Goal: Task Accomplishment & Management: Complete application form

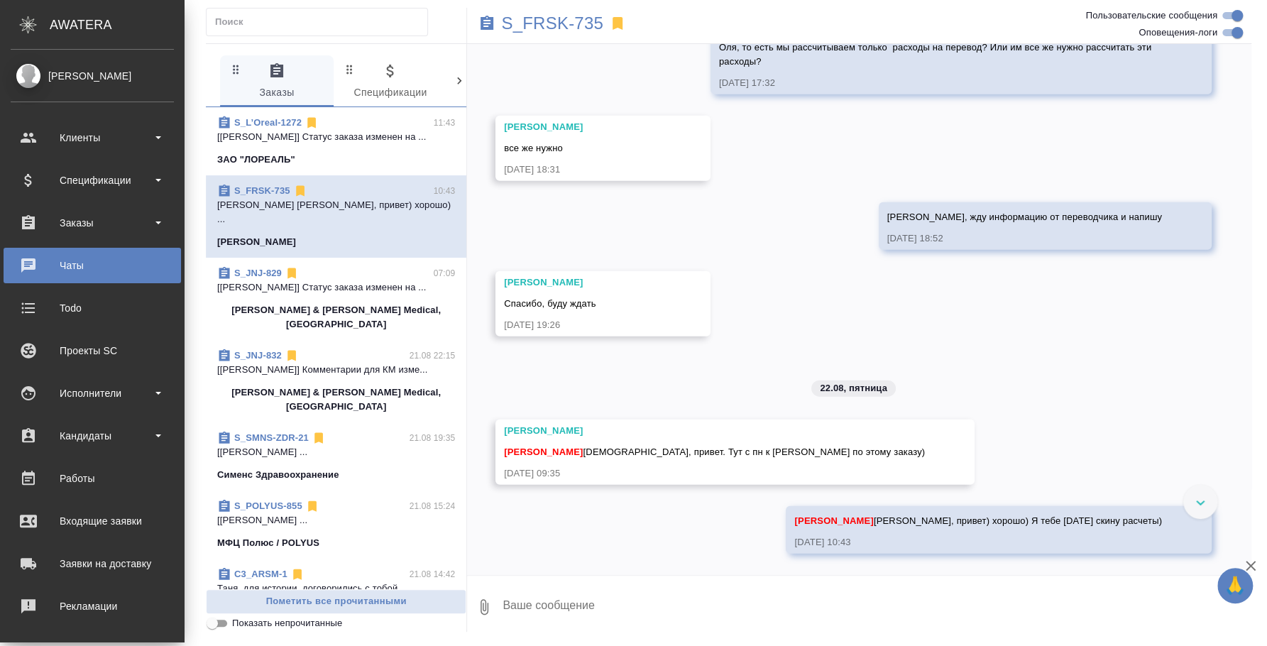
scroll to position [2362, 0]
click at [748, 599] on textarea at bounding box center [876, 607] width 750 height 48
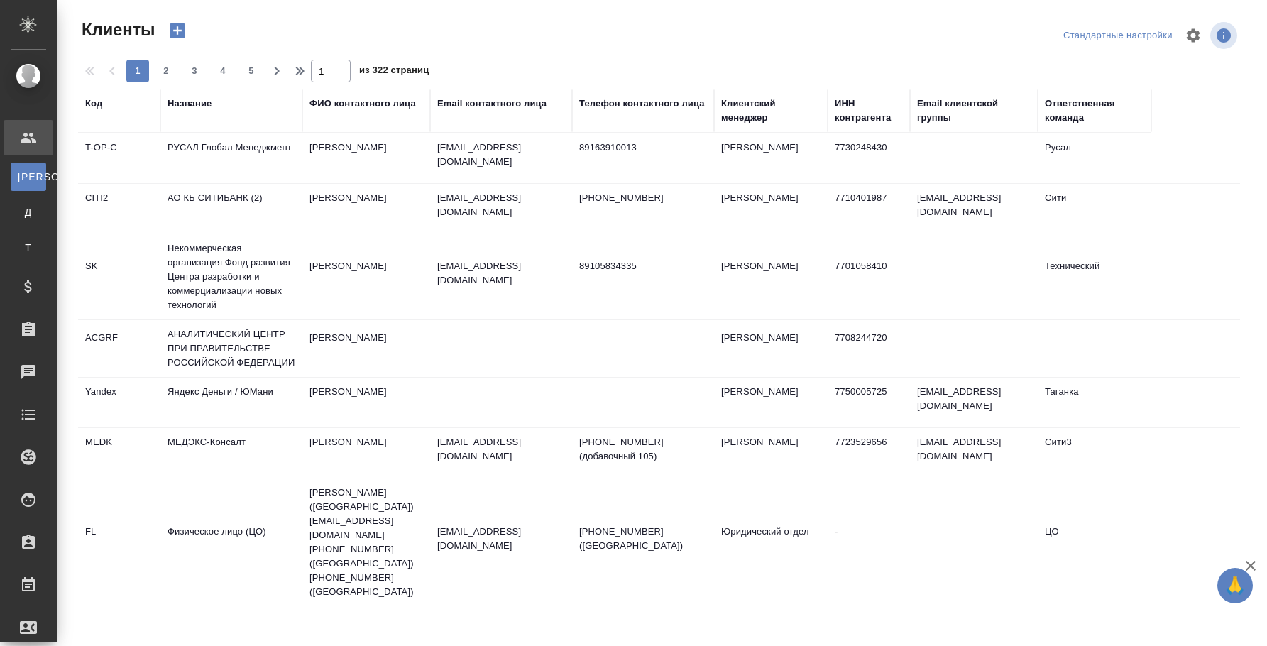
select select "RU"
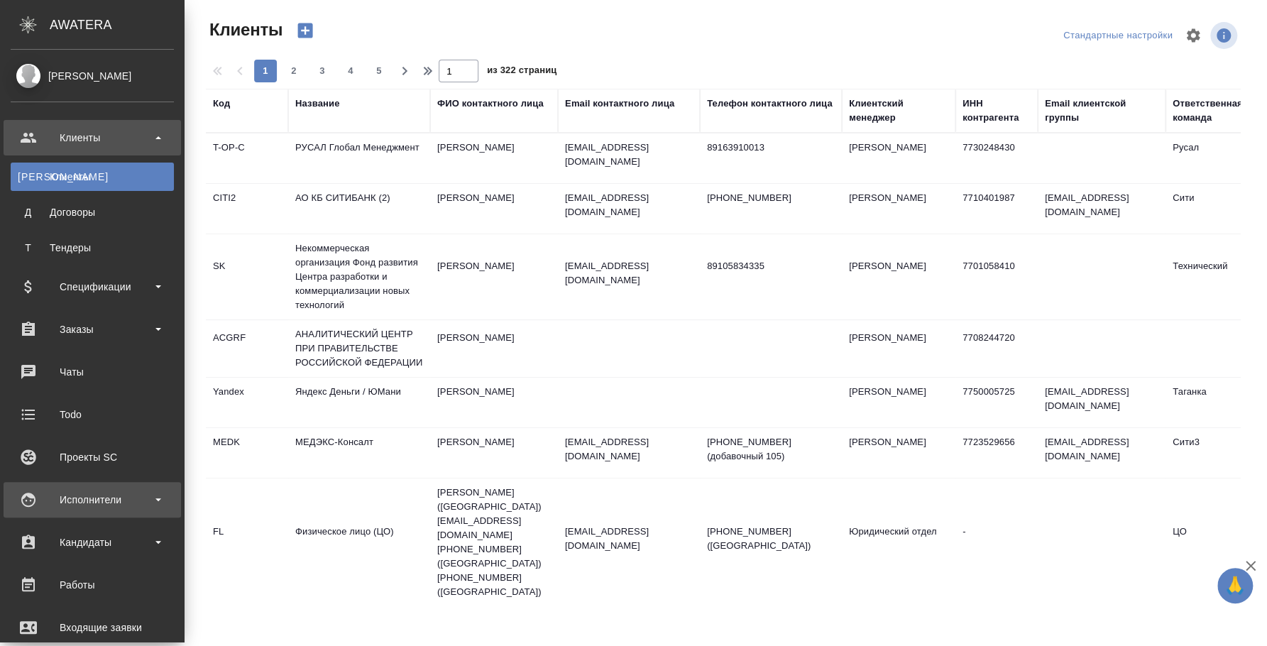
click at [99, 507] on div "Исполнители" at bounding box center [92, 499] width 163 height 21
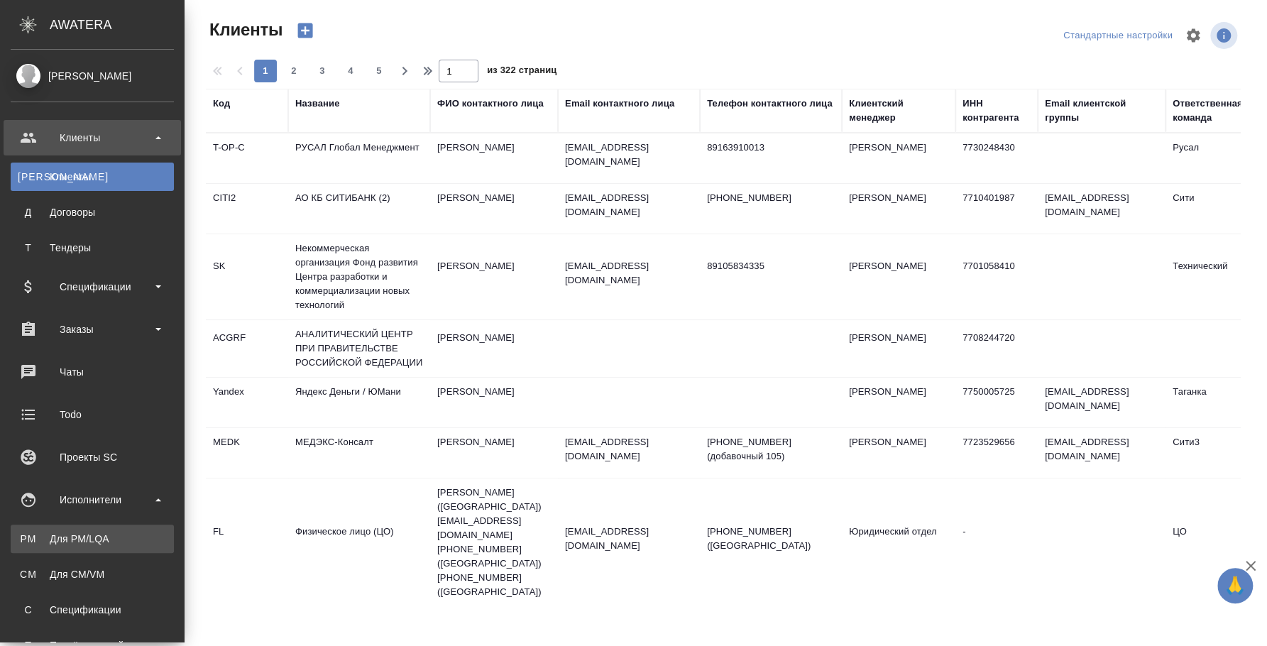
click at [105, 532] on div "Для PM/LQA" at bounding box center [92, 539] width 149 height 14
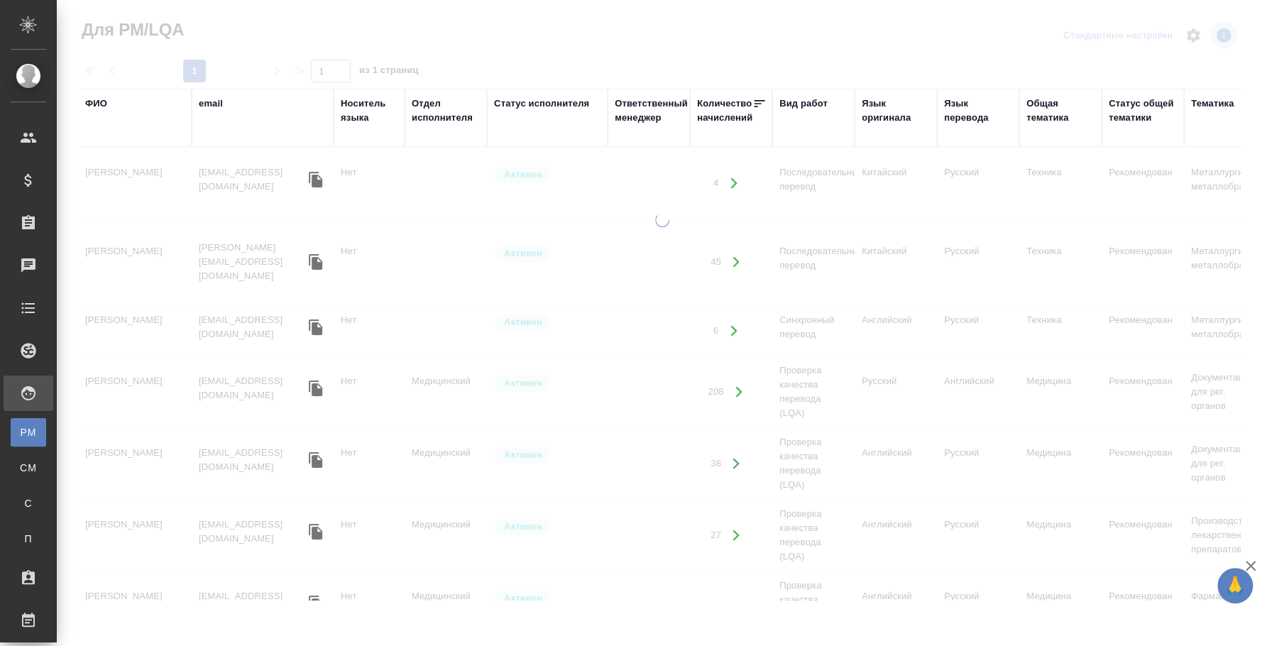
click at [95, 100] on div "ФИО" at bounding box center [96, 104] width 22 height 14
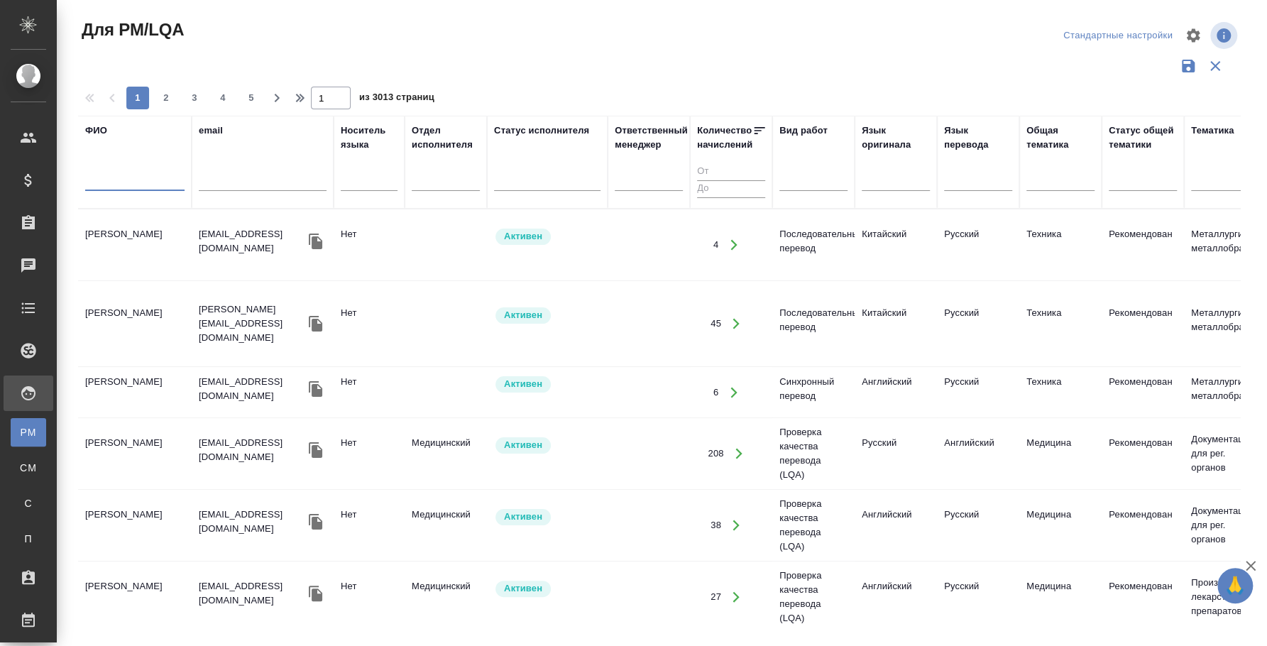
click at [111, 185] on input "text" at bounding box center [134, 182] width 99 height 18
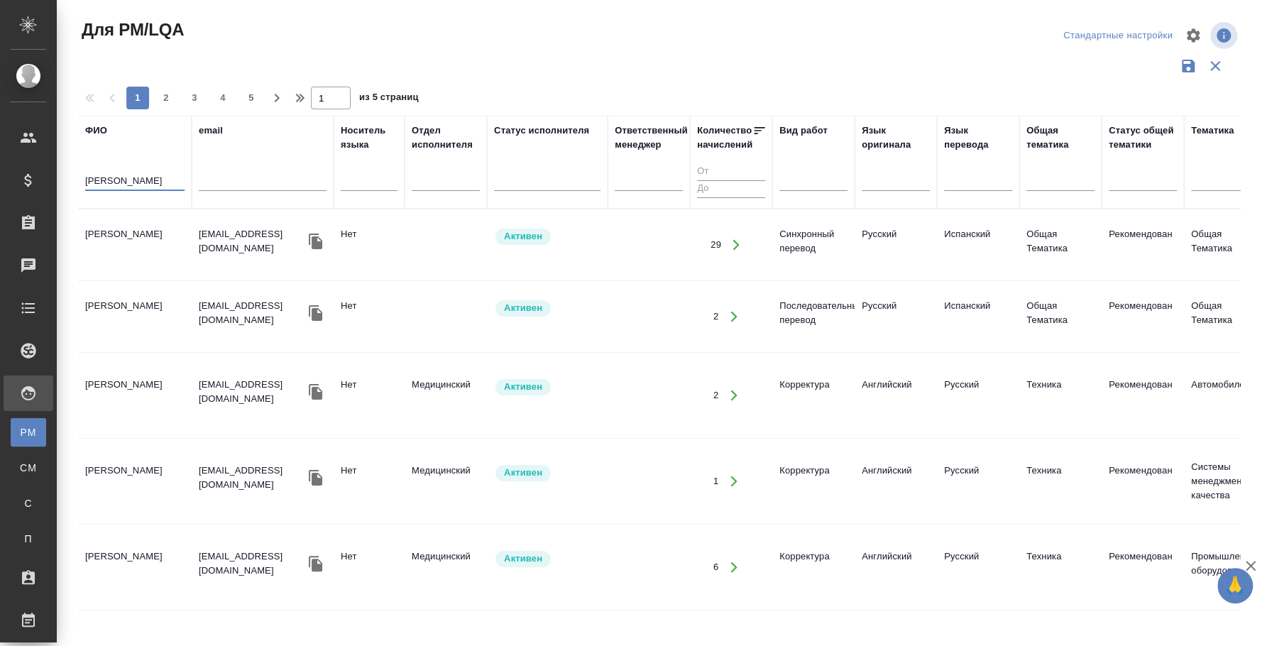
click at [132, 237] on td "Лебедев Александр Леонидович" at bounding box center [135, 245] width 114 height 50
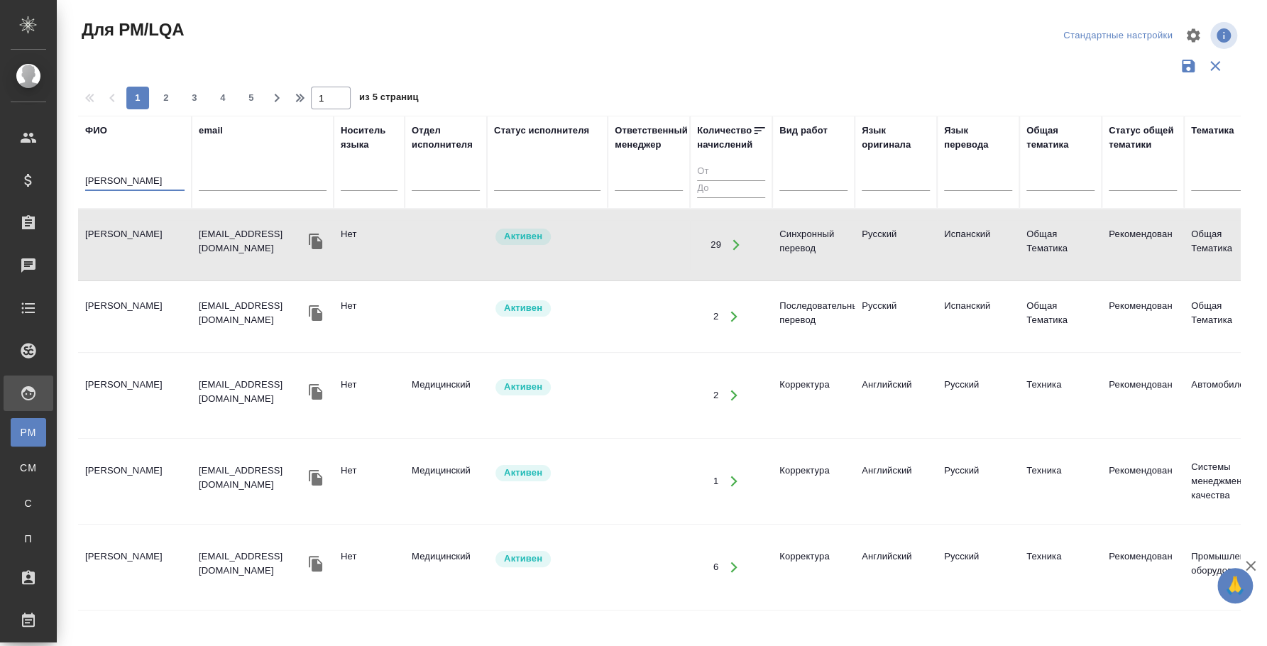
click at [136, 173] on input "лебедев" at bounding box center [134, 182] width 99 height 18
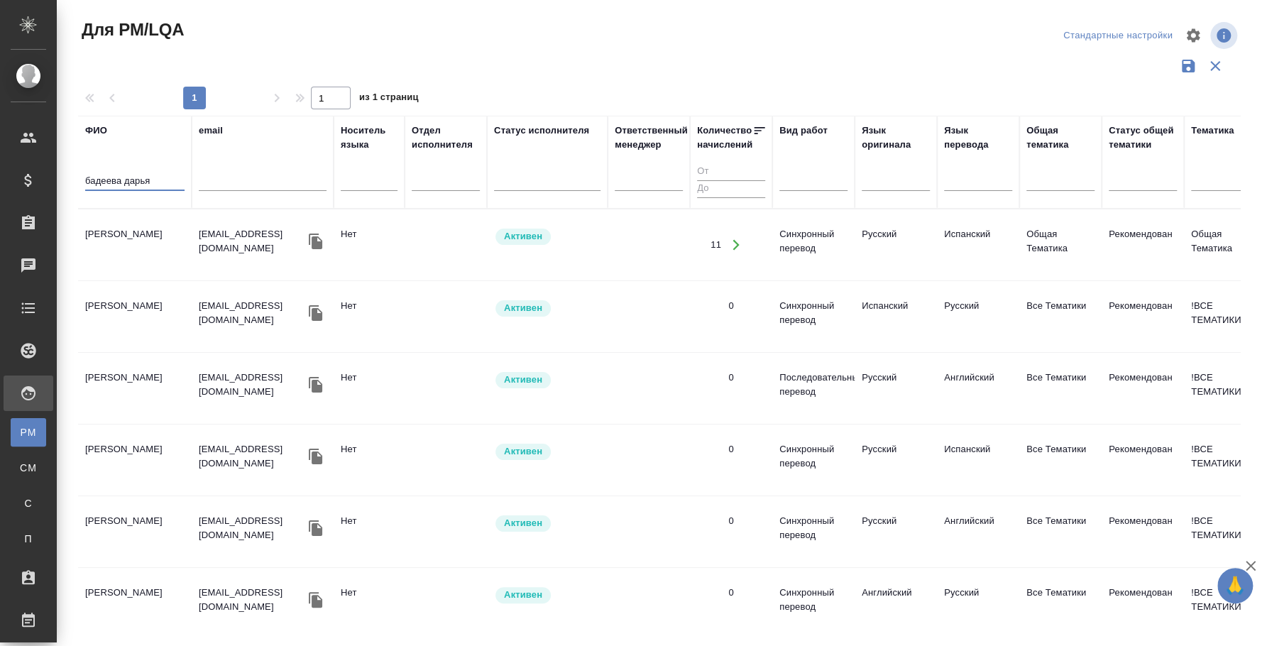
click at [148, 241] on td "Бадеева Дарья Николаевна" at bounding box center [135, 245] width 114 height 50
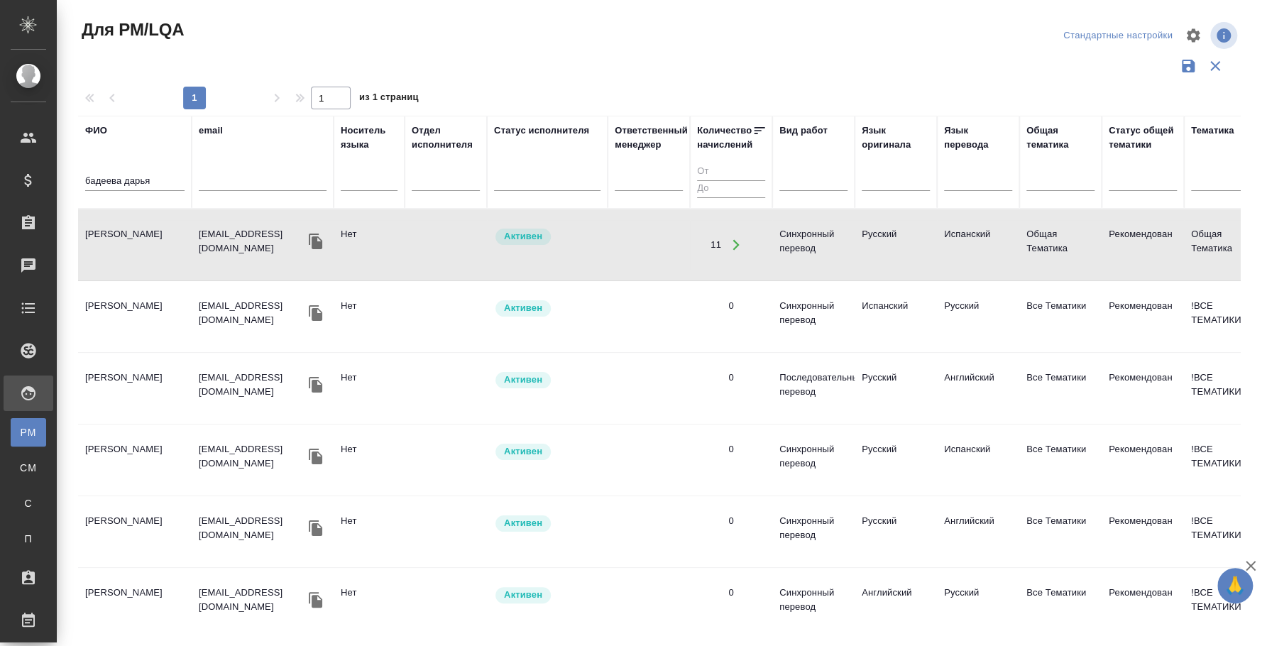
click at [158, 181] on input "бадеева дарья" at bounding box center [134, 182] width 99 height 18
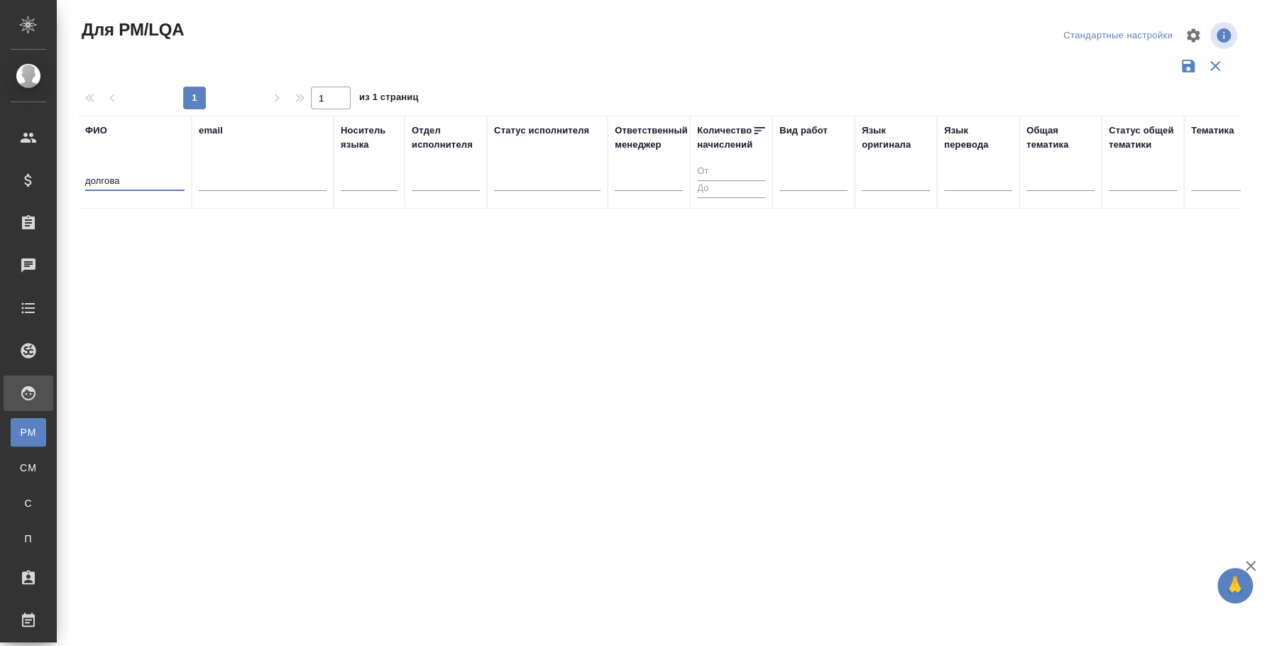
type input "долгова"
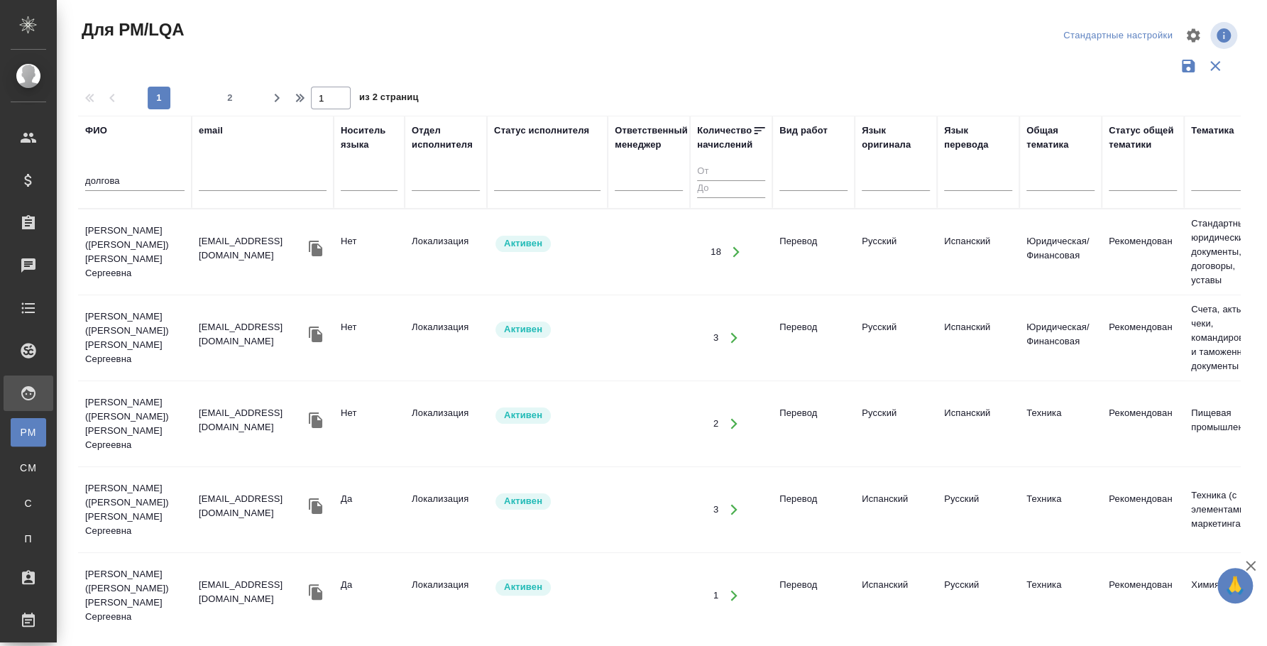
click at [158, 251] on td "Яковчук (Долгова) Юлия Сергеевна" at bounding box center [135, 251] width 114 height 71
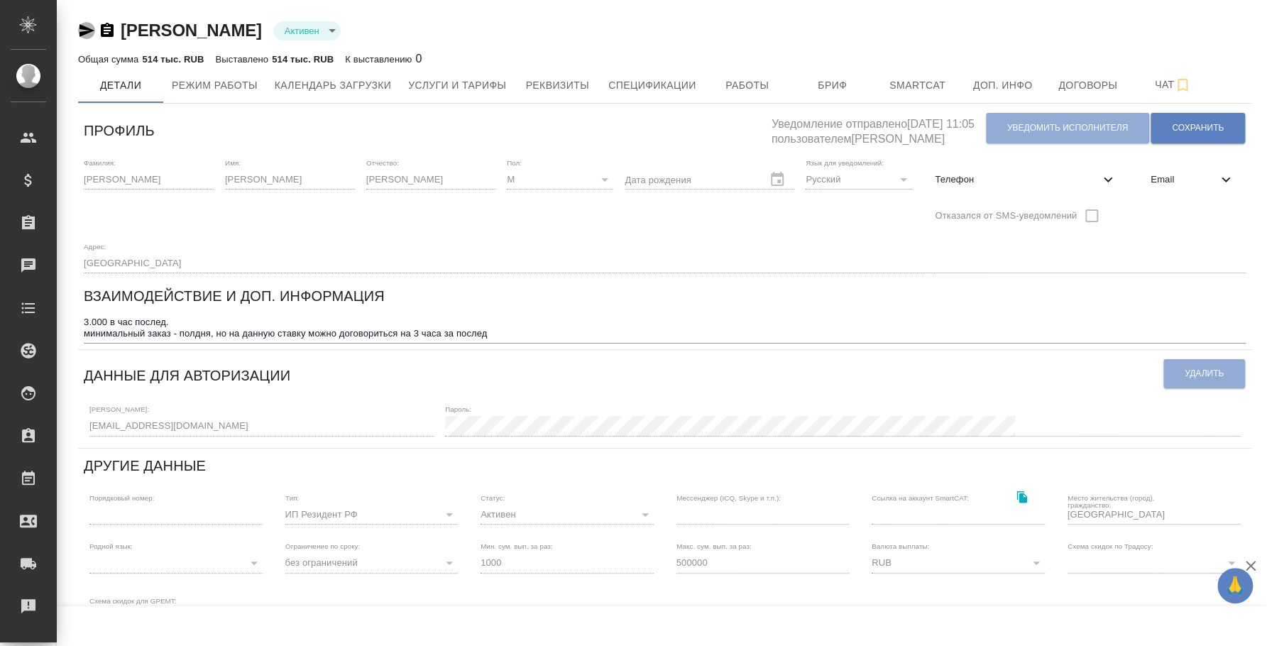
drag, startPoint x: 0, startPoint y: 0, endPoint x: 82, endPoint y: 27, distance: 85.9
click at [82, 27] on icon "button" at bounding box center [86, 30] width 15 height 13
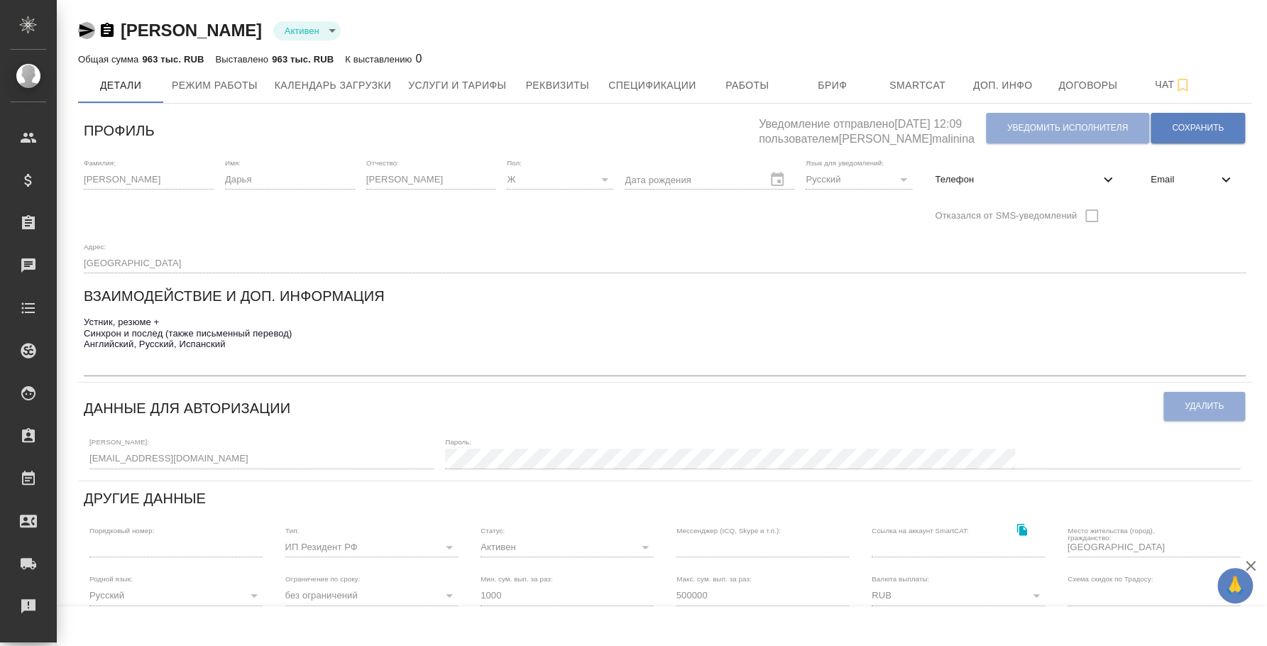
click at [86, 30] on icon "button" at bounding box center [86, 30] width 17 height 17
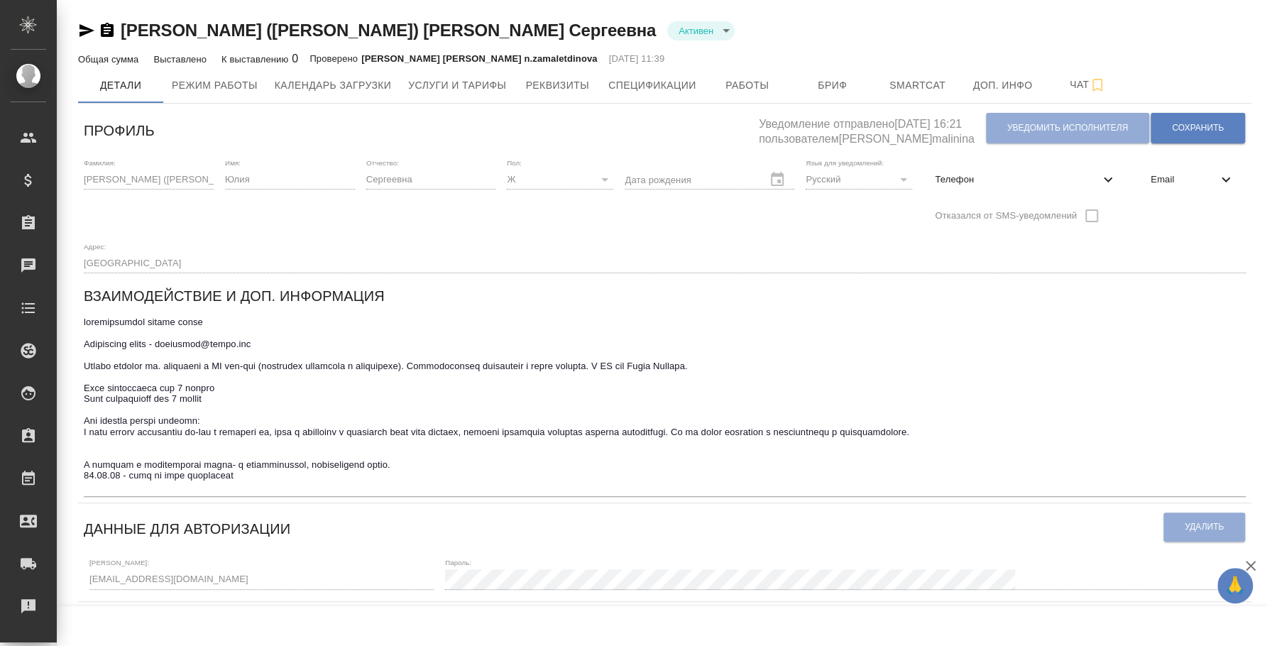
click at [87, 28] on icon "button" at bounding box center [86, 30] width 15 height 13
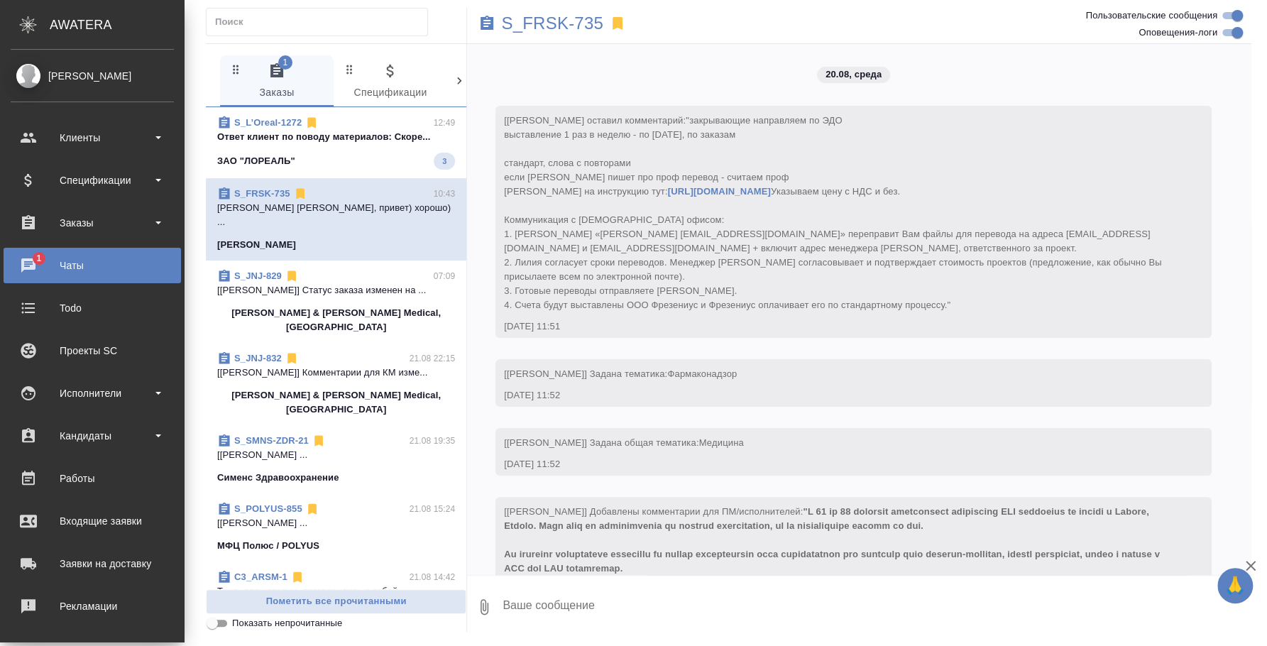
scroll to position [2362, 0]
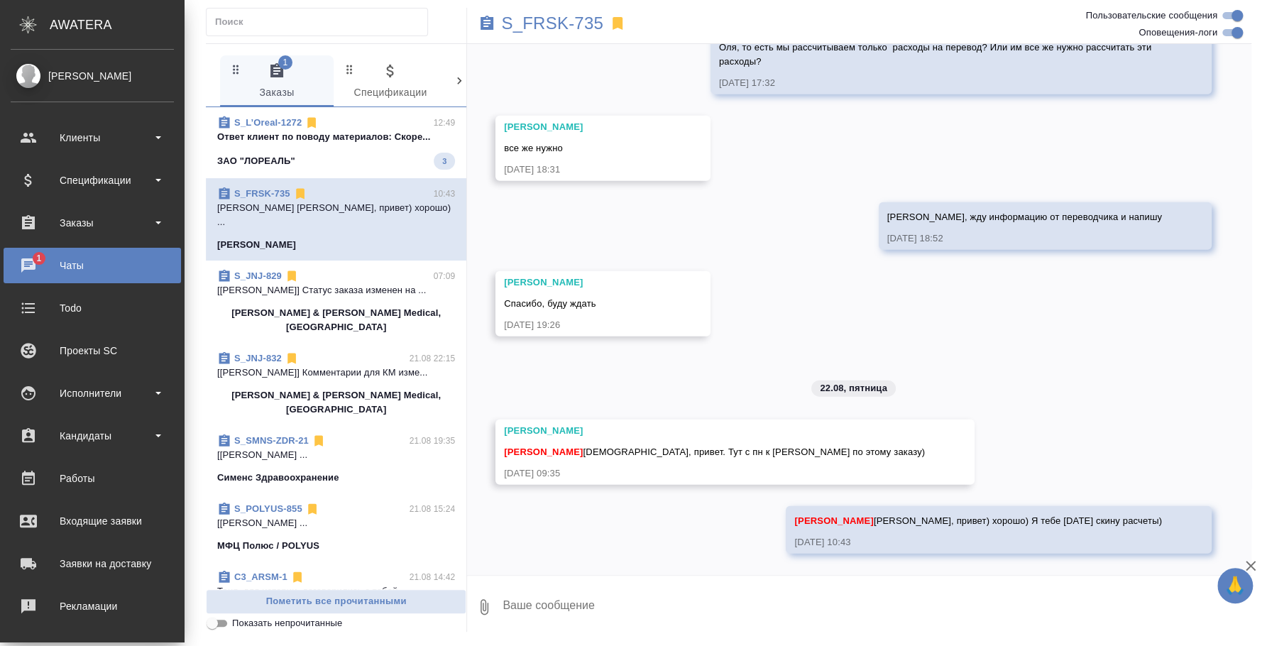
click at [353, 154] on div "ЗАО "ЛОРЕАЛЬ" 3" at bounding box center [336, 161] width 238 height 17
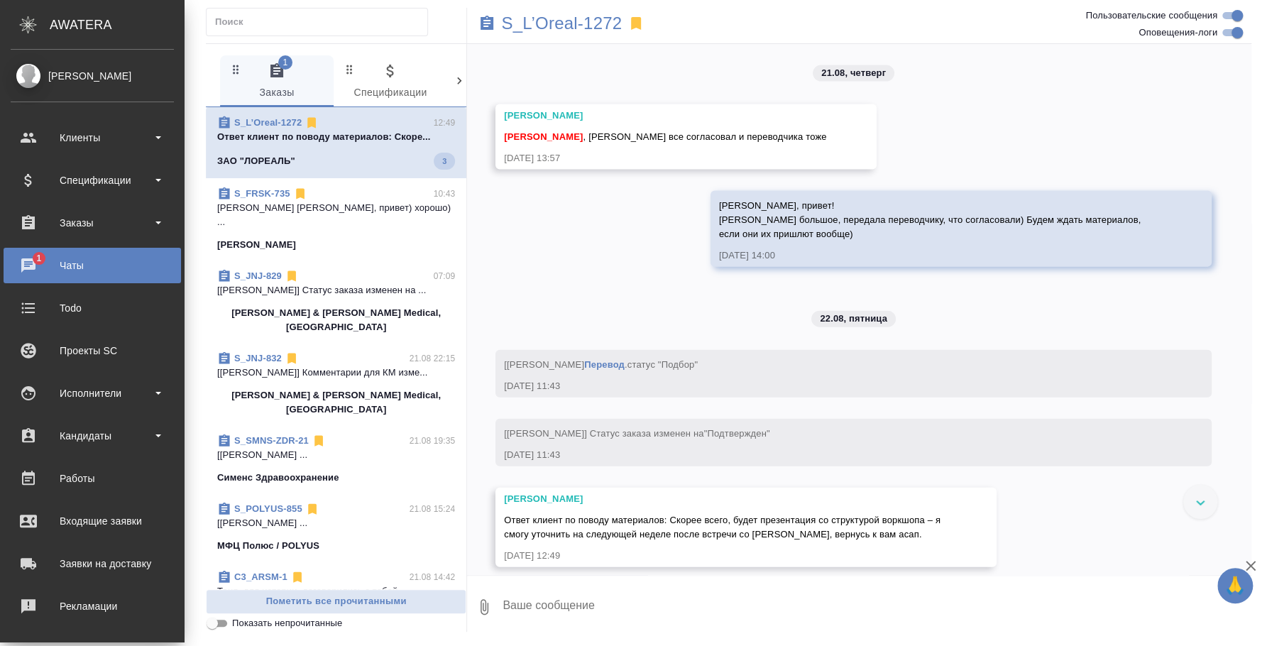
scroll to position [1996, 0]
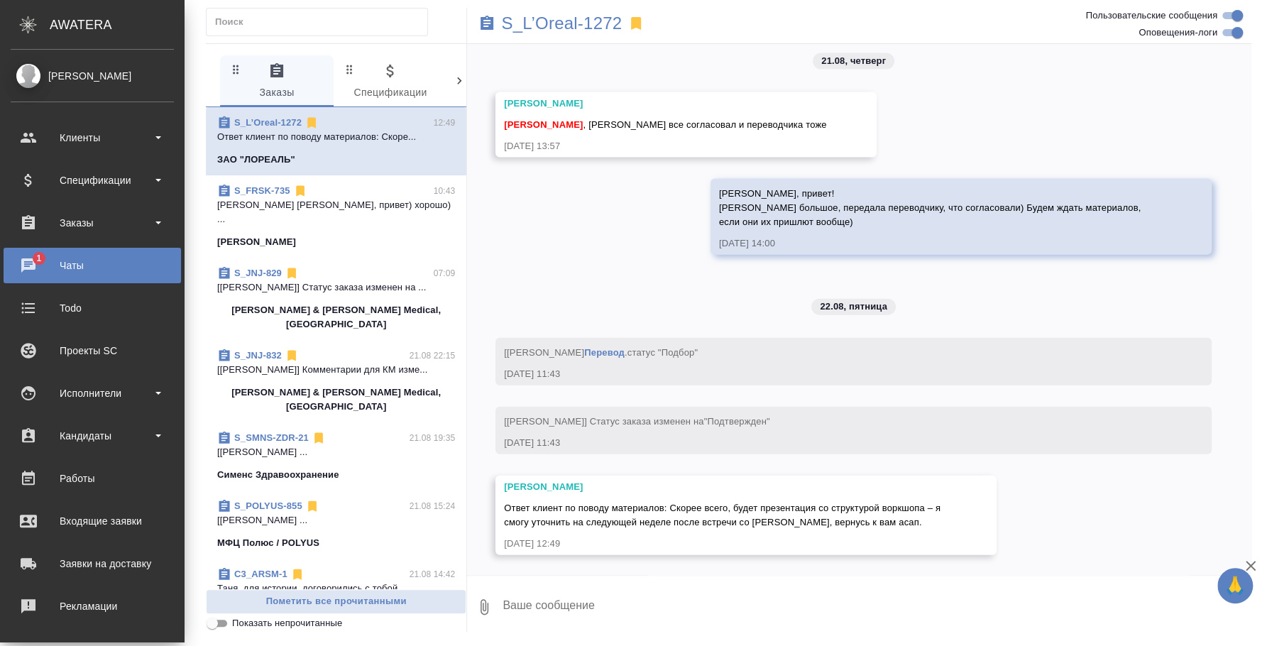
click at [803, 595] on textarea at bounding box center [876, 607] width 750 height 48
type textarea "F"
type textarea "Аня, привет) Хорошо, будем ждать"
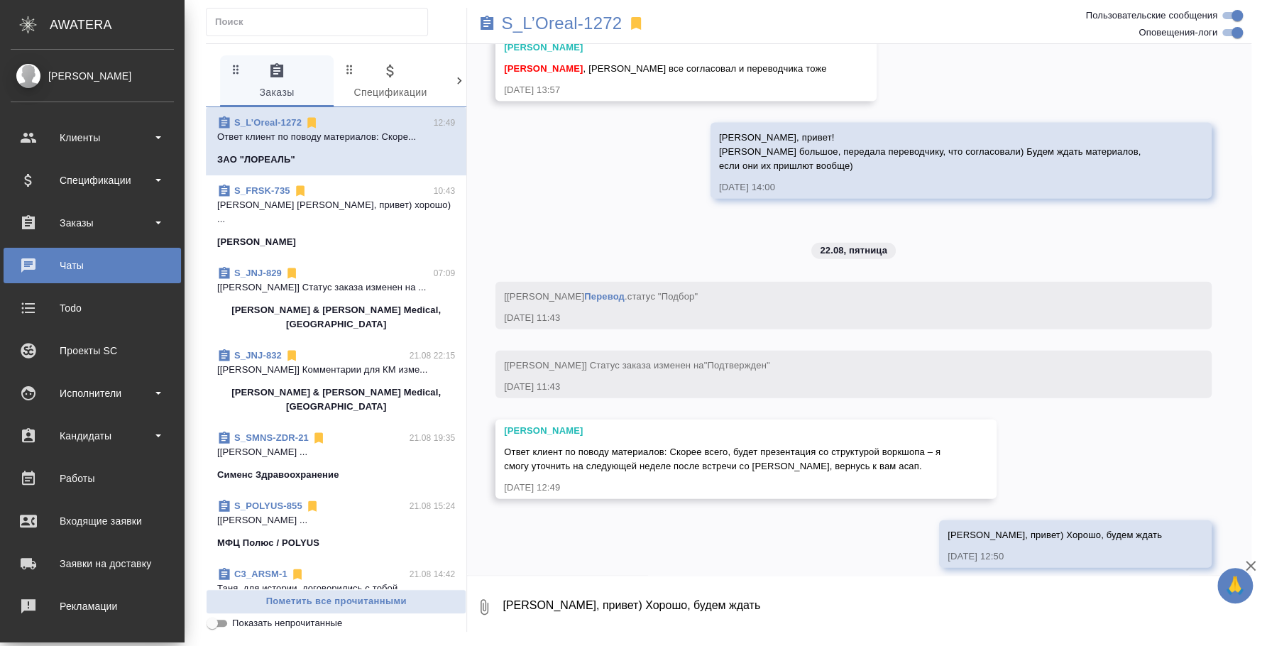
scroll to position [2064, 0]
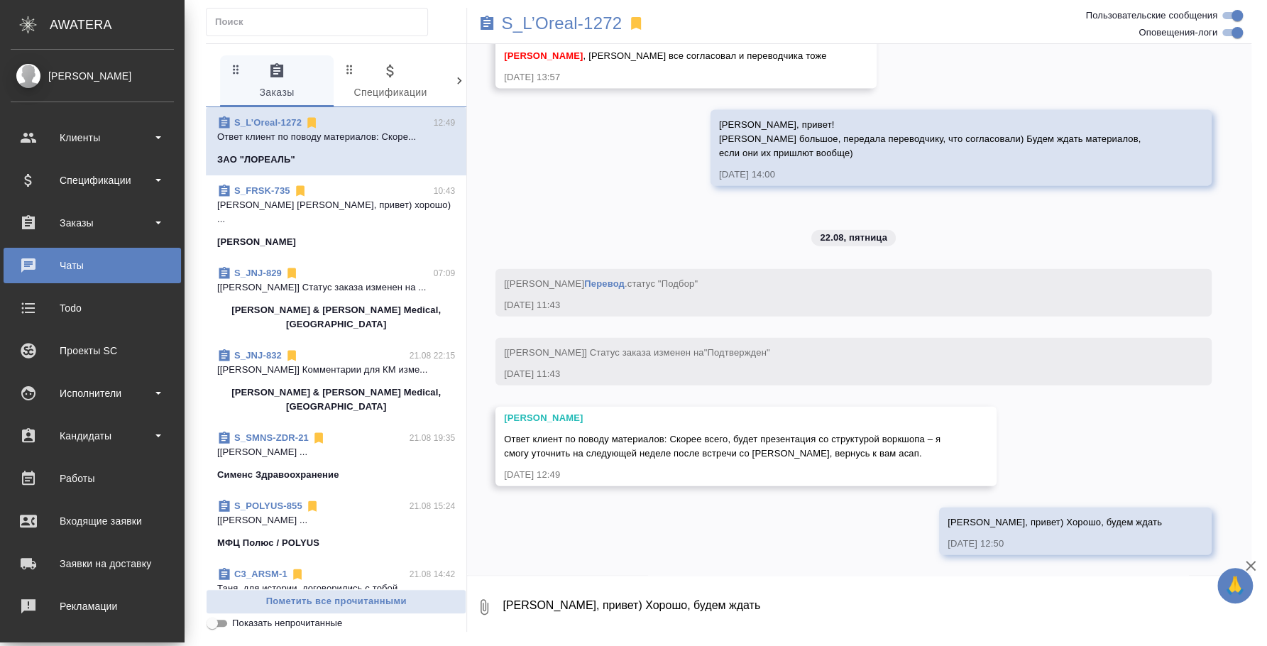
click at [398, 208] on p "Усманова Ольга Оля, привет) хорошо) ..." at bounding box center [336, 212] width 238 height 28
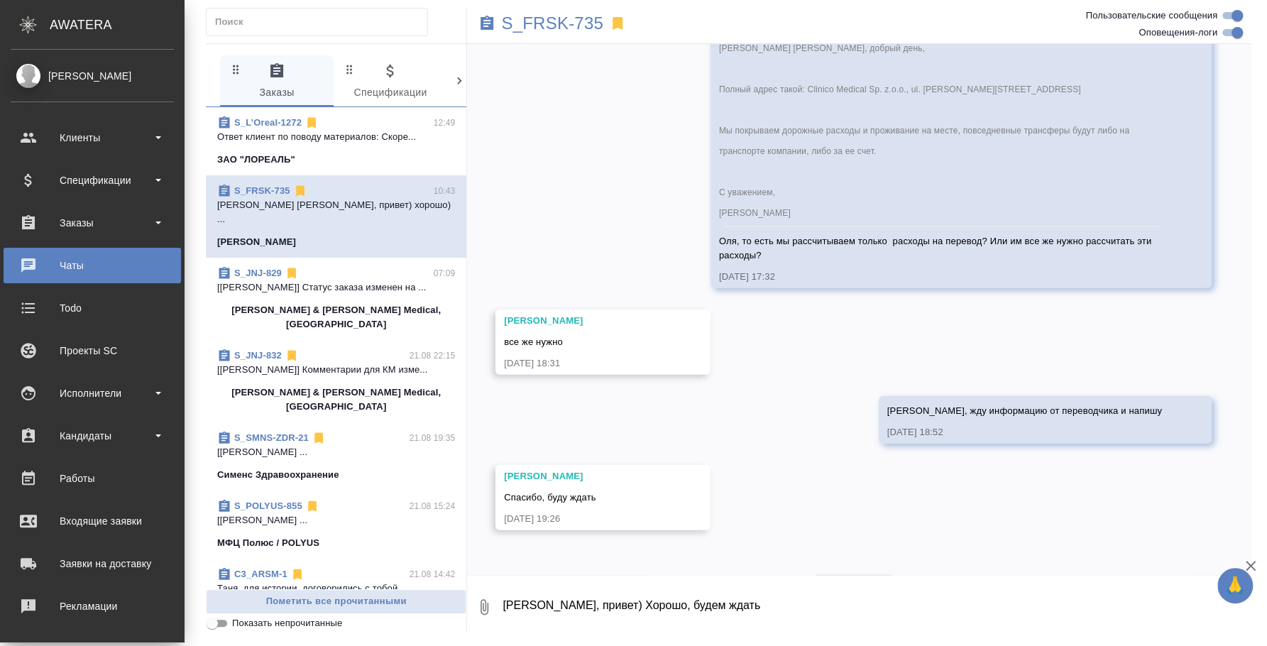
scroll to position [2362, 0]
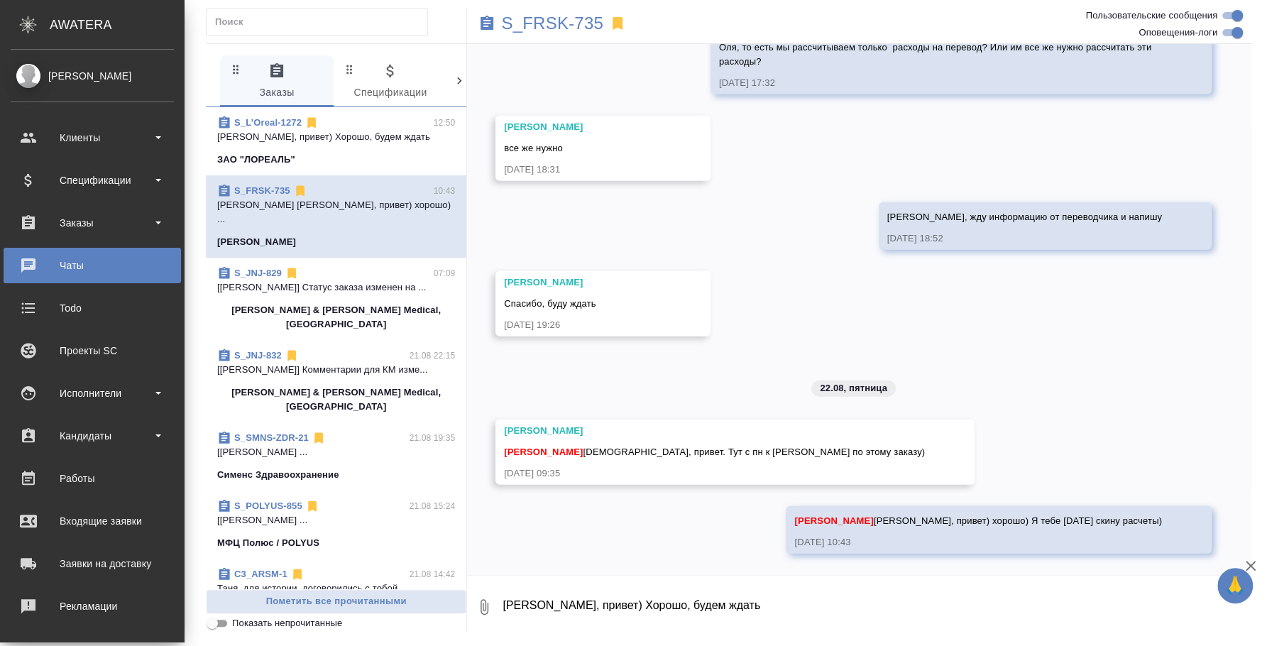
click at [268, 235] on p "Fresenius Kabi" at bounding box center [256, 242] width 79 height 14
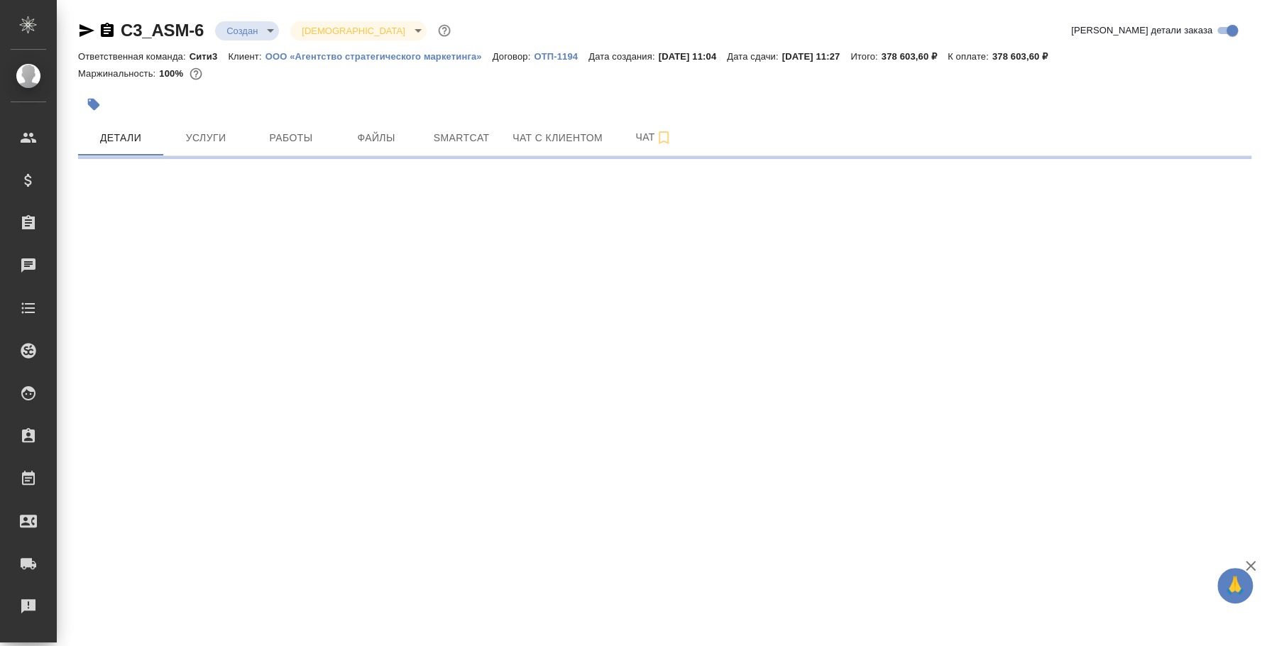
select select "RU"
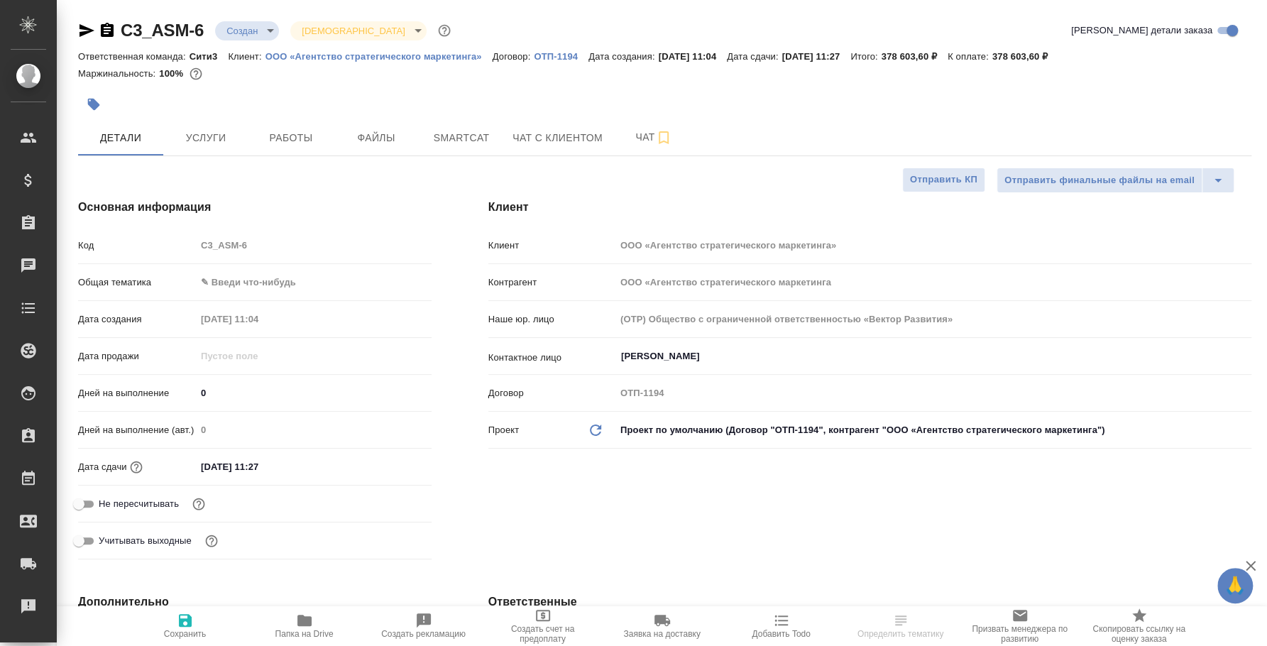
type textarea "x"
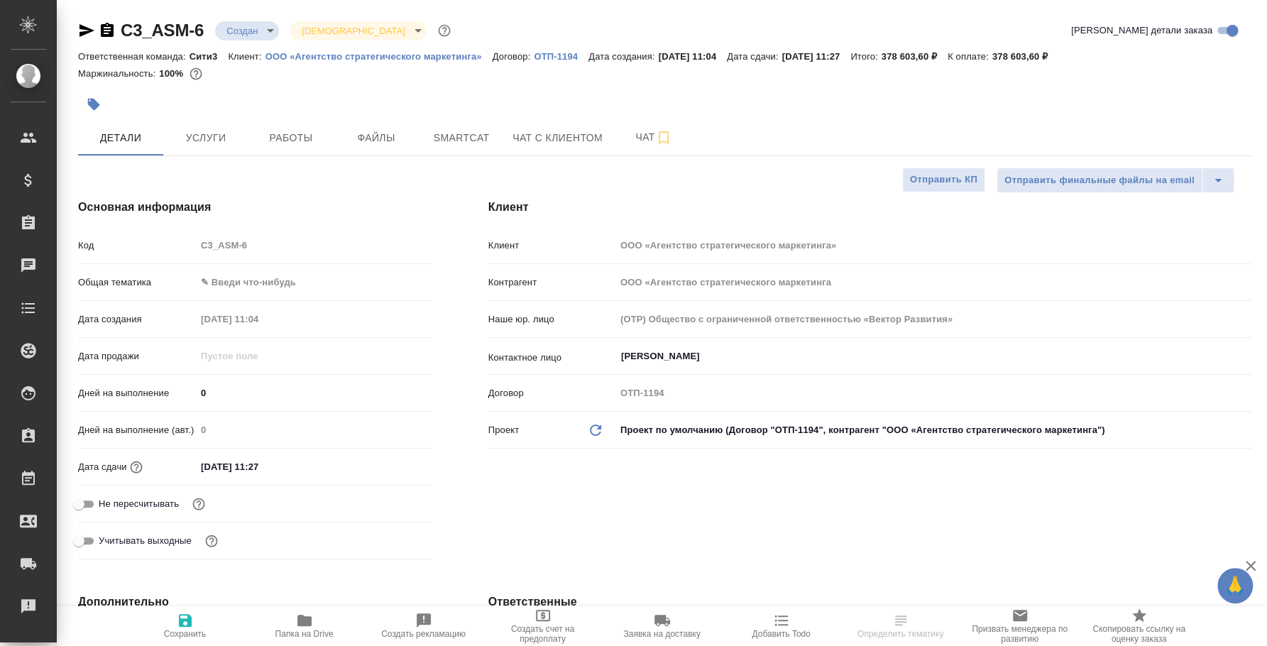
type textarea "x"
click at [216, 136] on span "Услуги" at bounding box center [206, 138] width 68 height 18
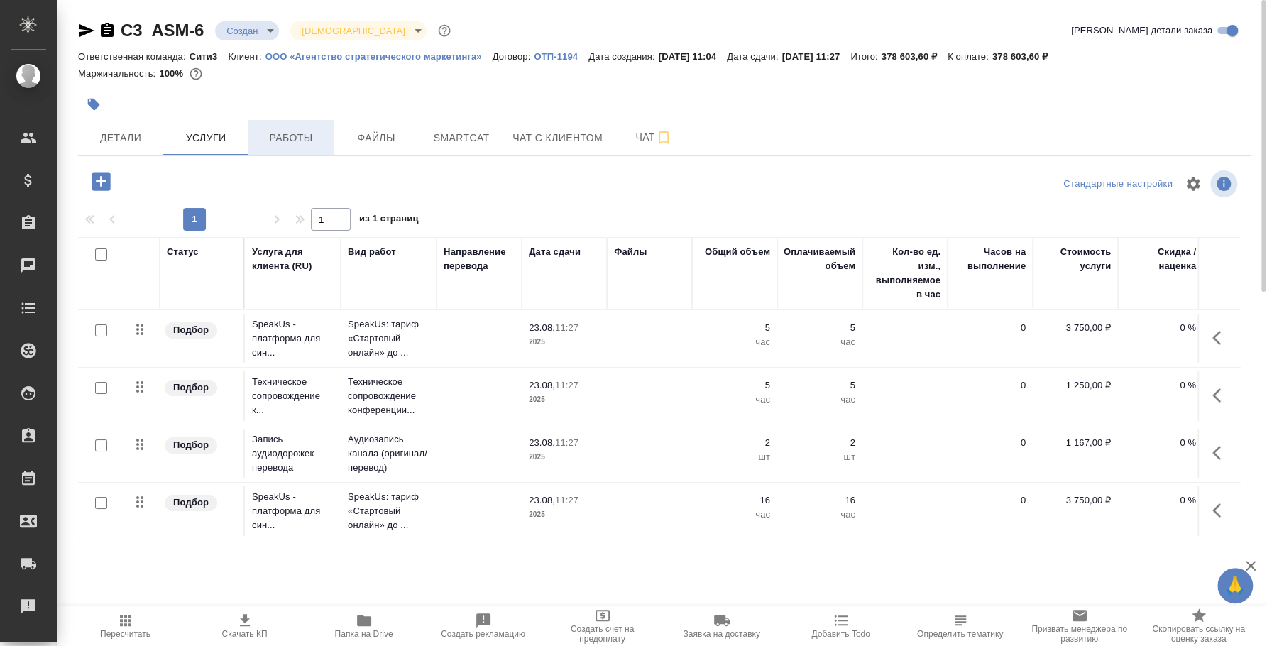
click at [304, 137] on span "Работы" at bounding box center [291, 138] width 68 height 18
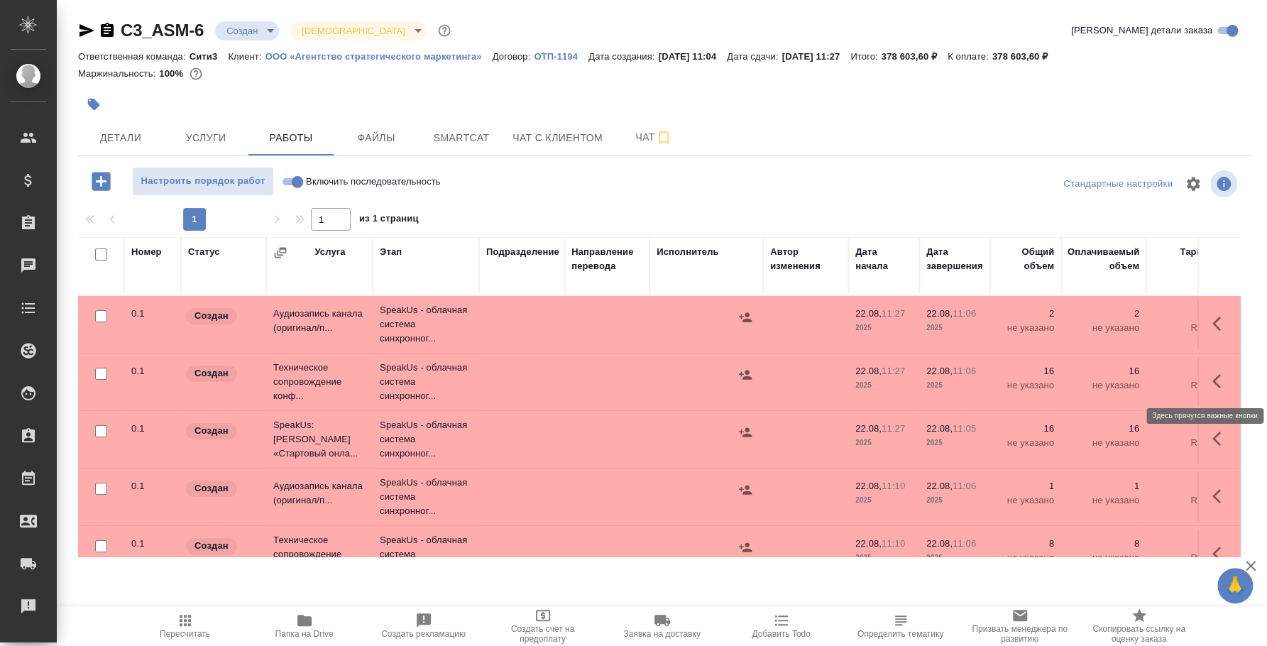
click at [1212, 379] on icon "button" at bounding box center [1216, 381] width 9 height 14
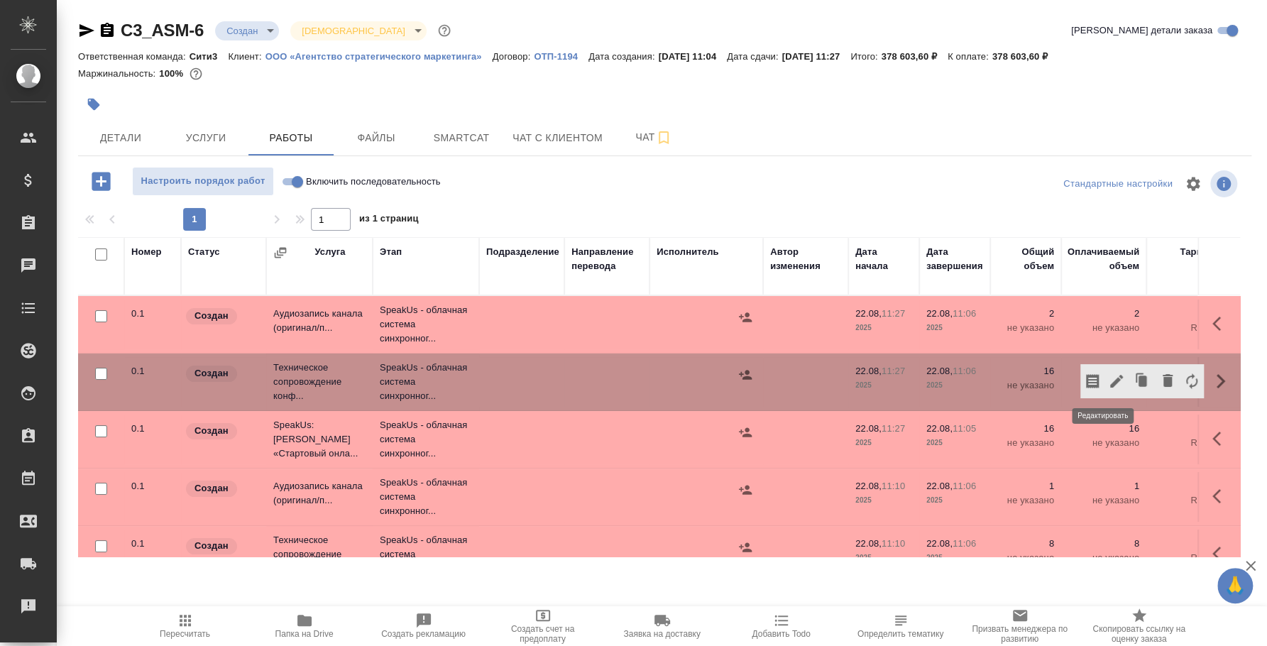
click at [1109, 380] on icon "button" at bounding box center [1116, 381] width 17 height 17
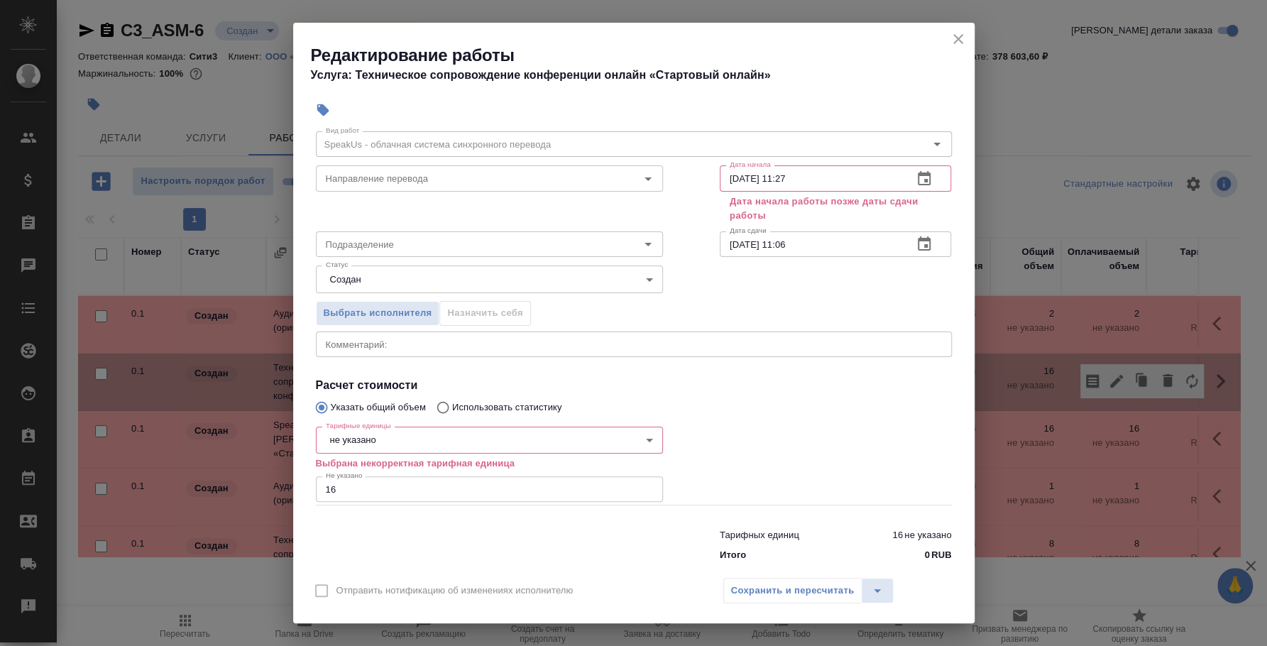
scroll to position [67, 0]
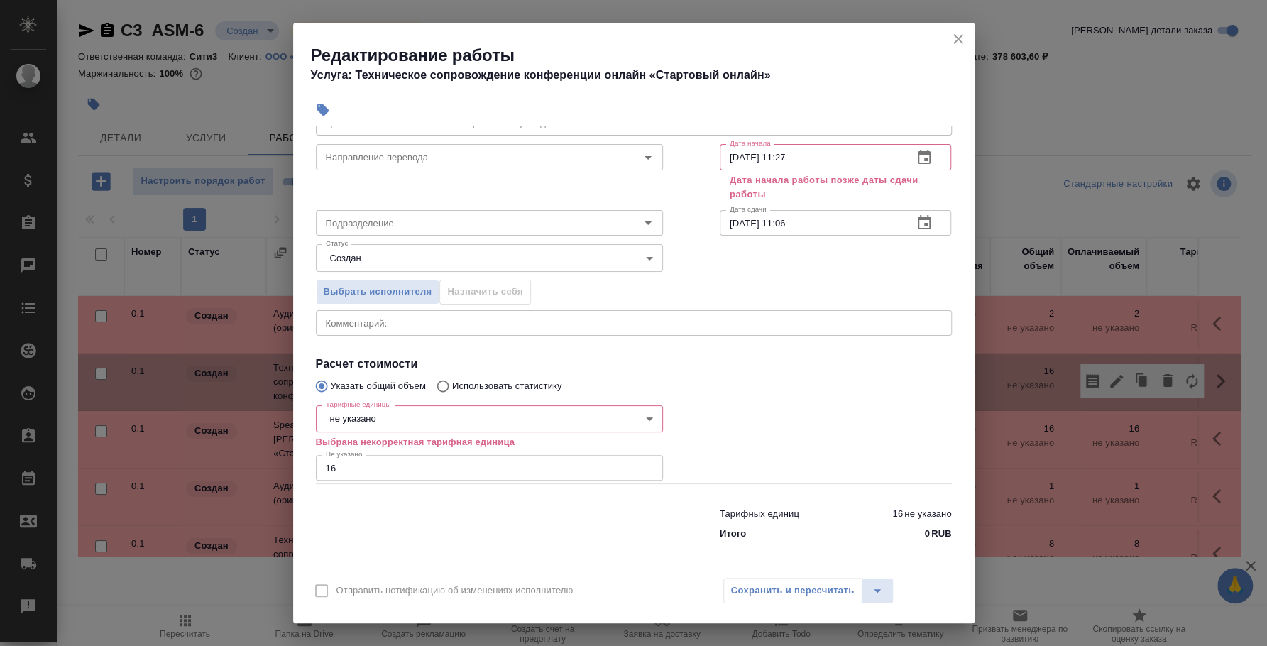
click at [952, 43] on icon "close" at bounding box center [958, 39] width 17 height 17
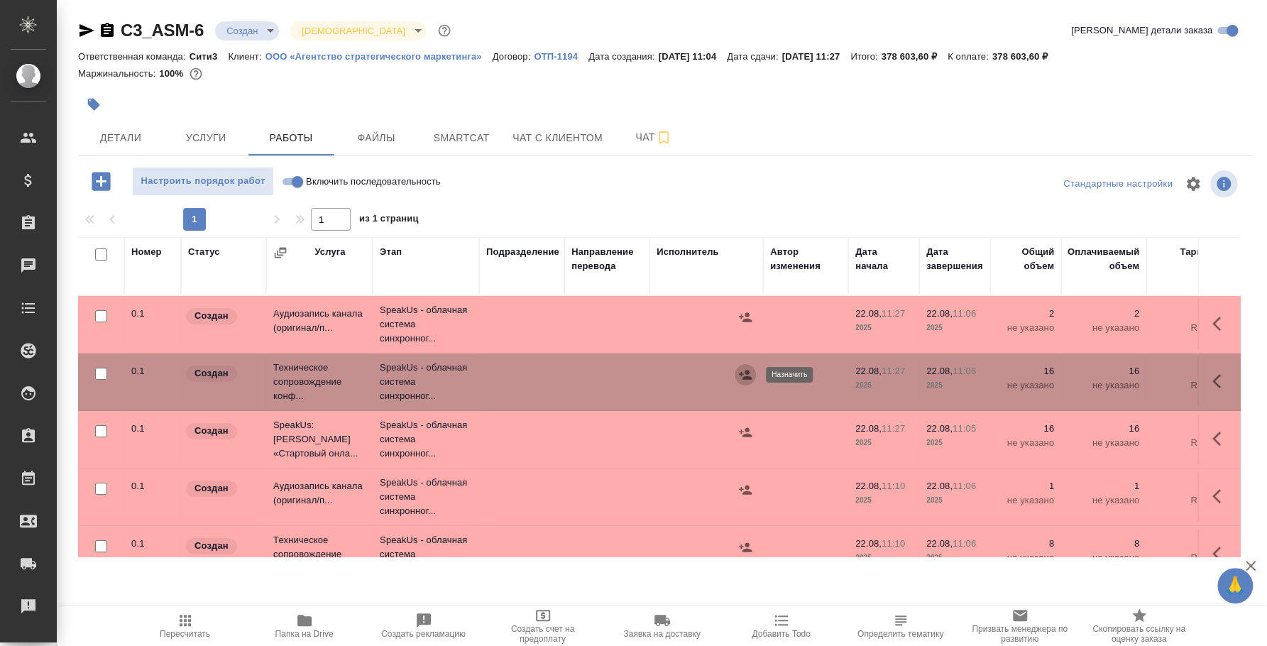
click at [742, 368] on icon "button" at bounding box center [745, 375] width 14 height 14
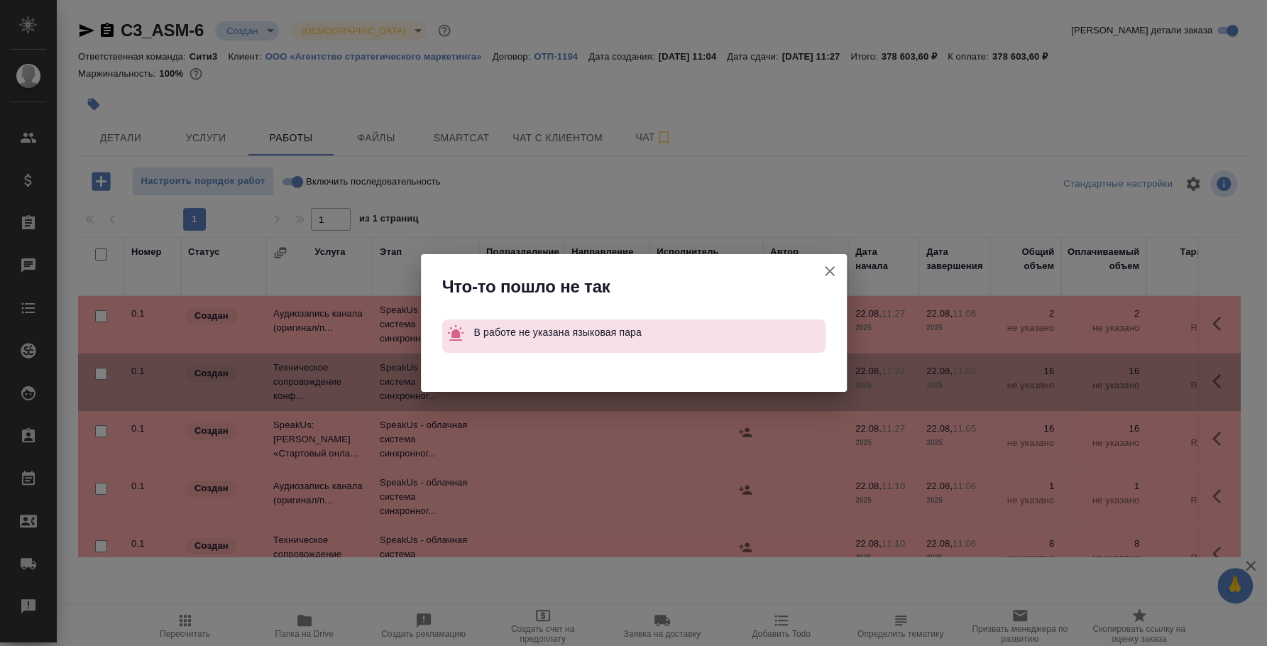
click at [827, 274] on icon "button" at bounding box center [829, 271] width 17 height 17
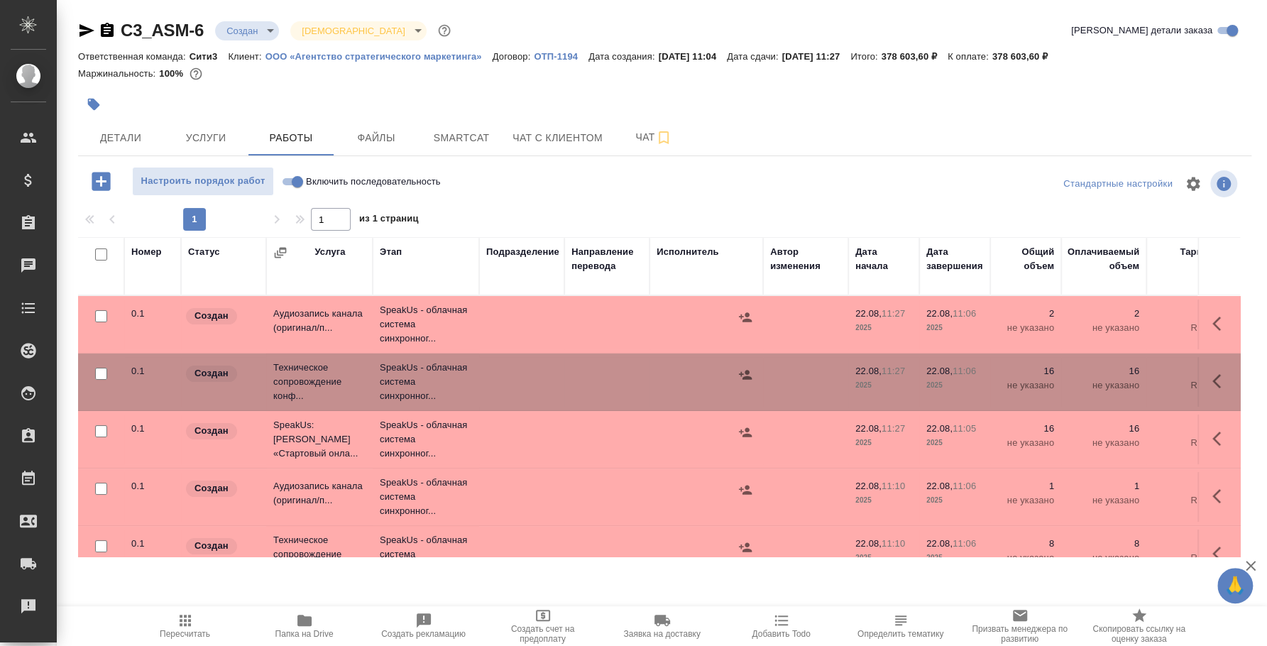
click at [1212, 381] on icon "button" at bounding box center [1220, 381] width 17 height 17
click at [1104, 389] on button "button" at bounding box center [1116, 381] width 24 height 34
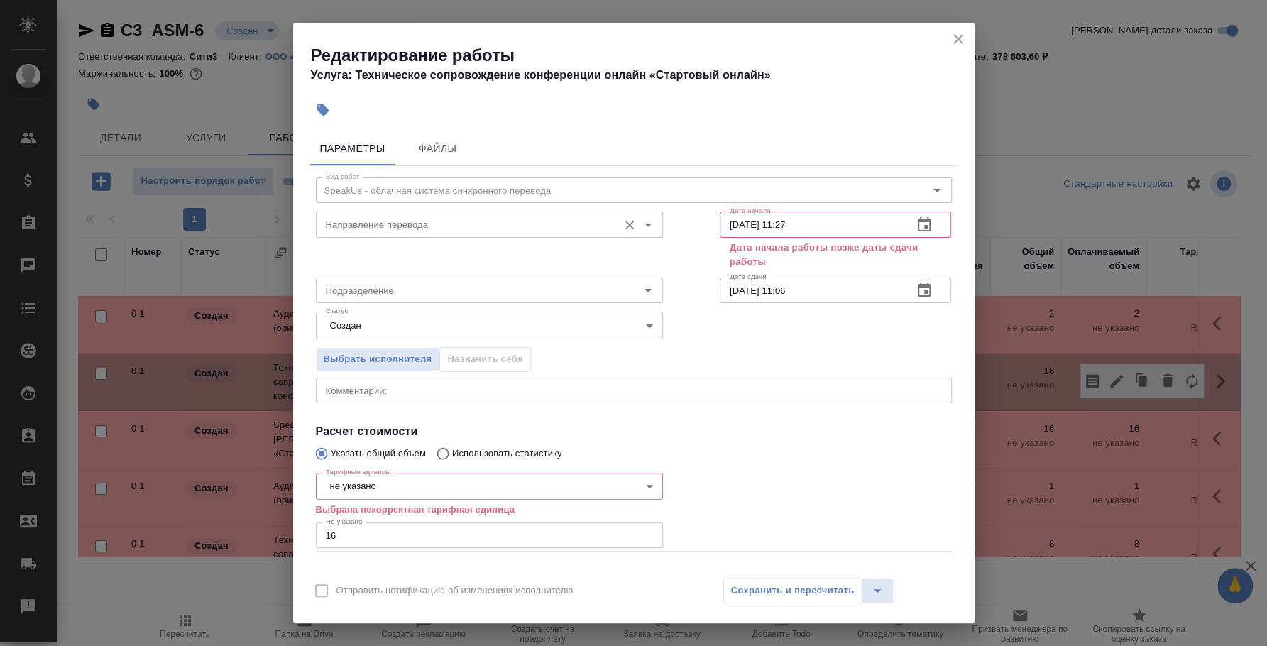
click at [417, 228] on input "Направление перевода" at bounding box center [465, 224] width 291 height 17
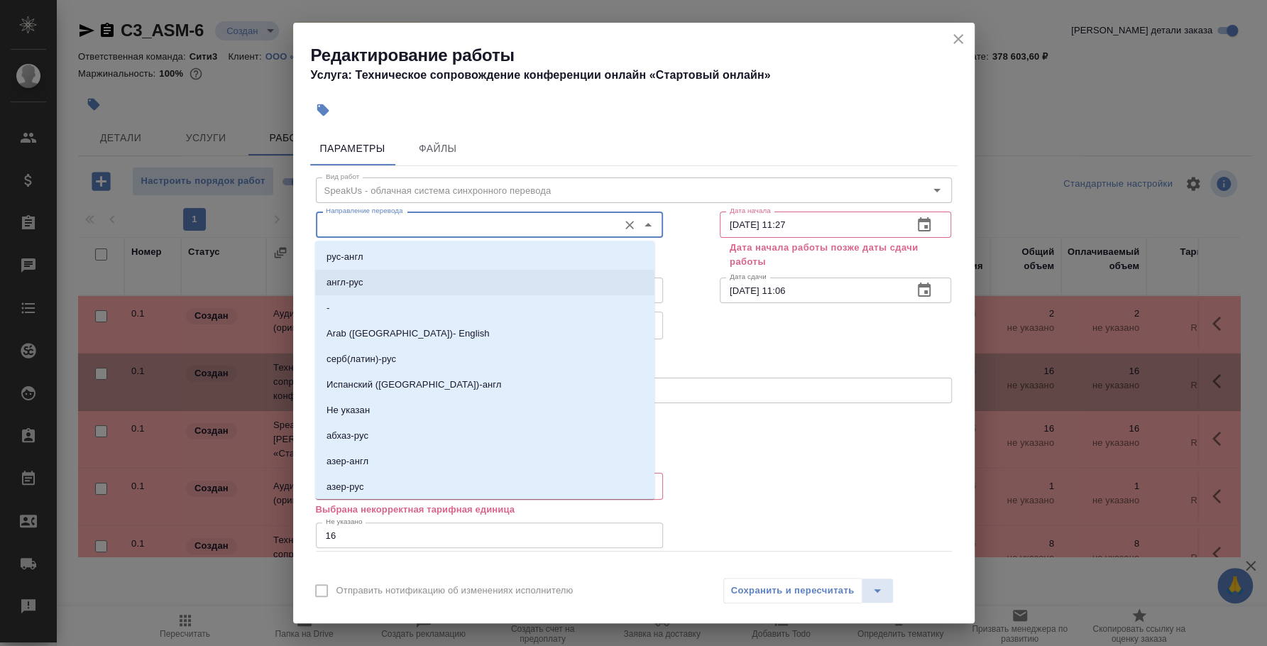
click at [407, 273] on li "англ-рус" at bounding box center [484, 283] width 339 height 26
type input "англ-рус"
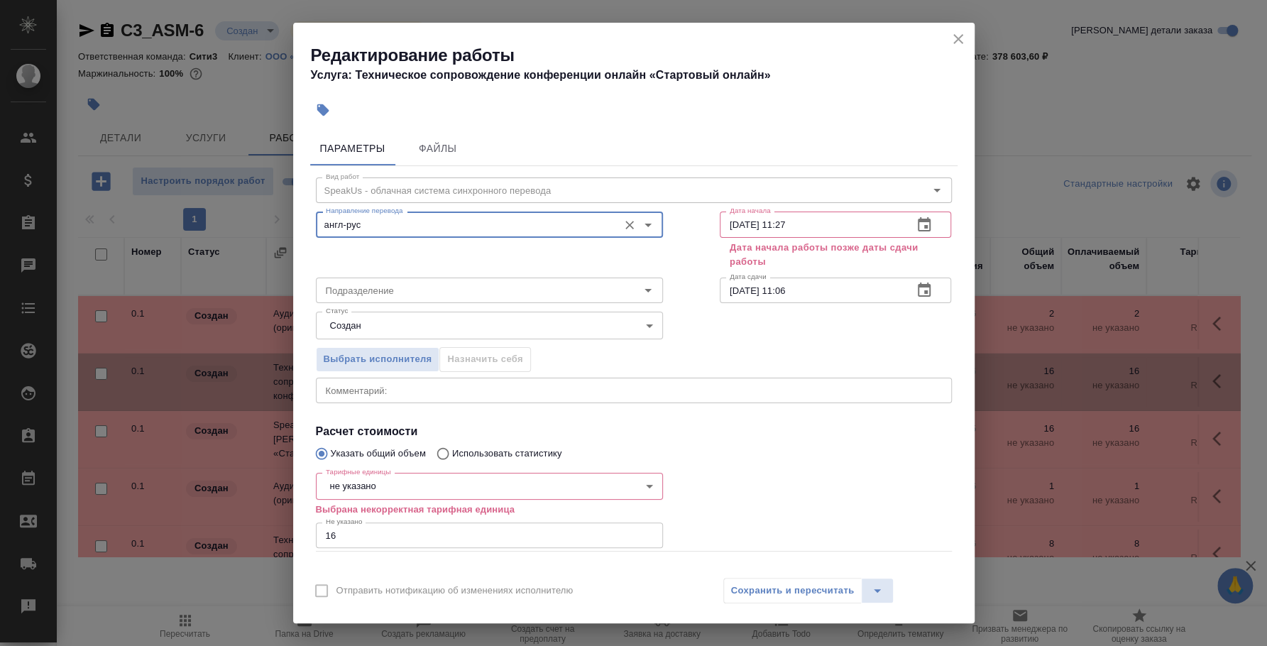
click at [799, 595] on div "Сохранить и пересчитать" at bounding box center [808, 591] width 171 height 26
click at [802, 589] on div "Сохранить и пересчитать" at bounding box center [808, 591] width 171 height 26
click at [823, 224] on input "22.08.2025 11:27" at bounding box center [811, 224] width 182 height 26
click at [726, 221] on input "22.08.2025 11:27" at bounding box center [811, 224] width 182 height 26
click at [791, 224] on input "22.08.2025 11:27" at bounding box center [811, 224] width 182 height 26
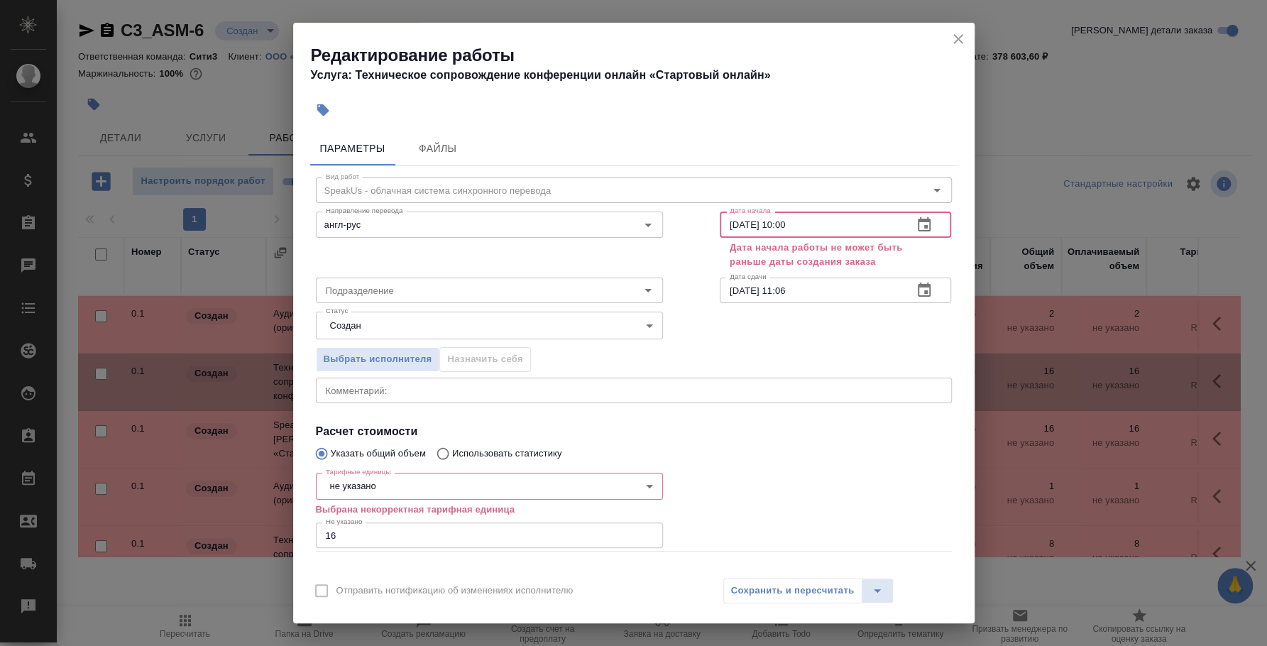
type input "22.08.2025 10:00"
click at [969, 36] on div "Редактирование работы Услуга: Техническое сопровождение конференции онлайн «Ста…" at bounding box center [633, 59] width 681 height 72
click at [960, 36] on icon "close" at bounding box center [958, 39] width 10 height 10
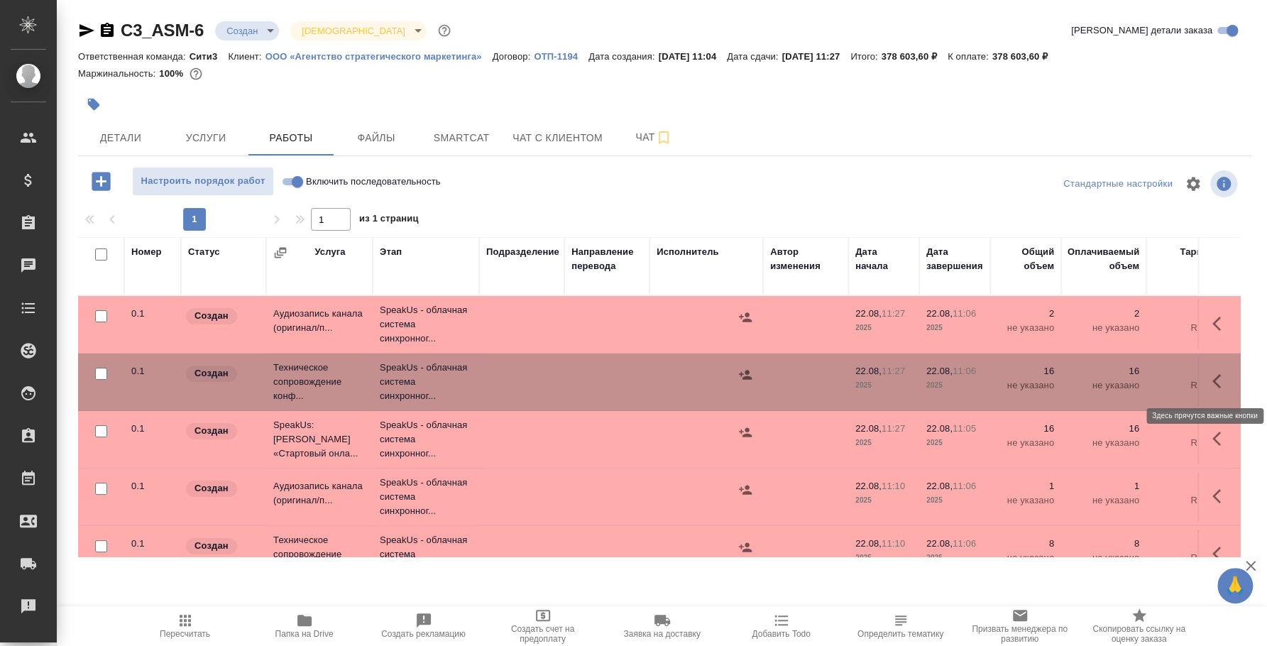
click at [1212, 377] on icon "button" at bounding box center [1220, 381] width 17 height 17
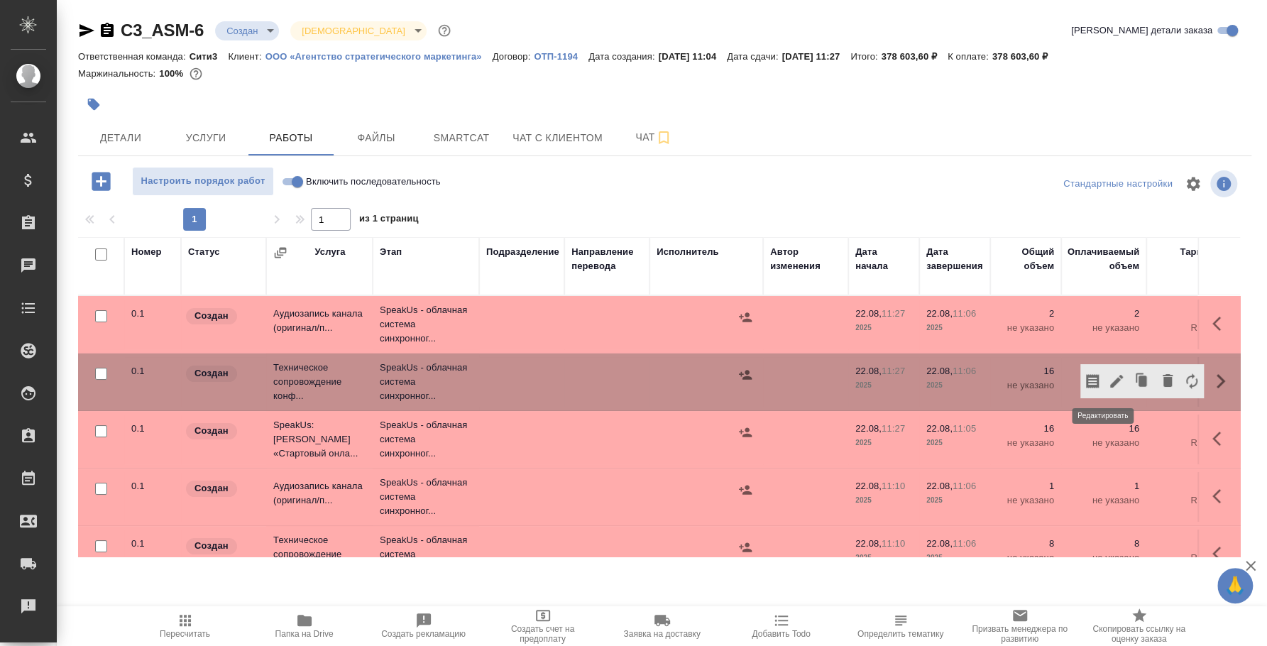
click at [1110, 383] on icon "button" at bounding box center [1116, 381] width 13 height 13
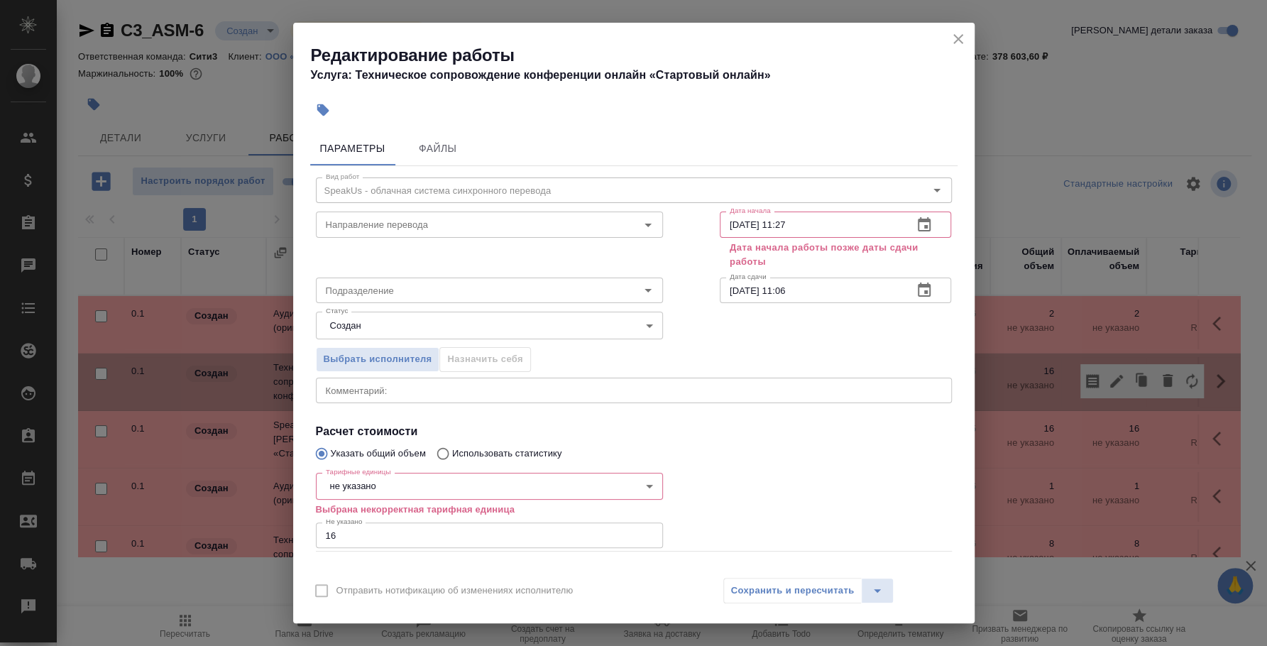
click at [808, 219] on input "22.08.2025 11:27" at bounding box center [811, 224] width 182 height 26
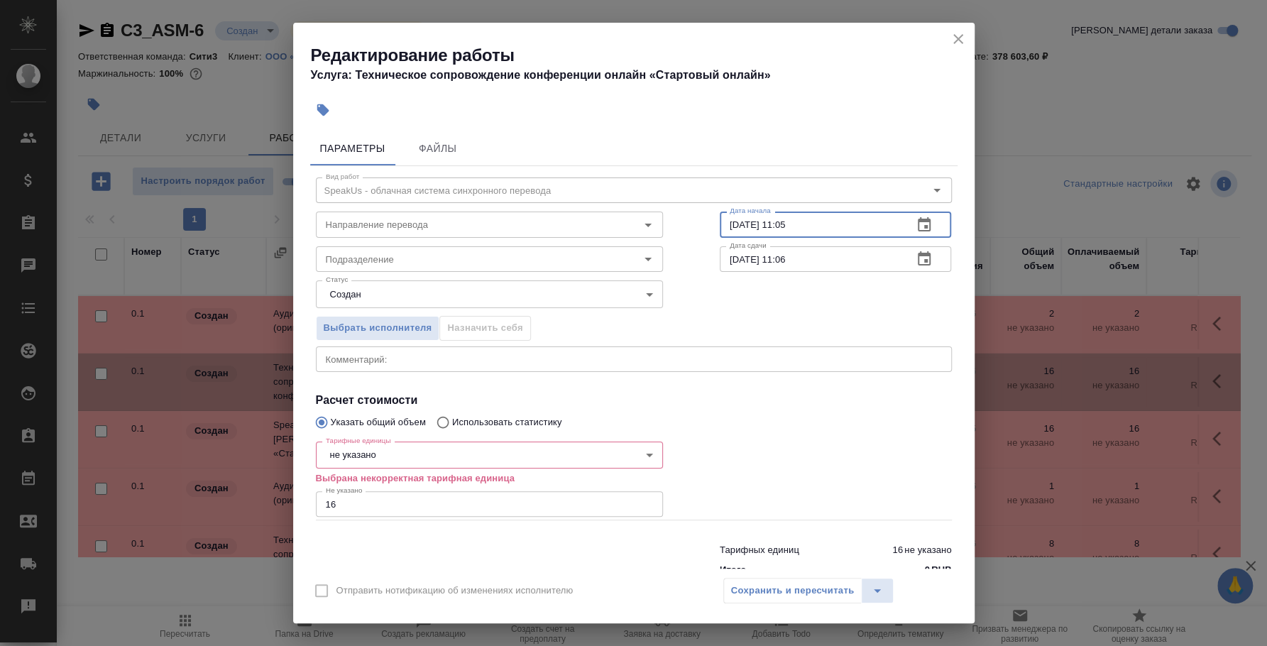
type input "22.08.2025 11:05"
click at [570, 458] on body "🙏 .cls-1 fill:#fff; AWATERA Fedotova Irina Клиенты Спецификации Заказы 0 Чаты T…" at bounding box center [633, 323] width 1267 height 646
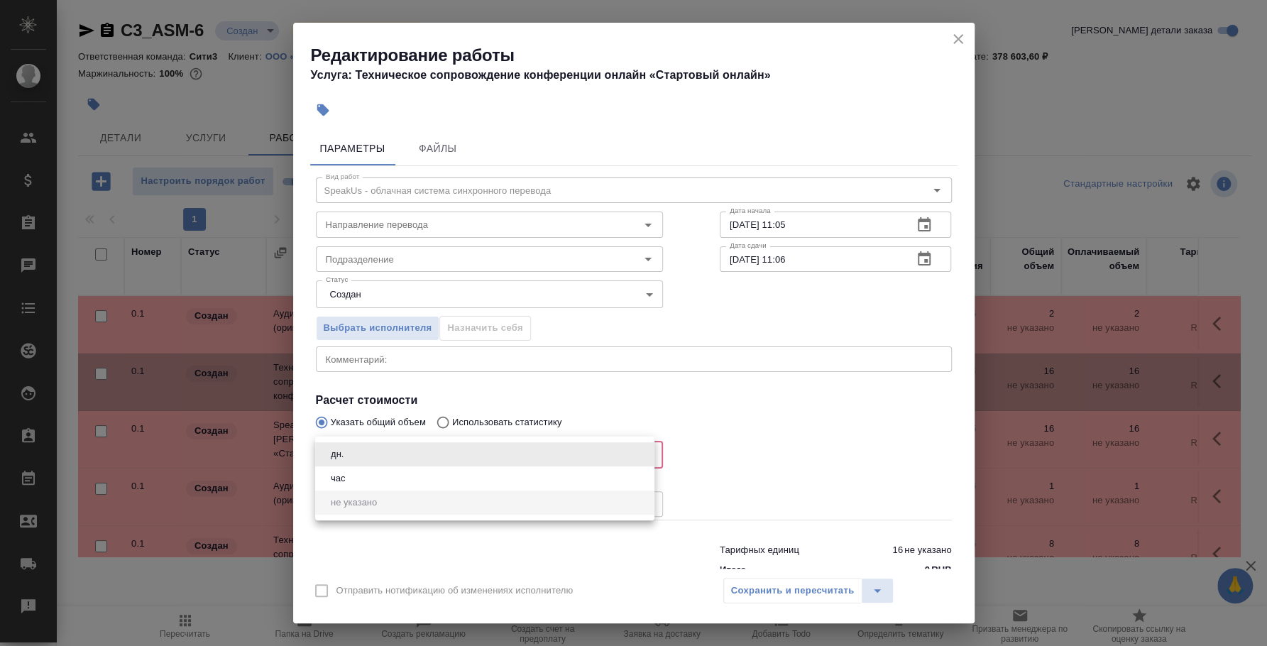
click at [524, 485] on li "час" at bounding box center [484, 478] width 339 height 24
type input "5a8b1489cc6b4906c91bfd93"
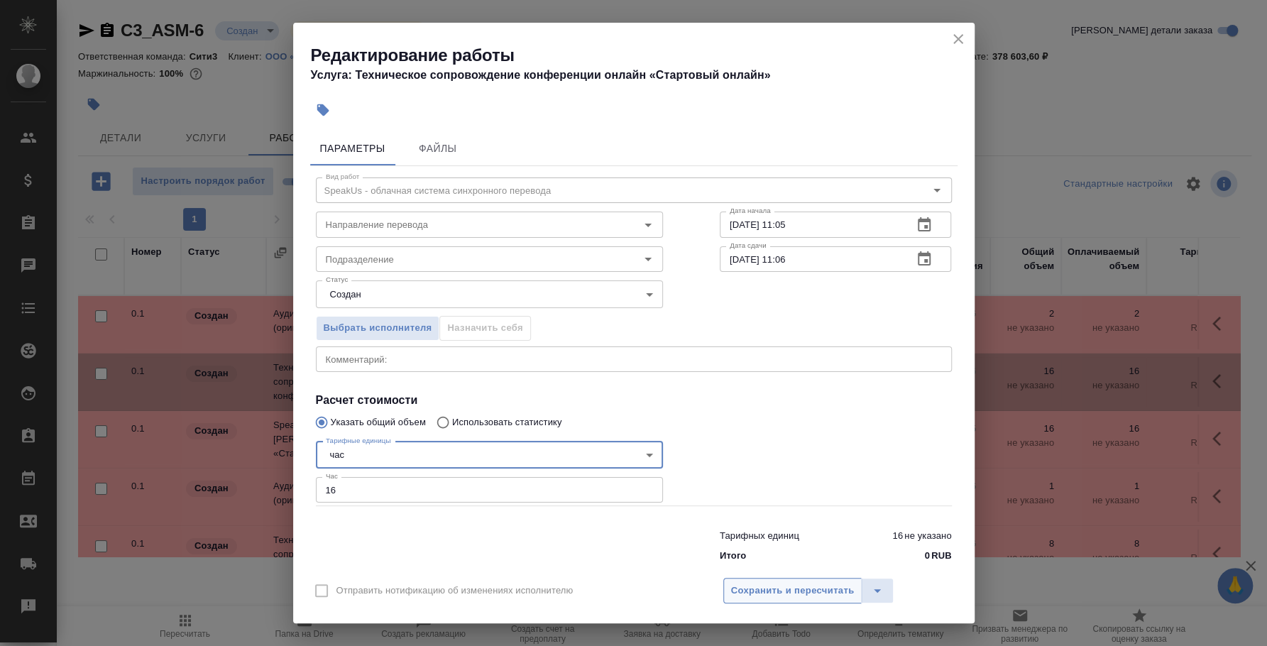
click at [803, 586] on span "Сохранить и пересчитать" at bounding box center [792, 591] width 123 height 16
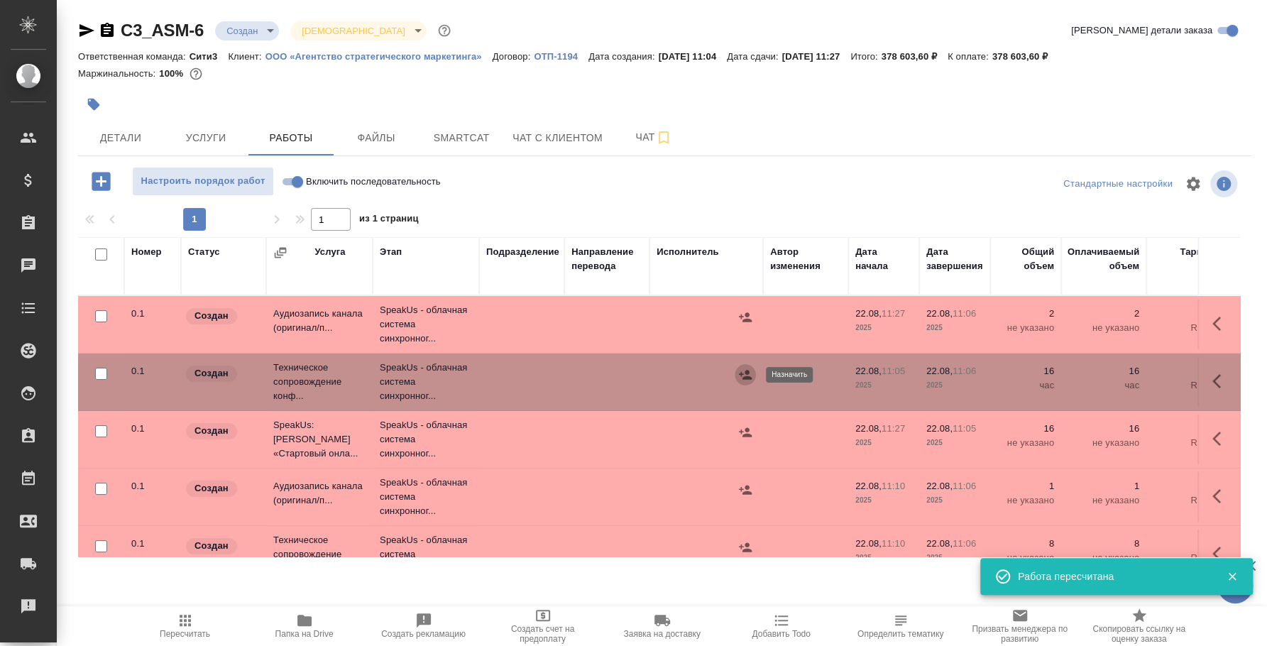
click at [735, 375] on button "button" at bounding box center [744, 374] width 21 height 21
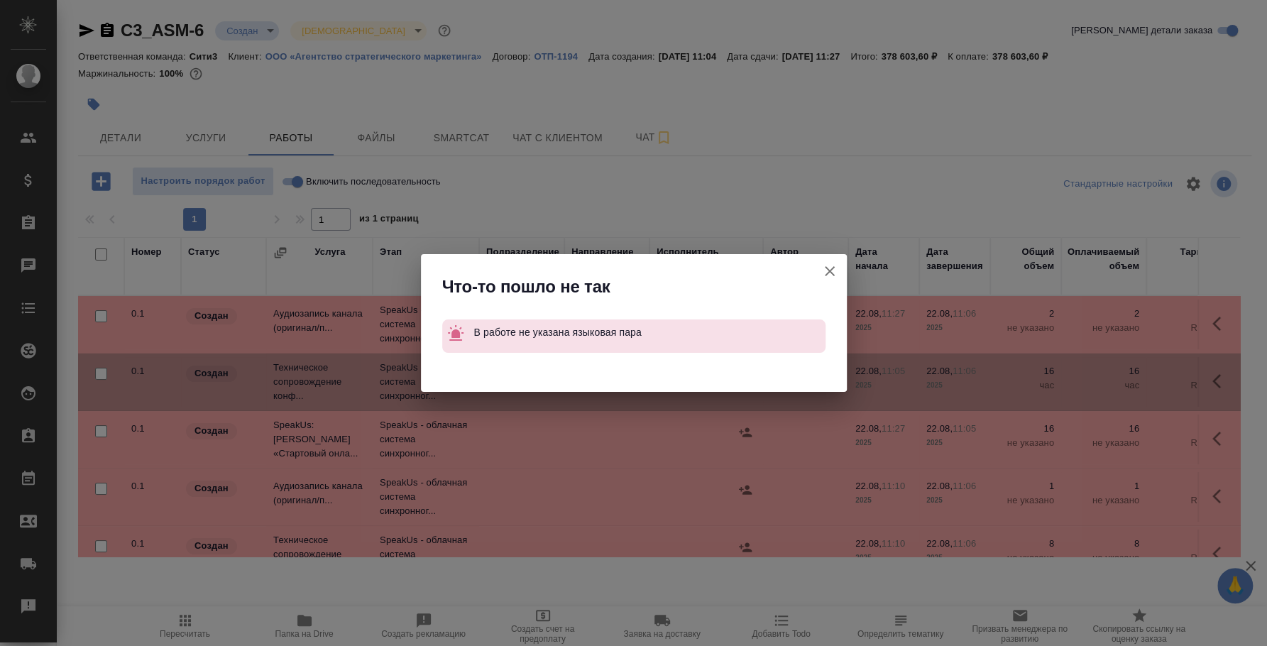
click at [822, 268] on icon "button" at bounding box center [829, 271] width 17 height 17
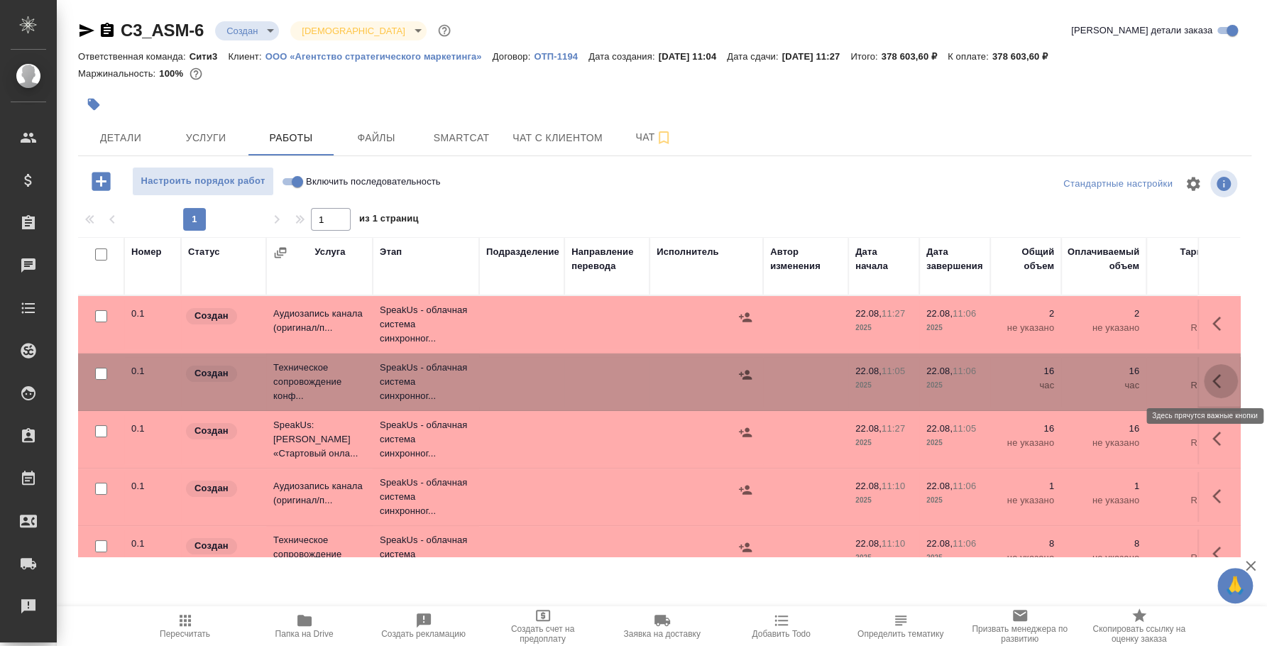
click at [1212, 377] on icon "button" at bounding box center [1216, 381] width 9 height 14
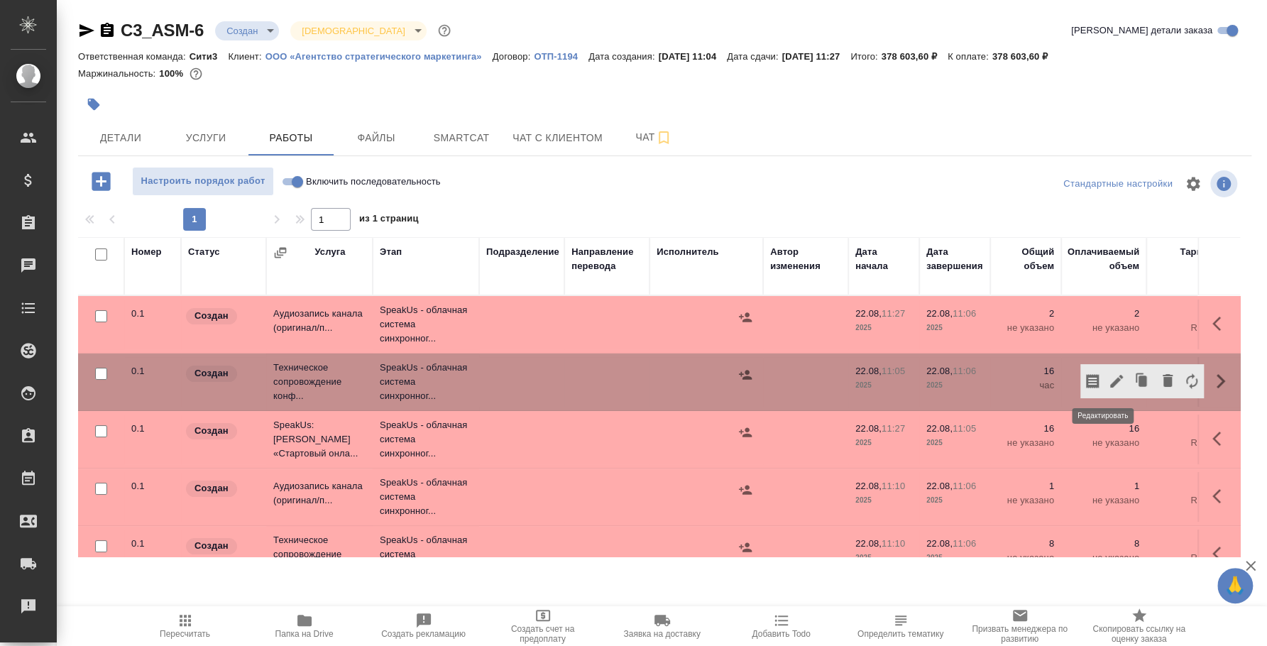
click at [1108, 383] on icon "button" at bounding box center [1116, 381] width 17 height 17
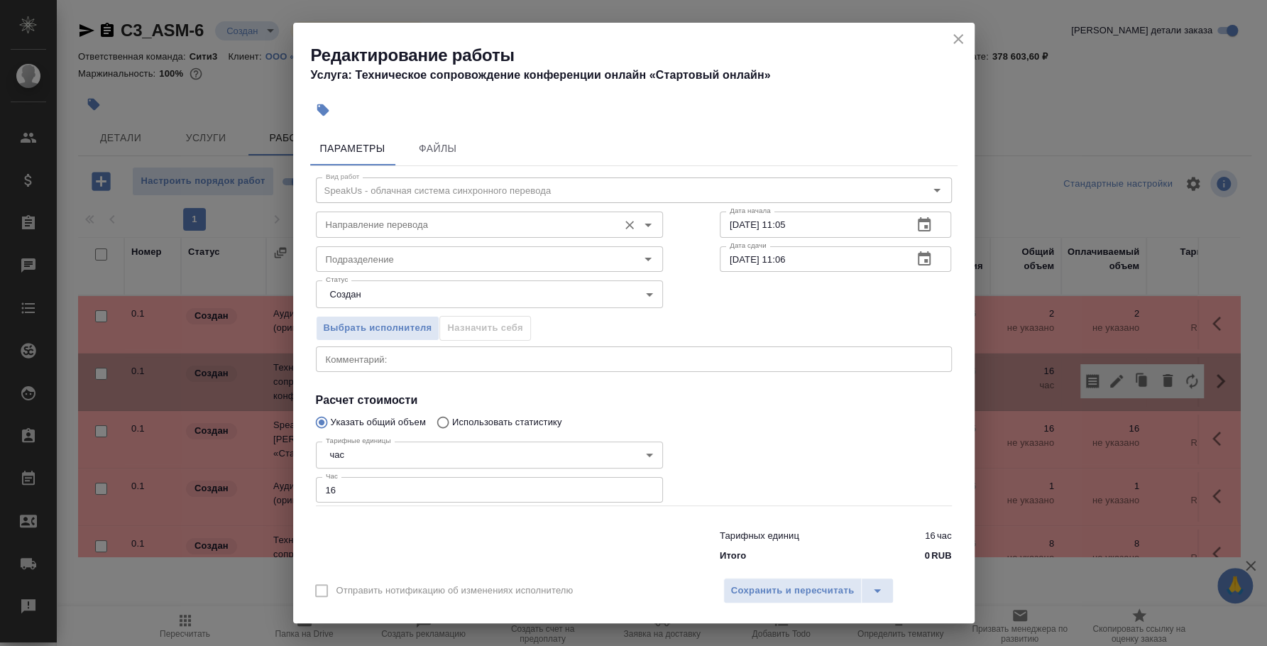
click at [374, 227] on input "Направление перевода" at bounding box center [465, 224] width 291 height 17
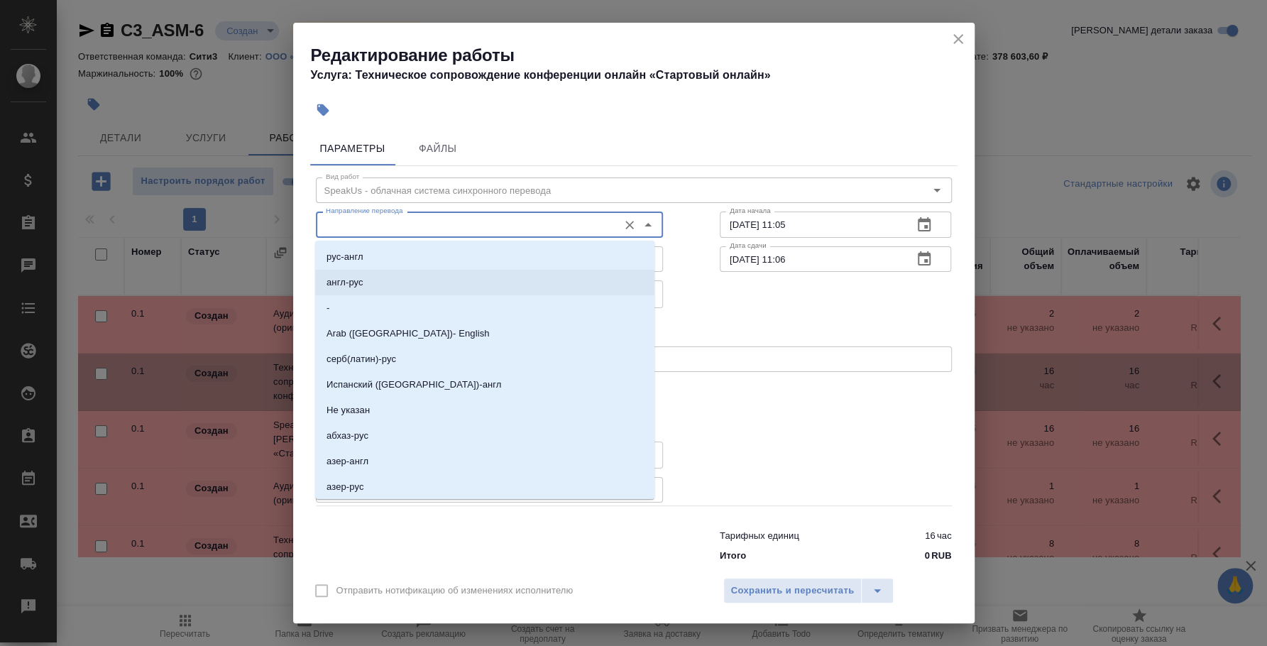
click at [392, 278] on li "англ-рус" at bounding box center [484, 283] width 339 height 26
type input "англ-рус"
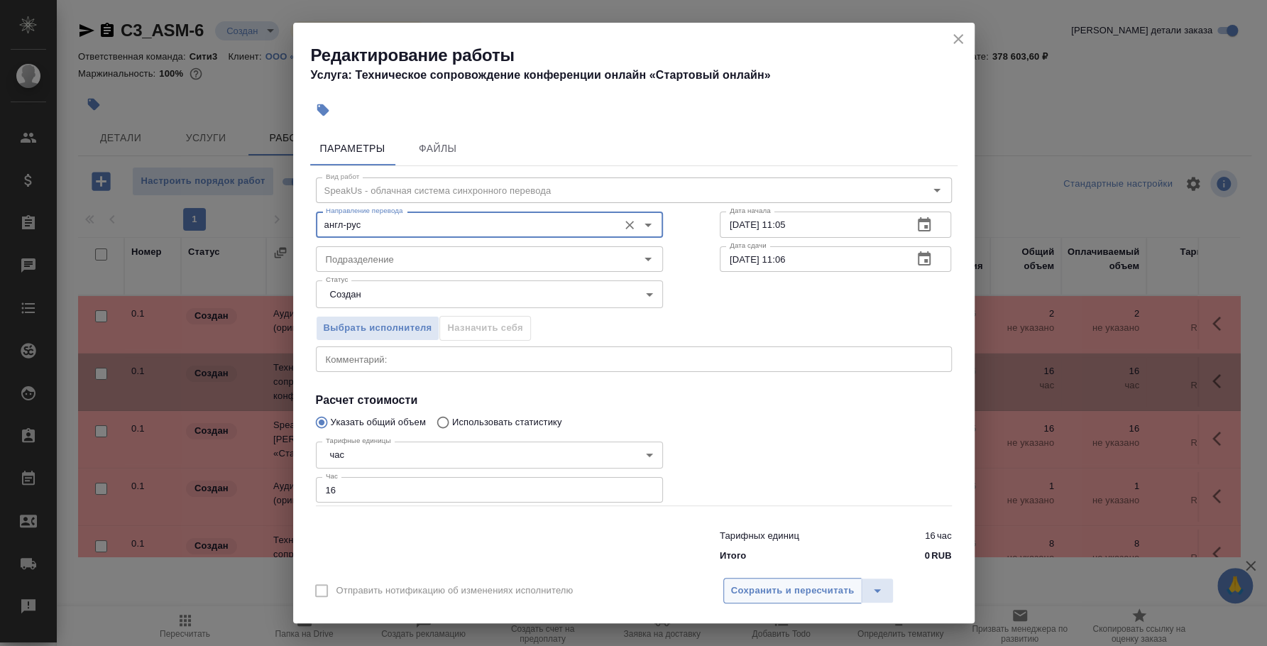
click at [793, 592] on span "Сохранить и пересчитать" at bounding box center [792, 591] width 123 height 16
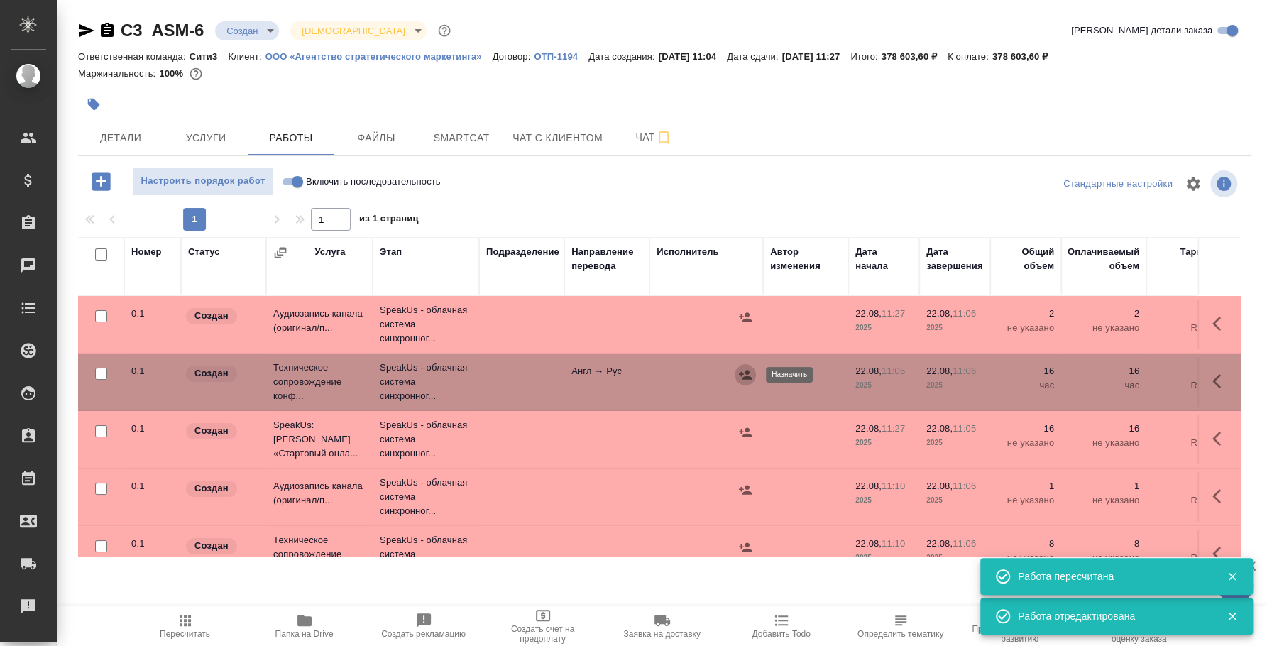
click at [748, 368] on icon "button" at bounding box center [745, 375] width 14 height 14
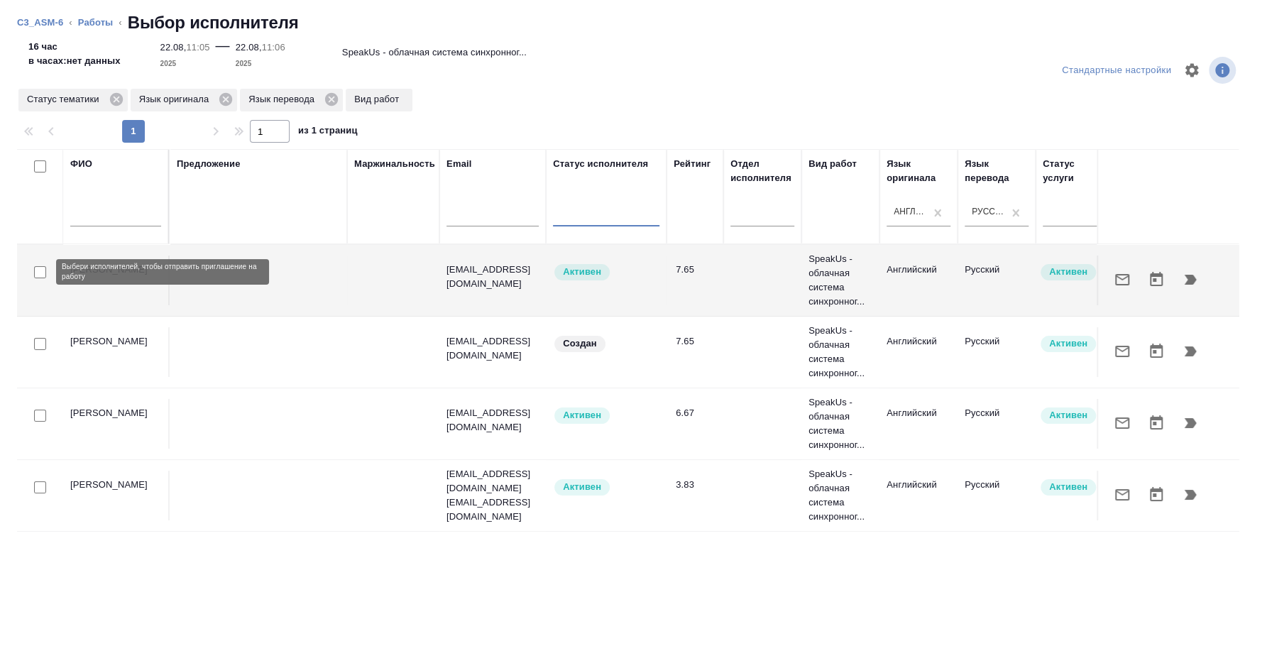
drag, startPoint x: 39, startPoint y: 270, endPoint x: 51, endPoint y: 294, distance: 26.3
click at [39, 270] on input "checkbox" at bounding box center [40, 272] width 12 height 12
checkbox input "true"
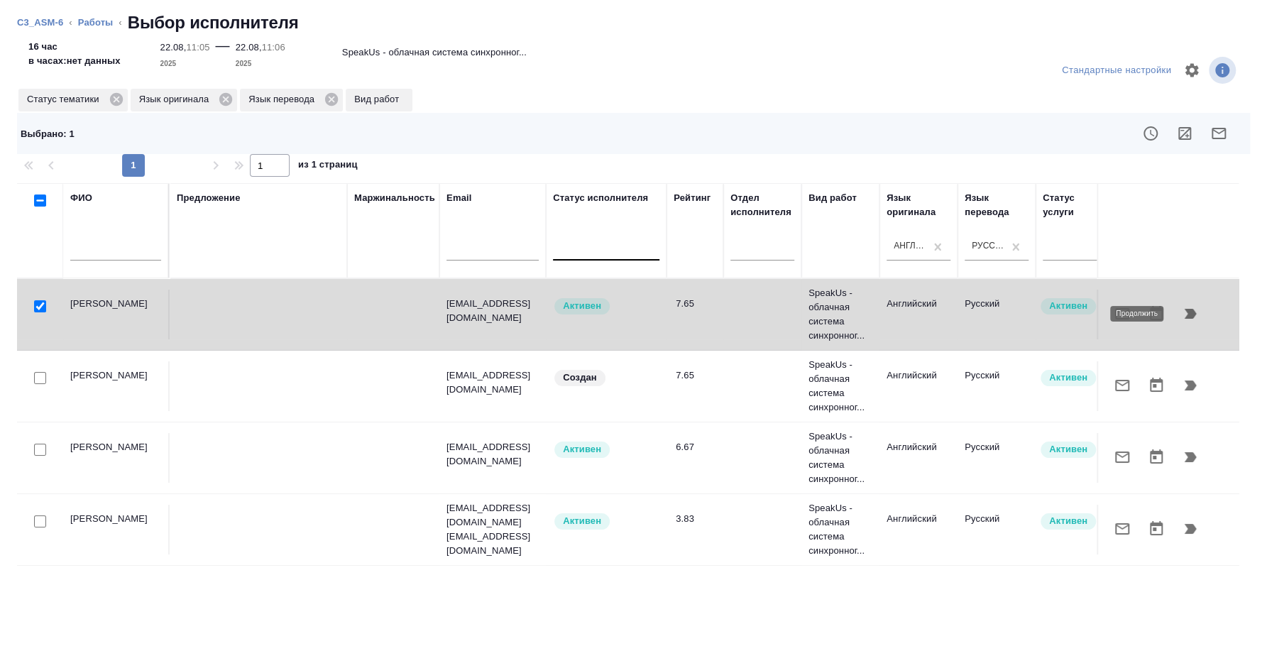
click at [1196, 310] on icon "button" at bounding box center [1190, 313] width 17 height 17
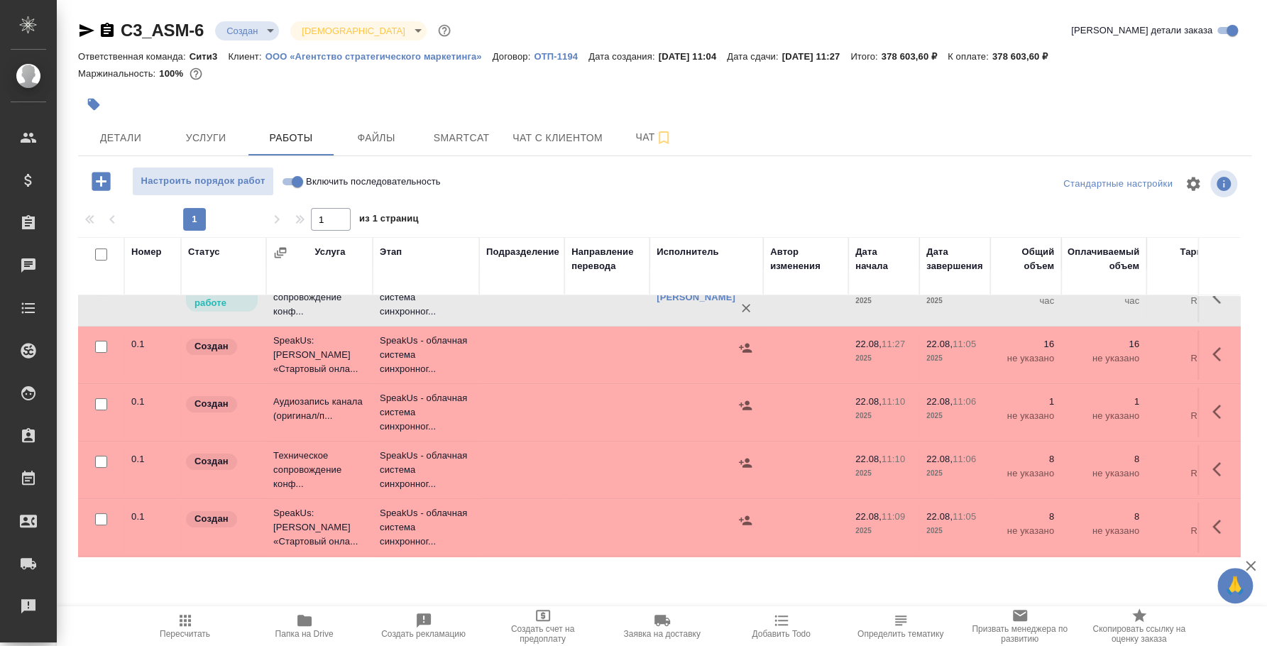
scroll to position [0, 0]
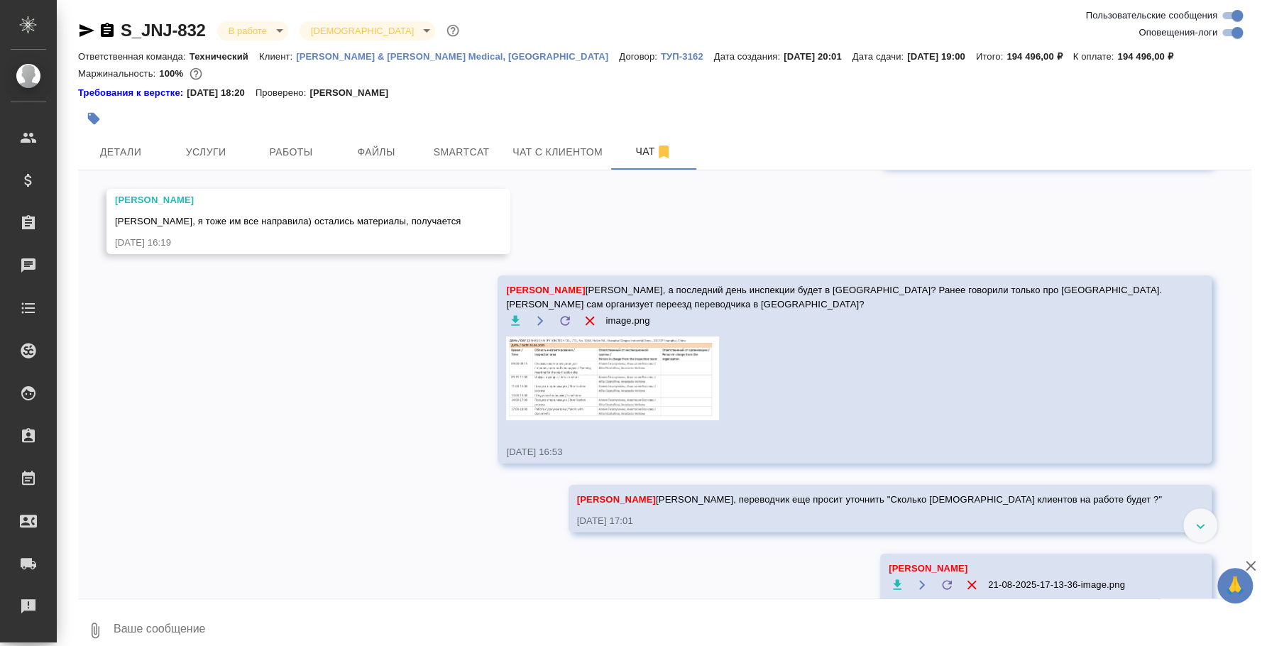
scroll to position [10203, 0]
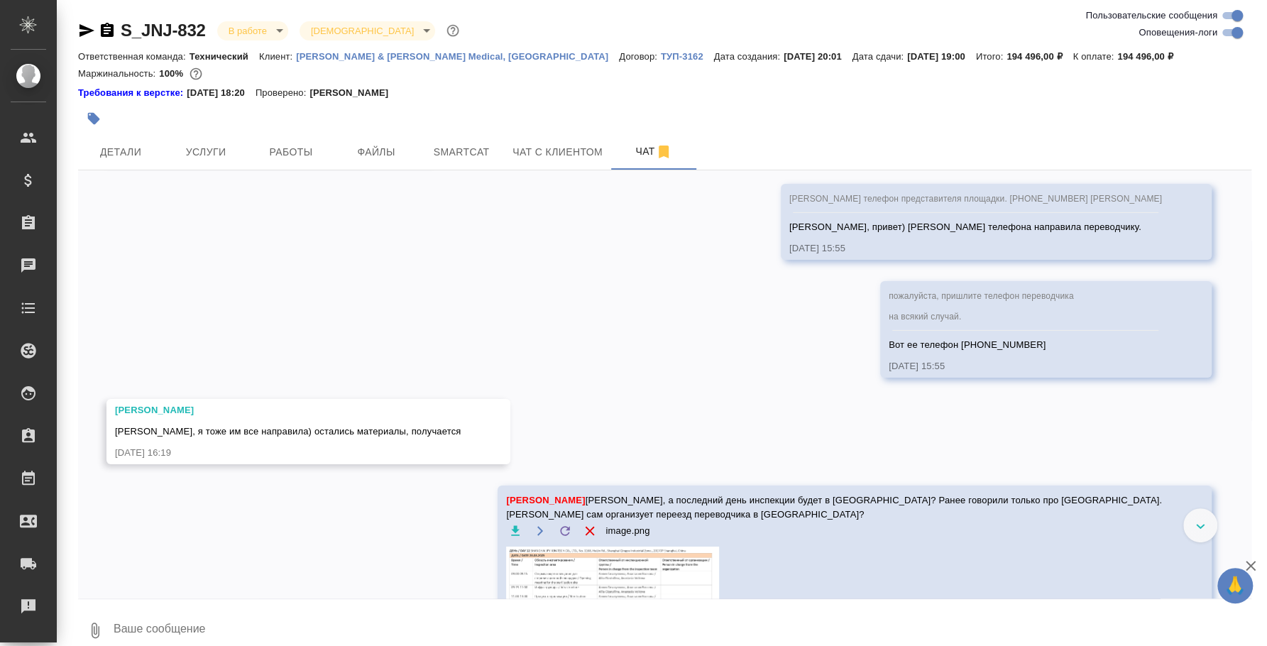
click at [80, 28] on icon "button" at bounding box center [86, 30] width 15 height 13
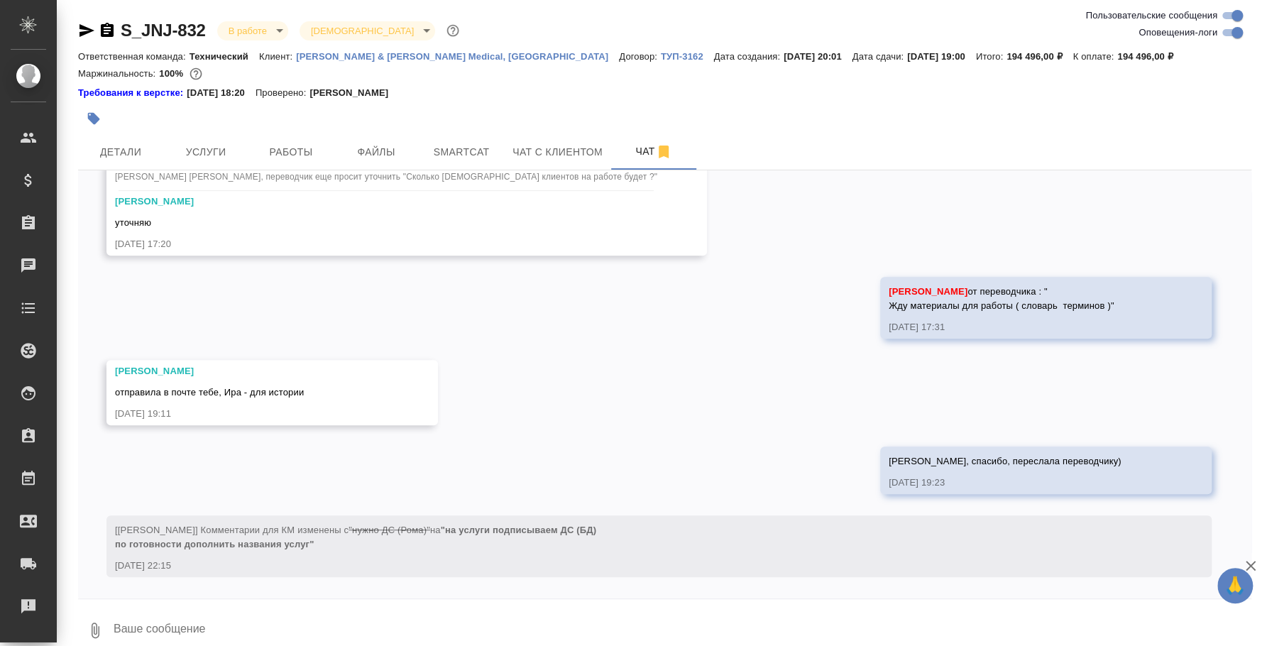
scroll to position [11178, 0]
click at [126, 148] on span "Детали" at bounding box center [121, 152] width 68 height 18
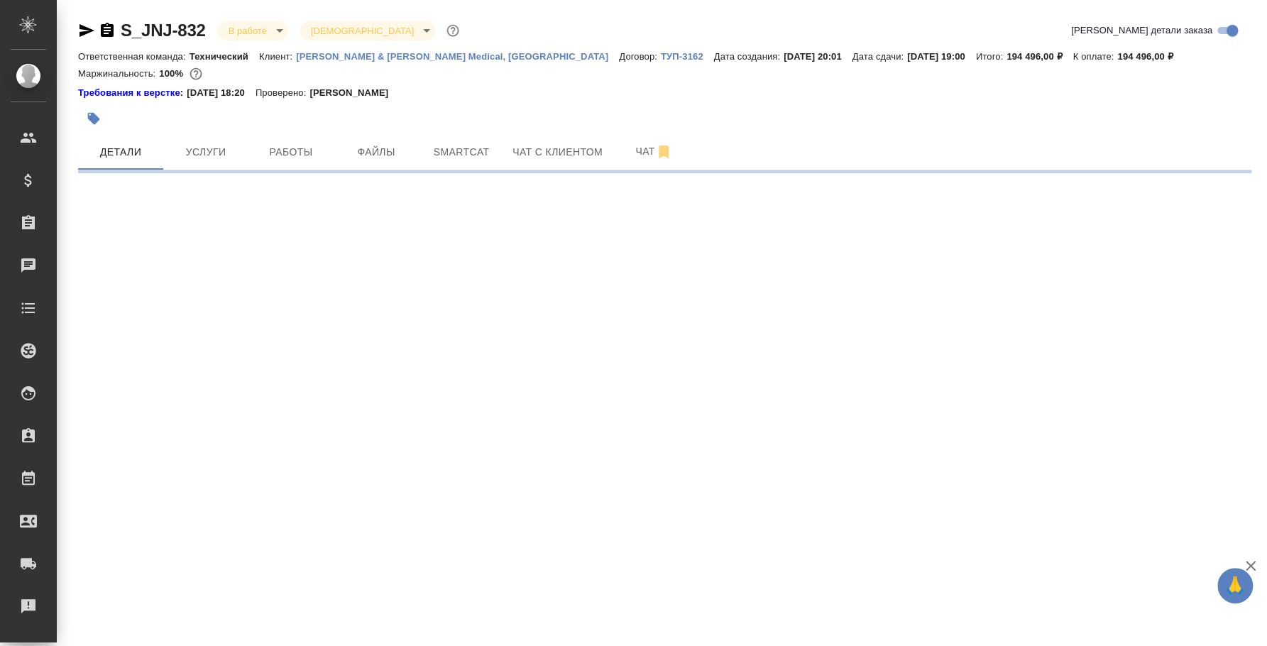
select select "RU"
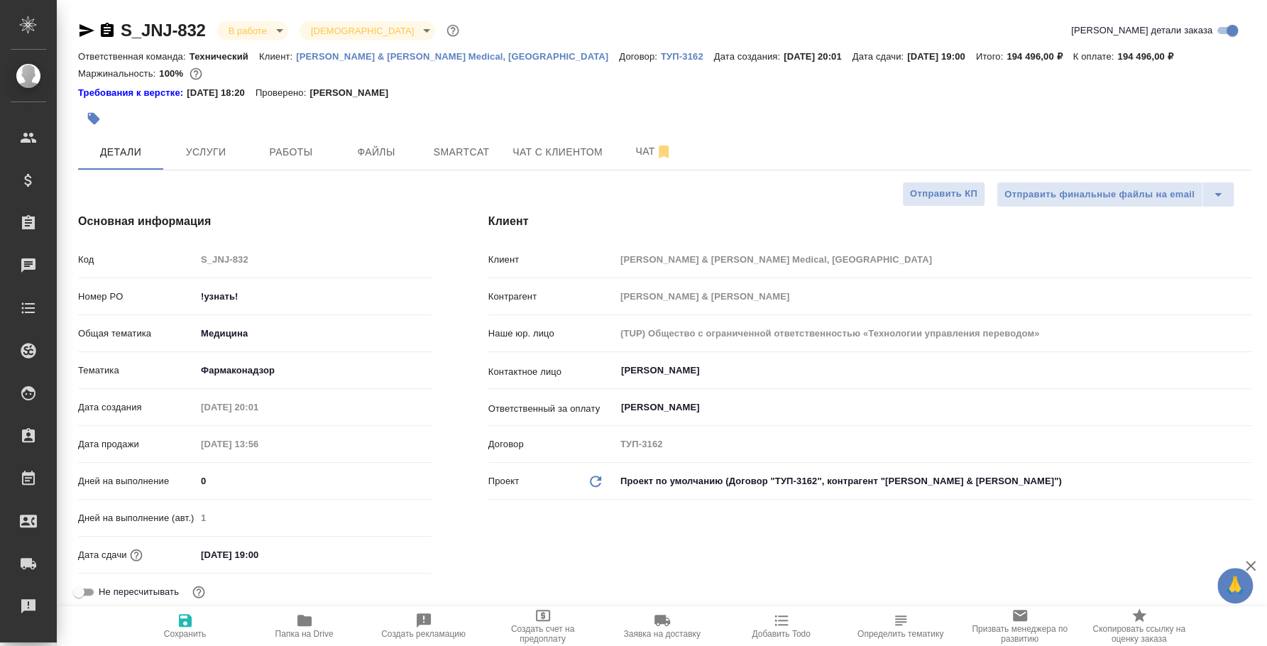
type textarea "x"
click at [230, 157] on span "Услуги" at bounding box center [206, 152] width 68 height 18
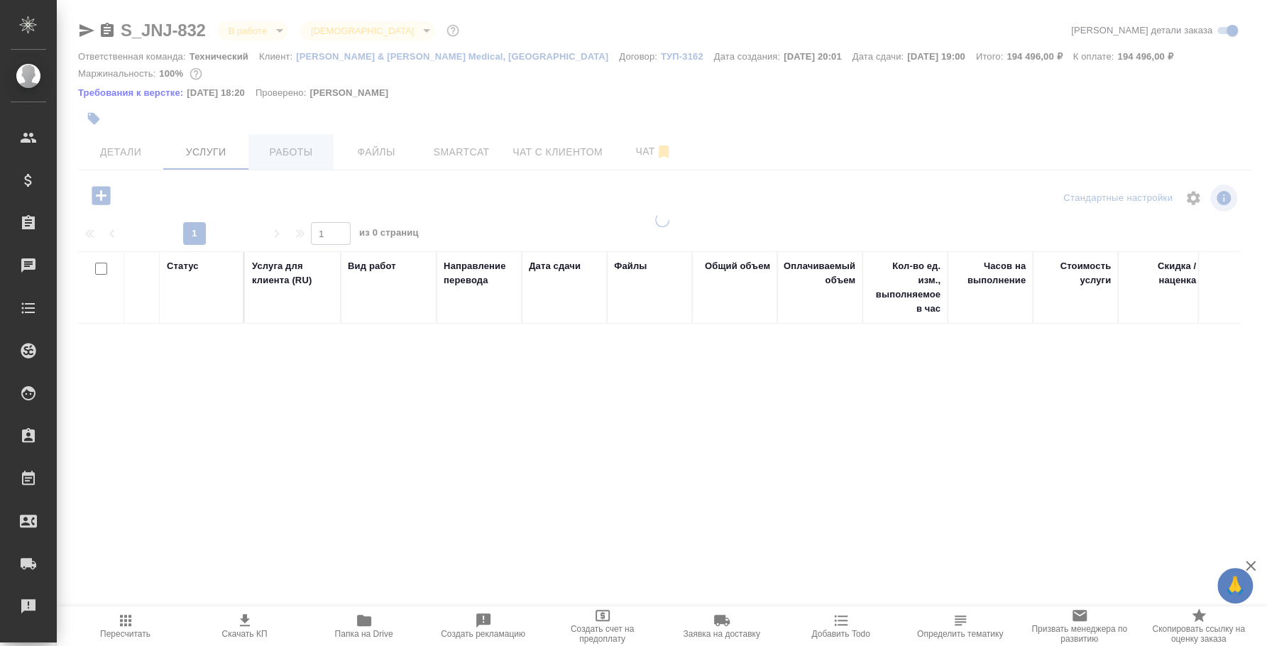
click at [288, 156] on span "Работы" at bounding box center [291, 152] width 68 height 18
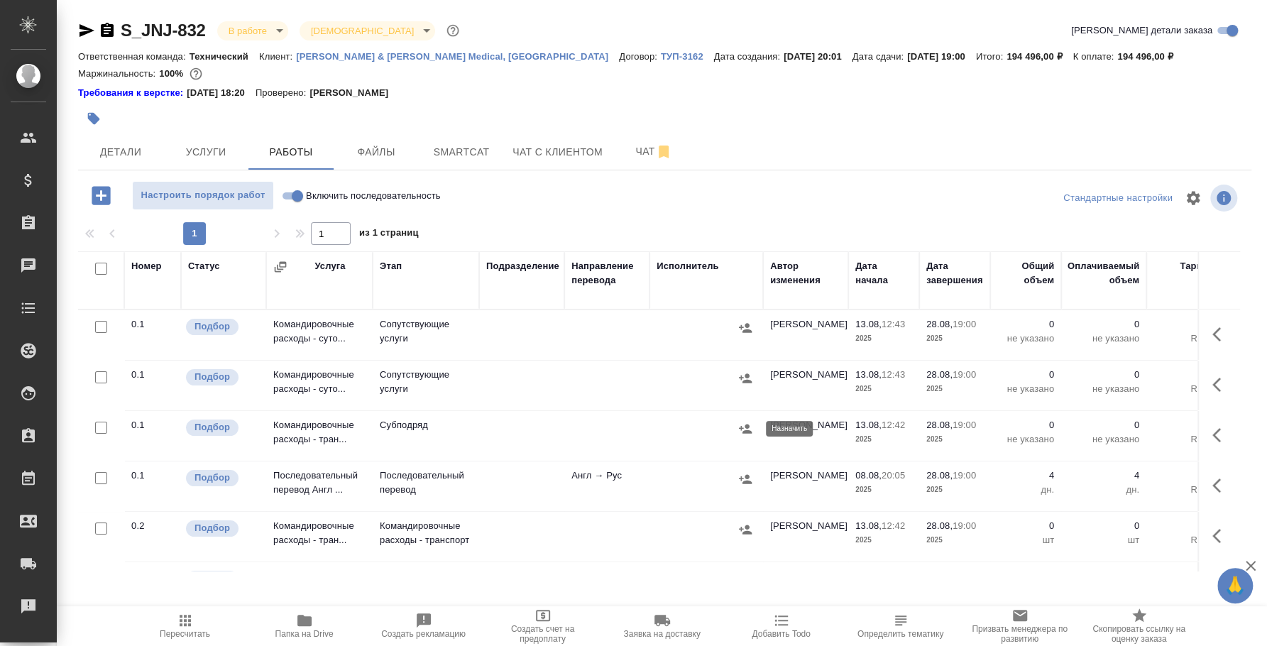
click at [741, 432] on icon "button" at bounding box center [745, 429] width 14 height 14
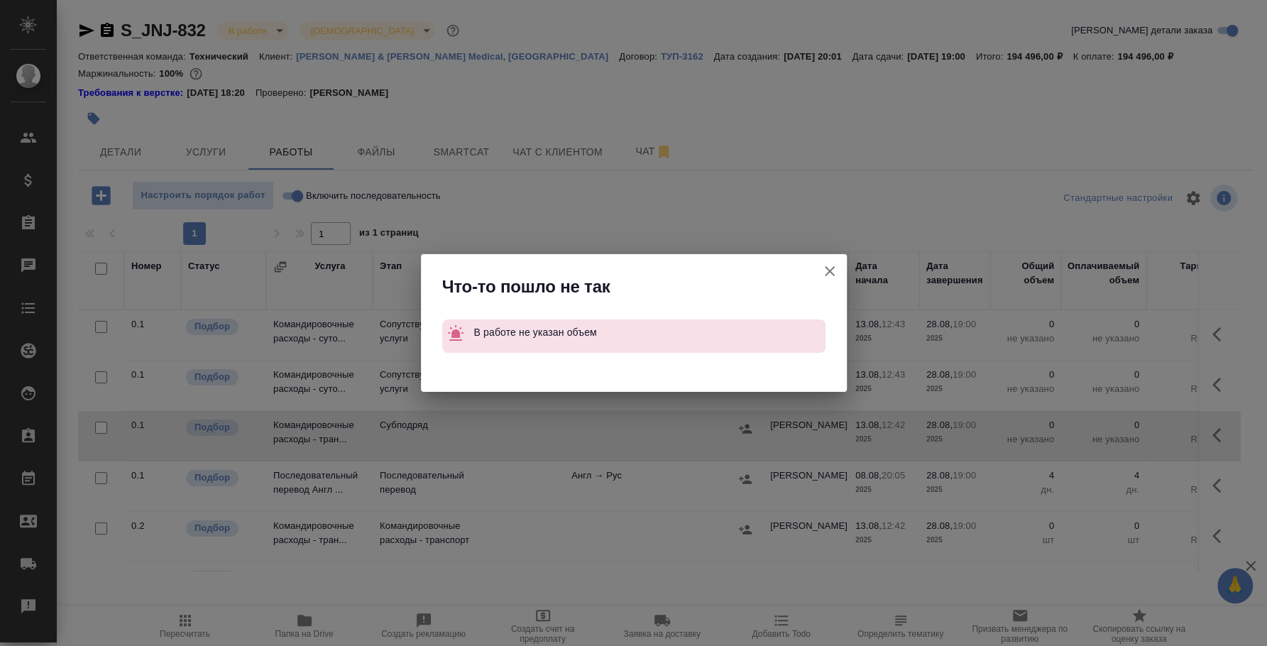
click at [832, 268] on icon "button" at bounding box center [830, 271] width 10 height 10
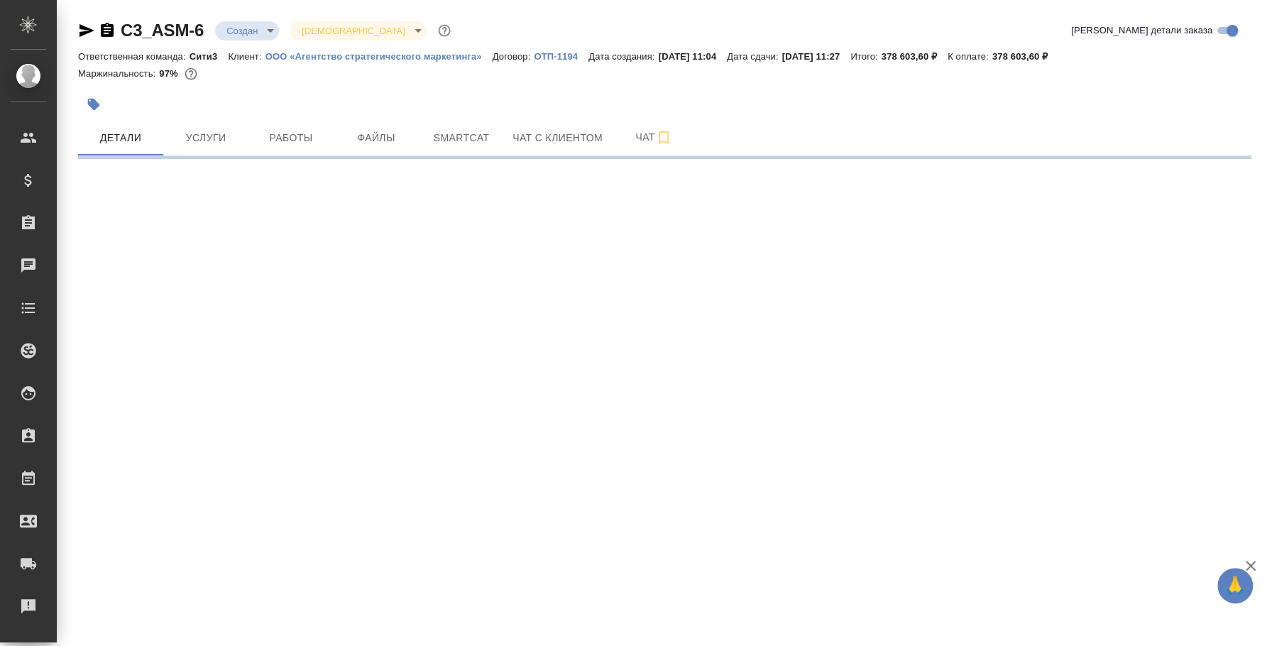
select select "RU"
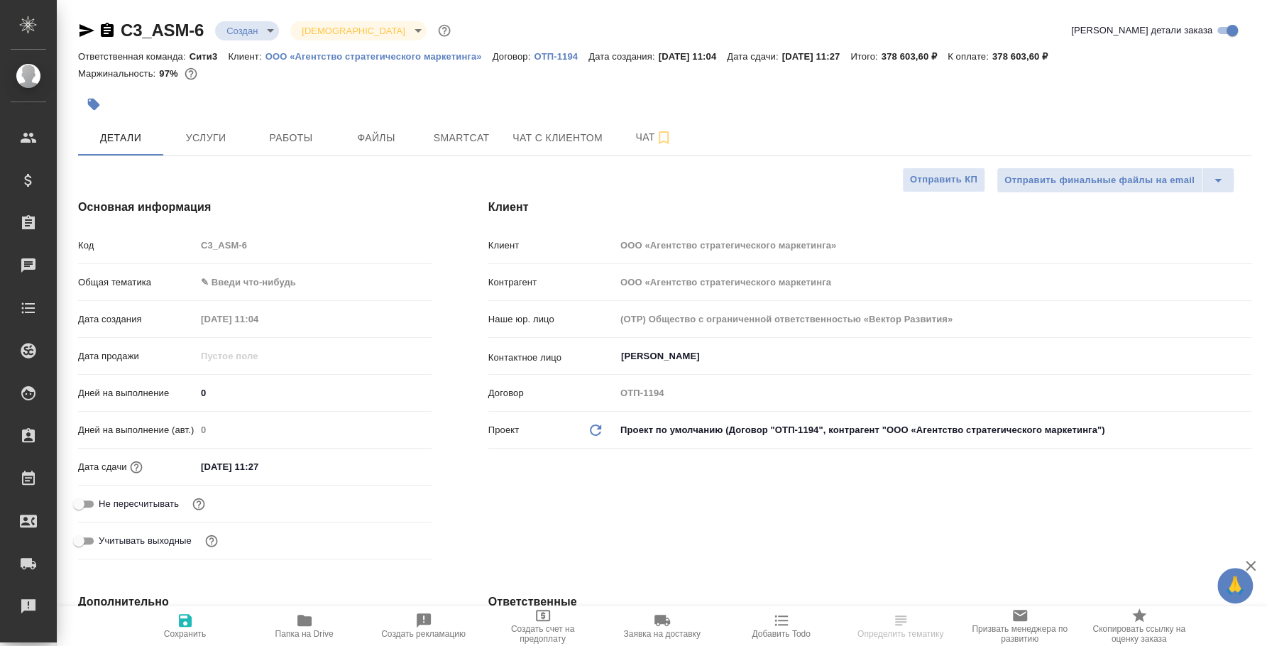
type textarea "x"
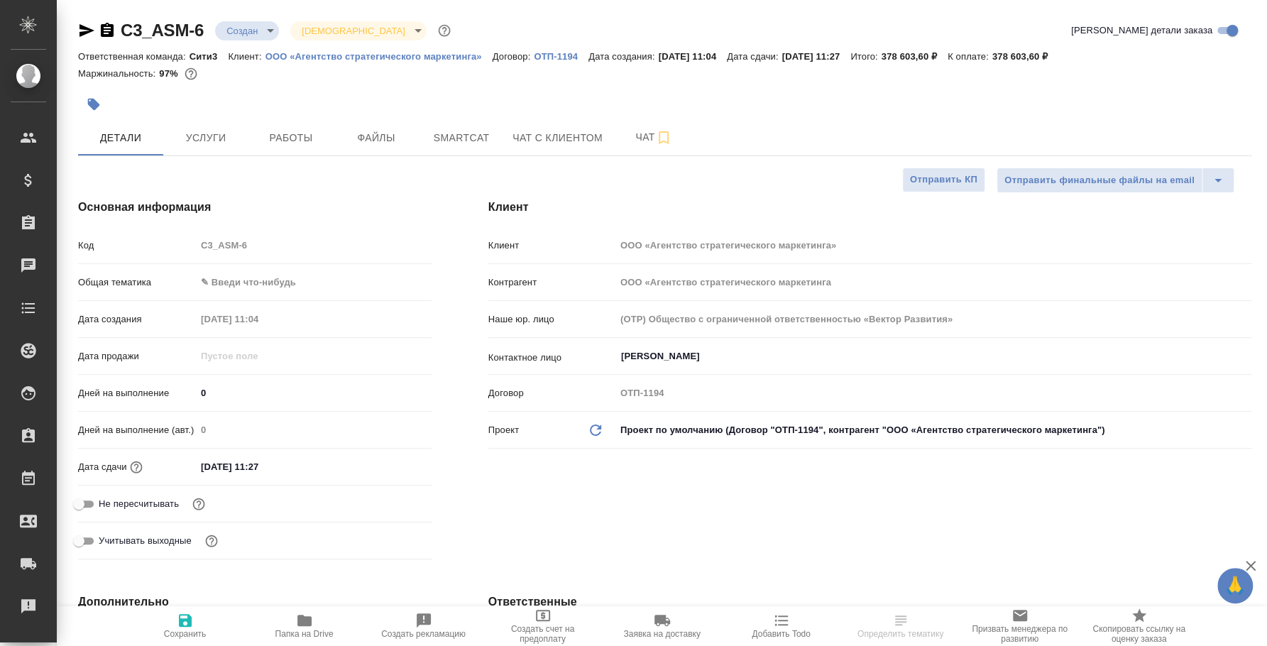
type textarea "x"
select select "RU"
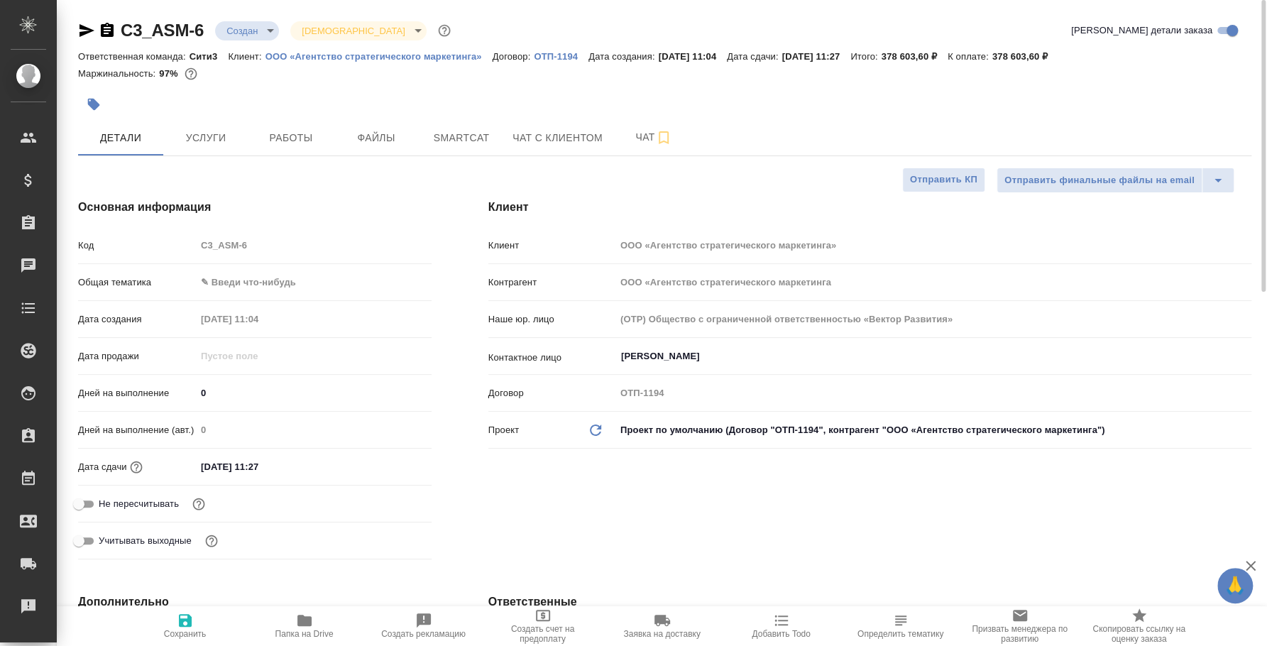
type textarea "x"
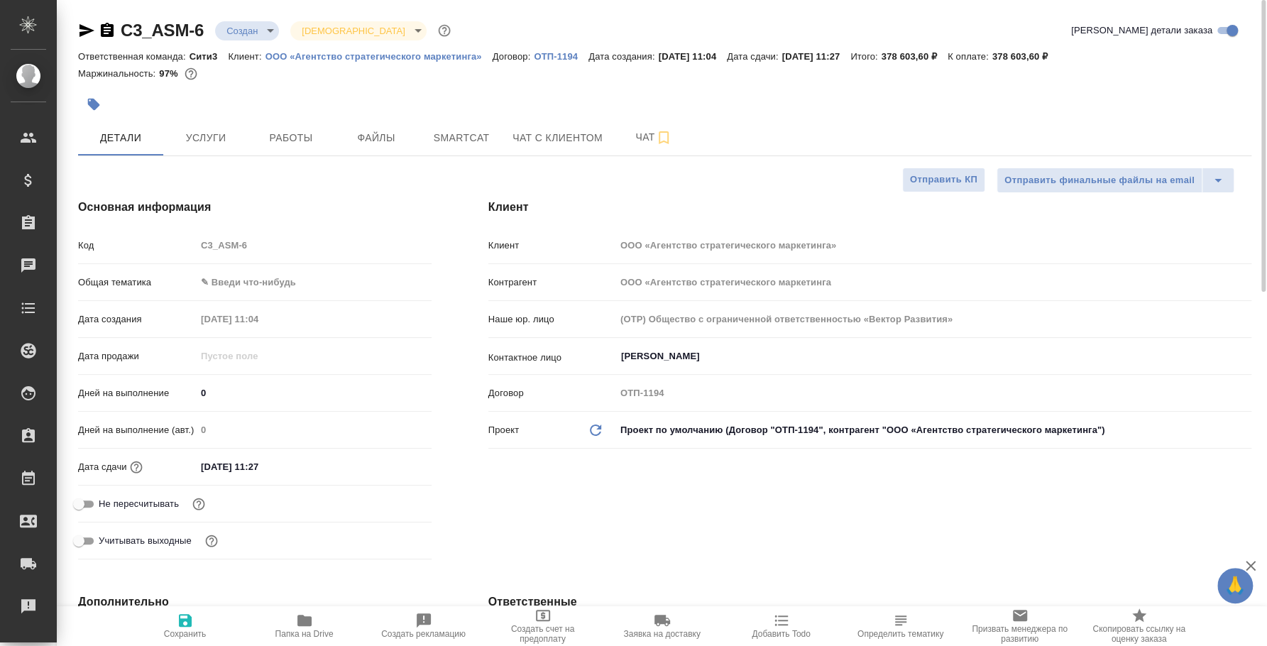
type textarea "x"
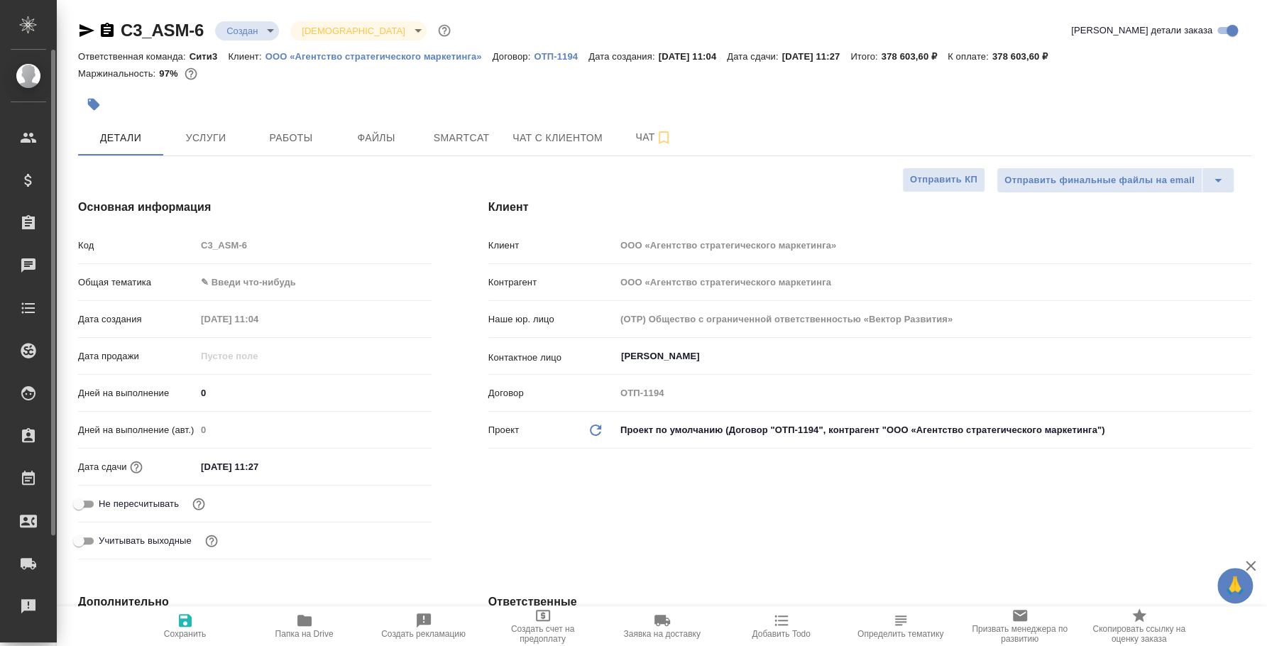
type textarea "x"
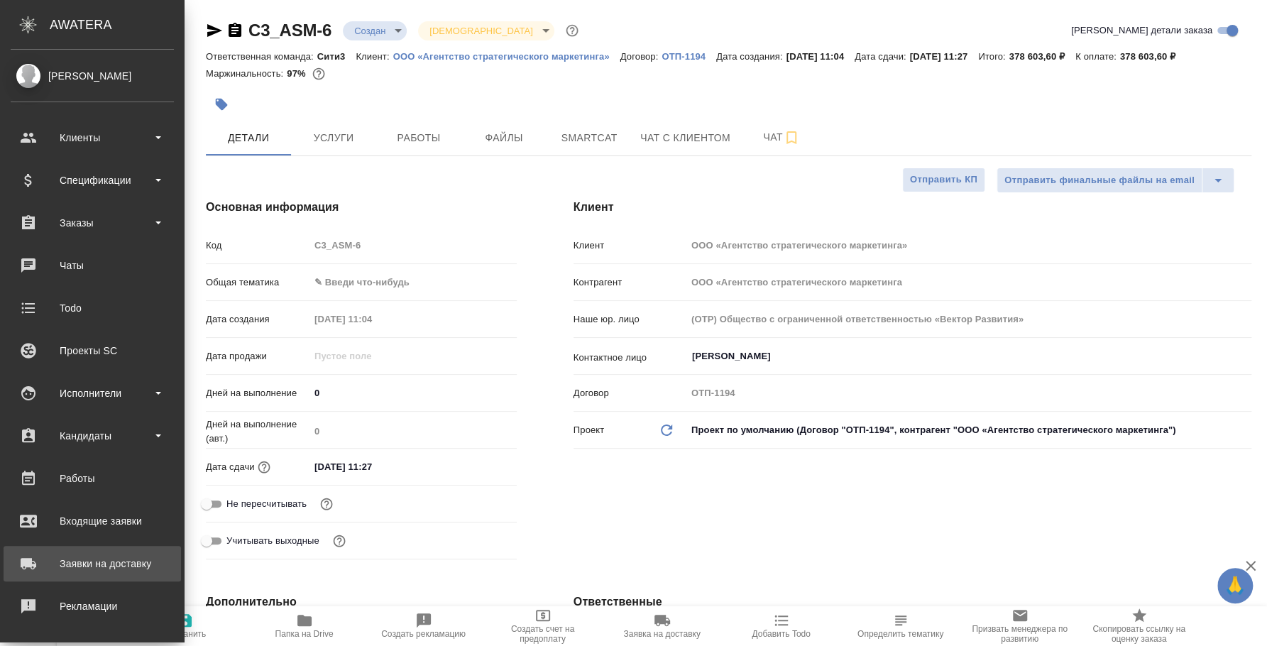
scroll to position [130, 0]
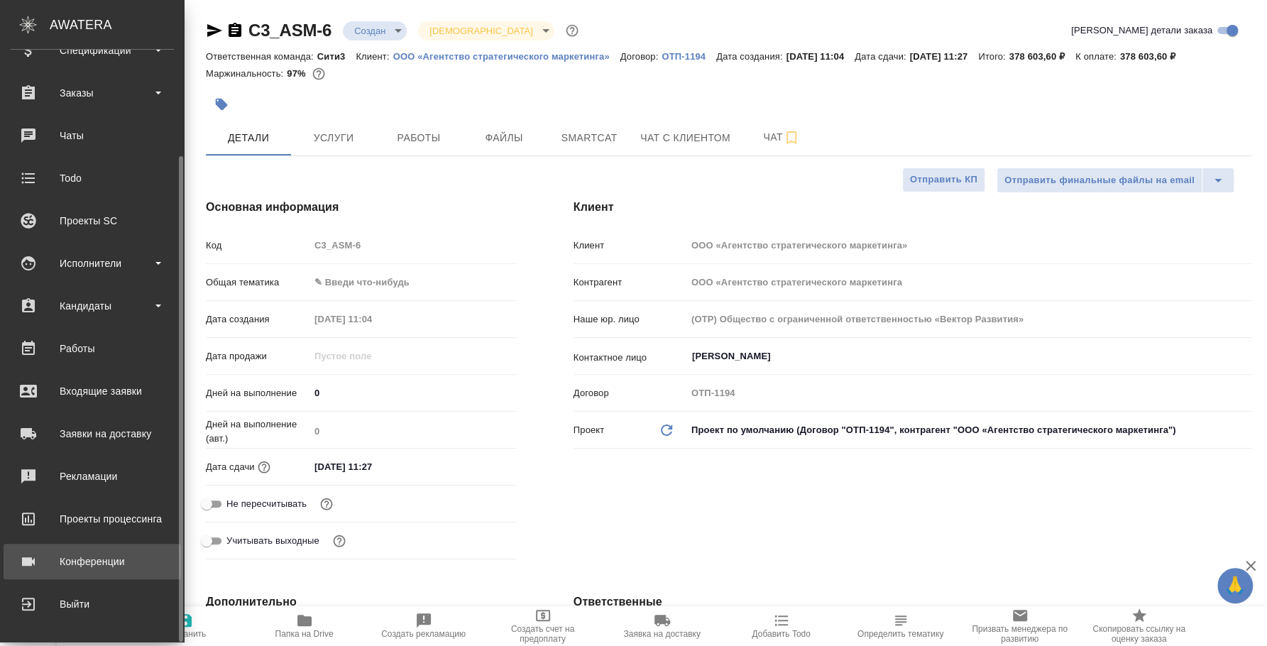
click at [107, 549] on link "Конференции" at bounding box center [92, 561] width 177 height 35
type textarea "x"
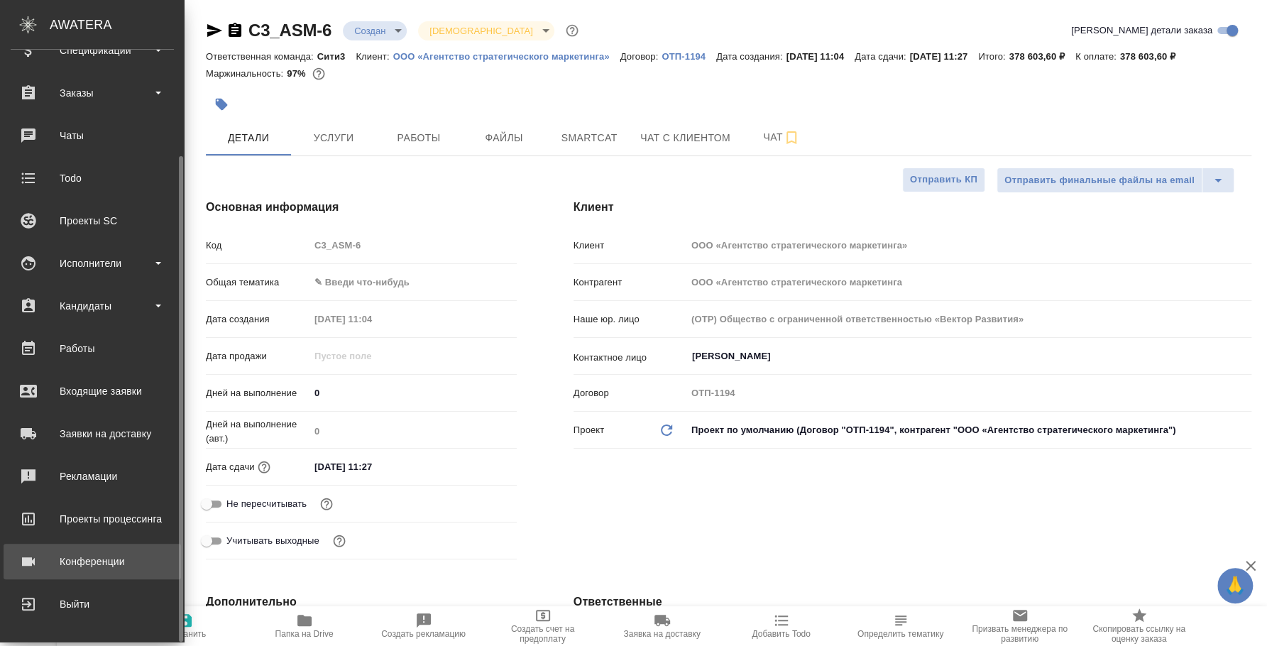
type textarea "x"
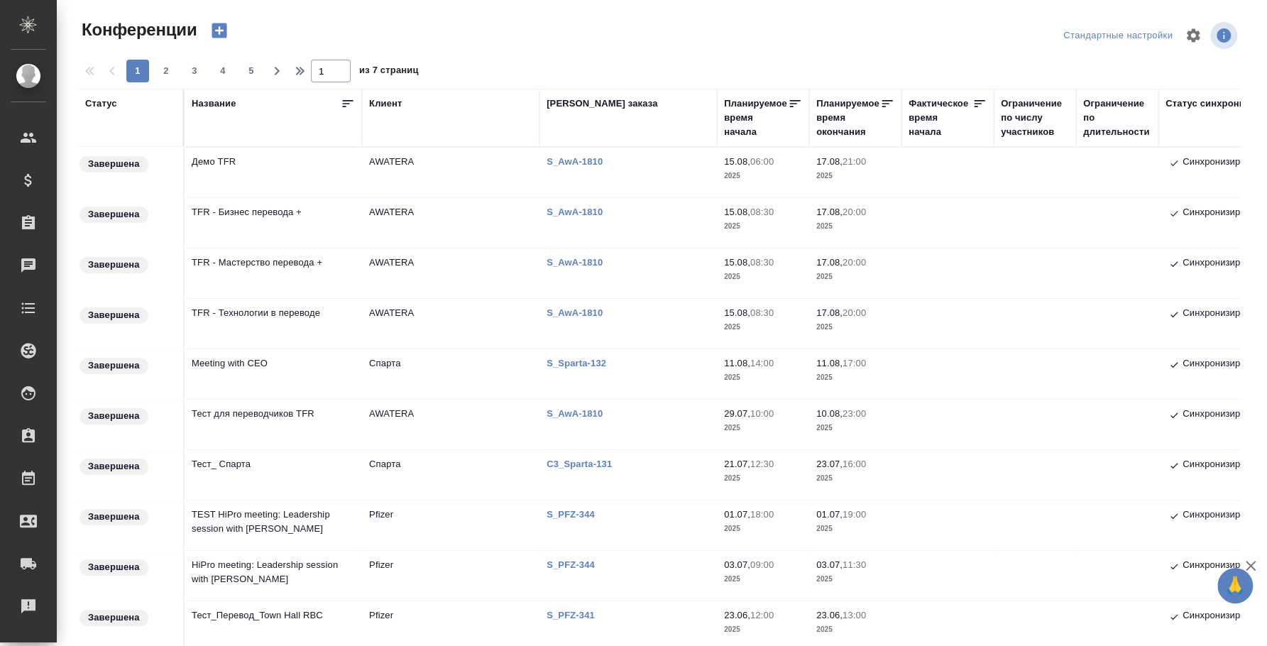
drag, startPoint x: 218, startPoint y: 33, endPoint x: 221, endPoint y: 158, distance: 125.7
click at [218, 33] on icon "button" at bounding box center [219, 30] width 15 height 15
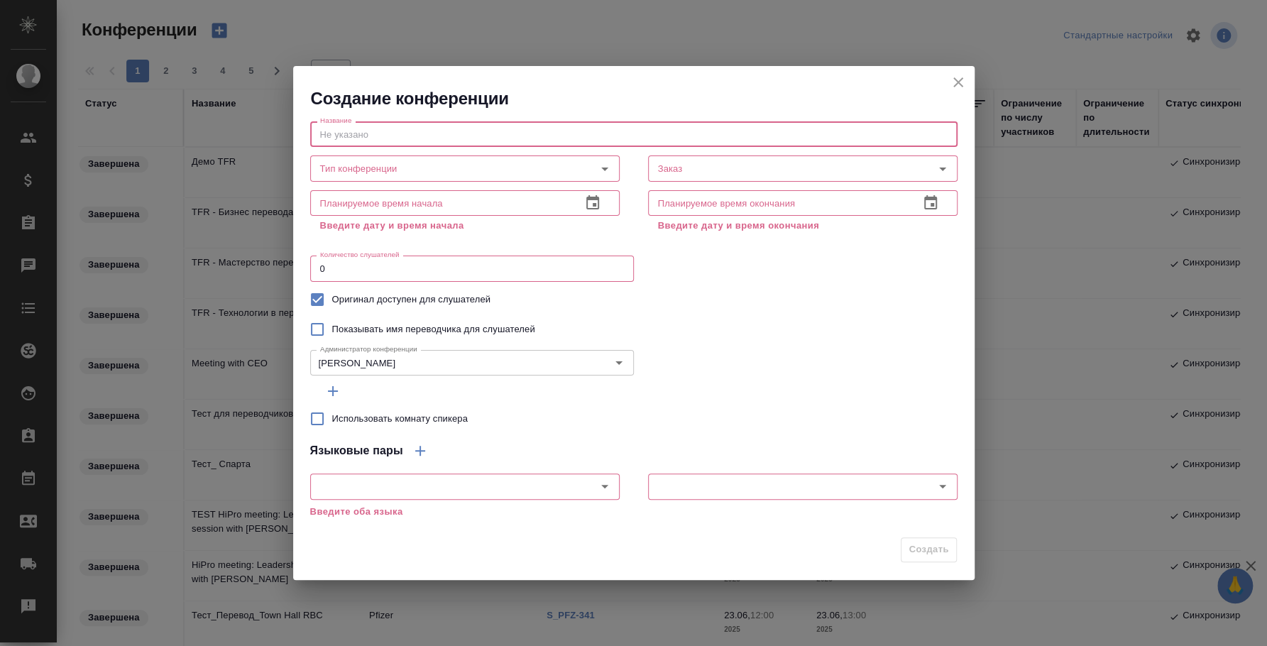
click at [465, 128] on input "text" at bounding box center [633, 134] width 647 height 26
paste input "ООО «Агентство стратегического маркетинга»"
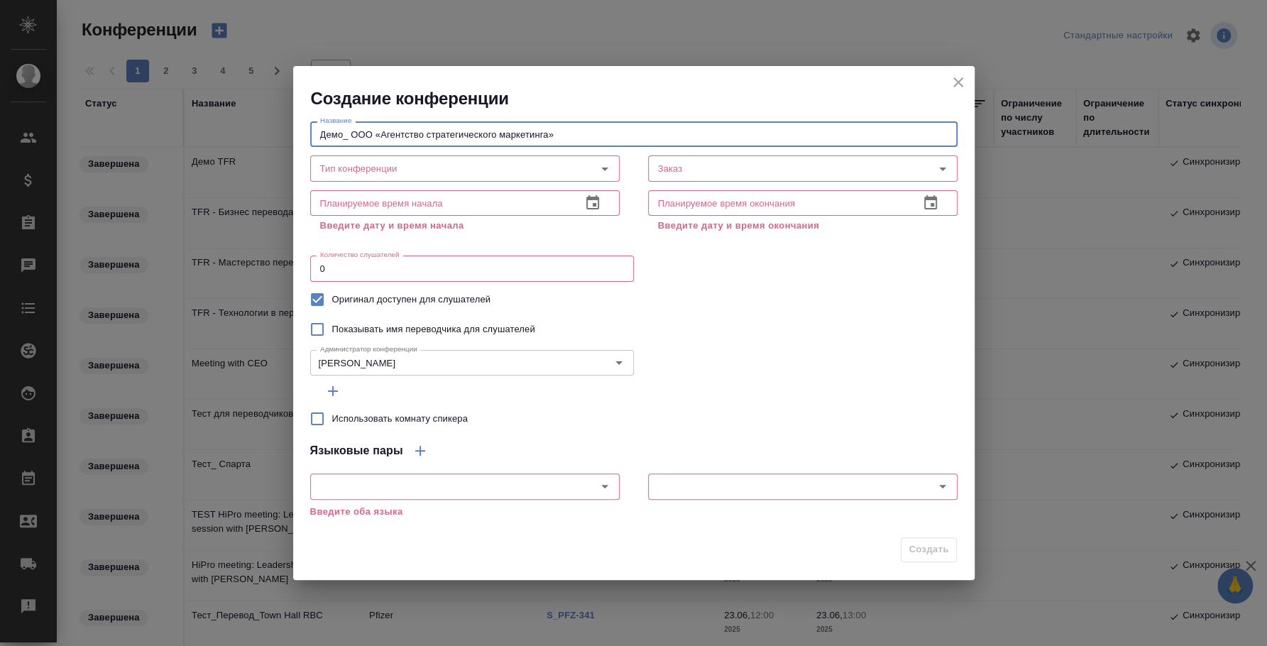
click at [373, 131] on input "Демо_ ООО «Агентство стратегического маркетинга»" at bounding box center [633, 134] width 647 height 26
type input "Демо_ «Агентство стратегического маркетинга»"
click at [511, 170] on input "Тип конференции" at bounding box center [440, 168] width 253 height 17
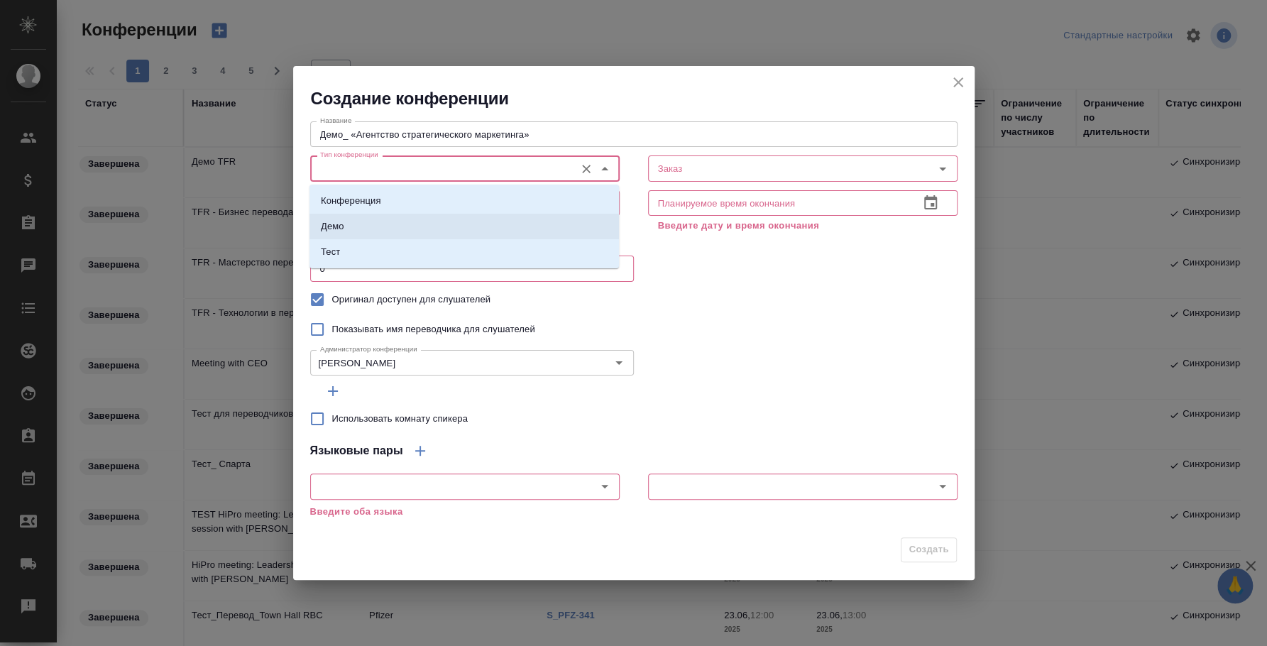
click at [474, 227] on li "Демо" at bounding box center [463, 227] width 309 height 26
type input "Демо"
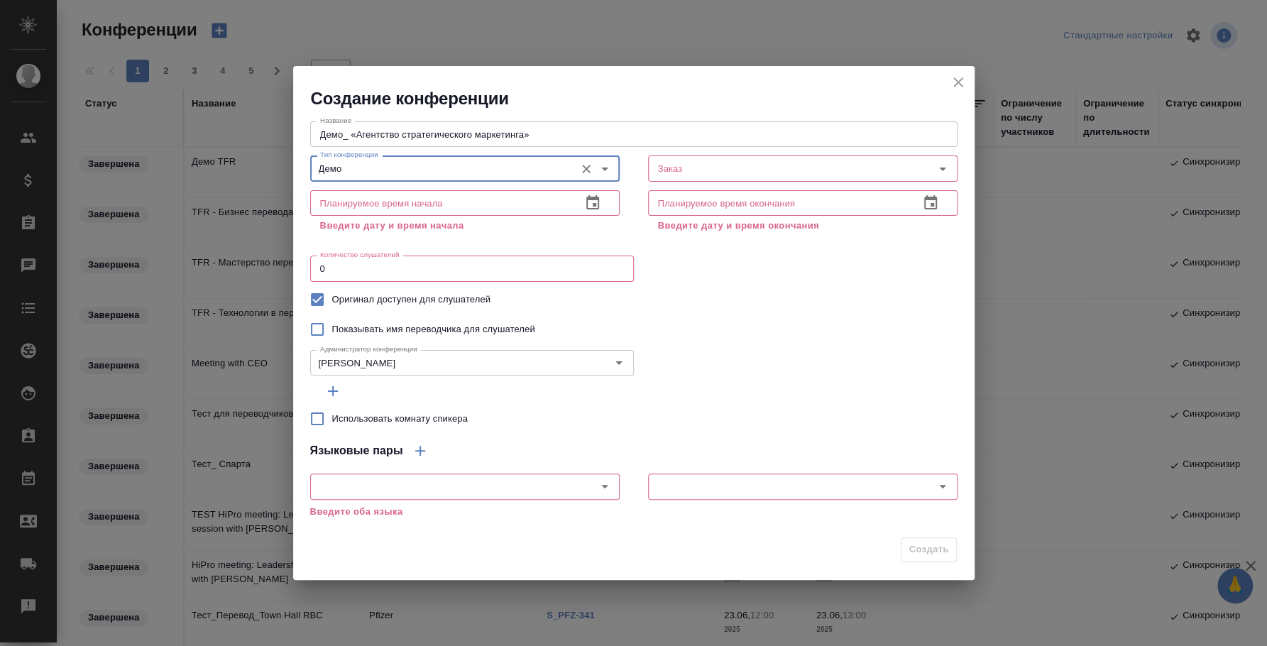
click at [594, 204] on icon "button" at bounding box center [592, 202] width 13 height 14
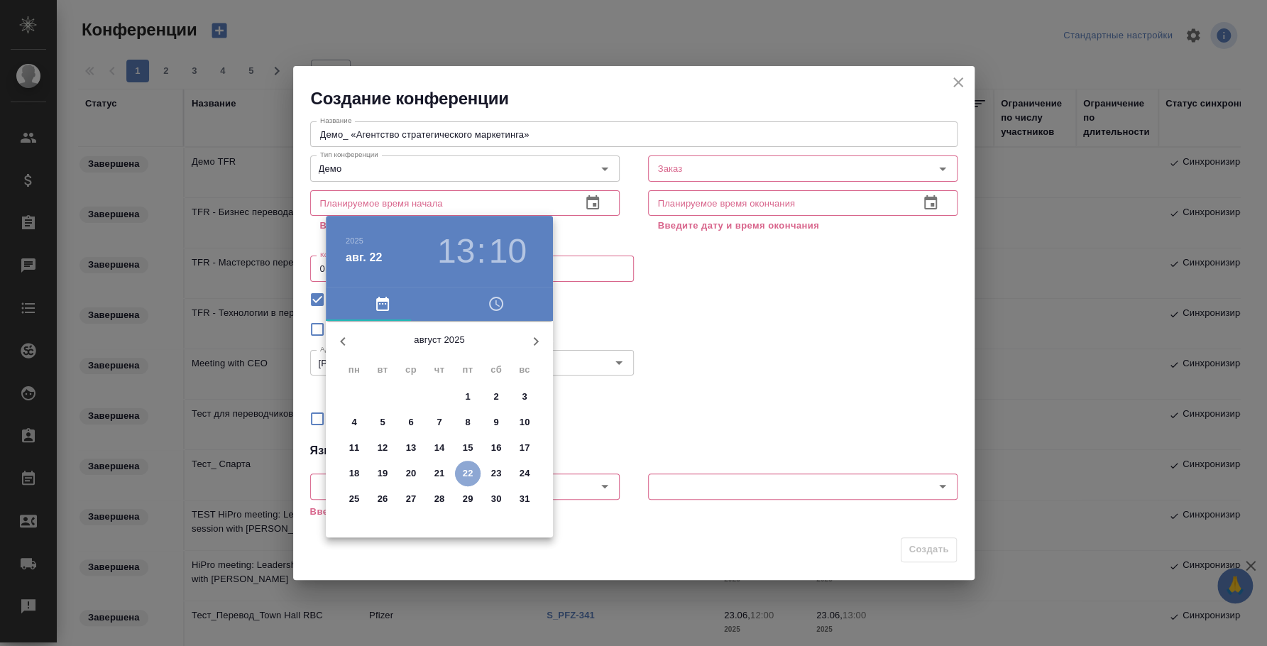
click at [468, 473] on p "22" at bounding box center [468, 473] width 11 height 14
type input "22.08.2025 13:10"
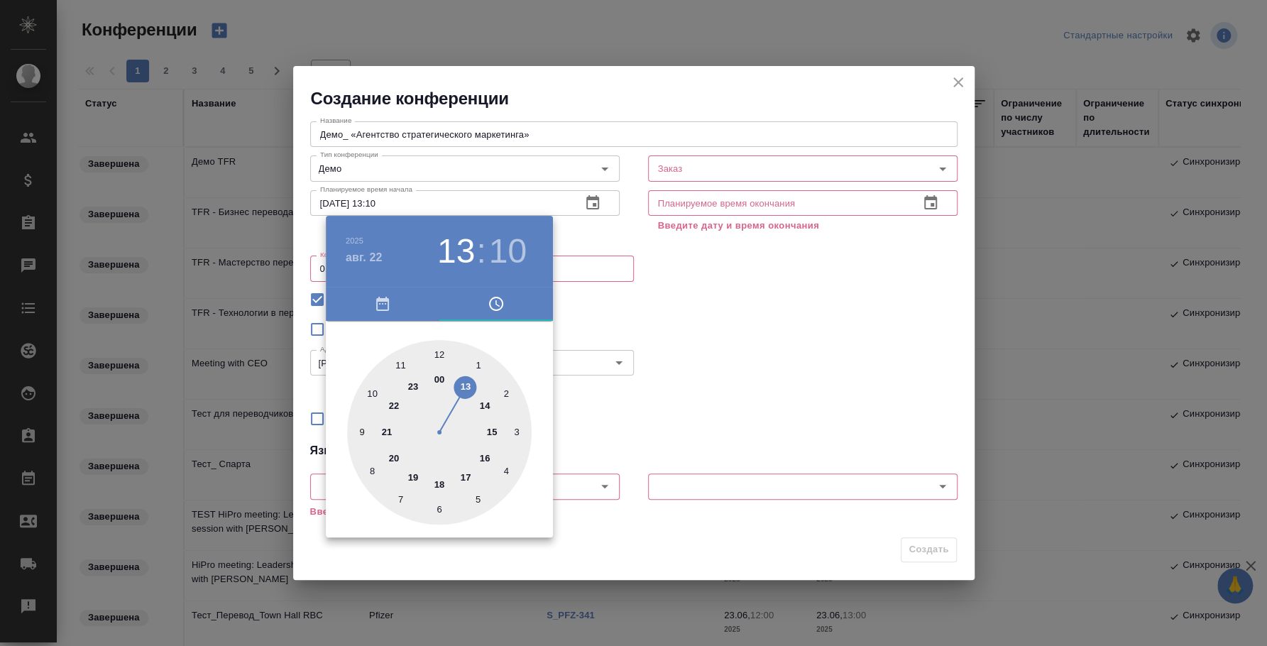
click at [926, 202] on div at bounding box center [633, 323] width 1267 height 646
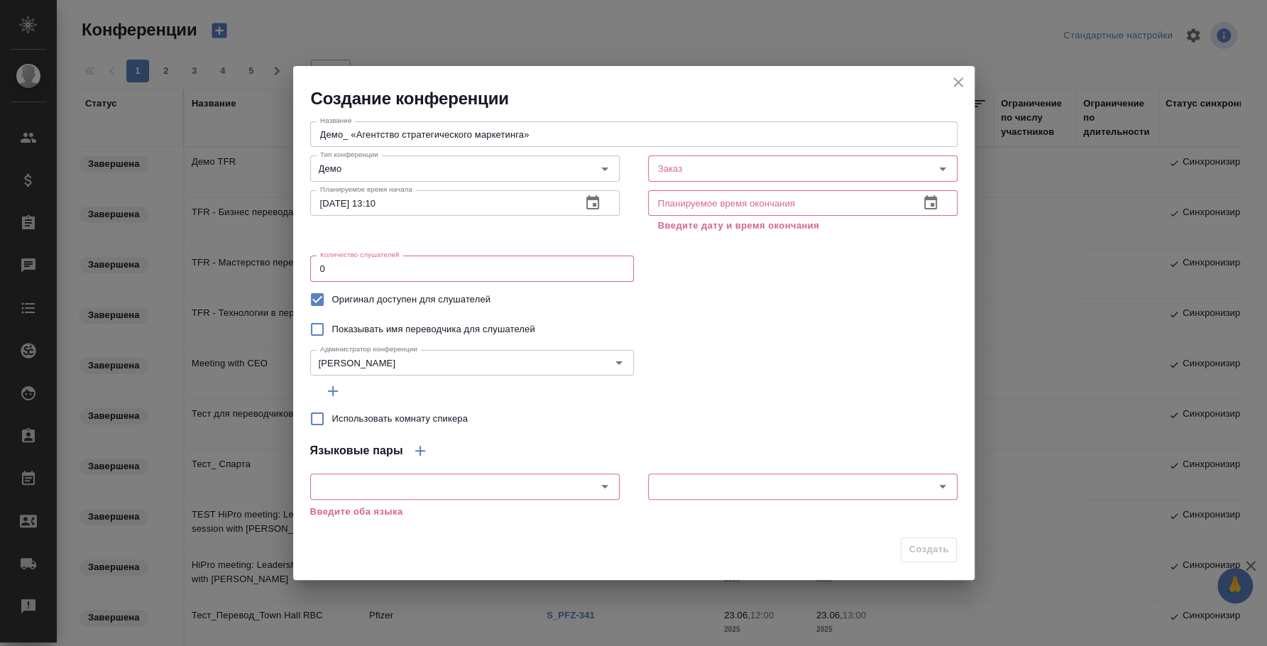
click at [933, 202] on icon "button" at bounding box center [930, 202] width 17 height 17
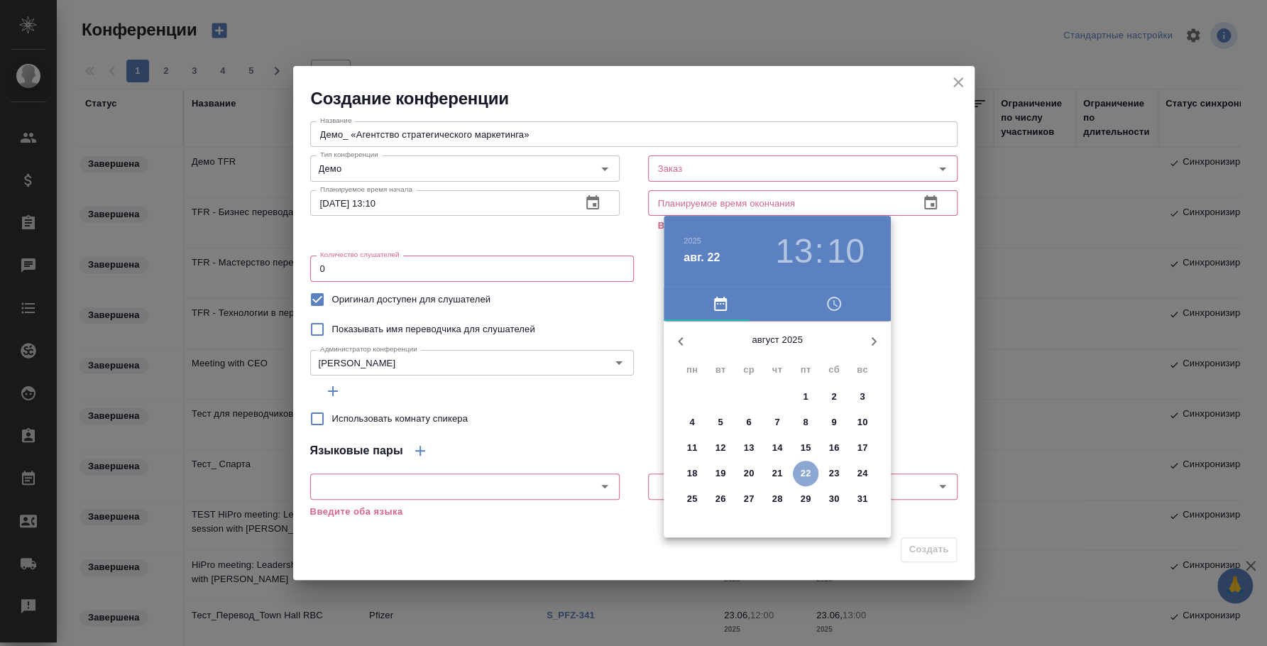
click at [803, 475] on p "22" at bounding box center [805, 473] width 11 height 14
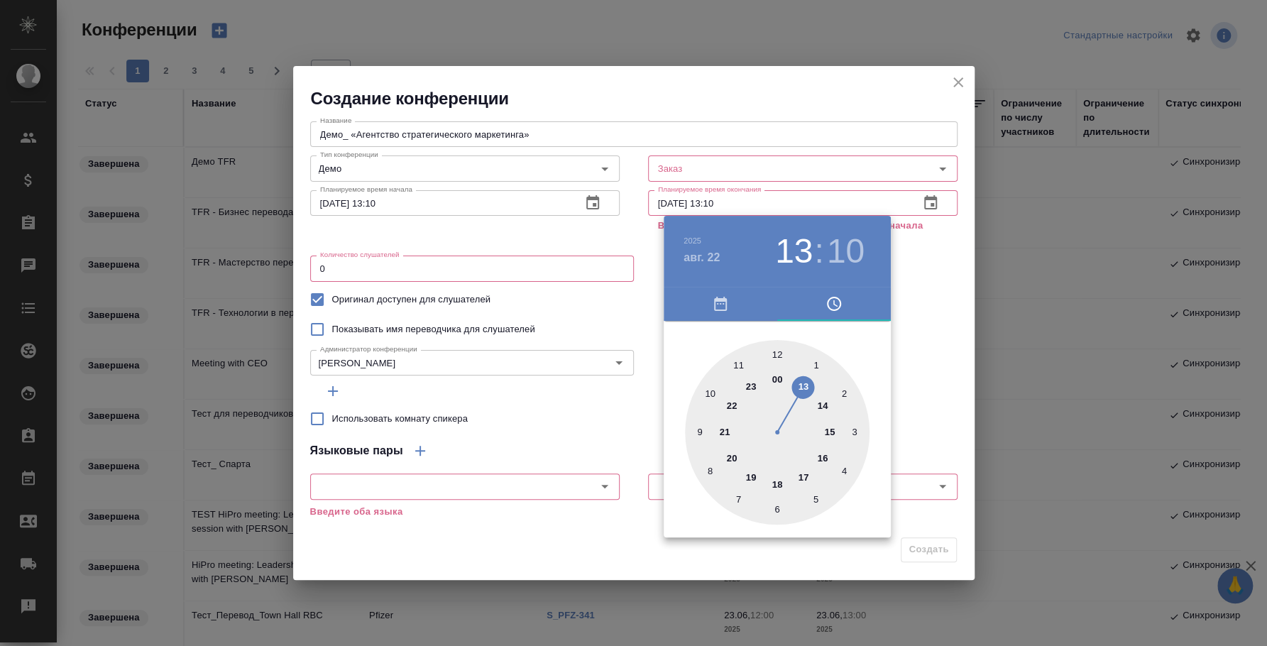
click at [940, 243] on div at bounding box center [633, 323] width 1267 height 646
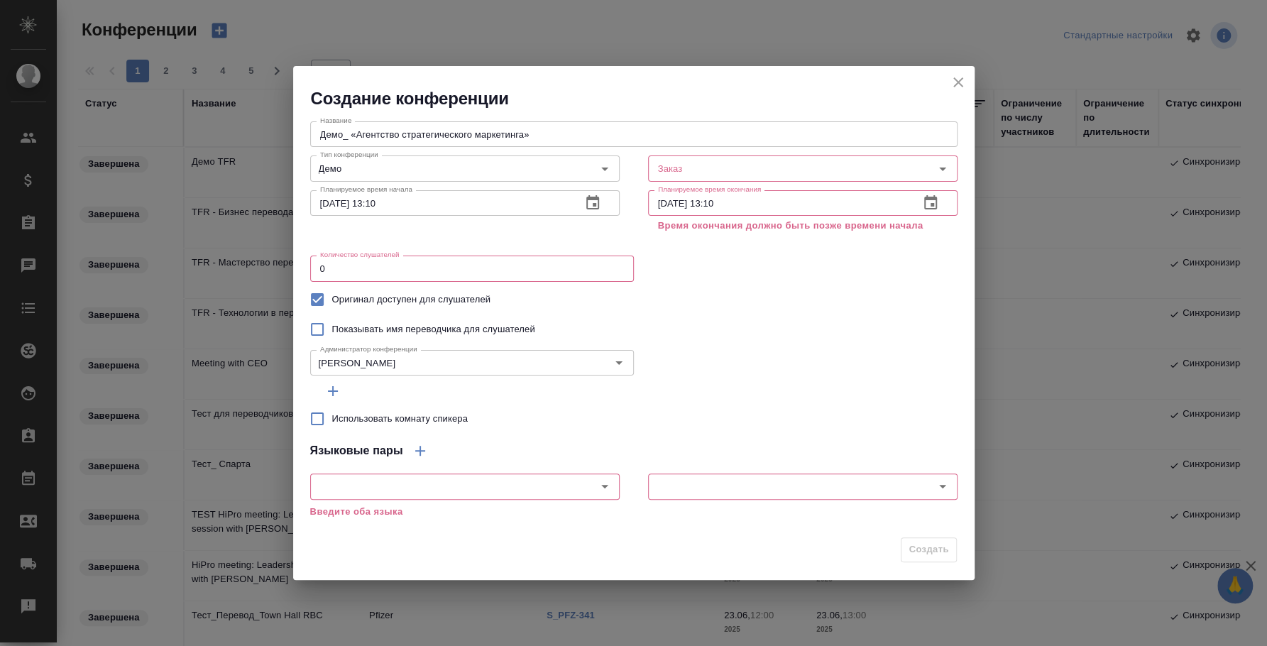
click at [931, 200] on icon "button" at bounding box center [930, 202] width 17 height 17
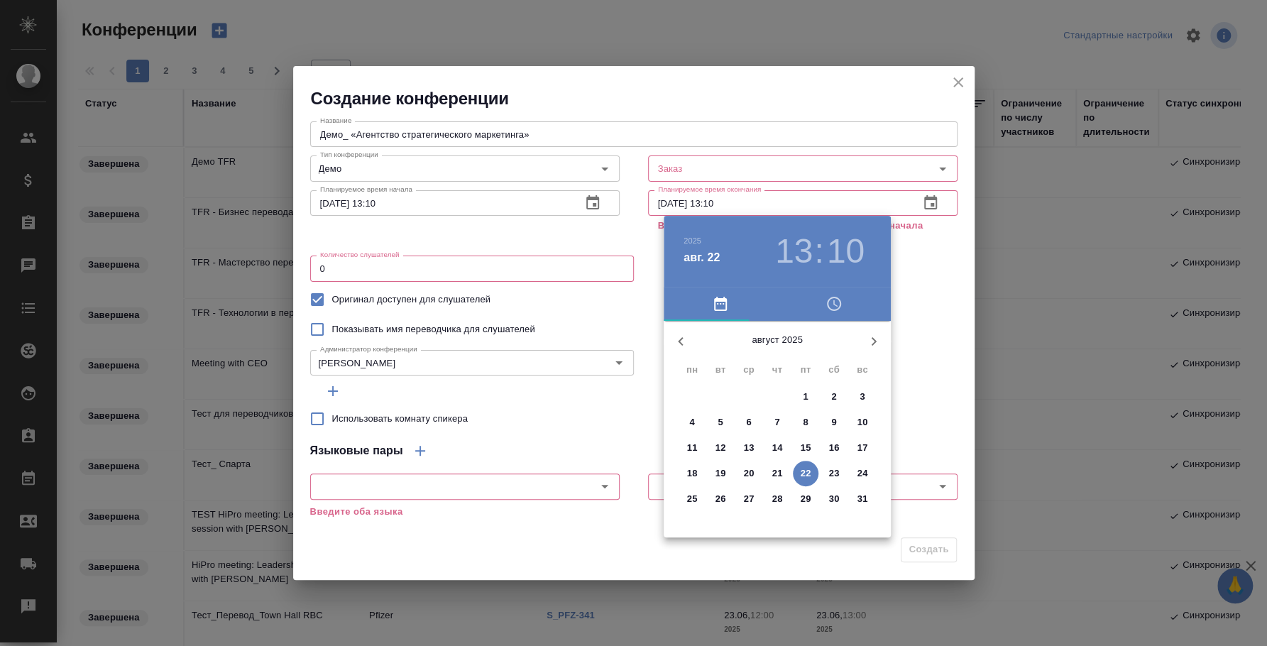
click at [838, 470] on p "23" at bounding box center [834, 473] width 11 height 14
type input "[DATE] 13:10"
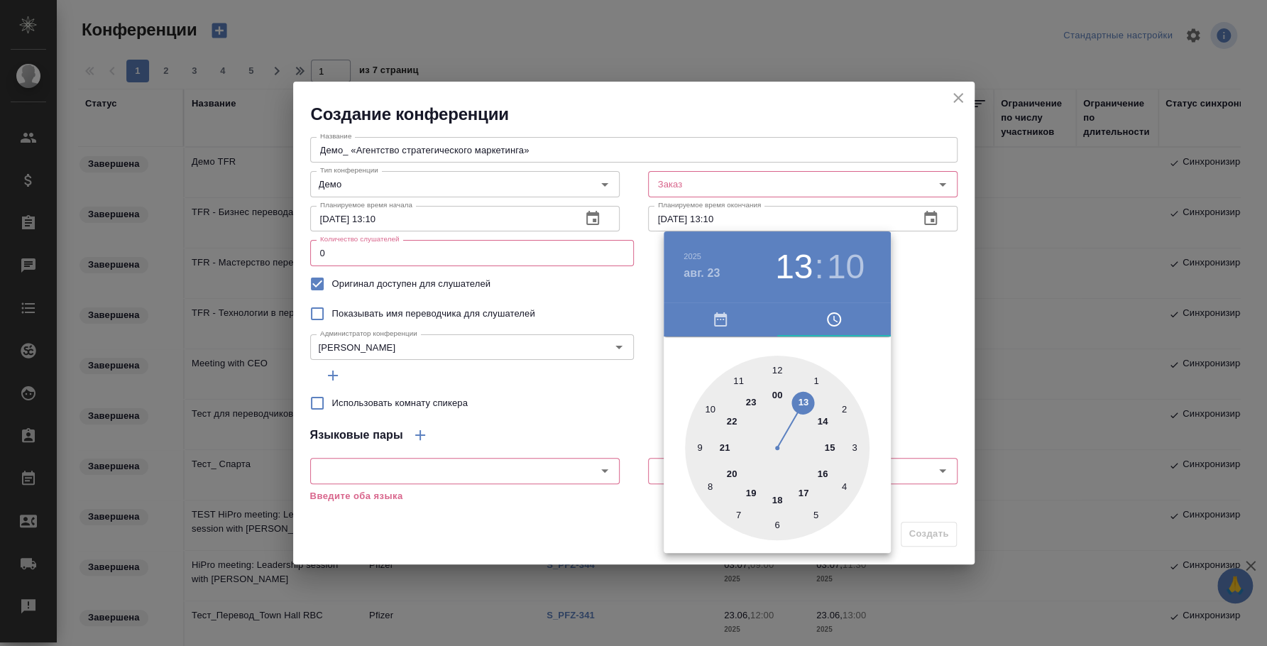
click at [915, 414] on div at bounding box center [633, 323] width 1267 height 646
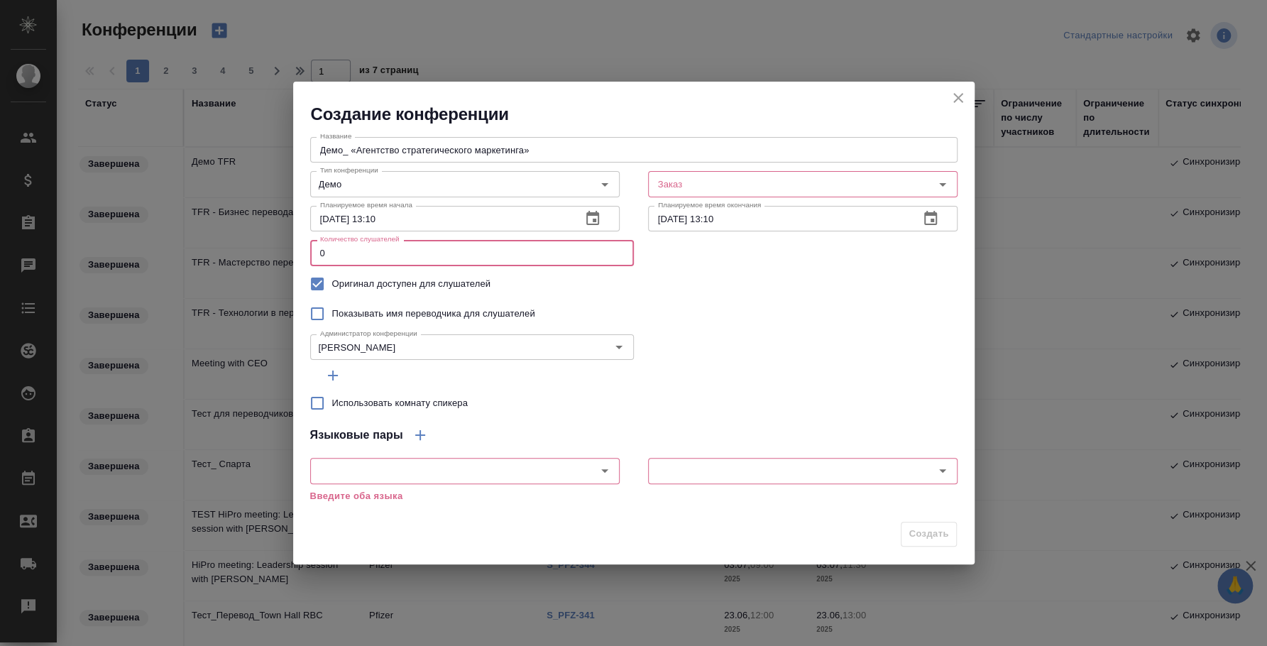
drag, startPoint x: 386, startPoint y: 244, endPoint x: 280, endPoint y: 230, distance: 106.7
click at [280, 230] on div "Создание конференции Название Демо_ «Агентство стратегического маркетинга» Назв…" at bounding box center [633, 323] width 1267 height 646
type input "3000"
click at [696, 307] on div "Показывать имя переводчика для слушателей" at bounding box center [633, 314] width 647 height 30
click at [321, 405] on input "Использовать комнату спикера" at bounding box center [317, 403] width 30 height 30
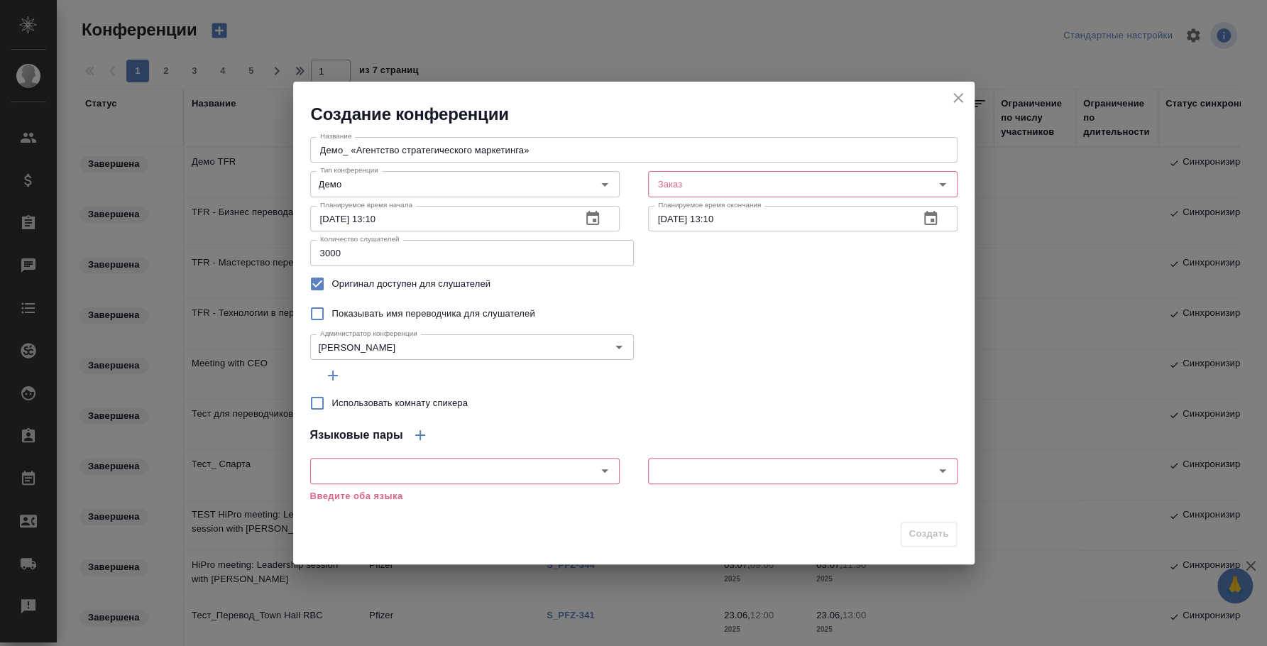
checkbox input "true"
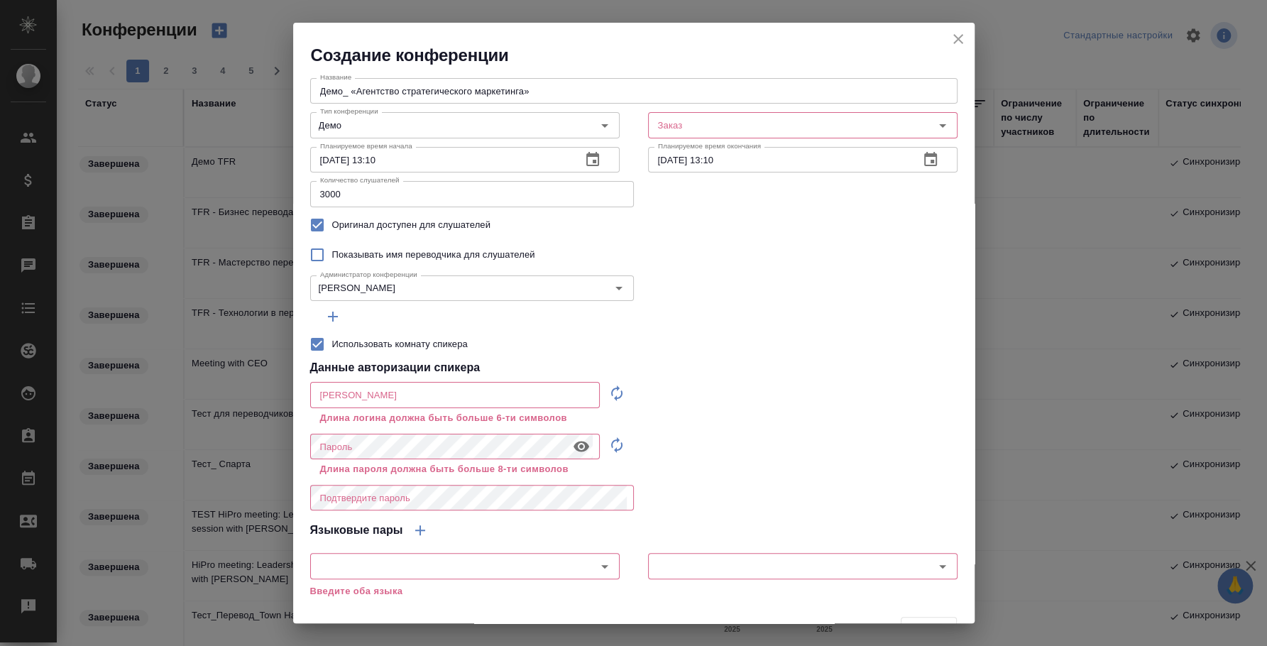
click at [608, 387] on icon "button" at bounding box center [616, 393] width 17 height 17
type input "speaker_82B95SPR"
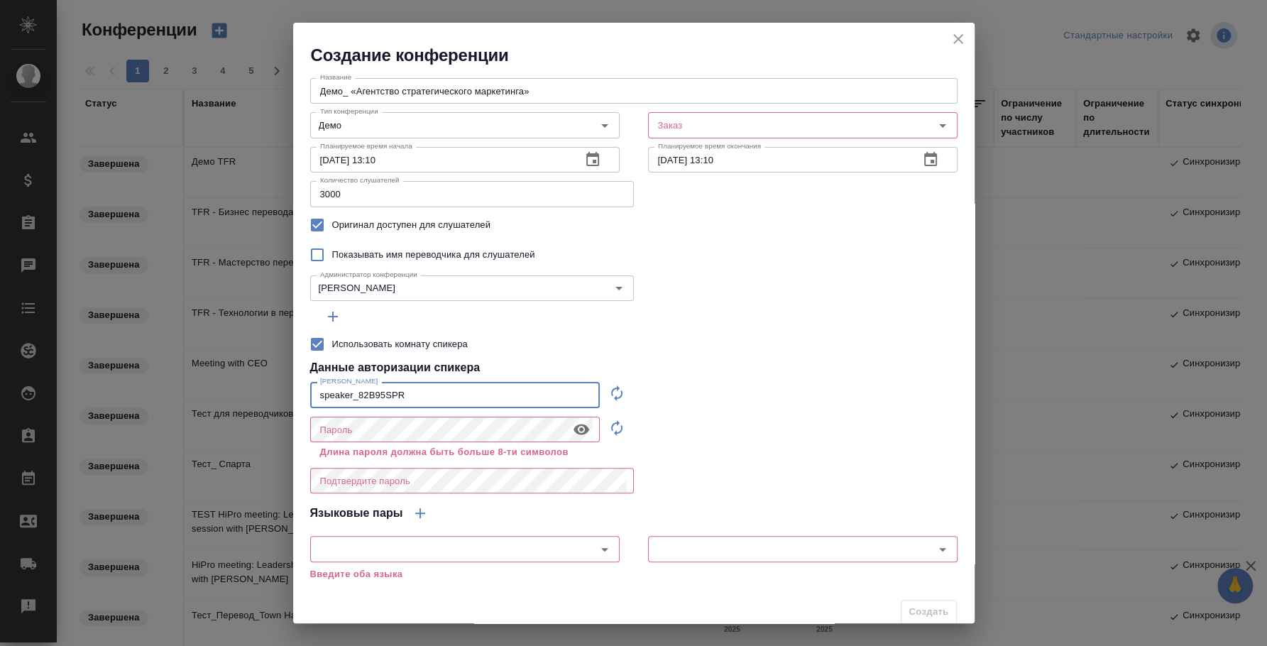
drag, startPoint x: 447, startPoint y: 387, endPoint x: 223, endPoint y: 388, distance: 224.3
click at [223, 388] on div "Создание конференции Название Демо_ «Агентство стратегического маркетинга» Назв…" at bounding box center [633, 323] width 1267 height 646
click at [710, 122] on input "Заказ" at bounding box center [768, 124] width 232 height 17
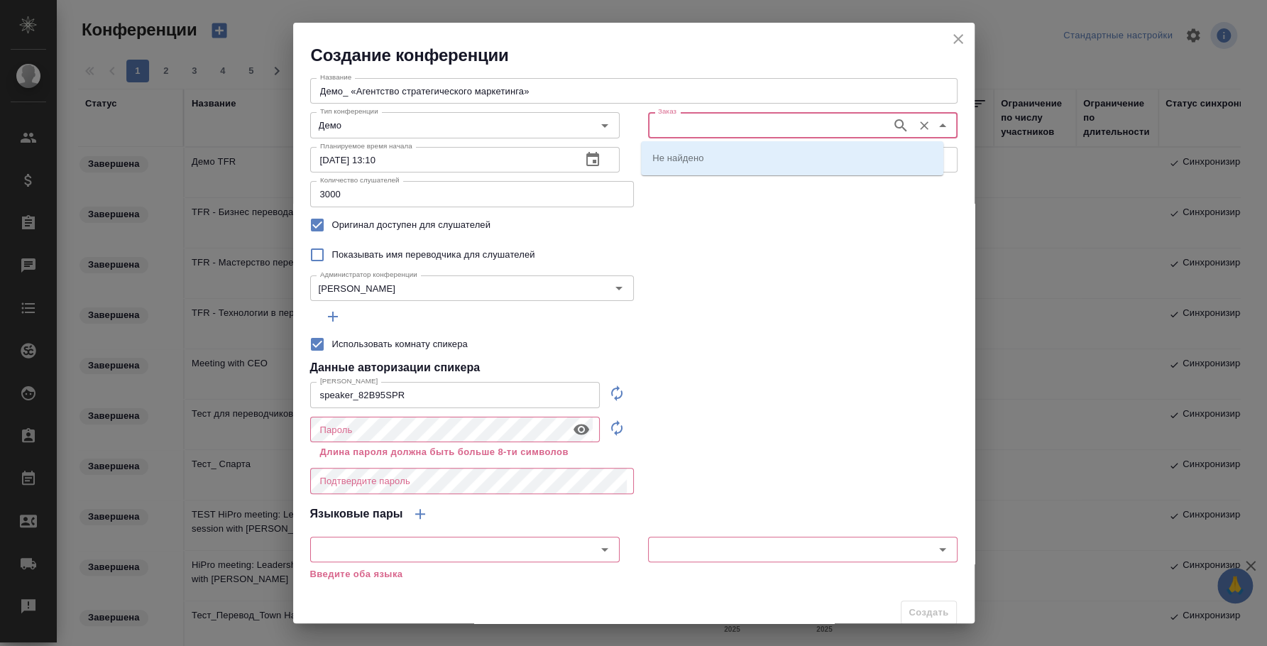
paste input "C3_ASM-6"
type input "C3_ASM-6"
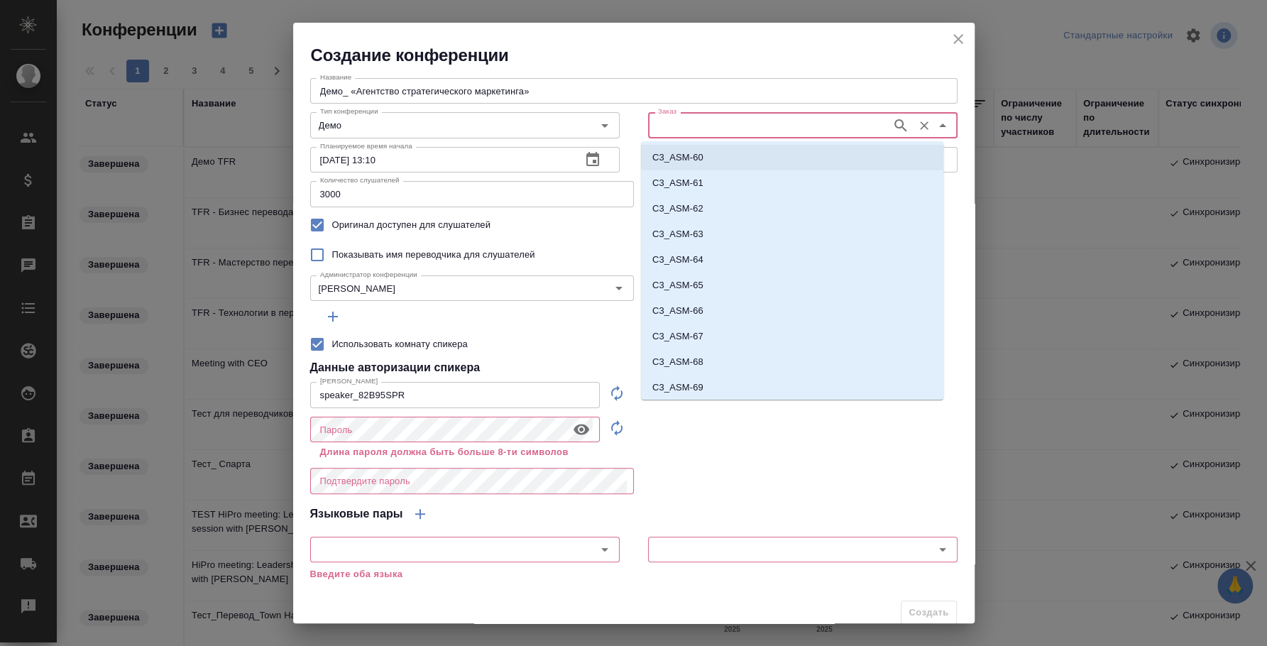
click at [778, 127] on input "Заказ" at bounding box center [768, 124] width 232 height 17
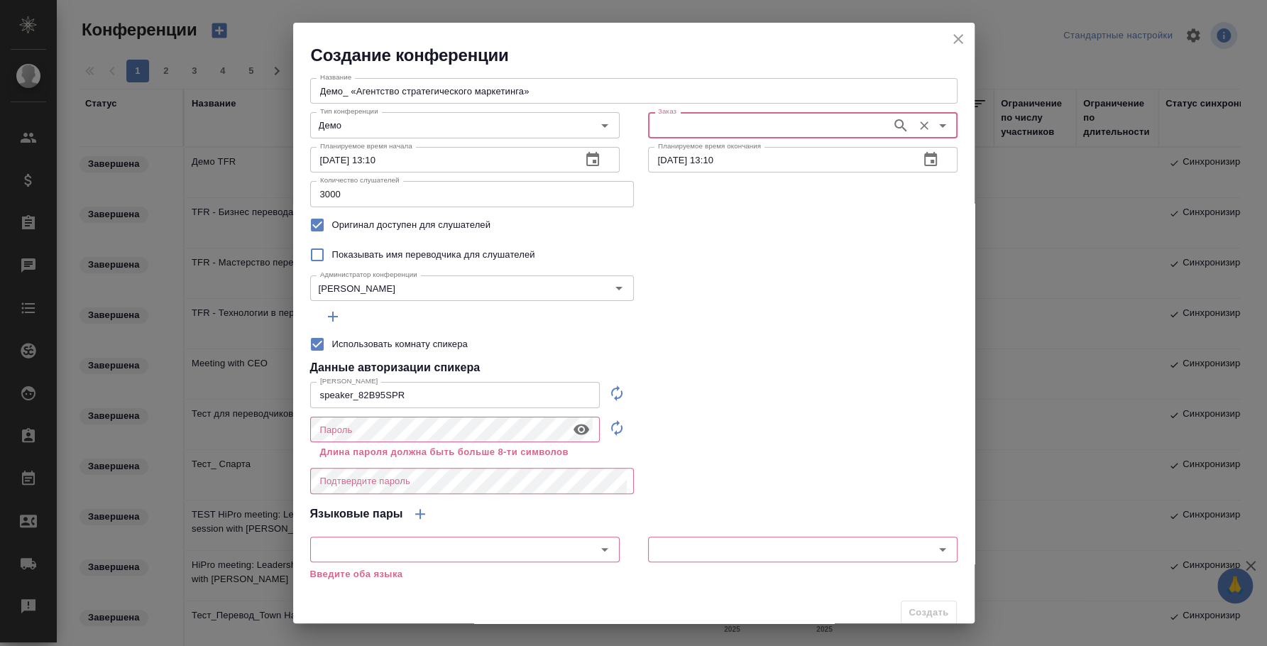
paste input "C3_ASM-6"
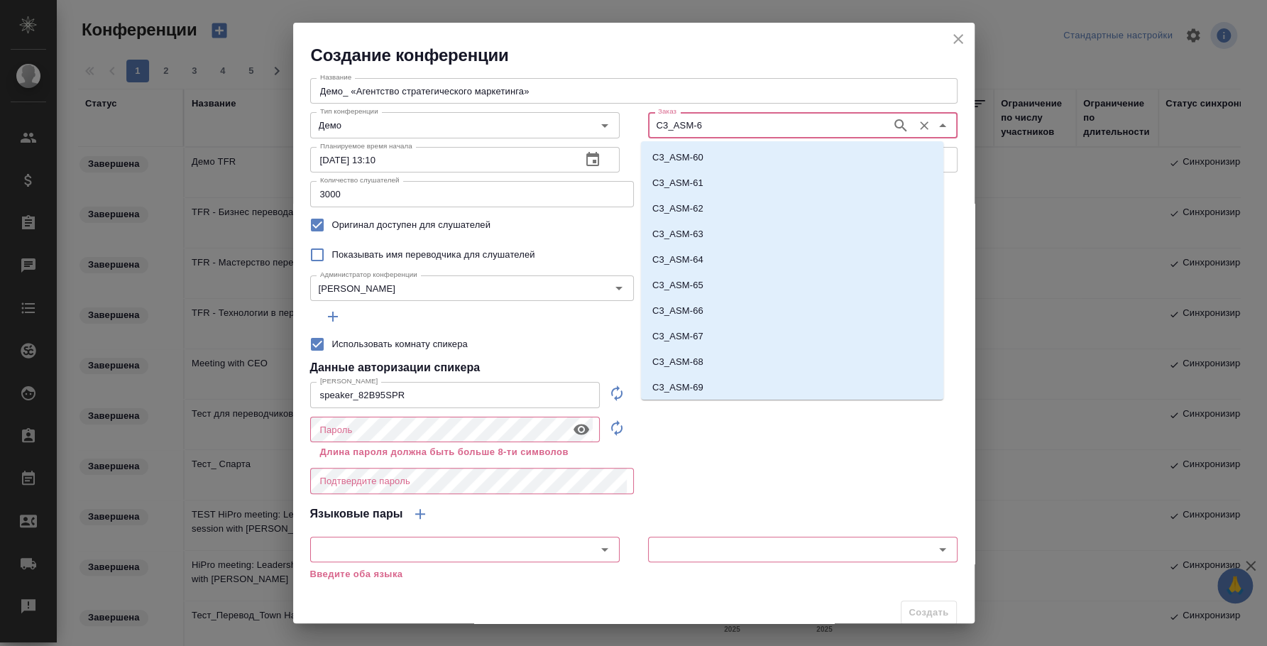
type input "C3_ASM-6"
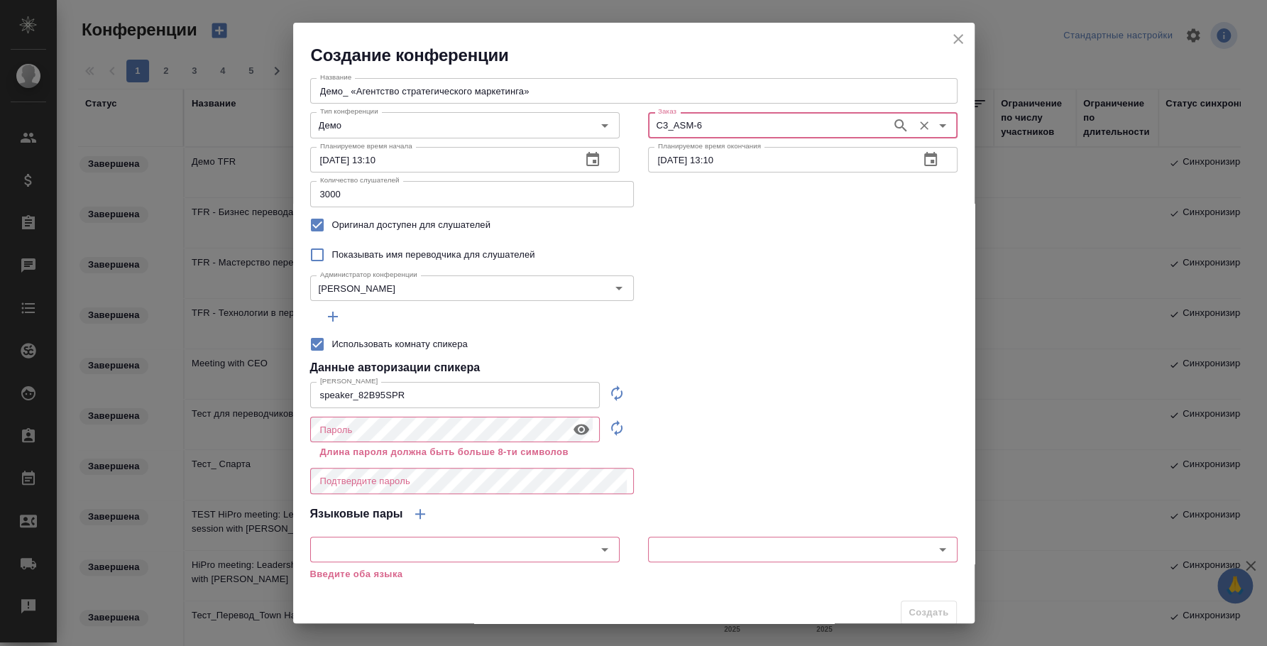
click at [849, 312] on div at bounding box center [633, 317] width 647 height 26
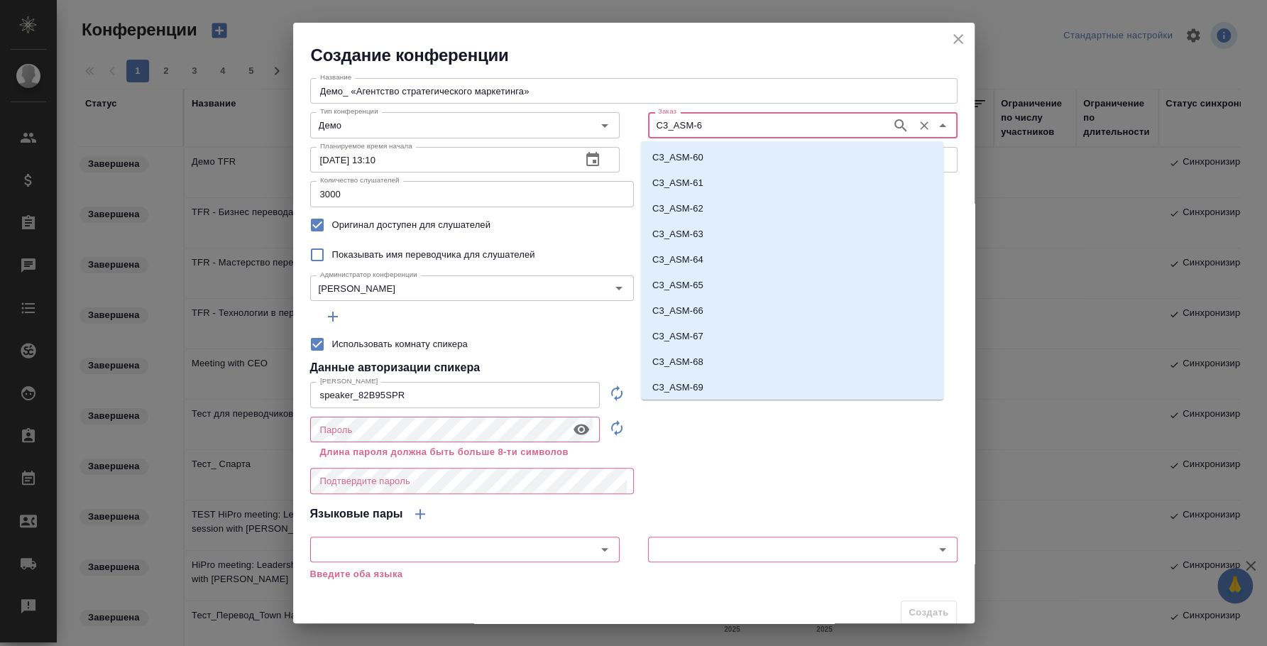
click at [783, 129] on input "C3_ASM-6" at bounding box center [768, 124] width 232 height 17
click at [715, 364] on li "C3_ASM-6" at bounding box center [792, 361] width 302 height 26
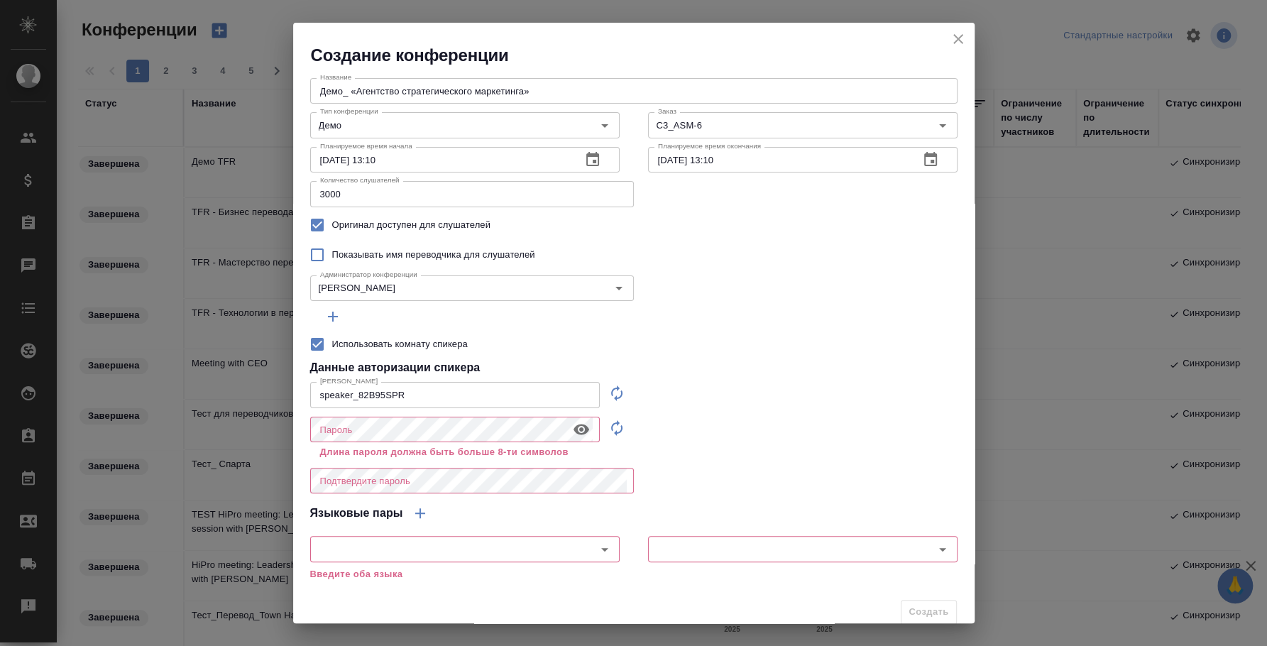
drag, startPoint x: 857, startPoint y: 333, endPoint x: 829, endPoint y: 338, distance: 28.8
click at [859, 333] on div "Использовать комнату спикера" at bounding box center [633, 344] width 647 height 30
click at [577, 427] on icon "button" at bounding box center [581, 429] width 16 height 11
click at [573, 429] on icon "button" at bounding box center [581, 429] width 16 height 13
click at [610, 424] on icon "button" at bounding box center [616, 427] width 17 height 17
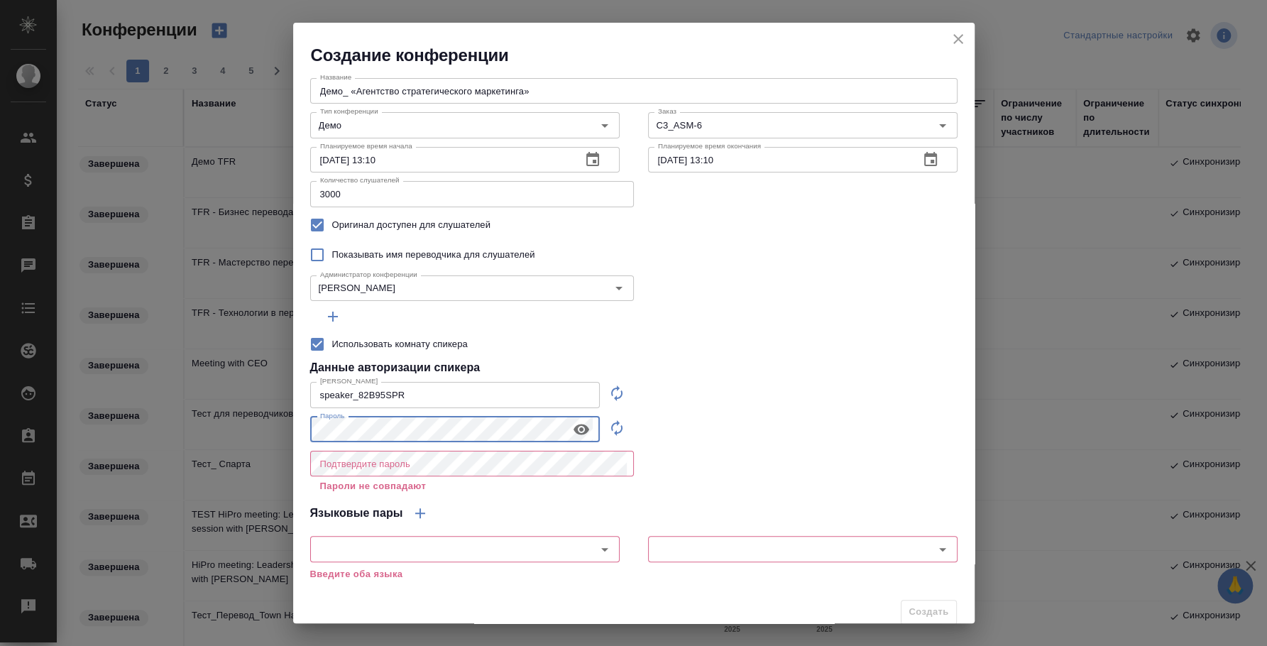
click at [573, 426] on icon "button" at bounding box center [581, 429] width 17 height 17
click at [221, 414] on div "Создание конференции Название Демо_ «Агентство стратегического маркетинга» Назв…" at bounding box center [633, 323] width 1267 height 646
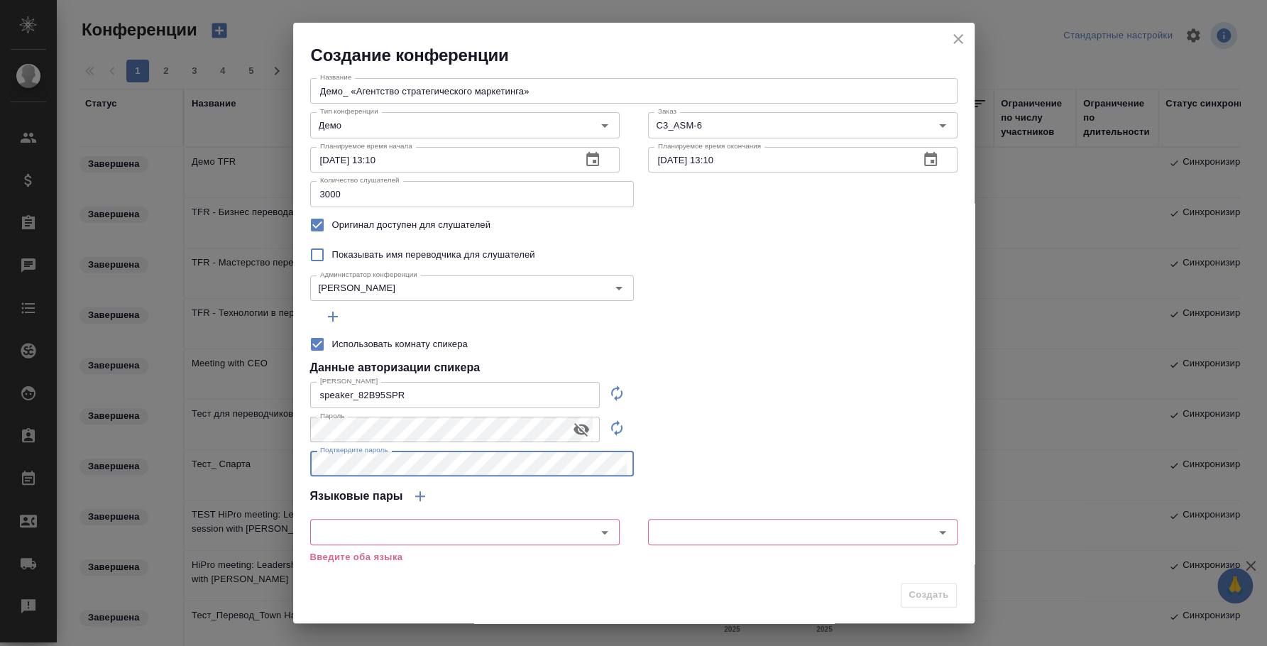
click at [703, 451] on div "Название Демо_ «Агентство стратегического маркетинга» Название Тип конференции …" at bounding box center [633, 321] width 681 height 509
click at [544, 528] on input "text" at bounding box center [440, 531] width 253 height 17
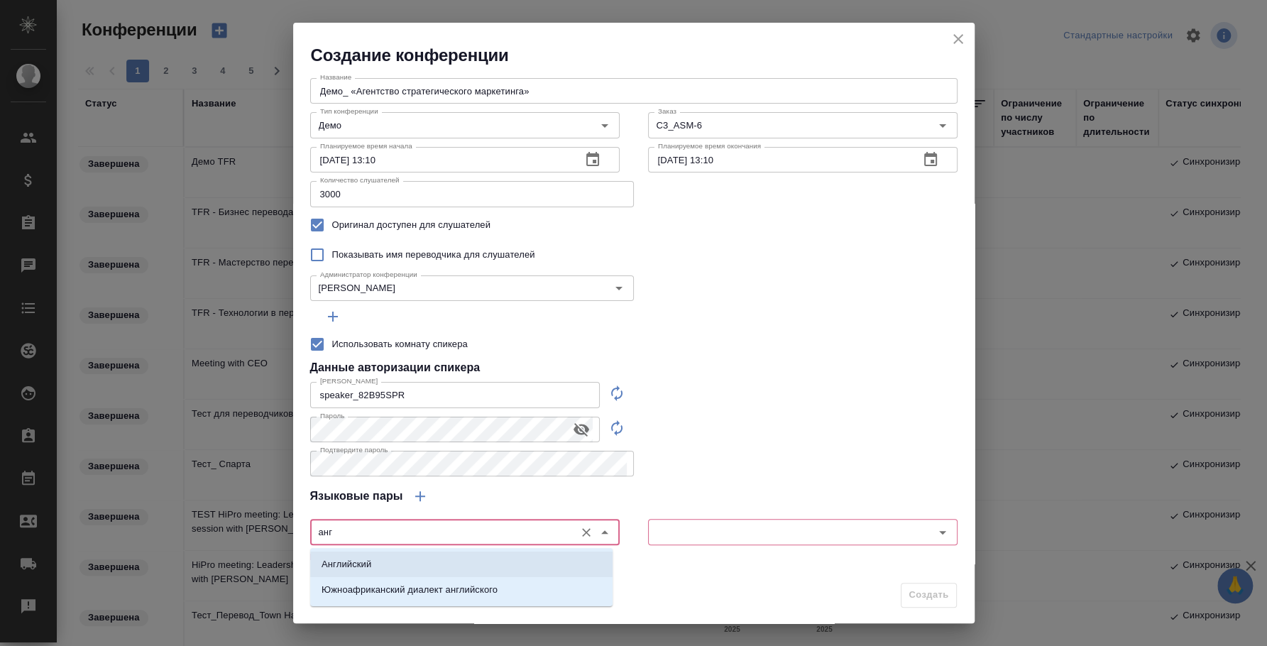
click at [549, 568] on li "Английский" at bounding box center [461, 564] width 302 height 26
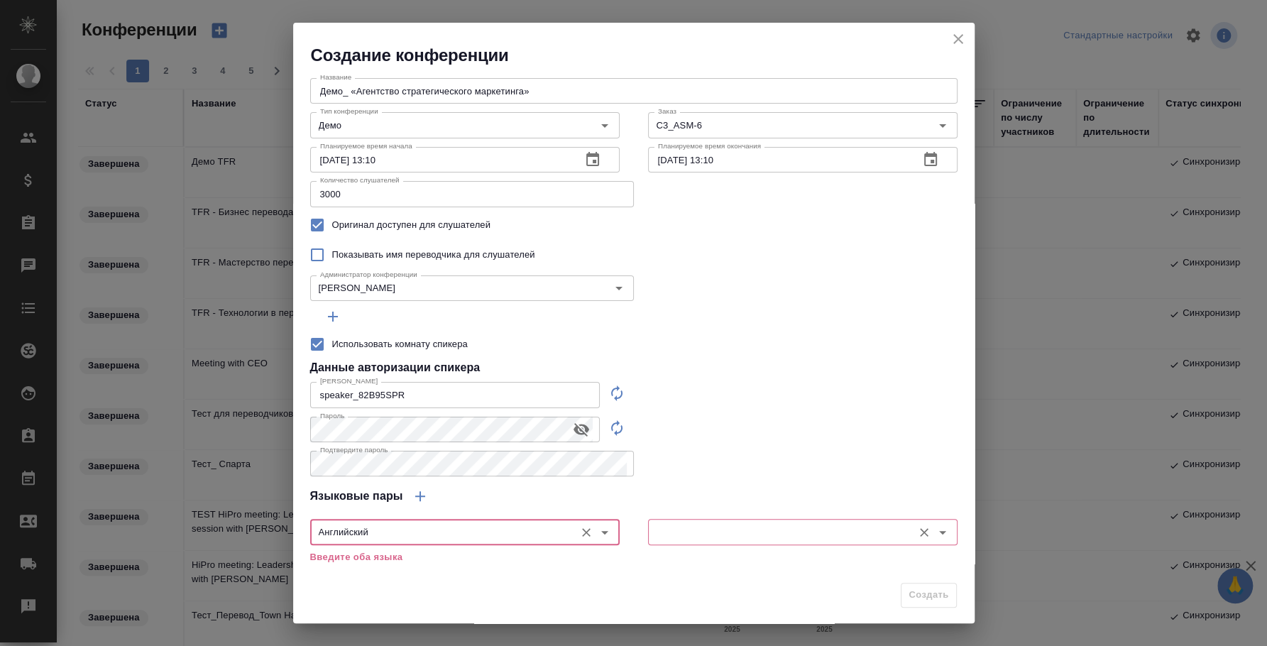
type input "Английский"
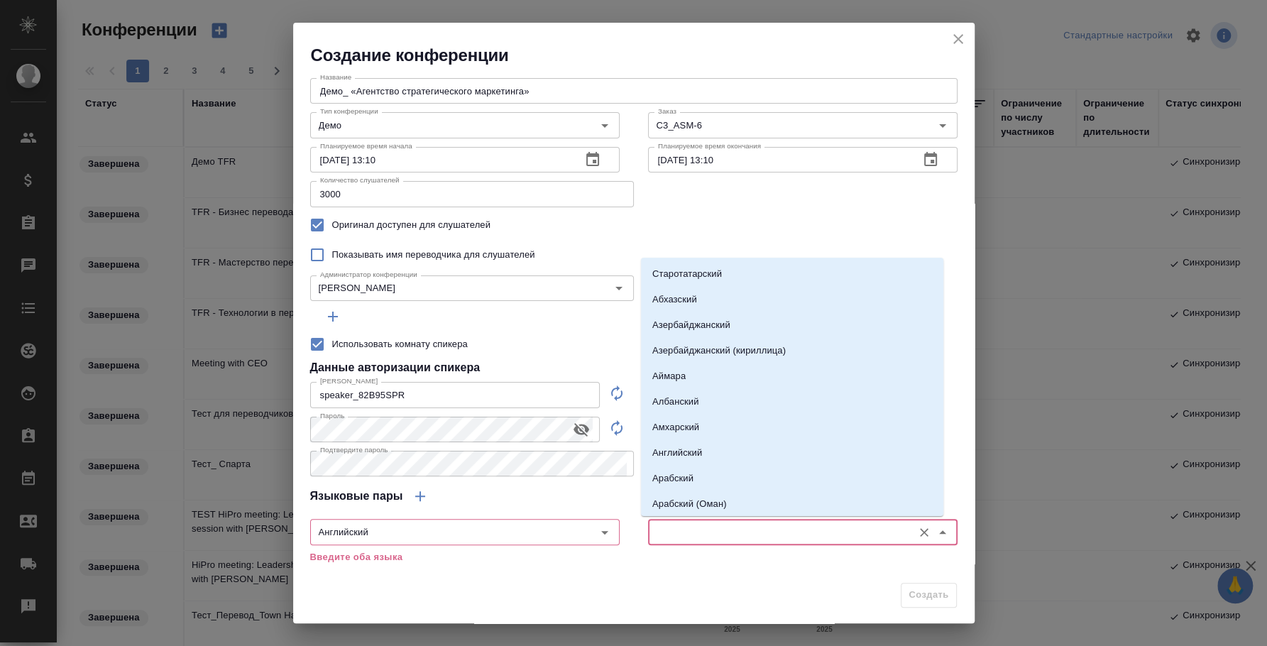
click at [712, 534] on input "text" at bounding box center [778, 531] width 253 height 17
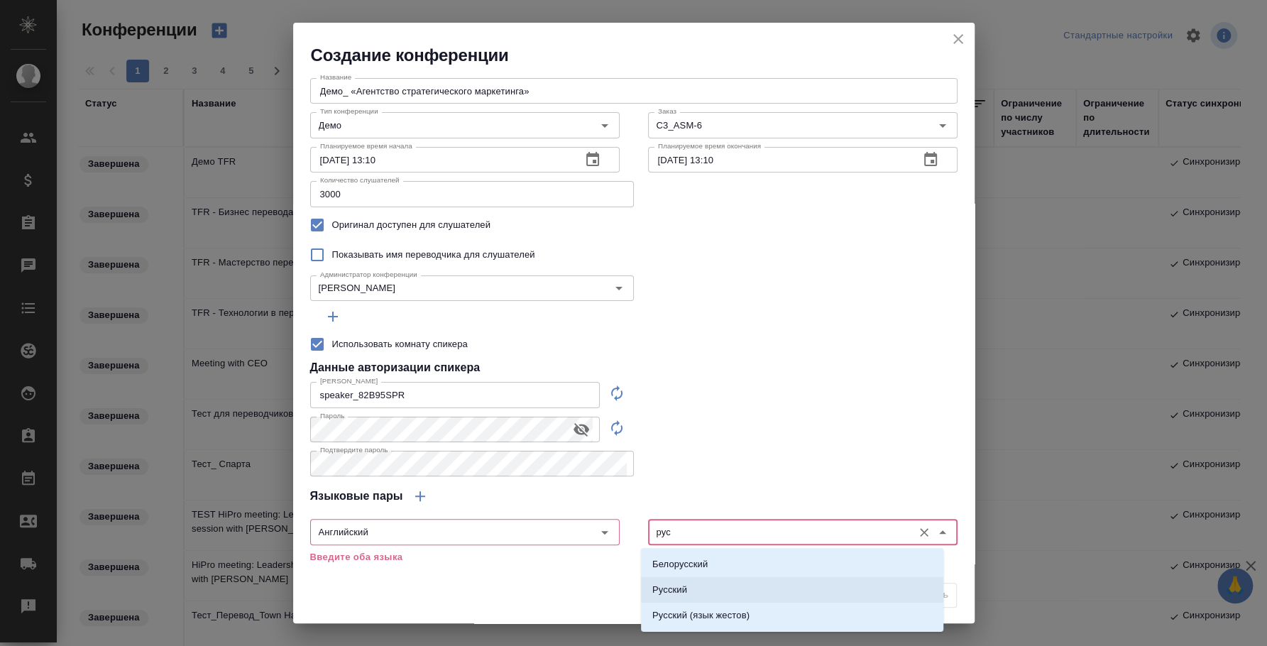
click at [707, 581] on li "Русский" at bounding box center [792, 590] width 302 height 26
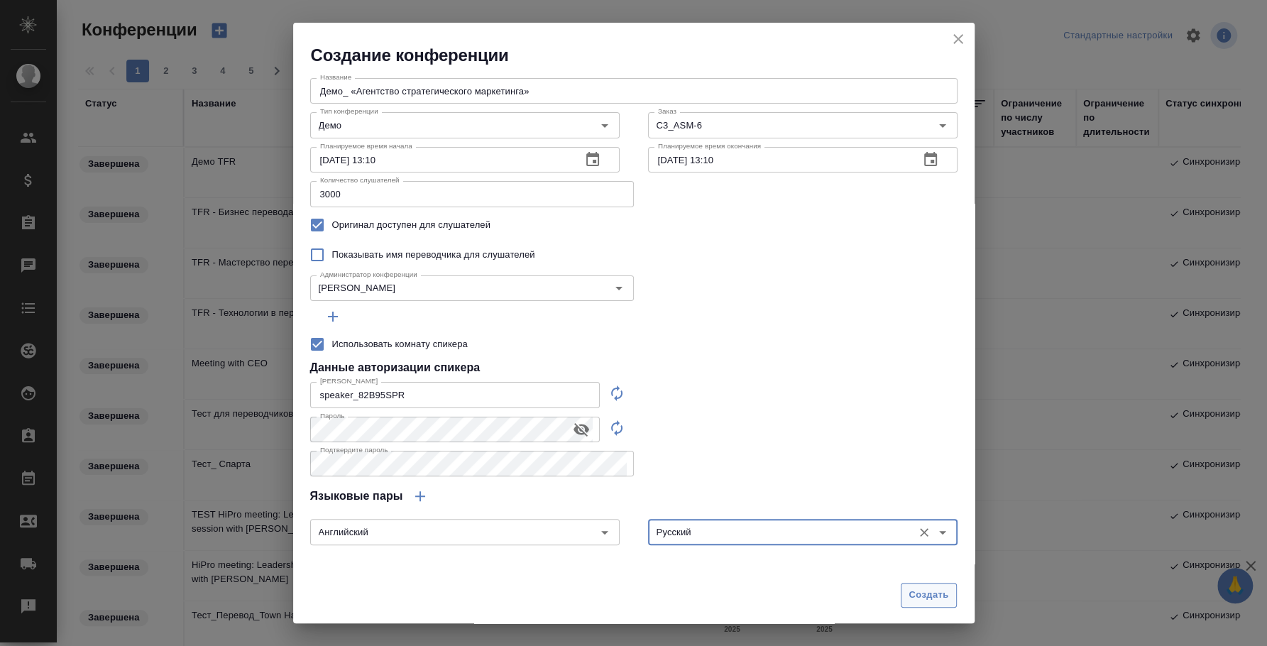
type input "Русский"
click at [922, 605] on button "Создать" at bounding box center [928, 595] width 55 height 25
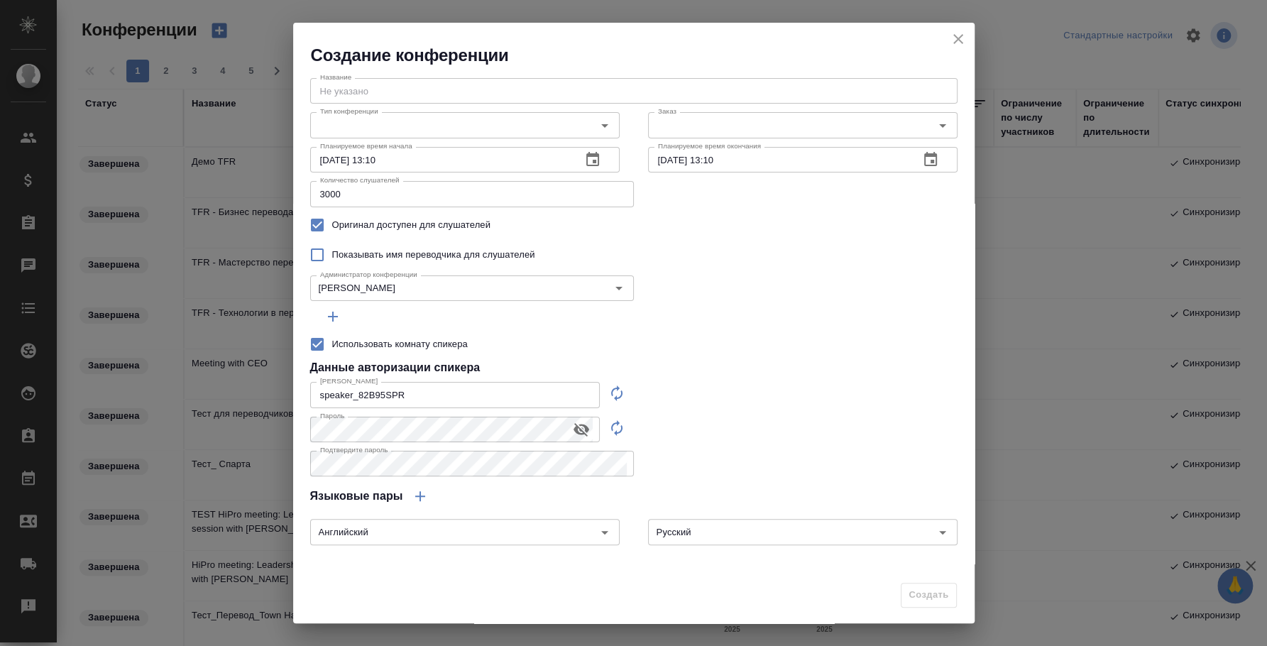
type input "0"
checkbox input "false"
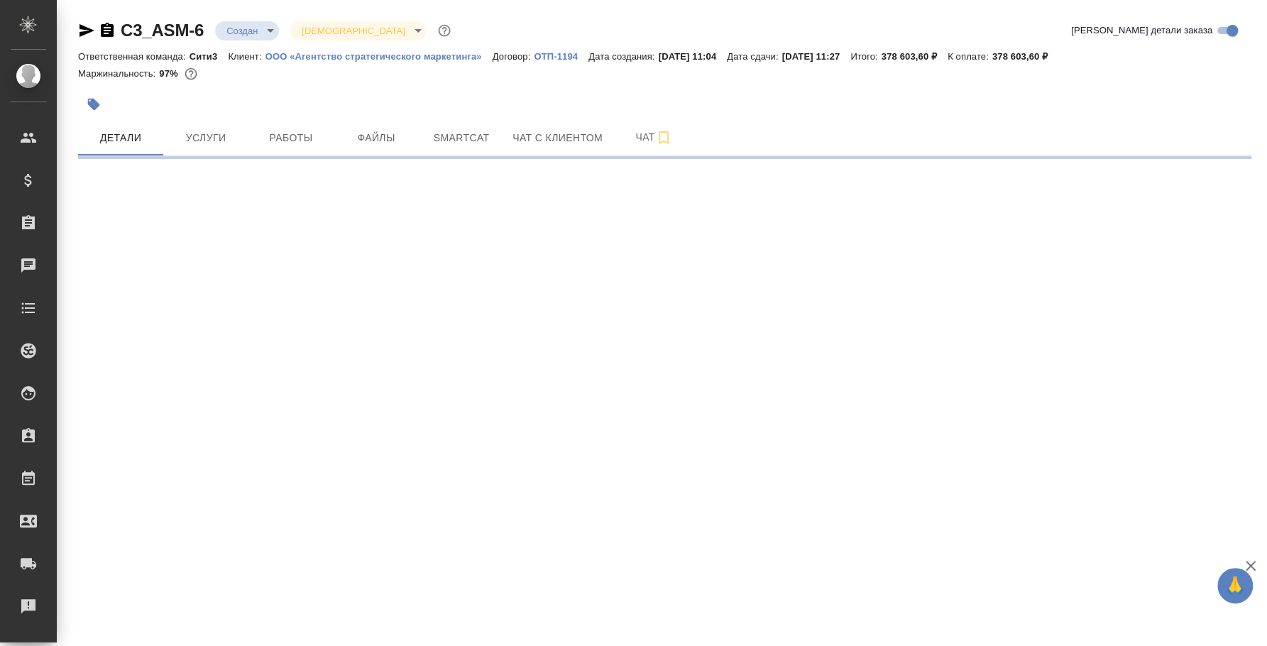
select select "RU"
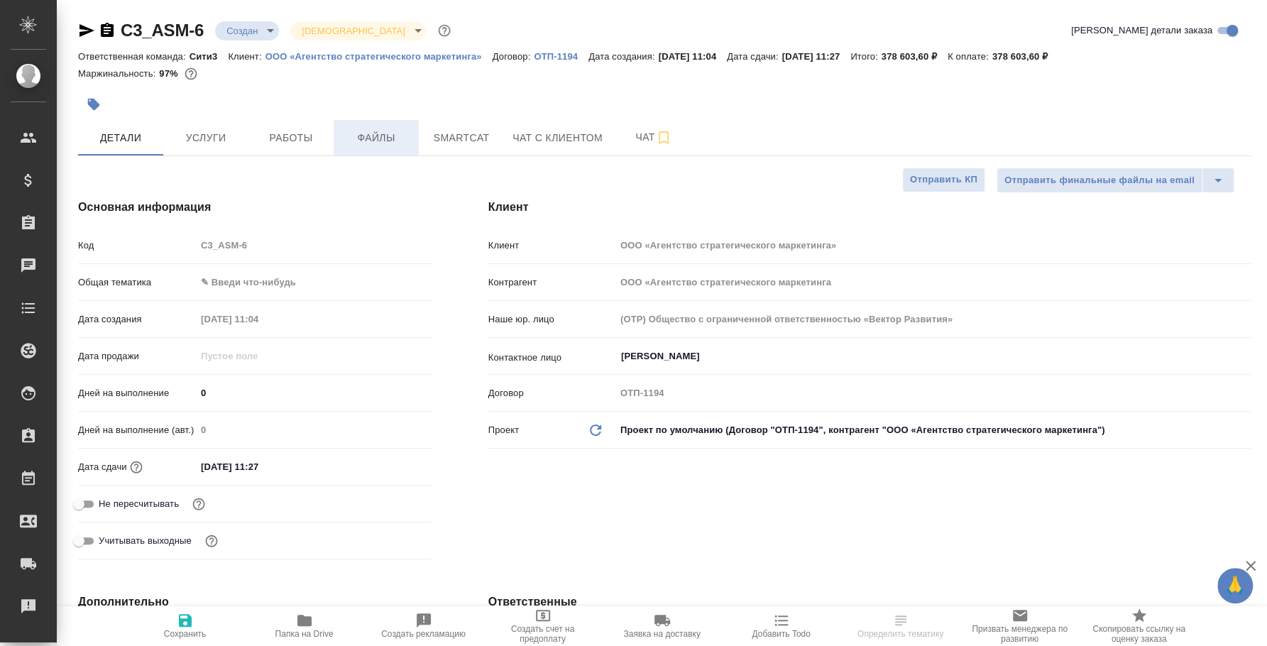
type textarea "x"
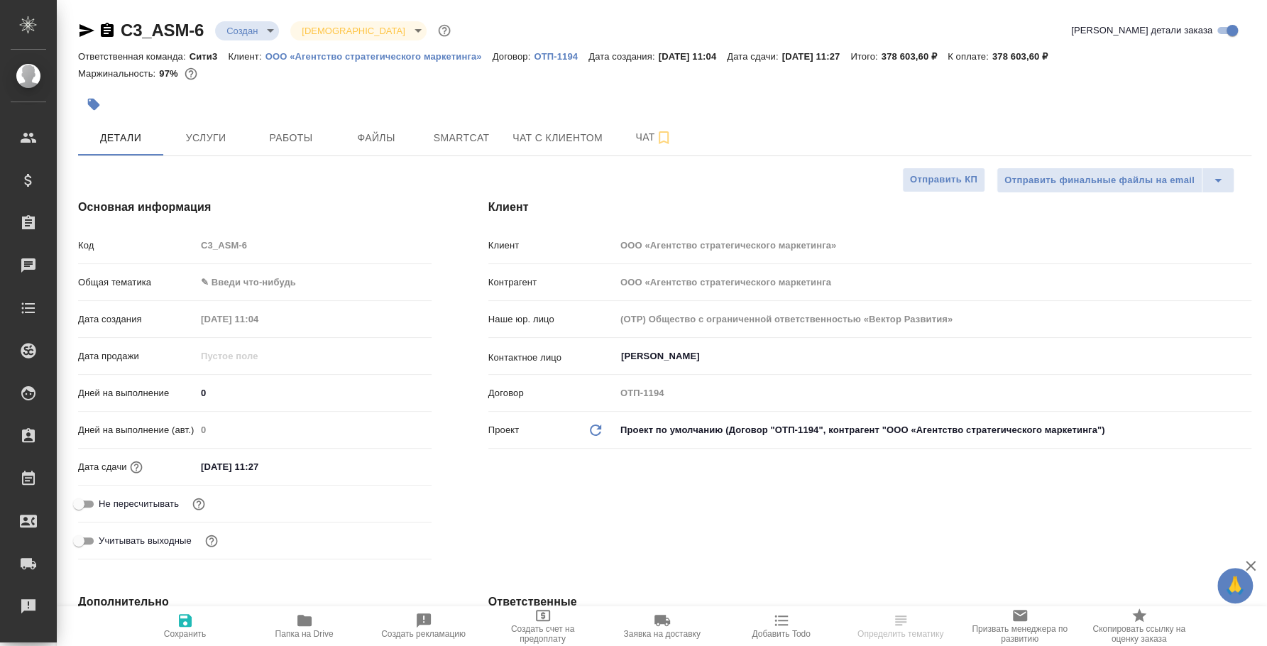
type textarea "x"
click at [87, 31] on icon "button" at bounding box center [86, 30] width 15 height 13
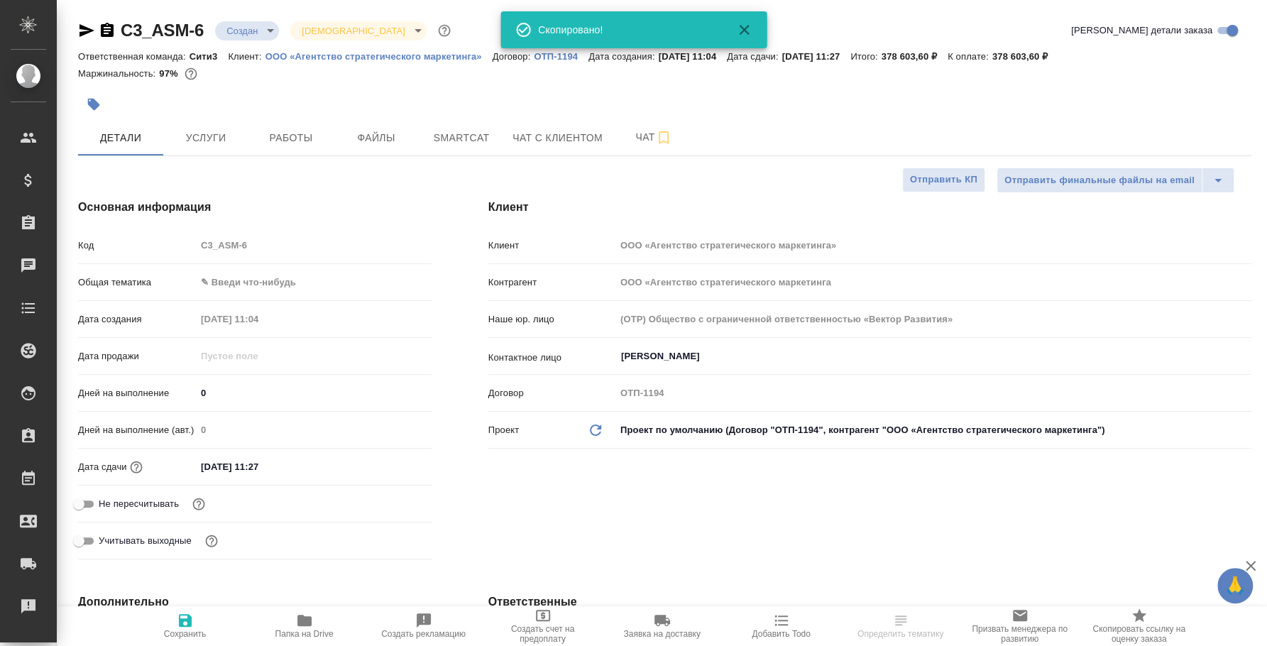
type textarea "x"
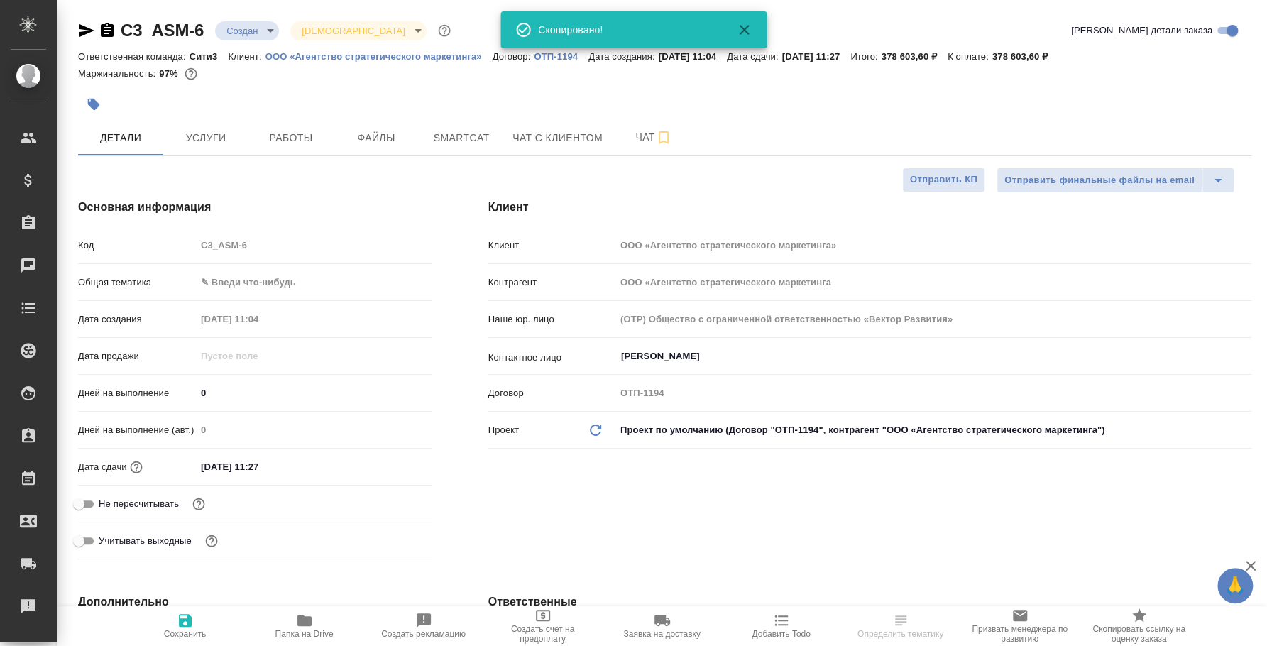
type textarea "x"
select select "RU"
type textarea "x"
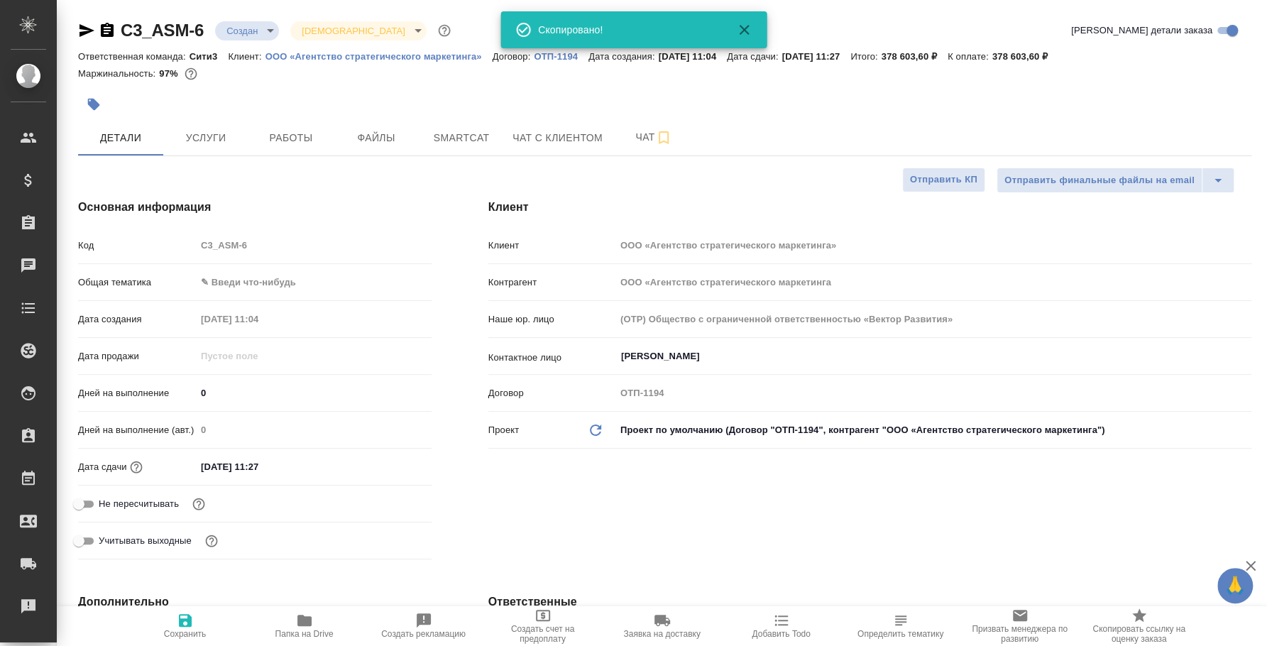
type textarea "x"
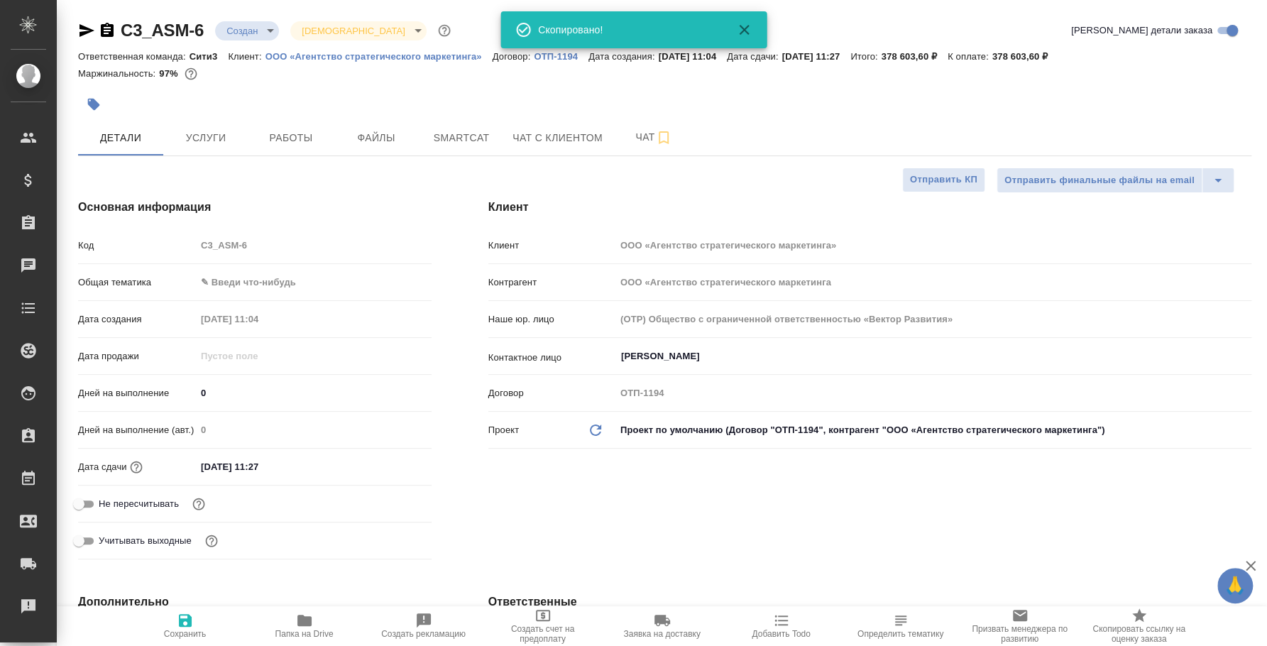
type textarea "x"
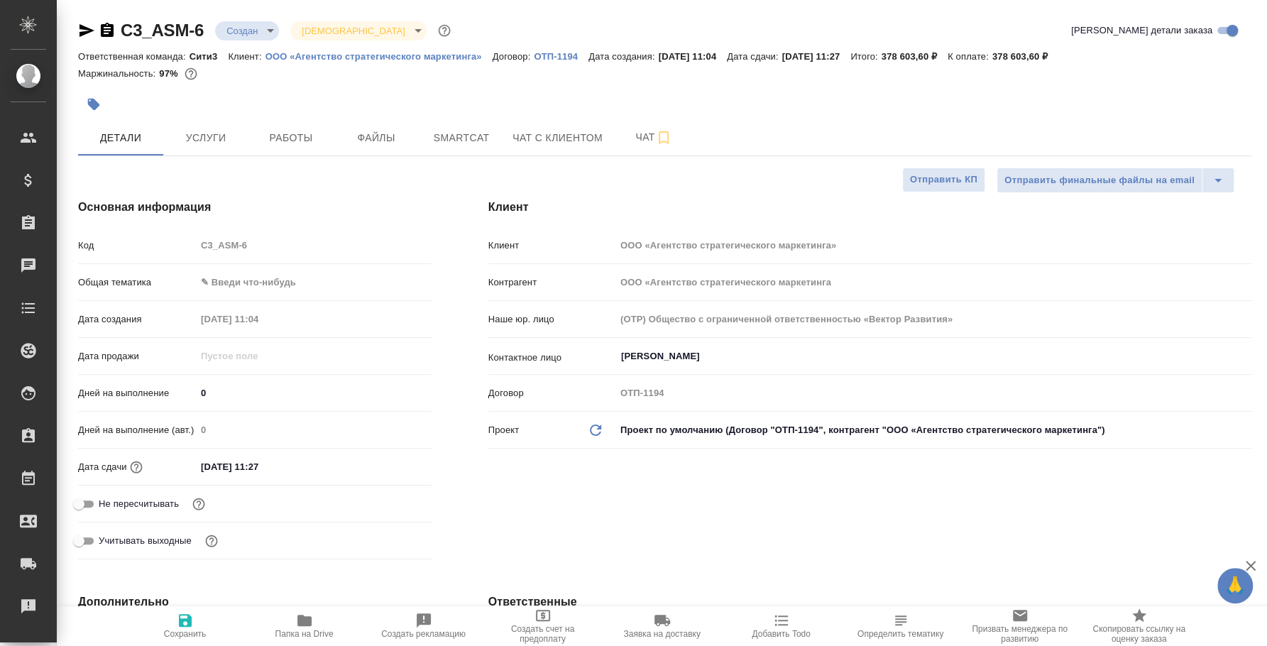
type textarea "x"
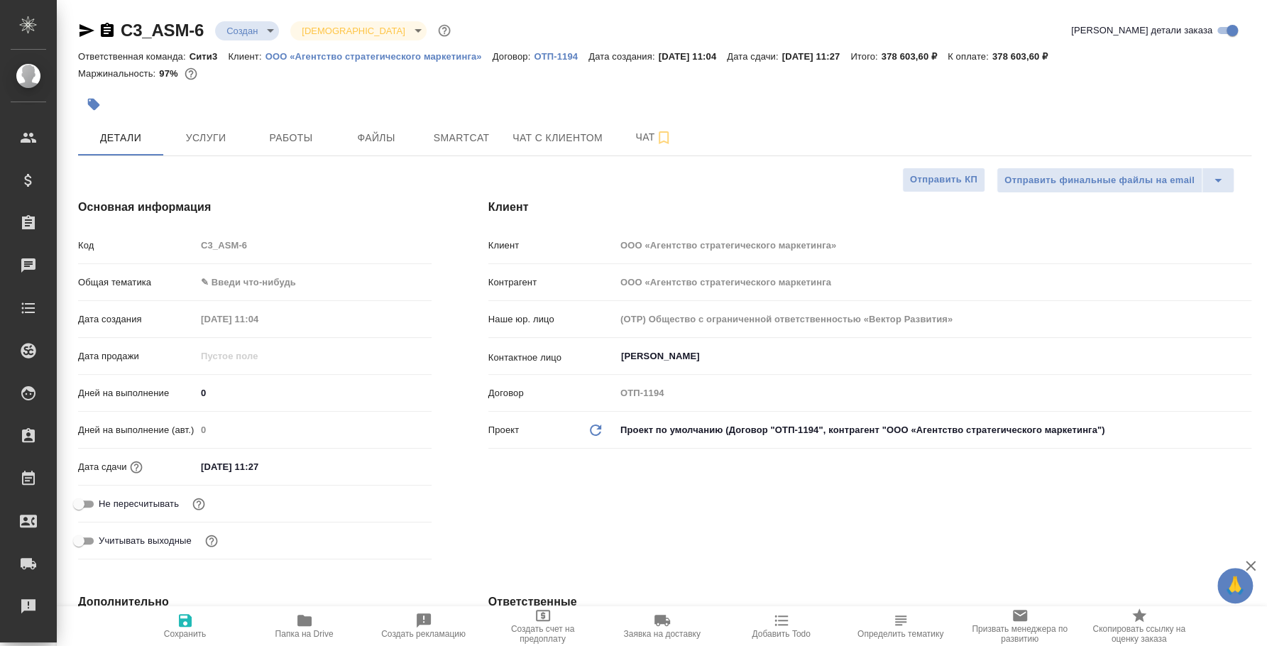
type textarea "x"
click at [79, 21] on div "C3_ASM-6 Создан new Святая троица holyTrinity" at bounding box center [265, 30] width 375 height 23
type textarea "x"
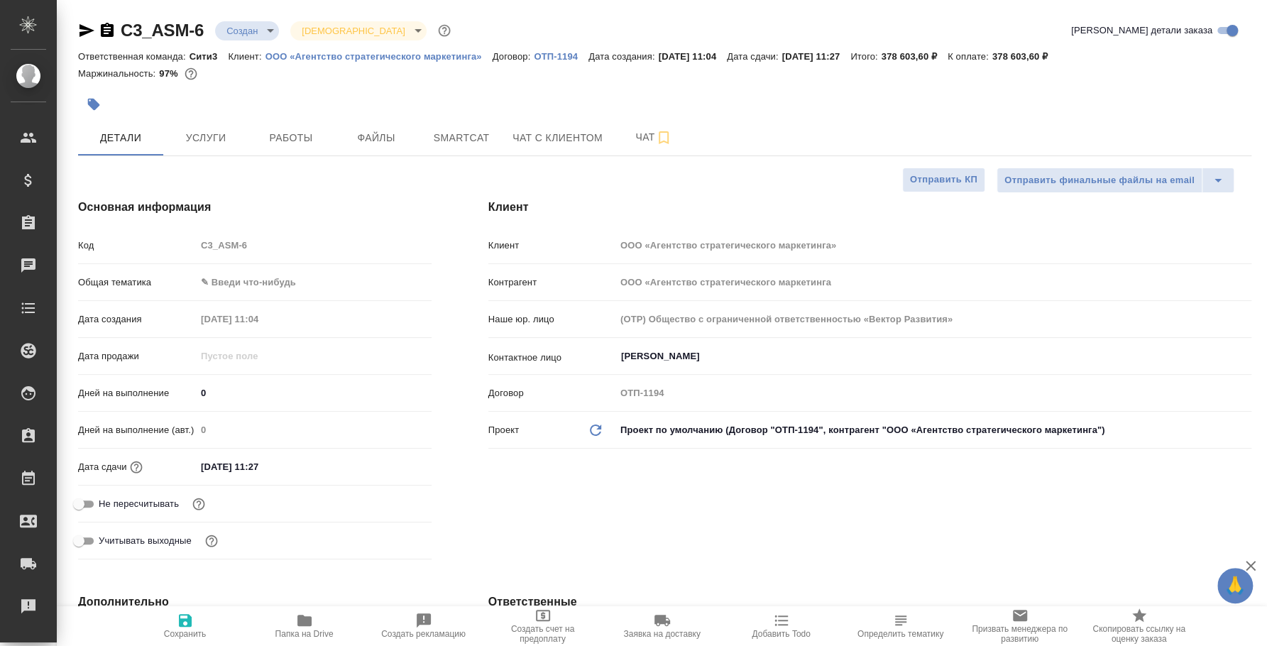
type textarea "x"
click at [103, 33] on icon "button" at bounding box center [107, 30] width 13 height 14
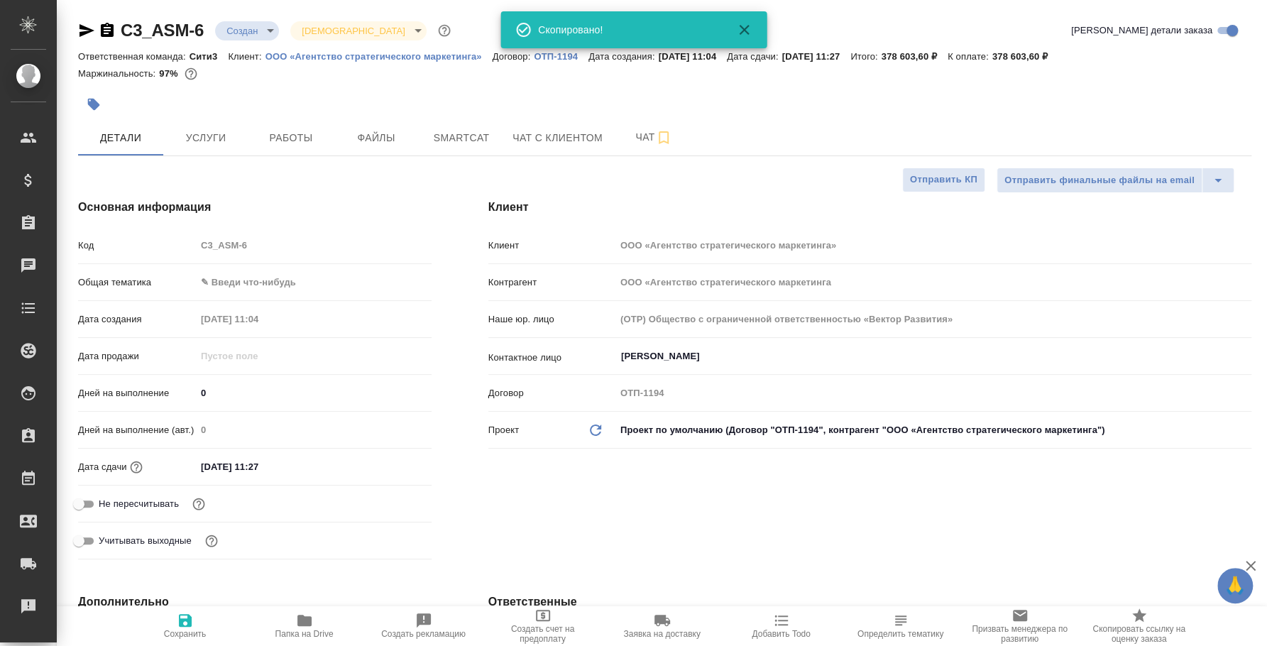
type textarea "x"
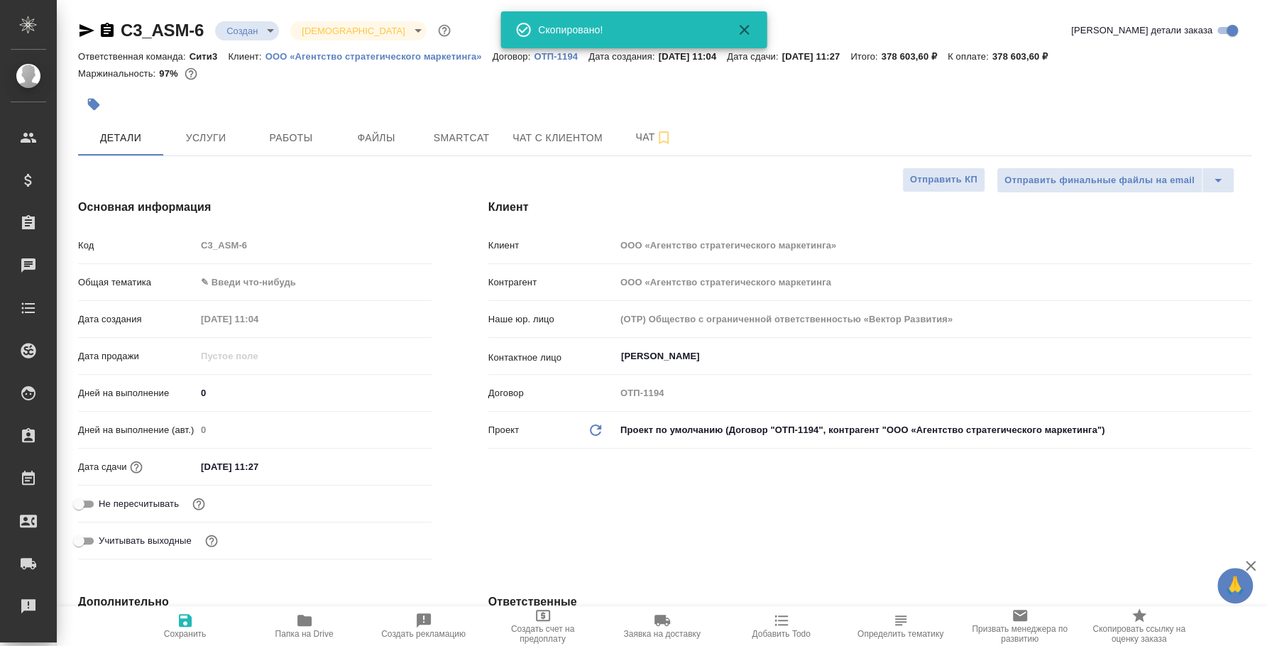
type textarea "x"
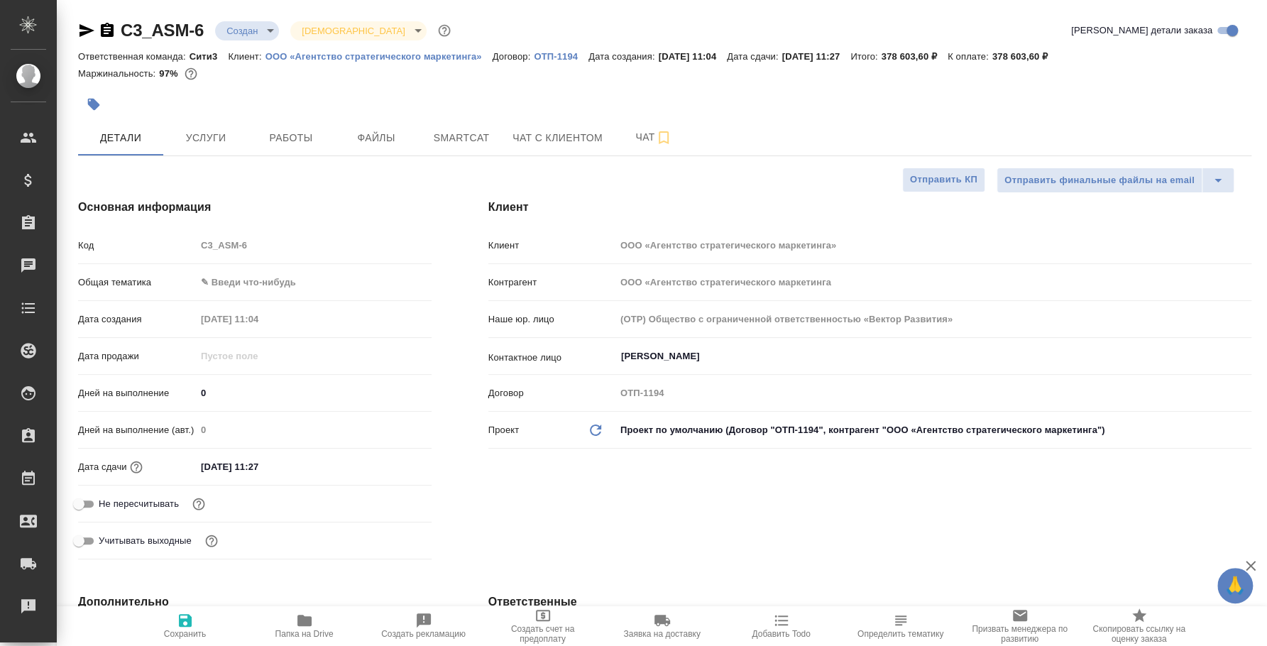
type textarea "x"
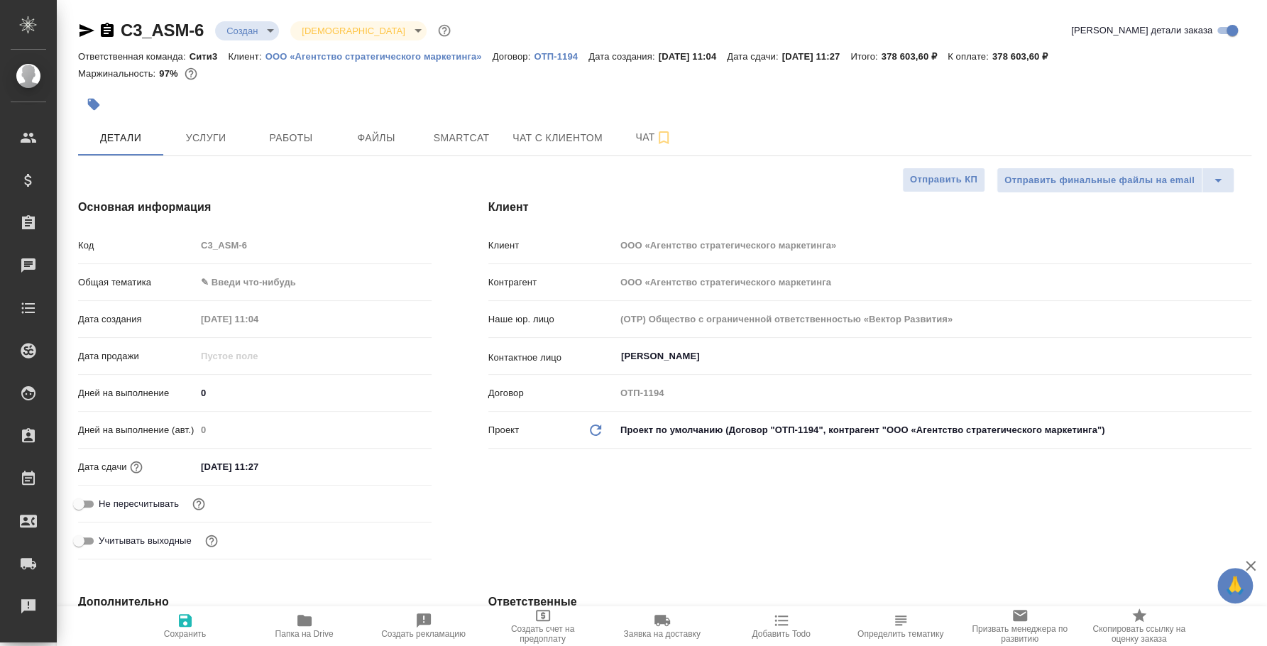
type textarea "x"
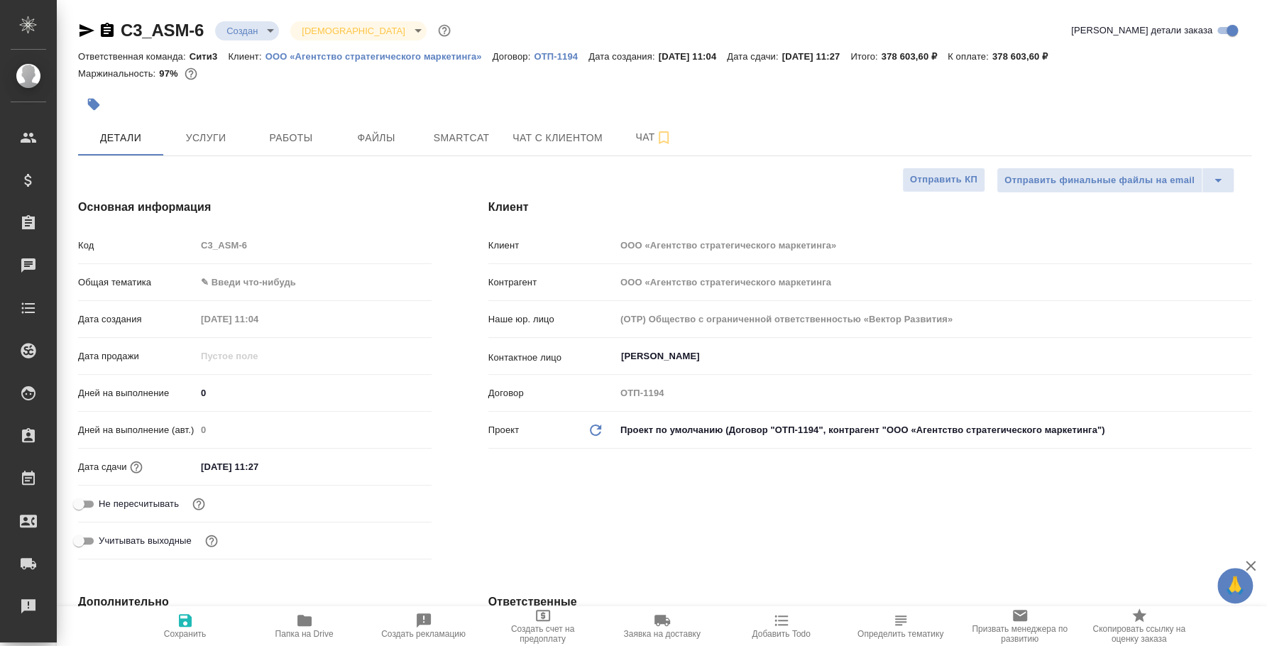
type textarea "x"
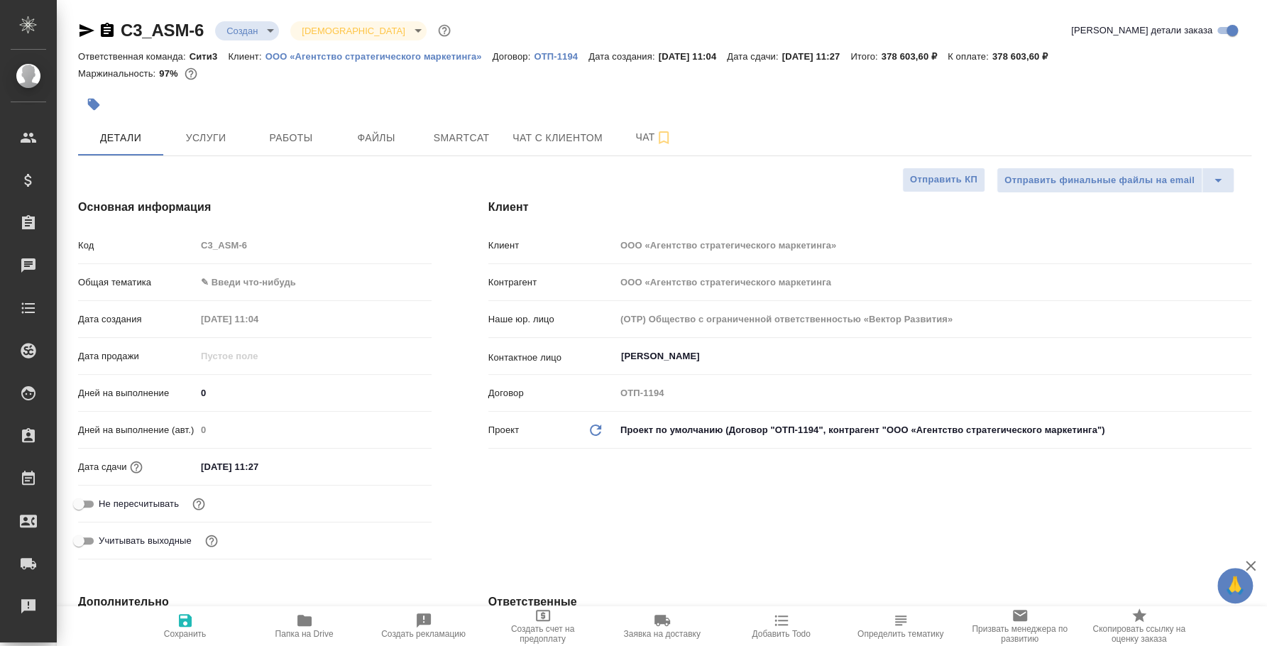
type textarea "x"
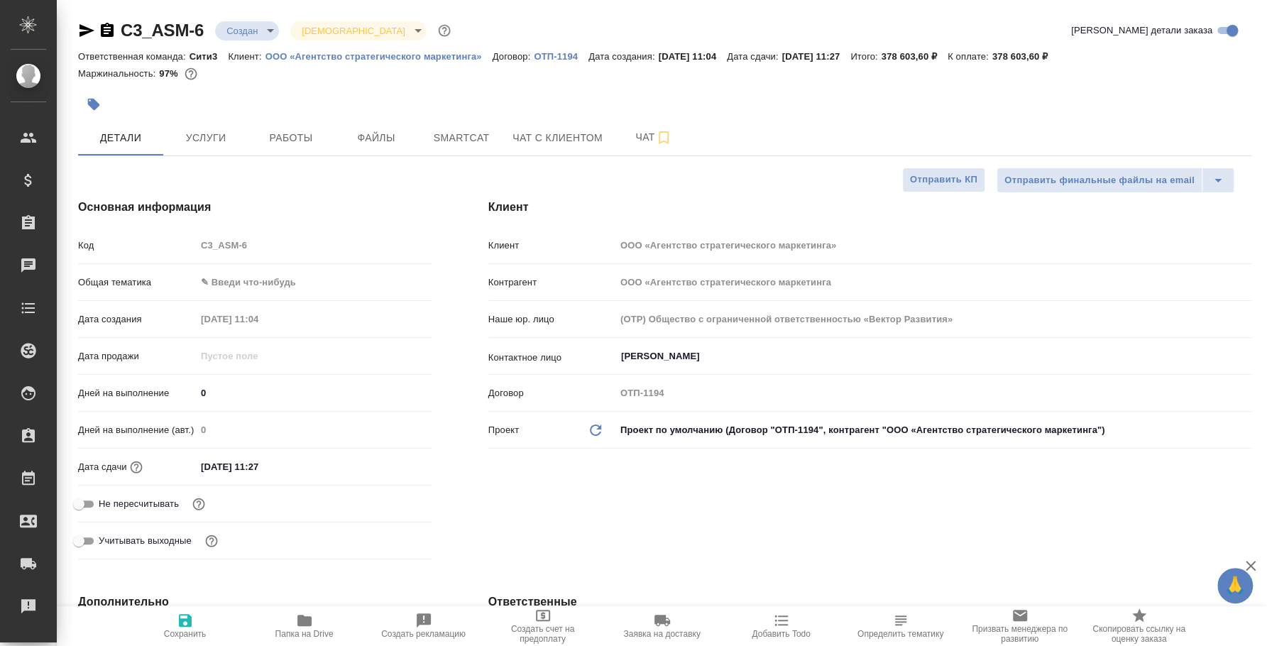
type textarea "x"
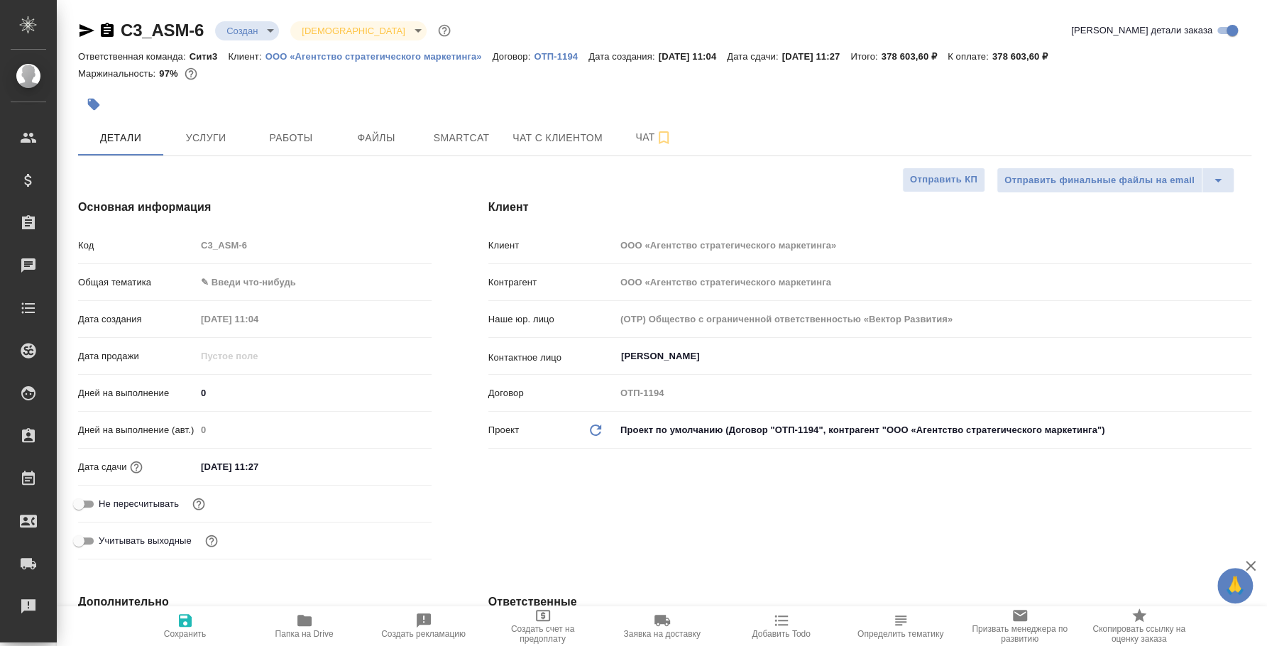
type textarea "x"
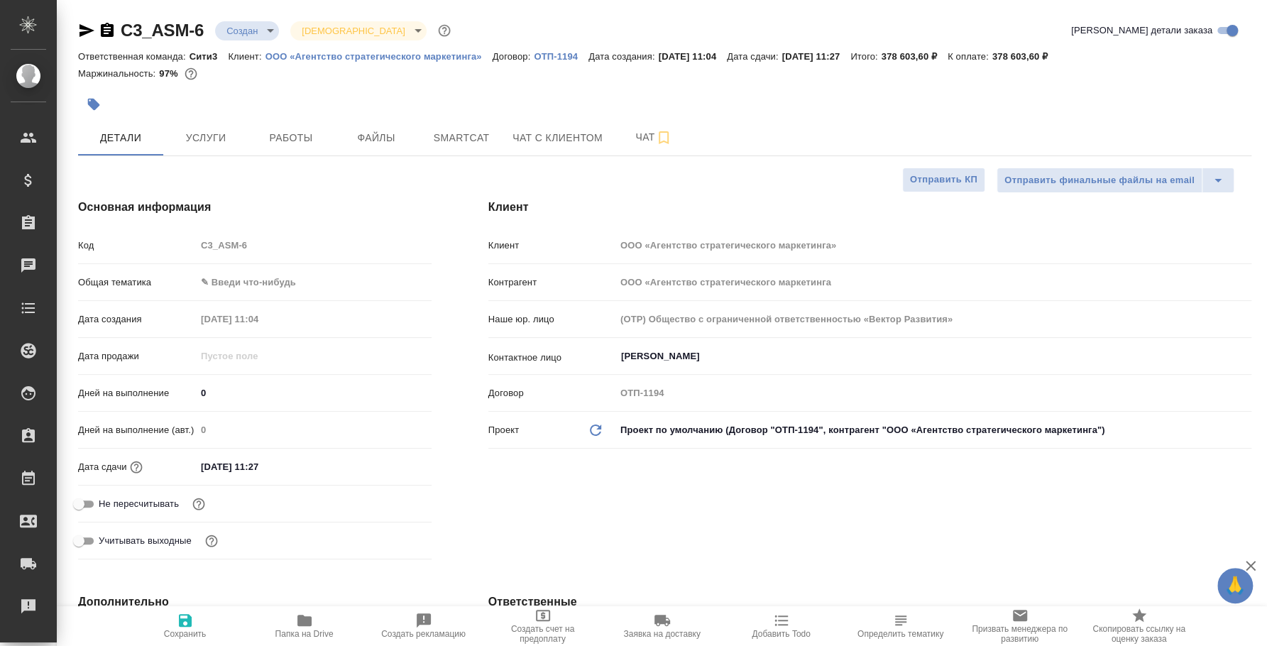
type textarea "x"
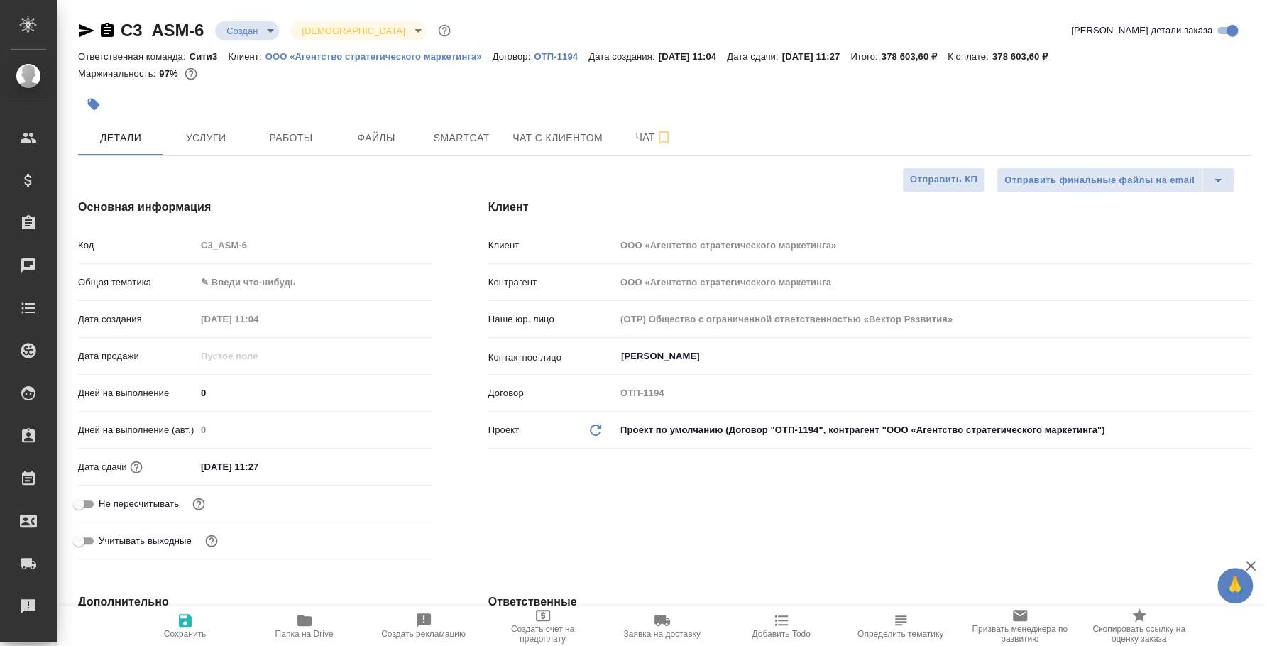
type textarea "x"
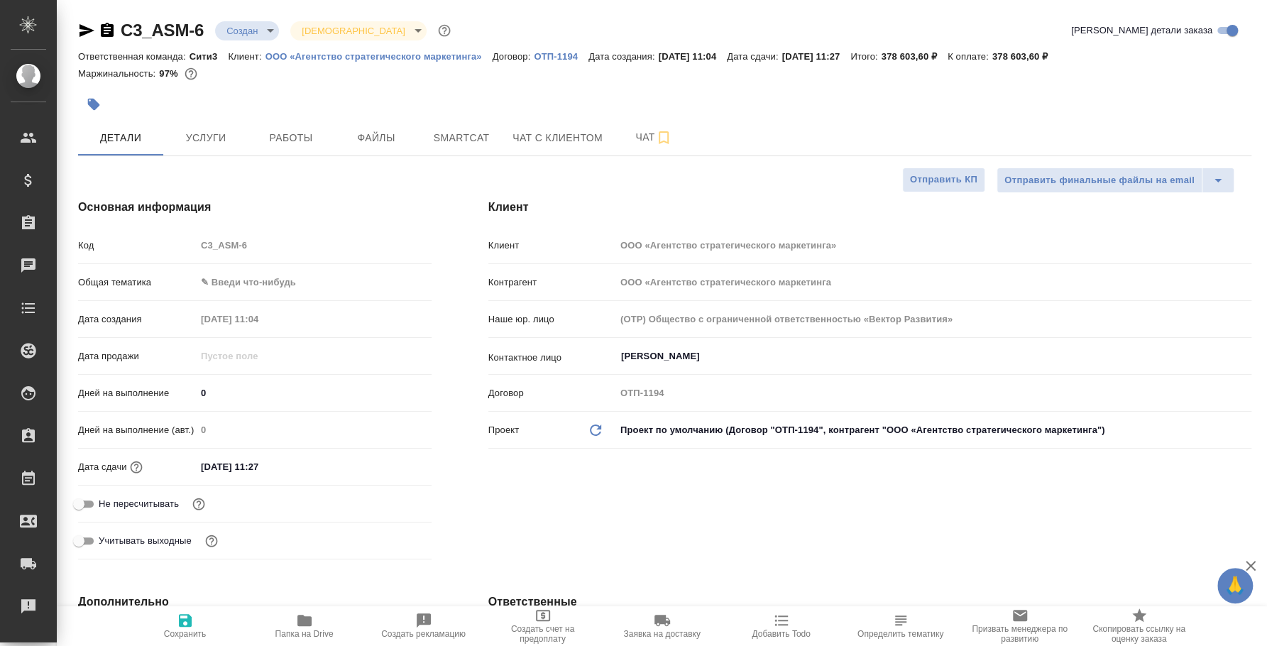
type textarea "x"
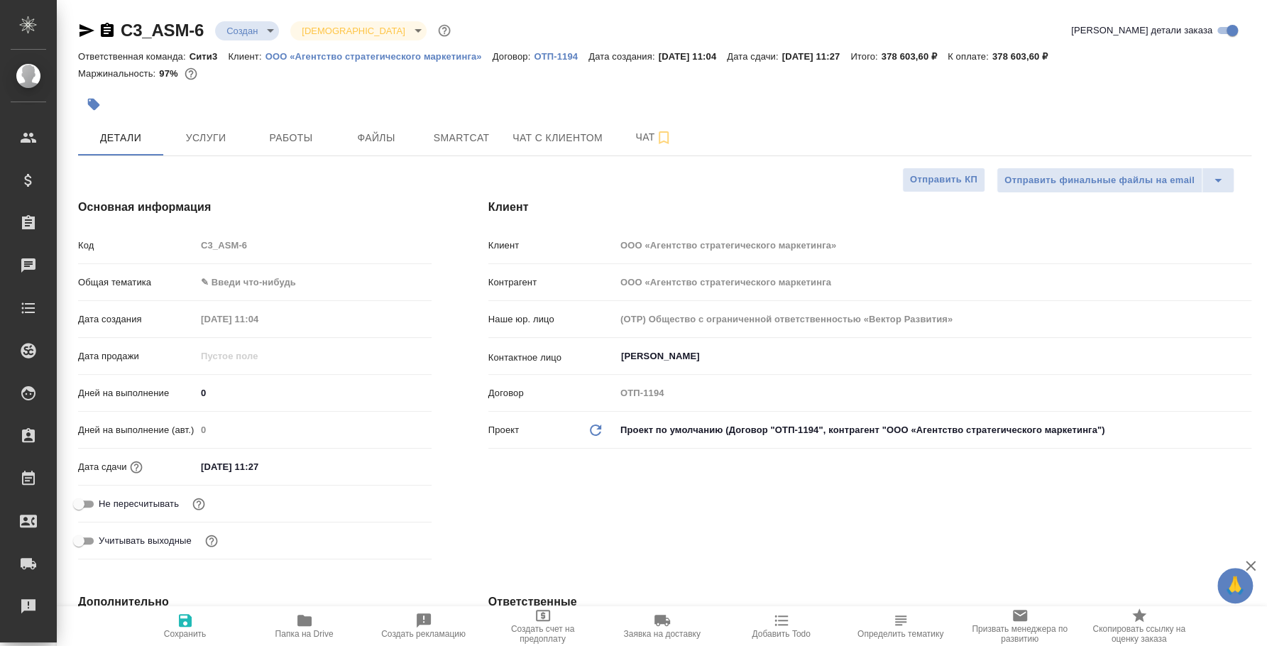
type textarea "x"
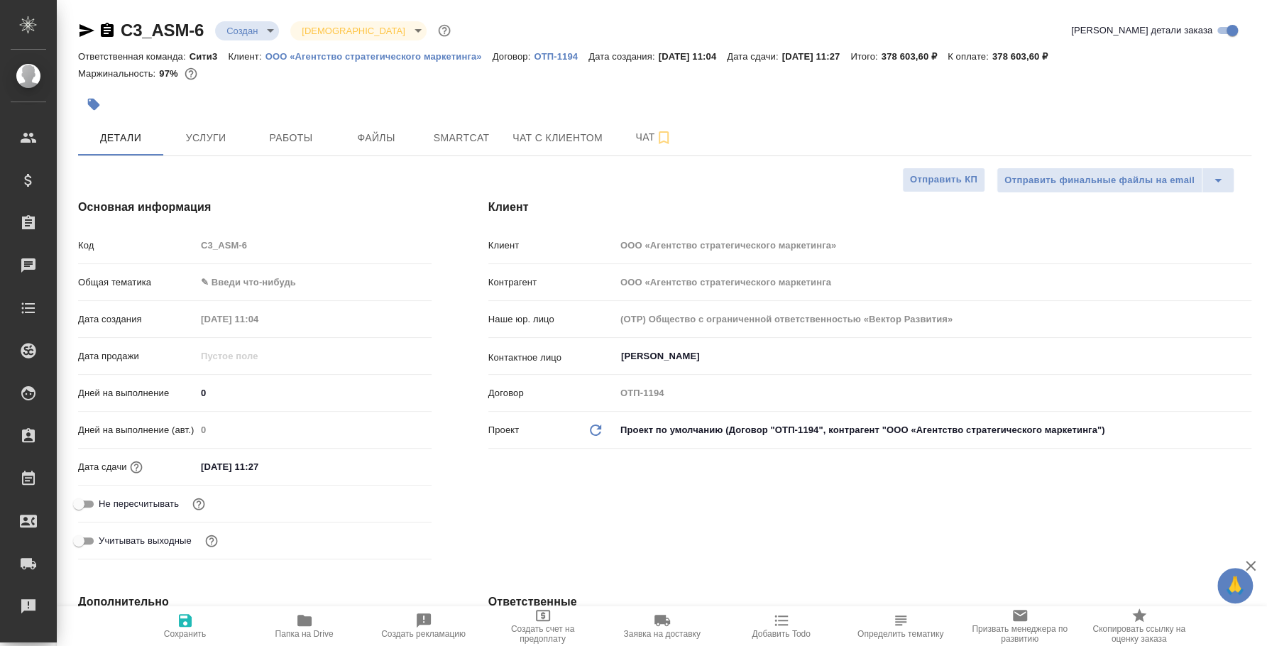
type textarea "x"
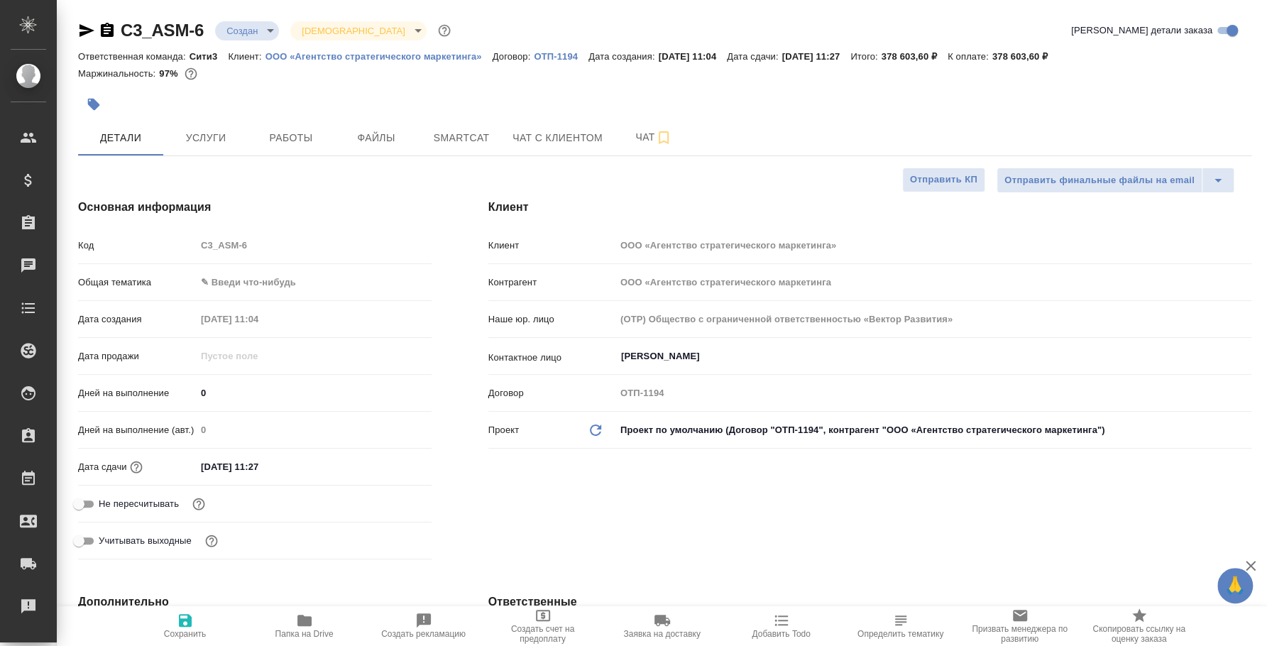
type textarea "x"
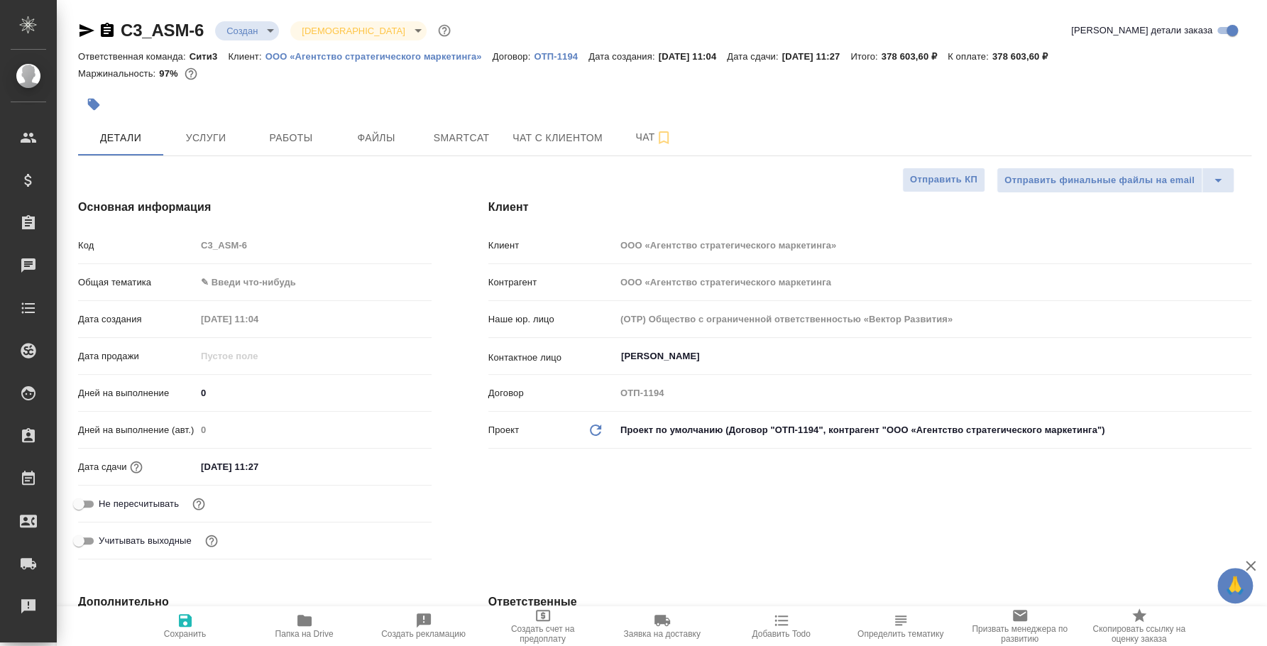
type textarea "x"
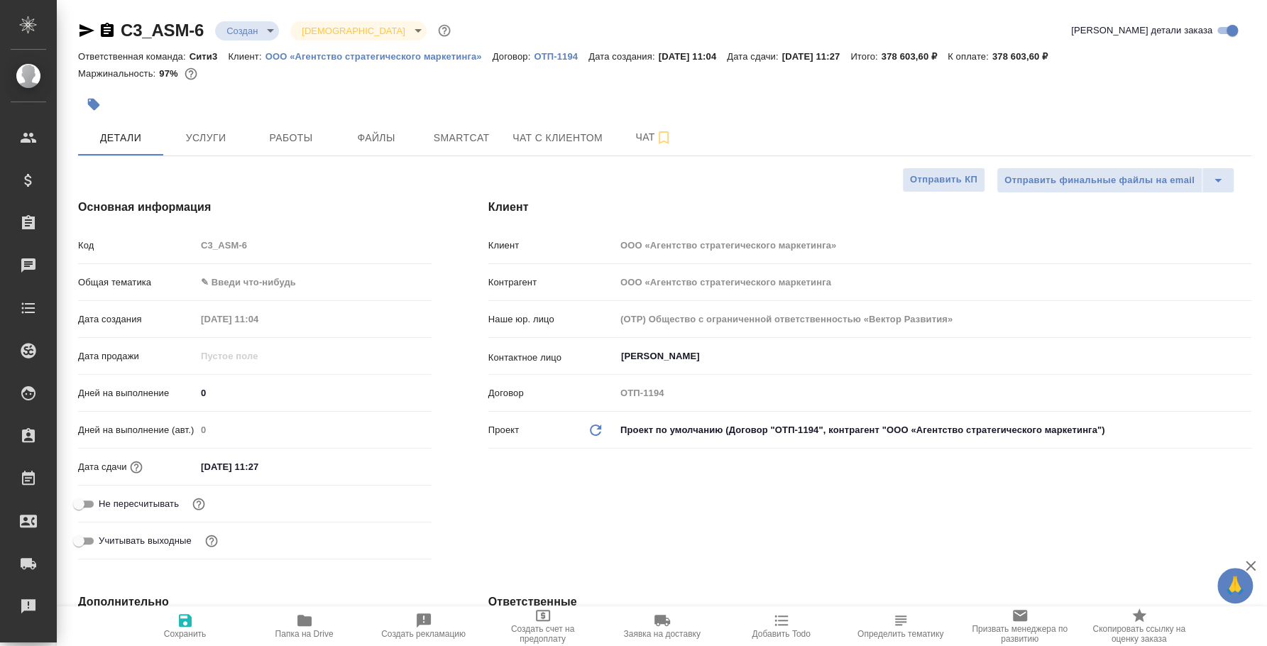
type textarea "x"
click at [108, 29] on icon "button" at bounding box center [107, 30] width 13 height 14
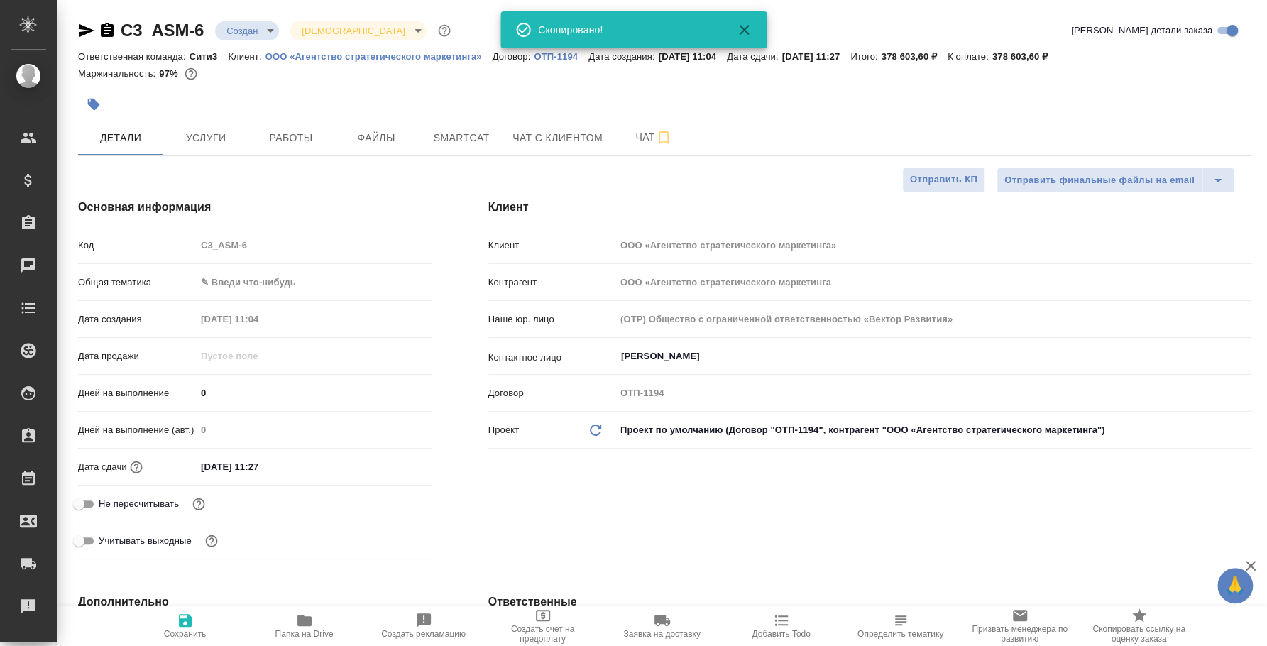
type textarea "x"
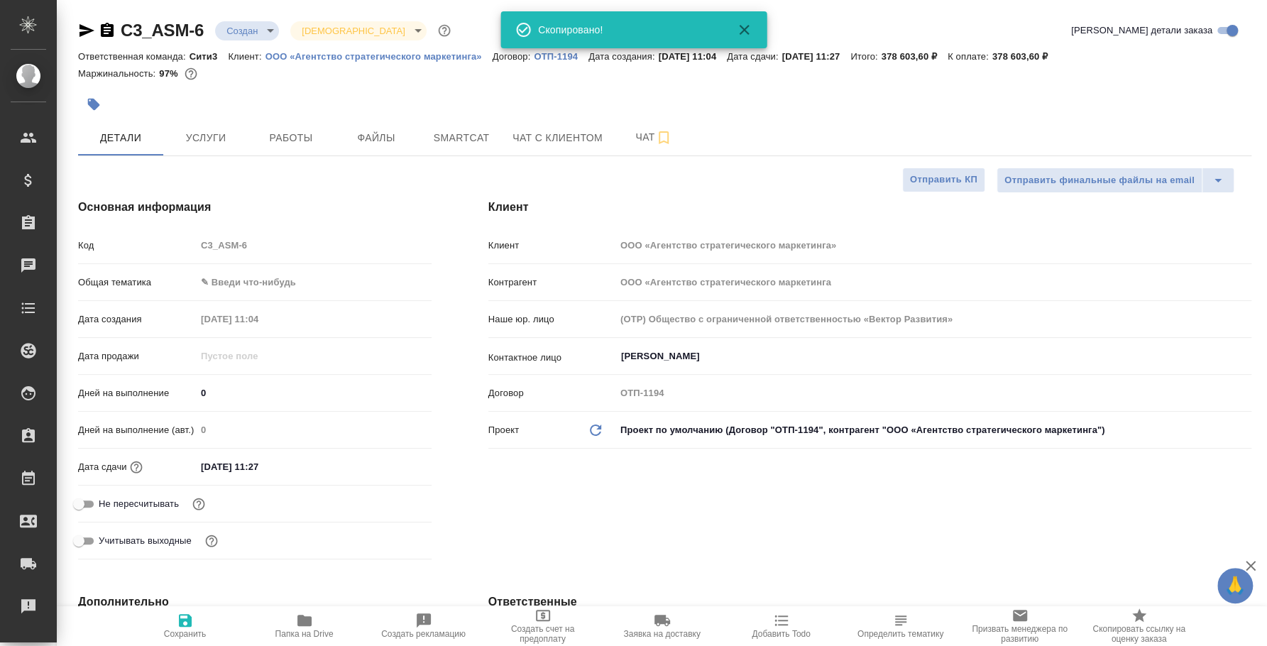
type textarea "x"
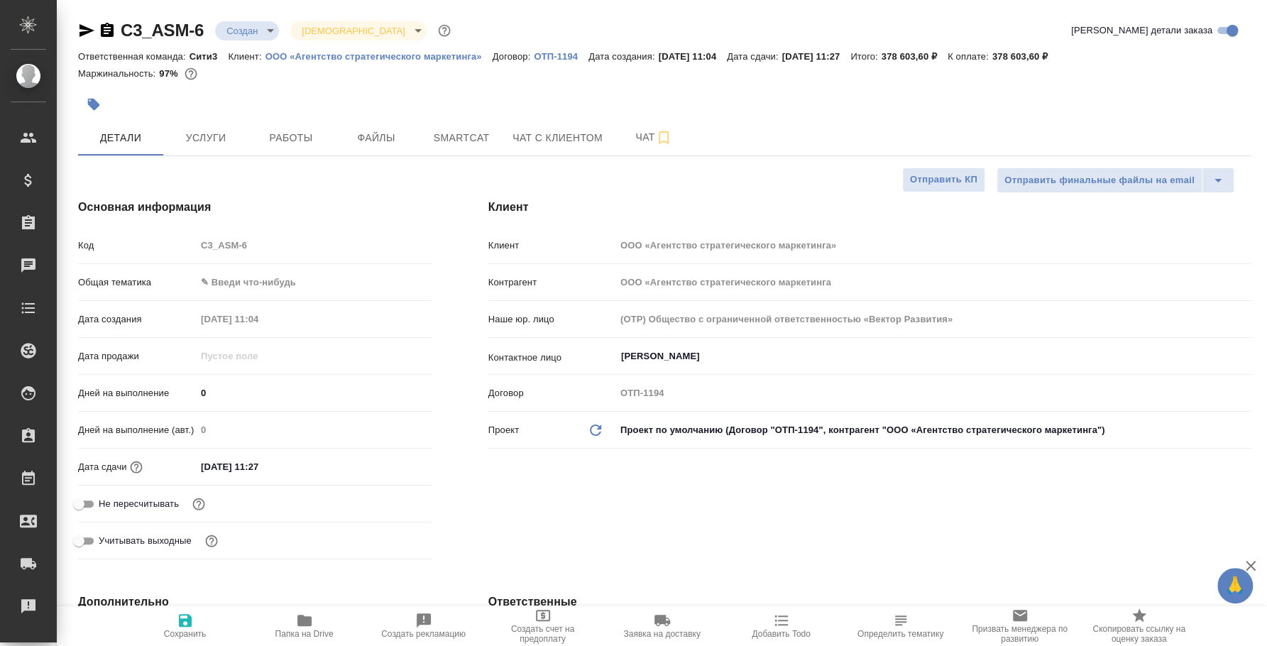
type textarea "x"
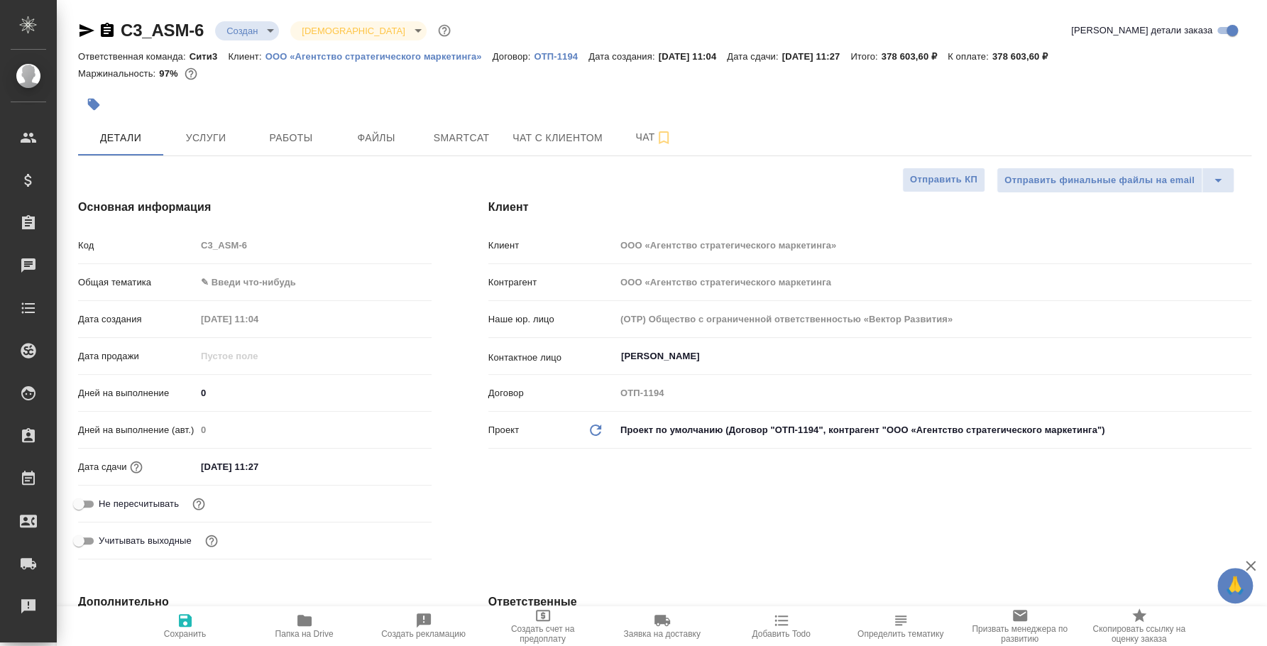
type textarea "x"
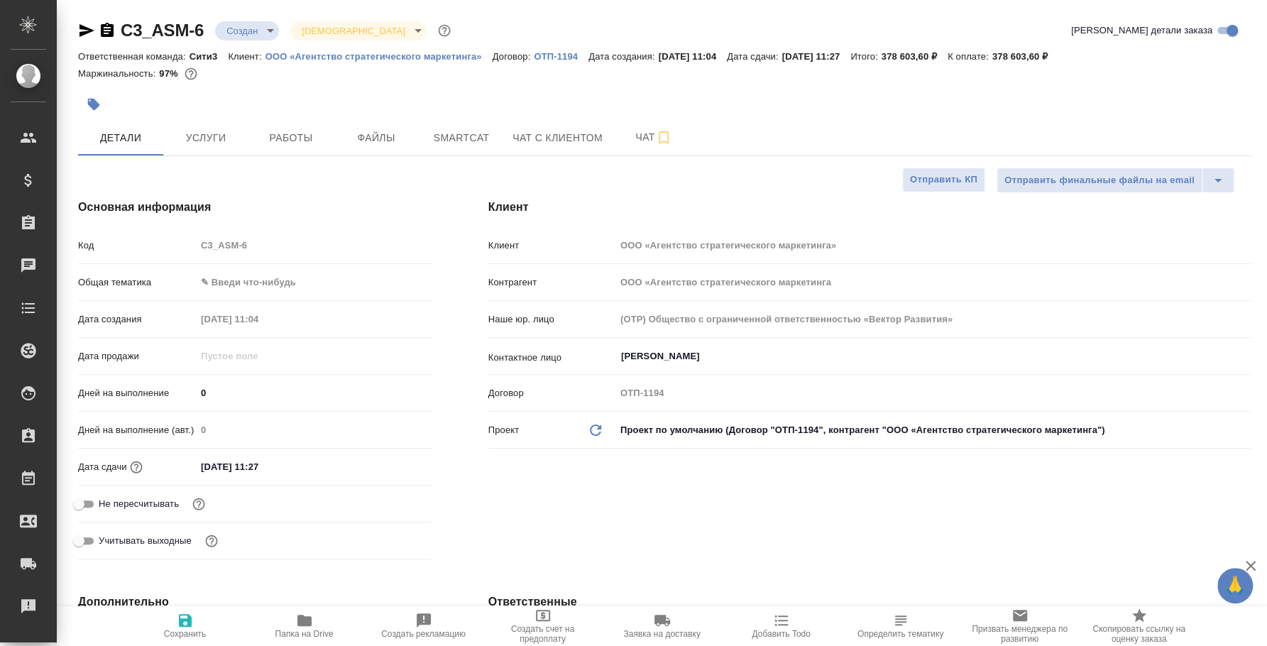
type textarea "x"
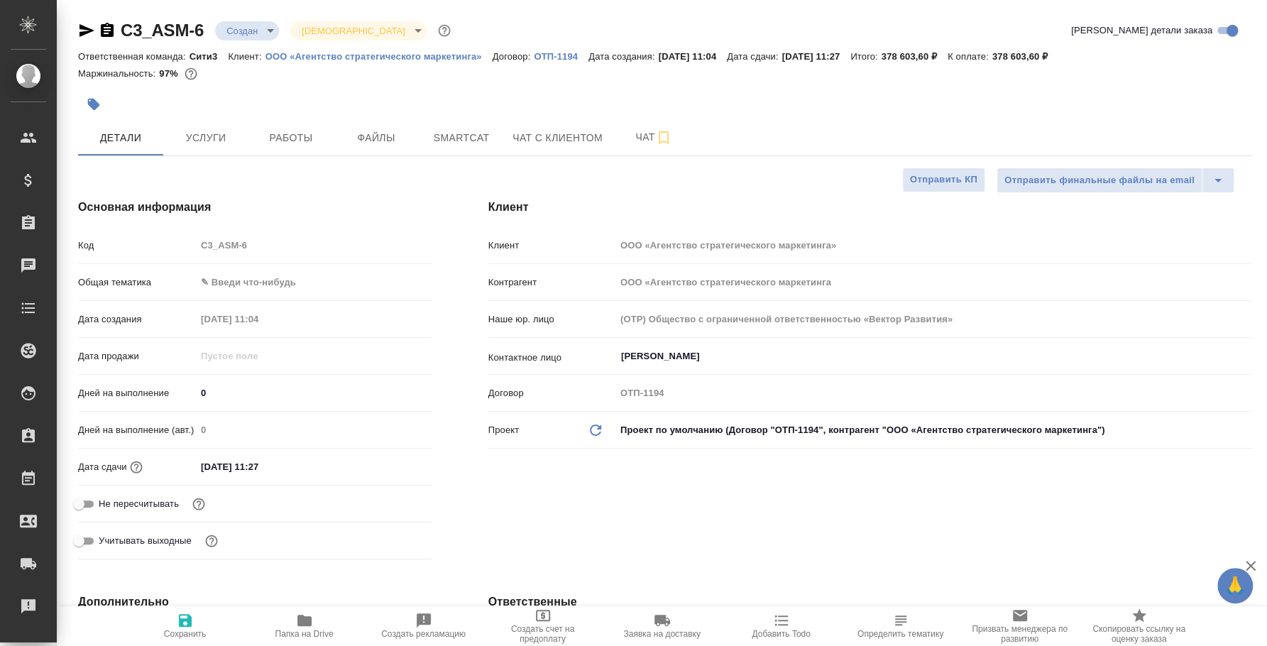
type textarea "x"
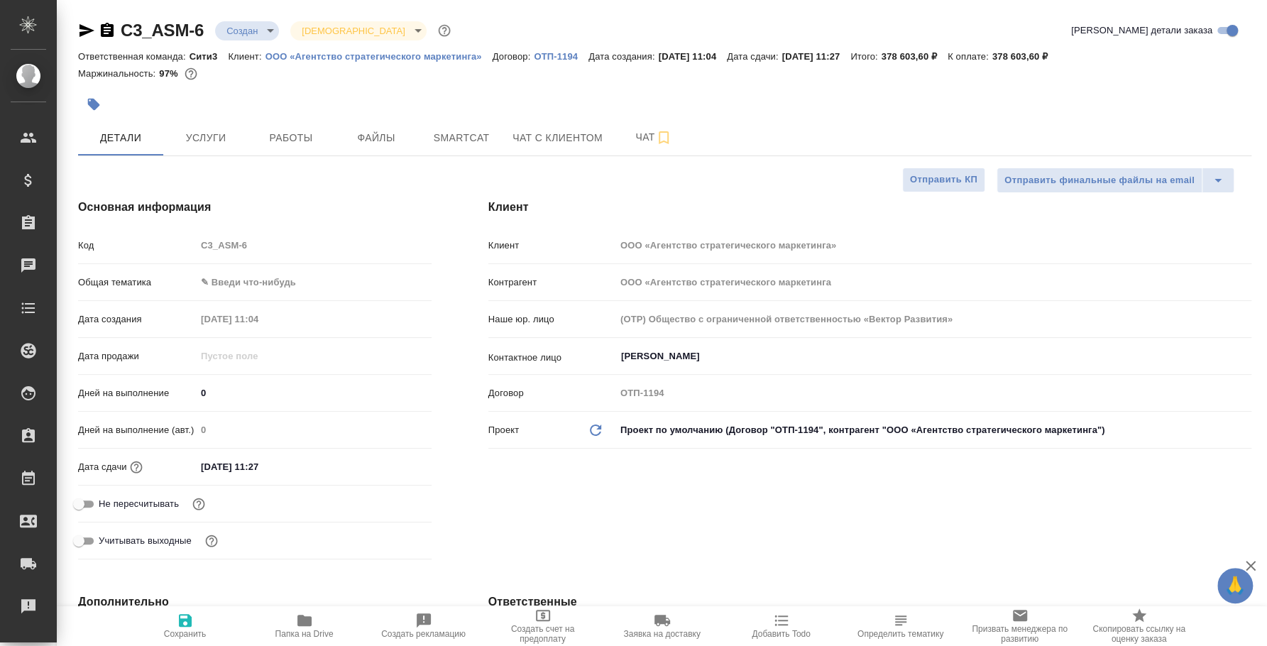
type textarea "x"
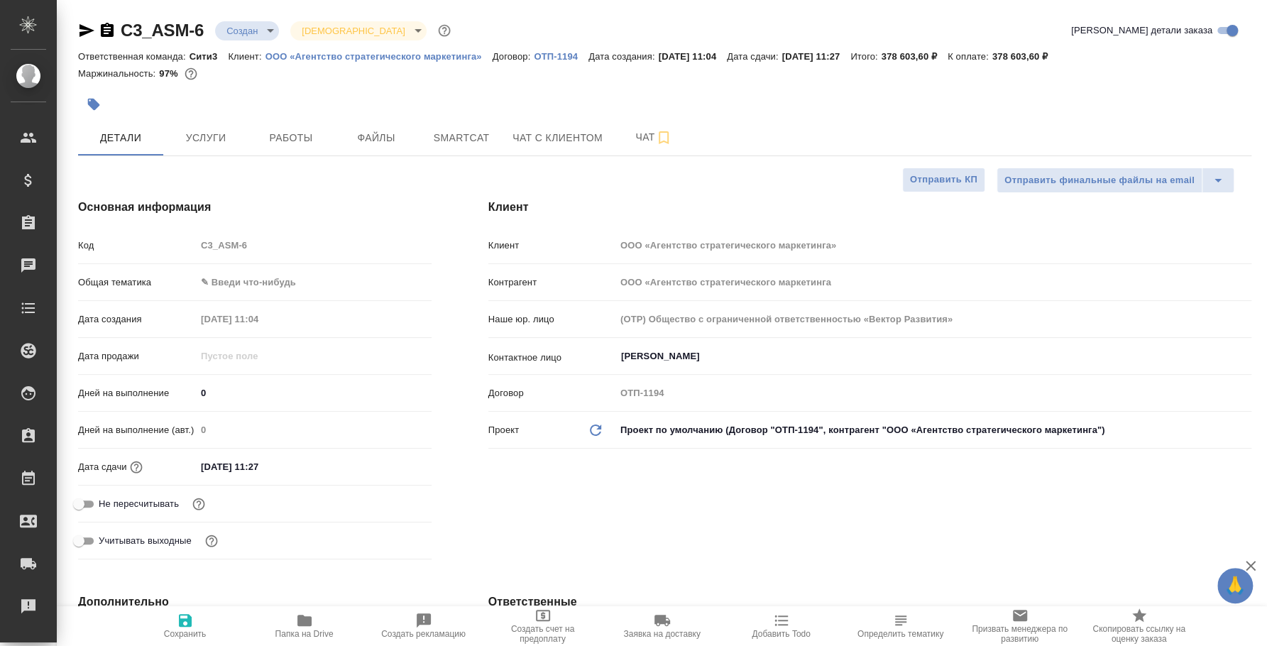
type textarea "x"
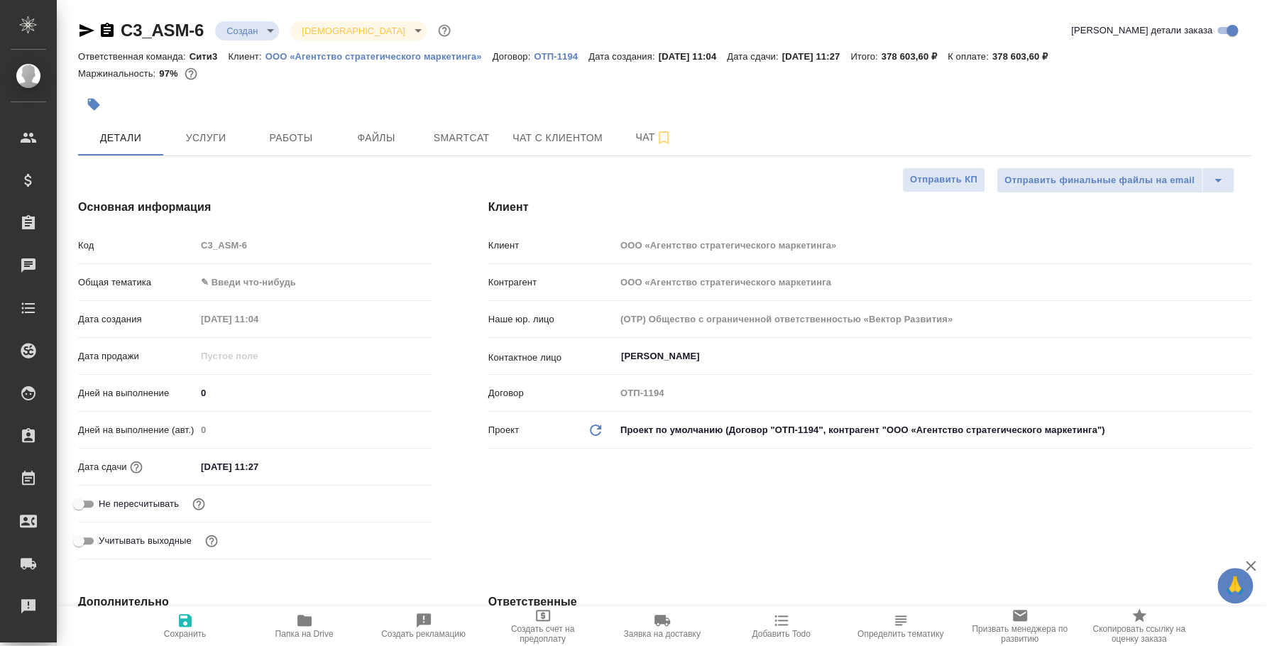
type textarea "x"
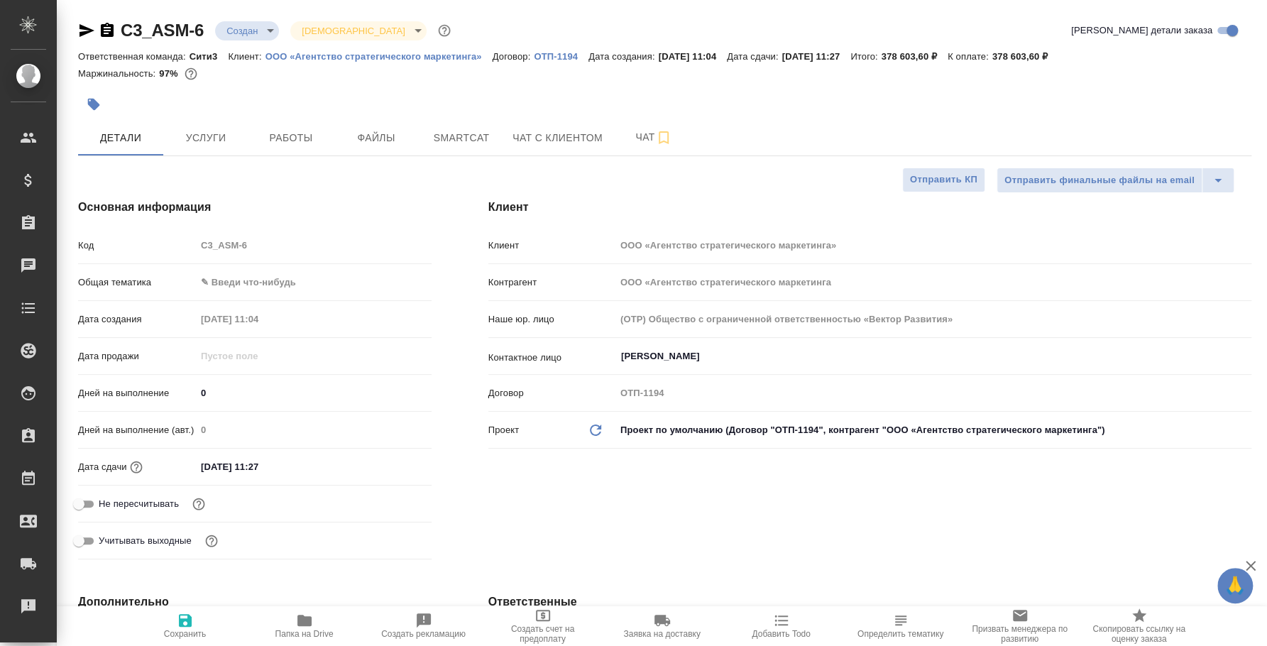
type textarea "x"
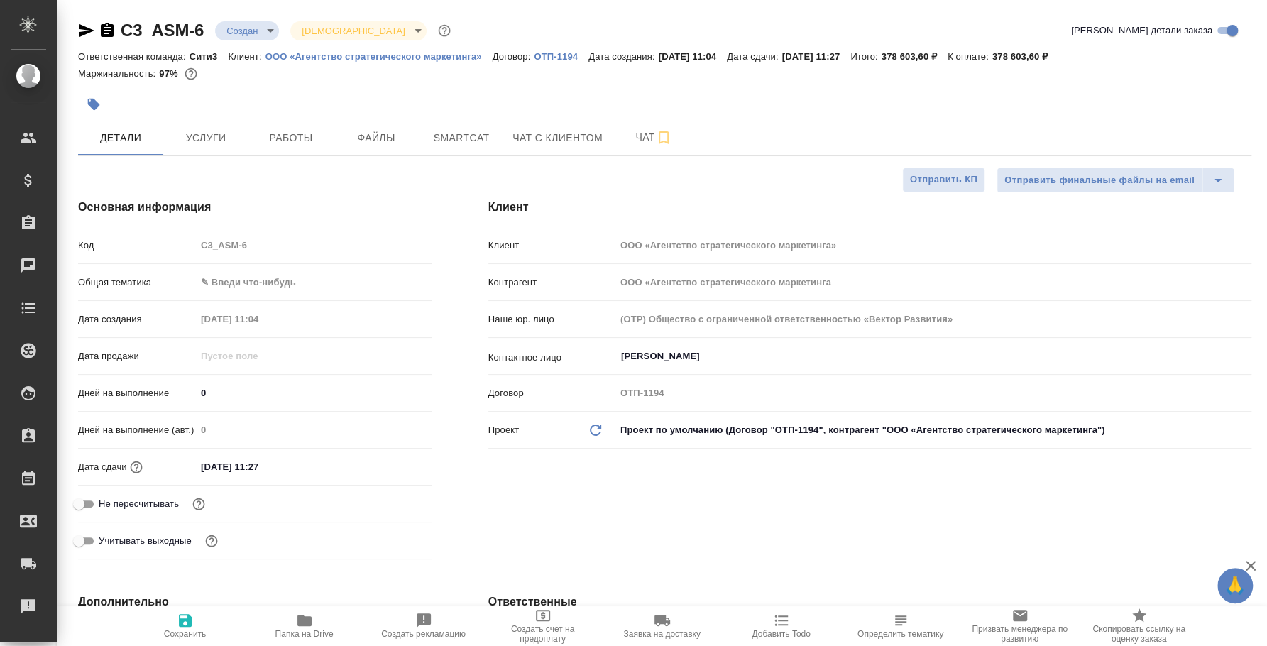
type textarea "x"
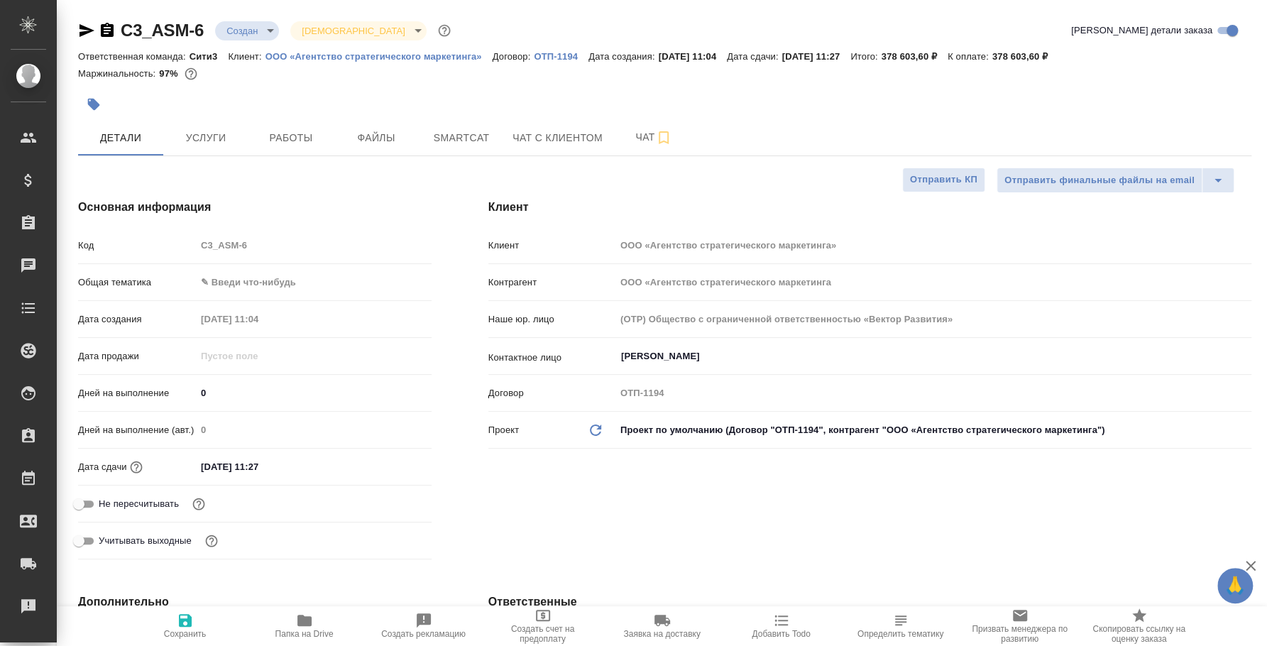
type textarea "x"
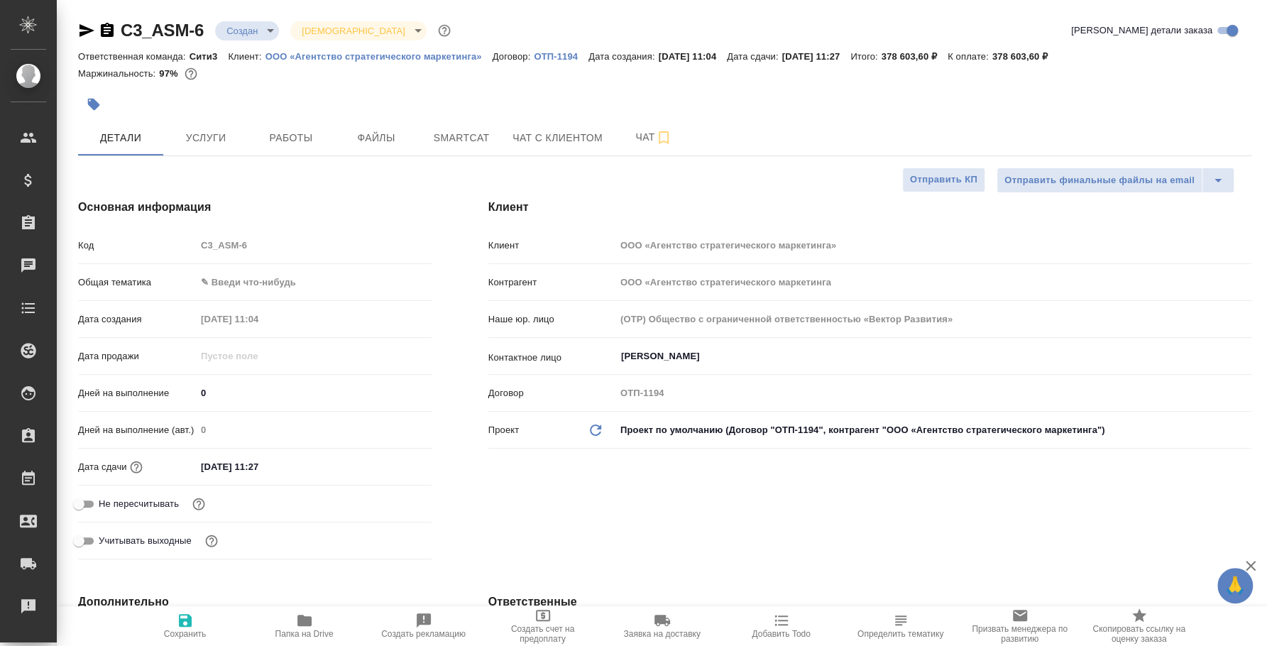
type textarea "x"
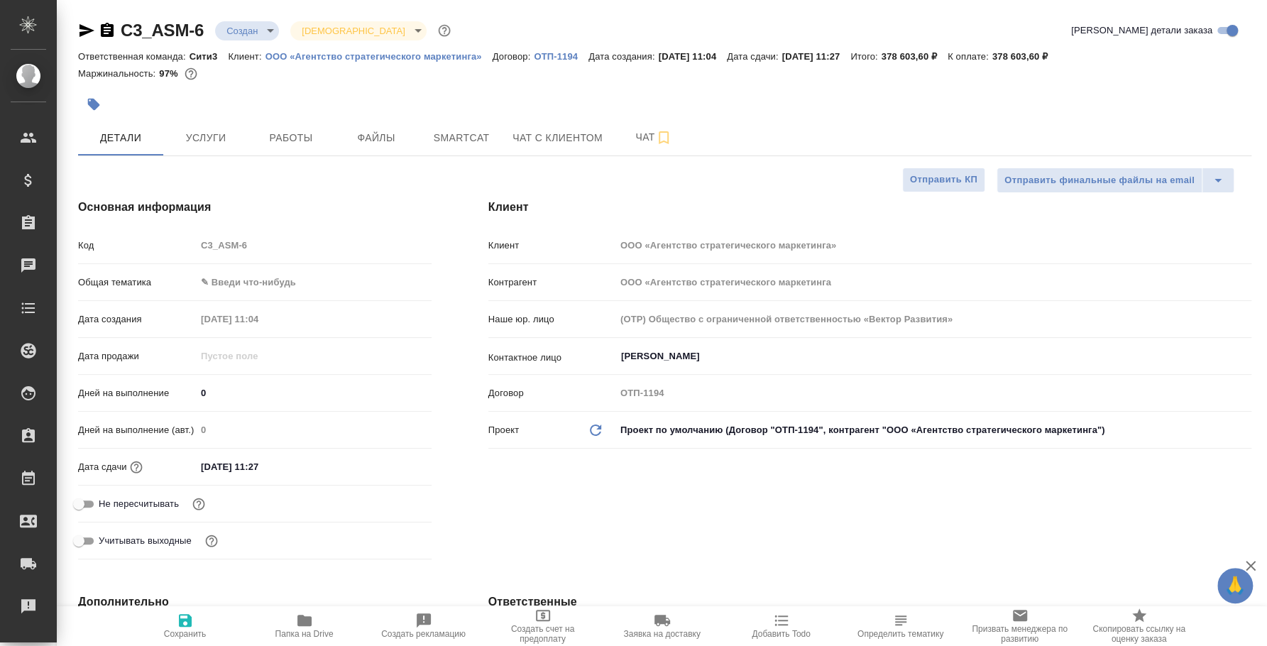
type textarea "x"
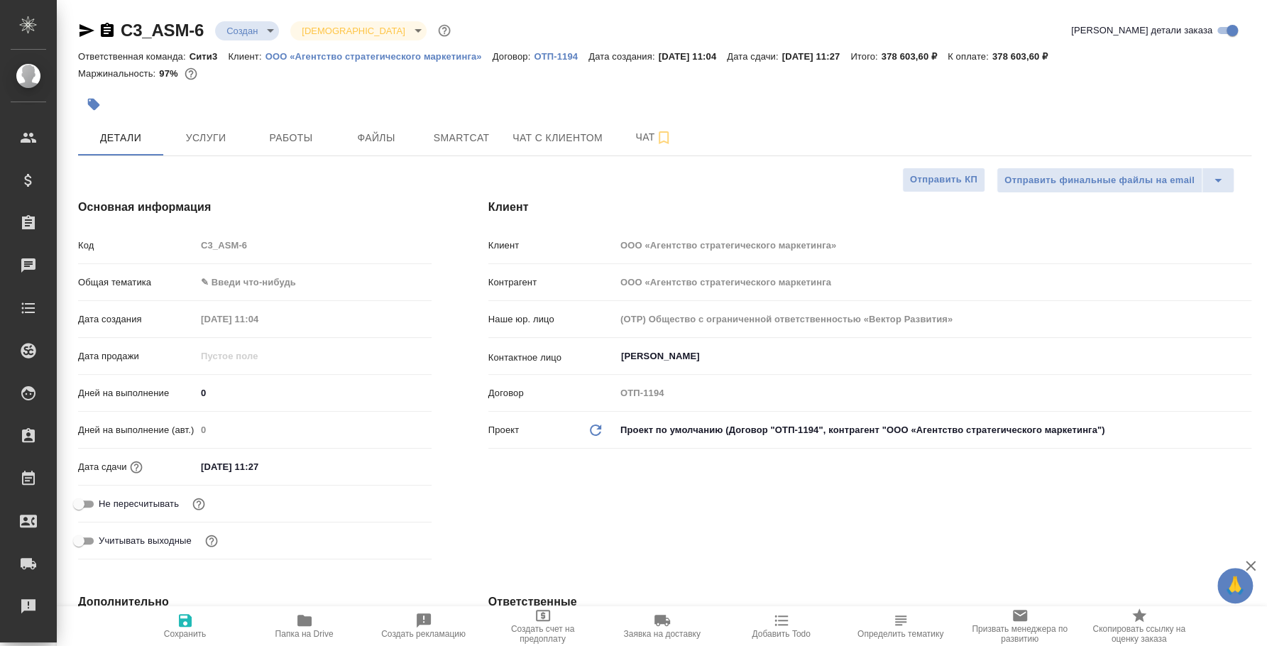
type textarea "x"
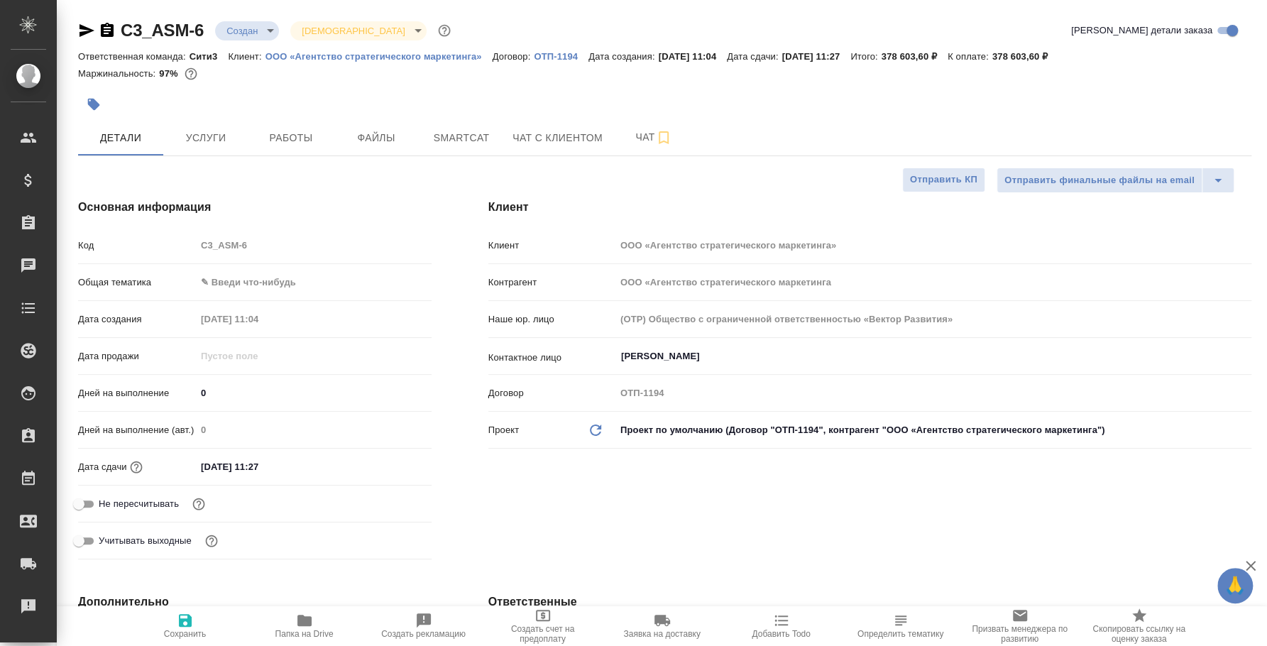
type textarea "x"
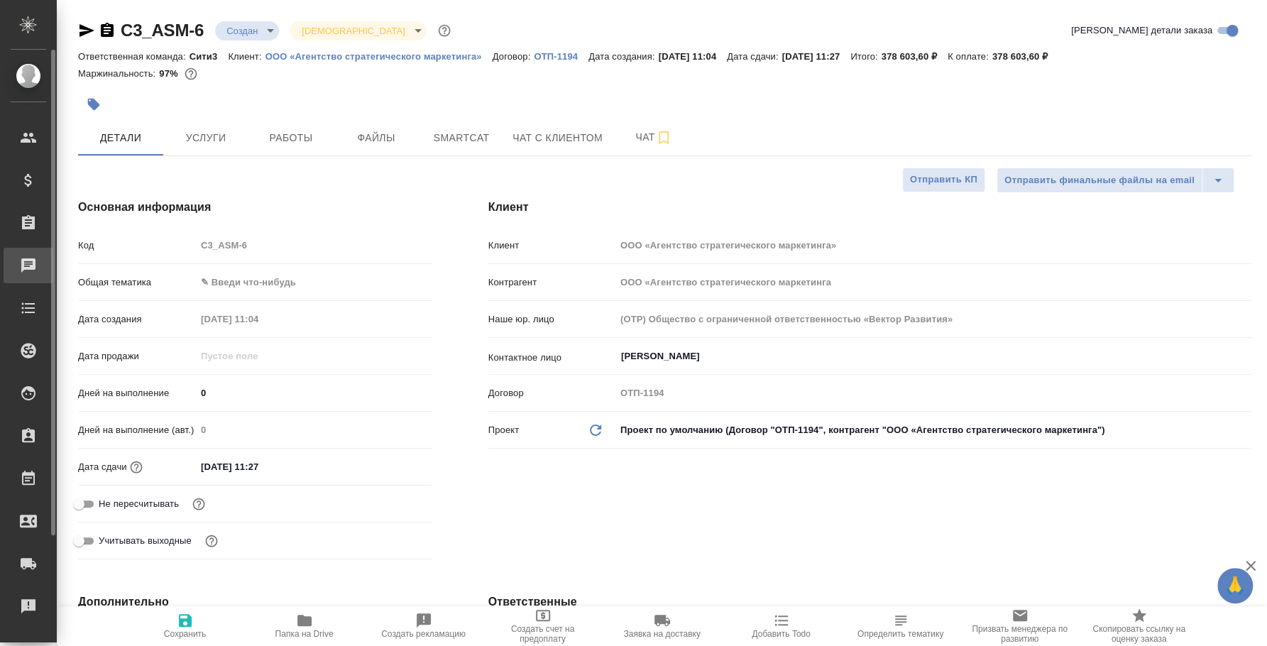
type textarea "x"
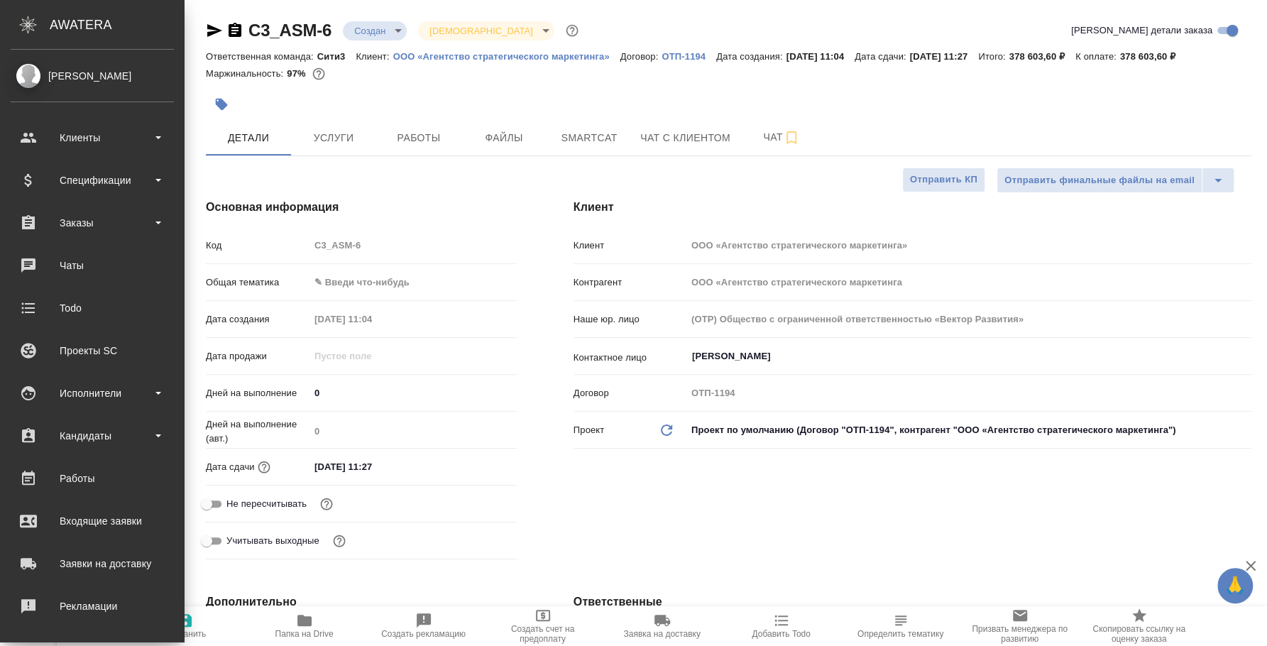
type textarea "x"
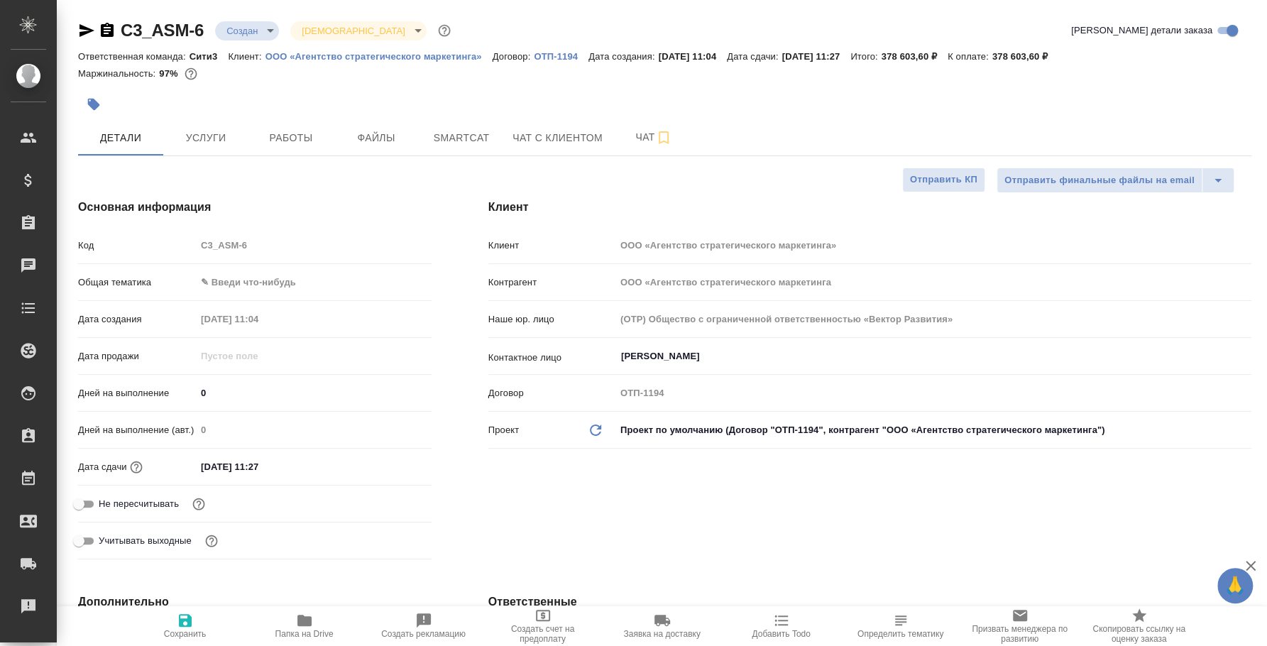
type textarea "x"
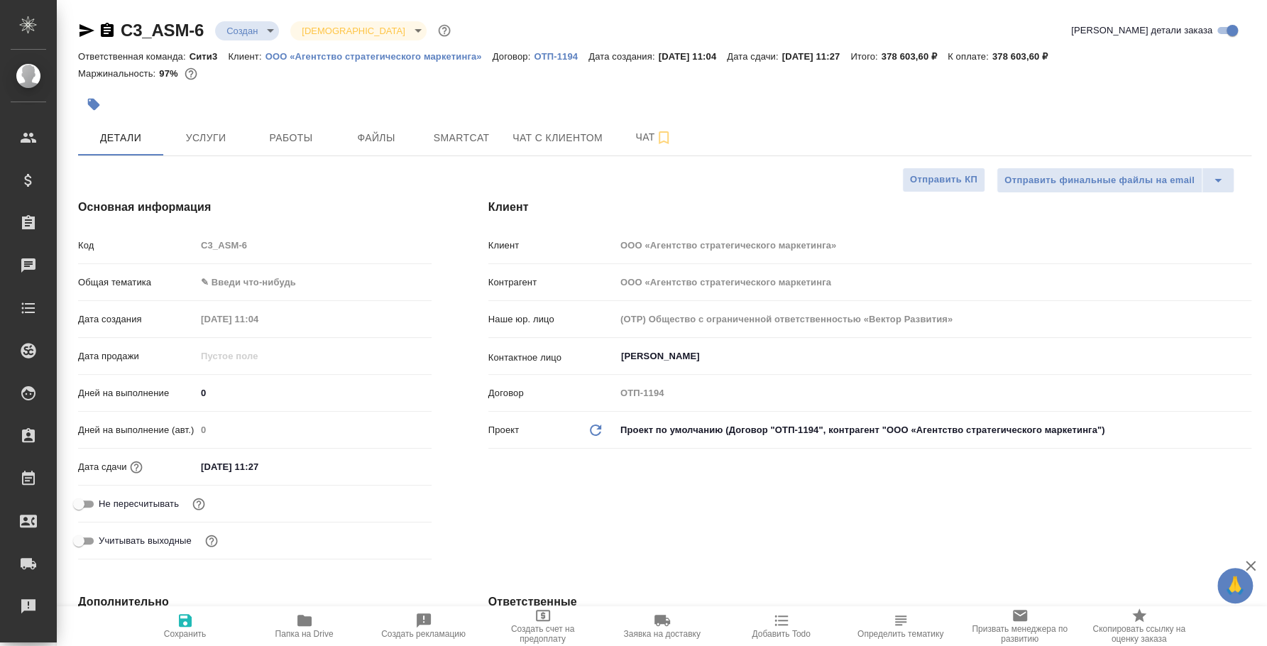
type textarea "x"
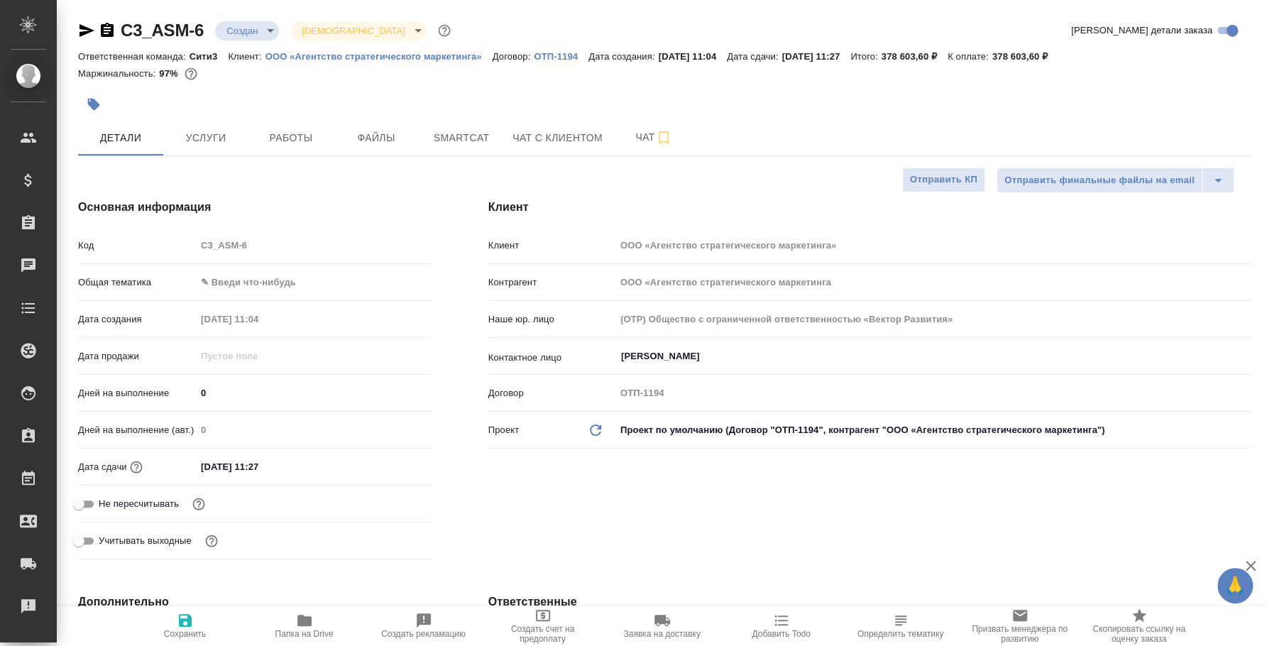
type textarea "x"
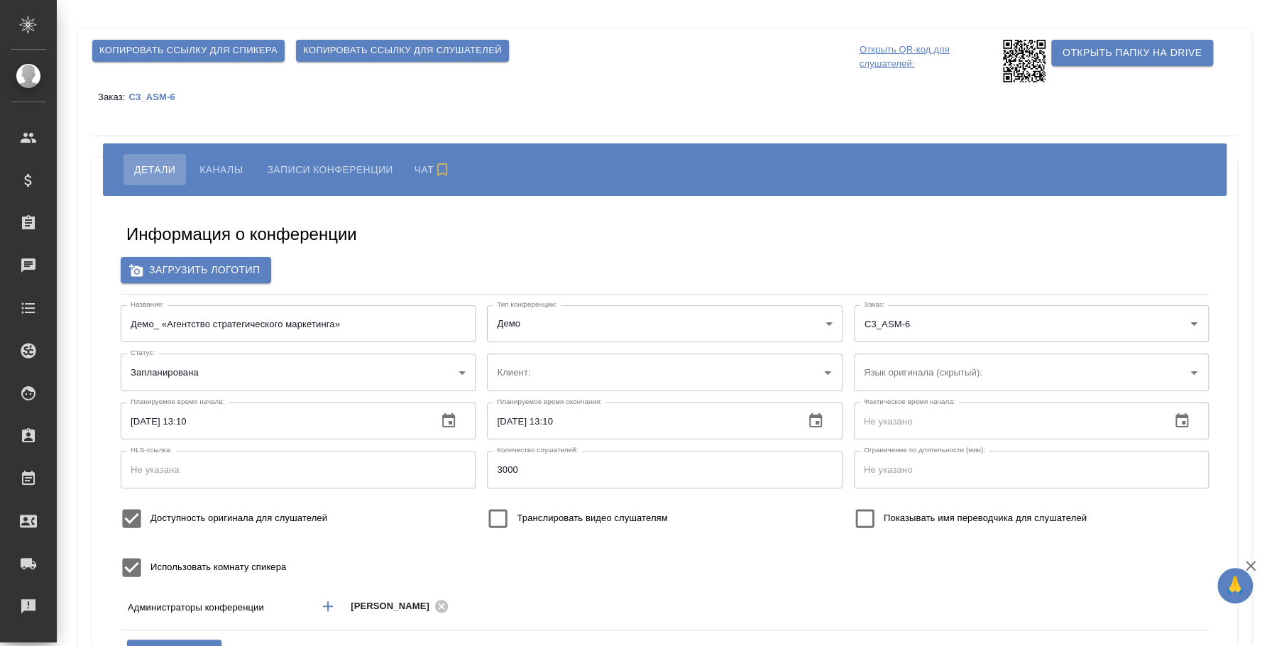
type input "ООО «Агентство стратегического маркетинга»"
type input "3000"
click at [238, 55] on span "Копировать ссылку для спикера" at bounding box center [188, 51] width 178 height 16
click at [211, 165] on span "Каналы" at bounding box center [220, 169] width 43 height 17
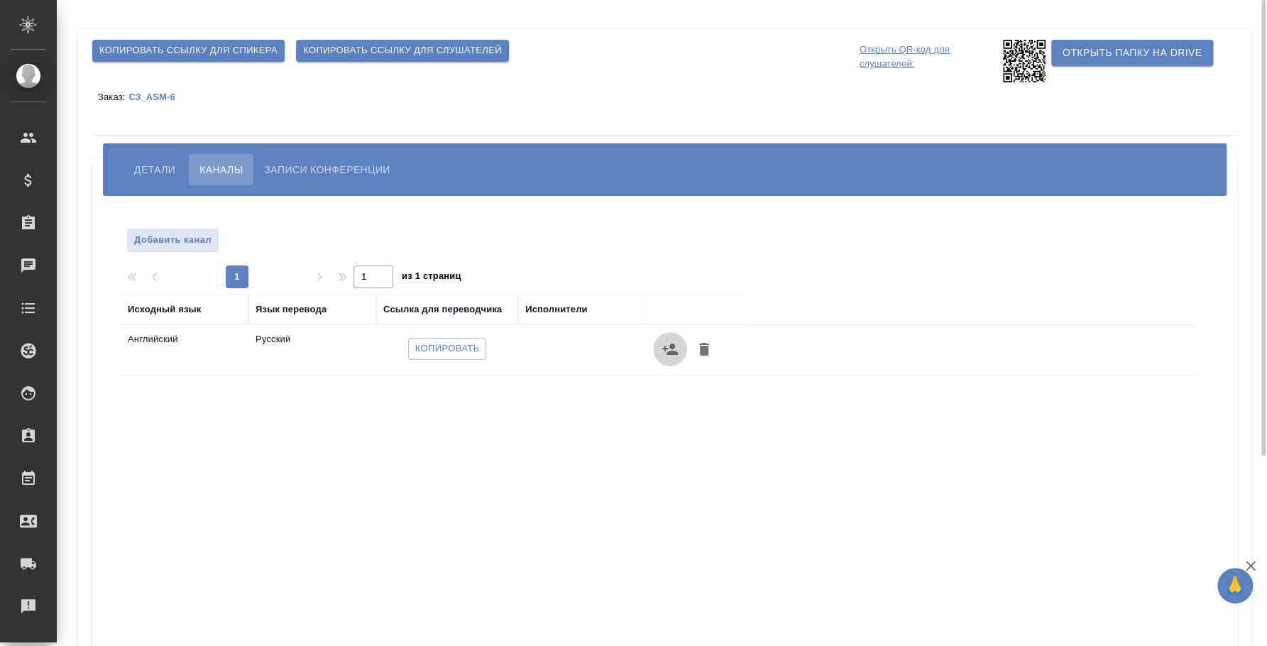
click at [671, 343] on icon "button" at bounding box center [670, 348] width 16 height 11
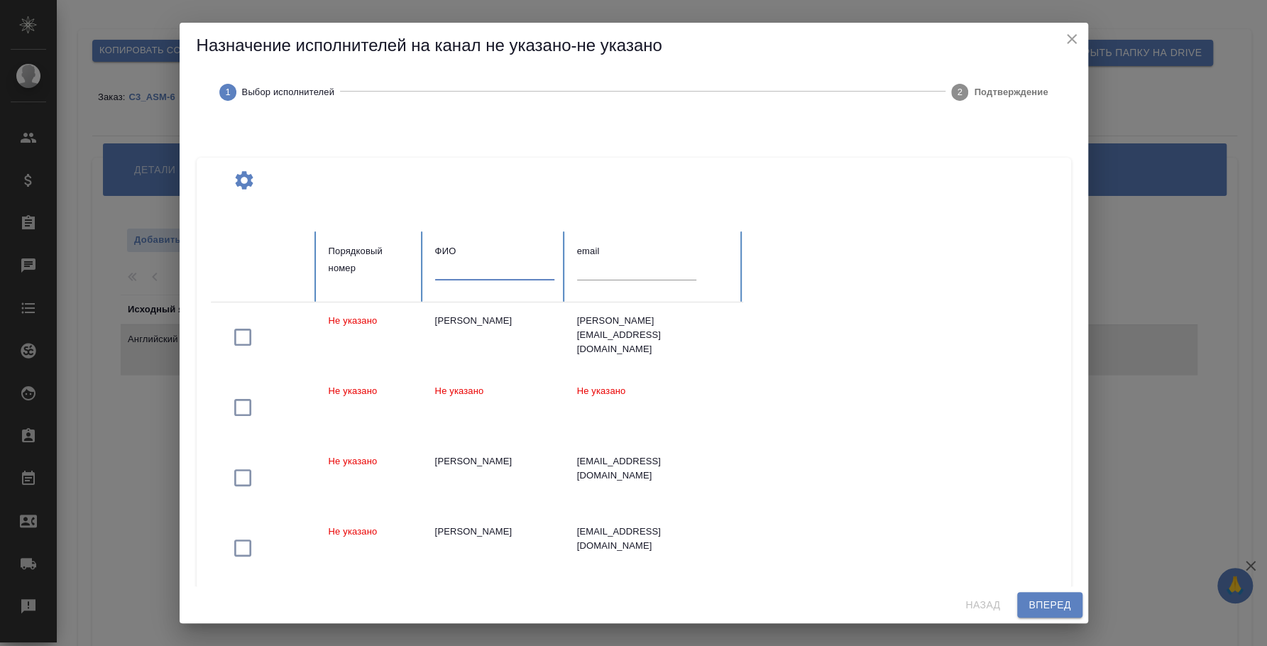
click at [475, 266] on input "text" at bounding box center [494, 270] width 119 height 20
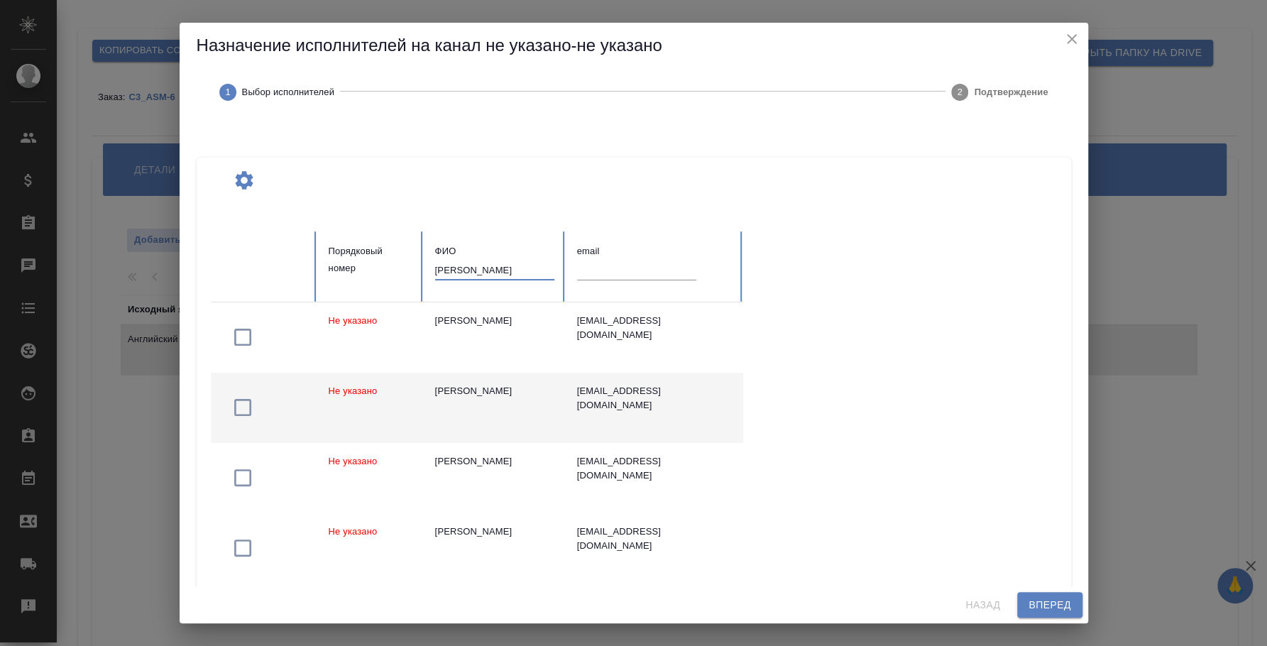
type input "[PERSON_NAME]"
click at [244, 407] on icon "button" at bounding box center [242, 407] width 23 height 23
click at [1057, 598] on span "Вперед" at bounding box center [1049, 605] width 42 height 18
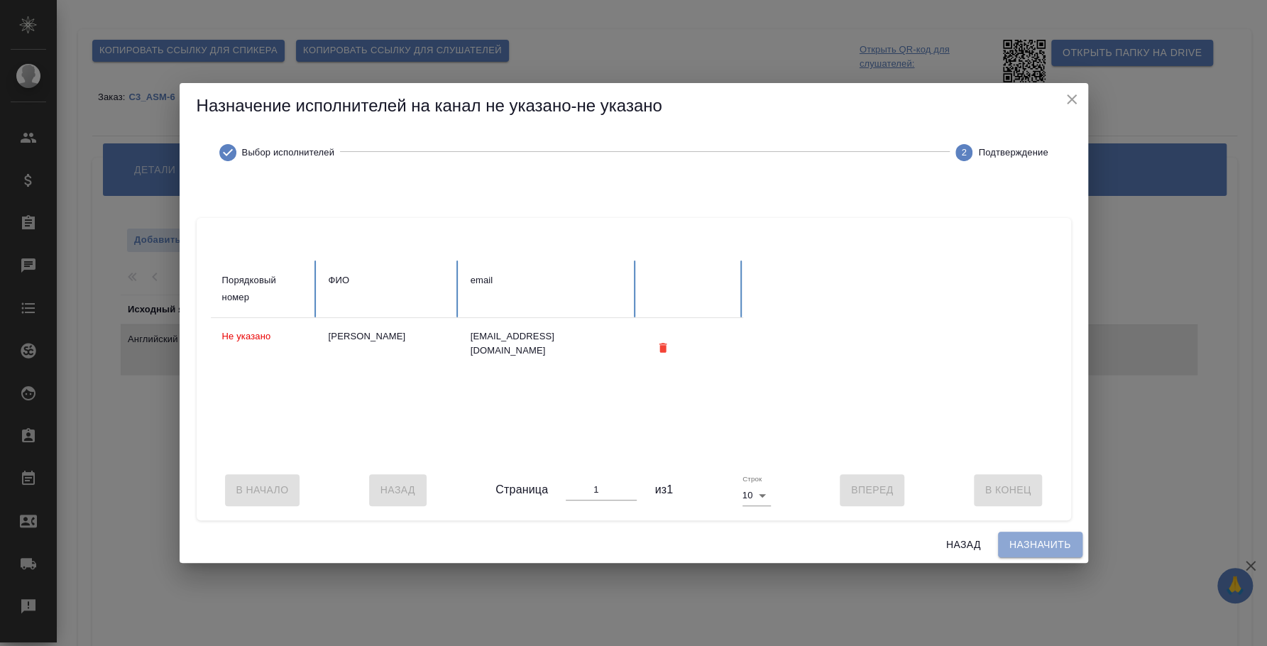
click at [1040, 554] on span "Назначить" at bounding box center [1040, 545] width 62 height 18
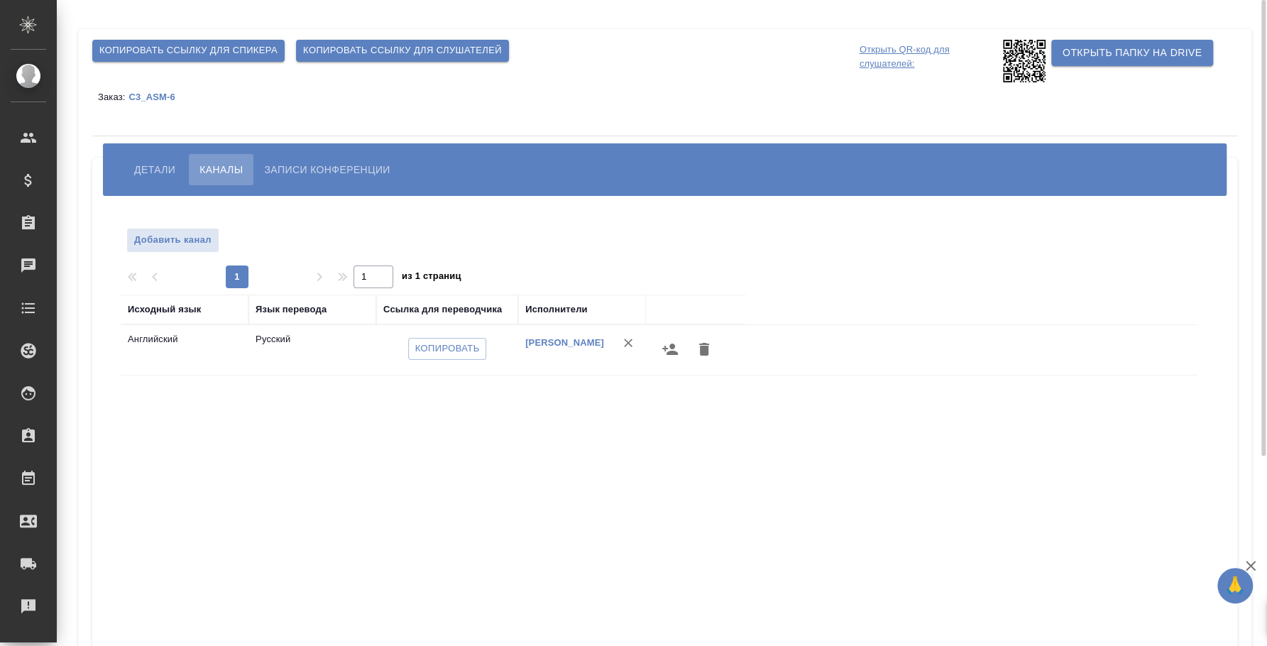
click at [415, 52] on span "Копировать ссылку для слушателей" at bounding box center [402, 51] width 199 height 16
click at [883, 50] on p "Открыть QR-код для слушателей:" at bounding box center [929, 61] width 140 height 43
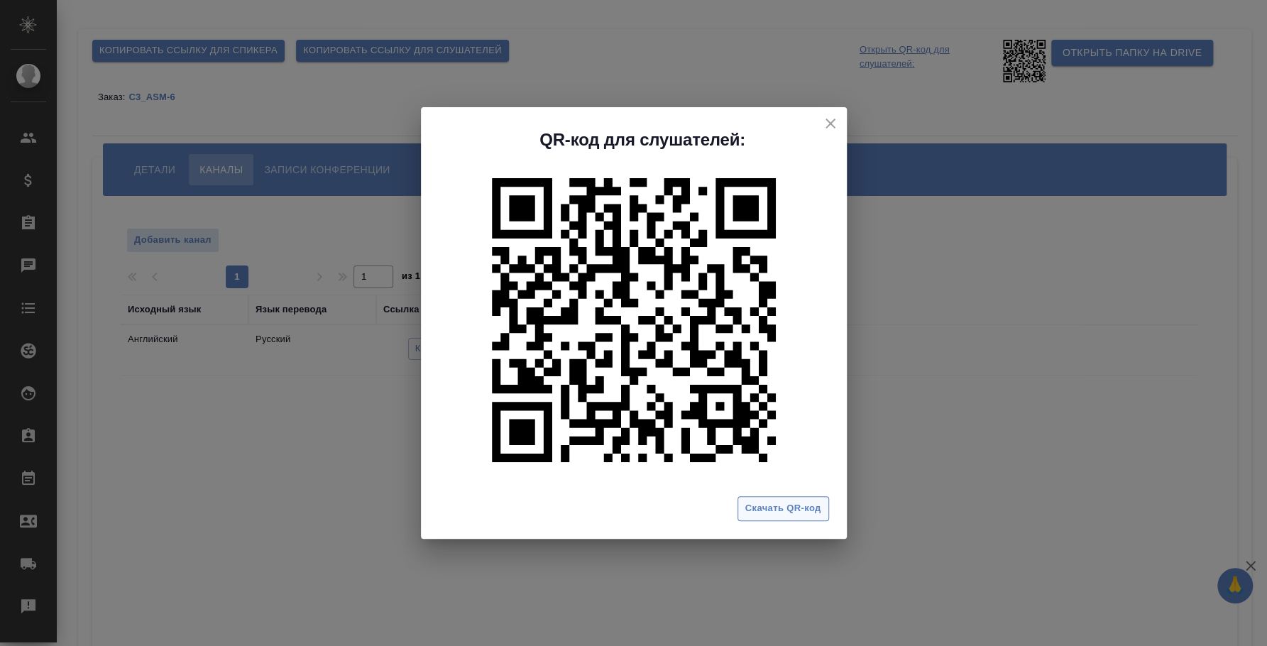
click at [806, 509] on span "Скачать QR-код" at bounding box center [783, 508] width 76 height 16
click at [937, 259] on div "QR-код для слушателей: Скачать QR-код" at bounding box center [633, 323] width 1267 height 646
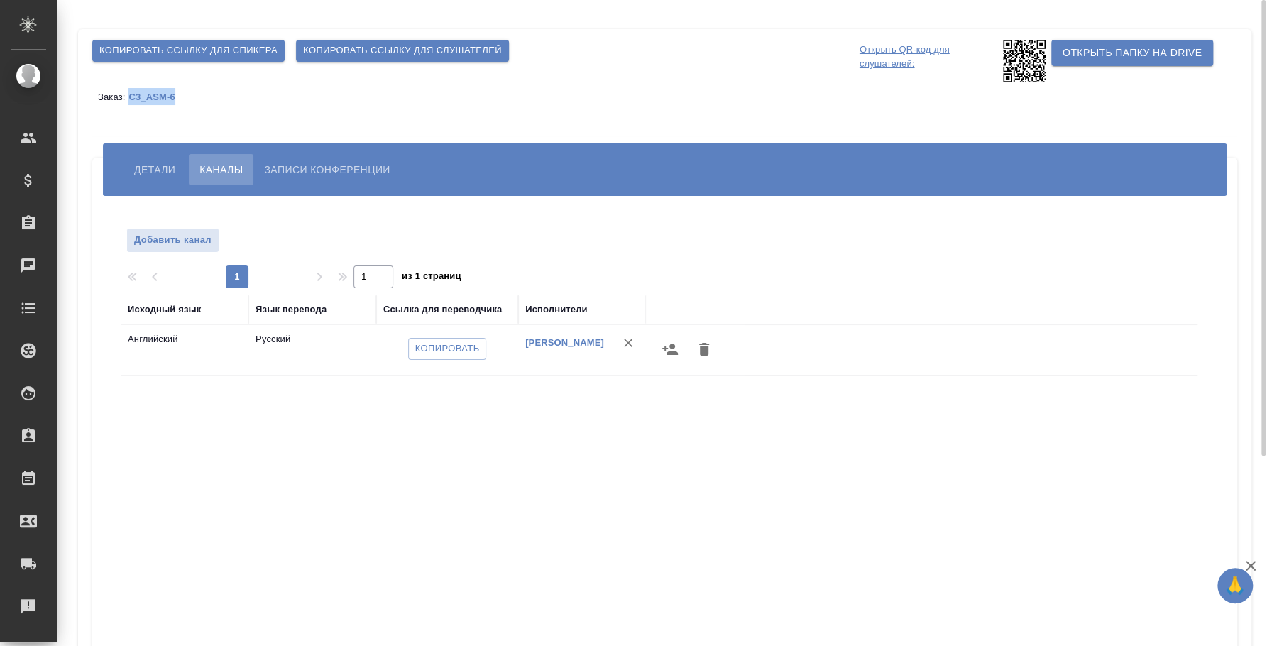
drag, startPoint x: 126, startPoint y: 94, endPoint x: 180, endPoint y: 98, distance: 53.3
click at [180, 98] on div "Заказ: C3_ASM-6" at bounding box center [664, 96] width 1145 height 28
copy p "C3_ASM-6"
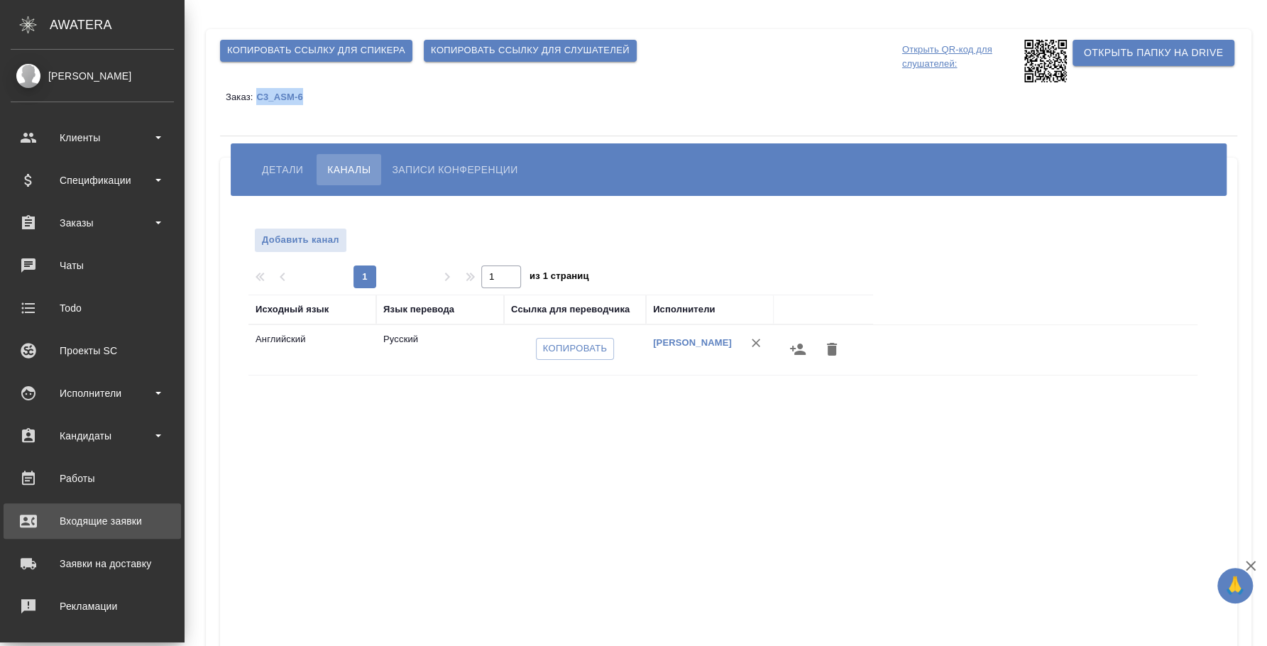
scroll to position [130, 0]
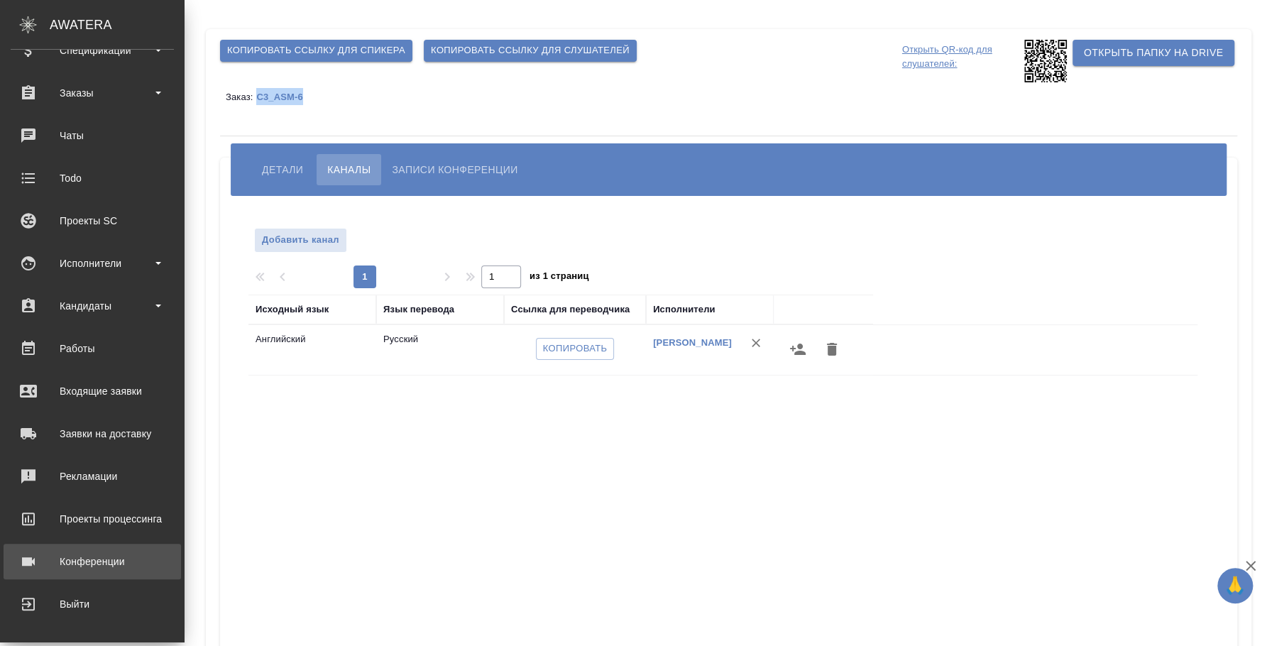
click at [82, 558] on div "Конференции" at bounding box center [92, 561] width 163 height 21
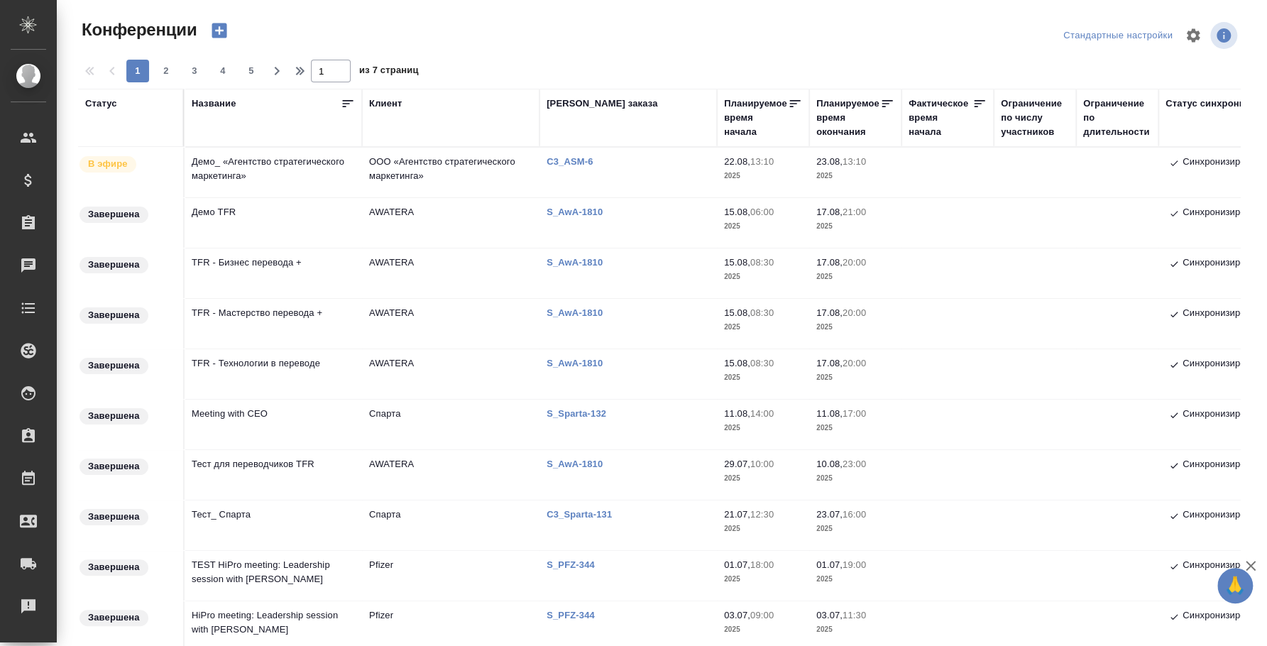
type input "[PERSON_NAME]"
click at [222, 35] on icon "button" at bounding box center [219, 30] width 15 height 15
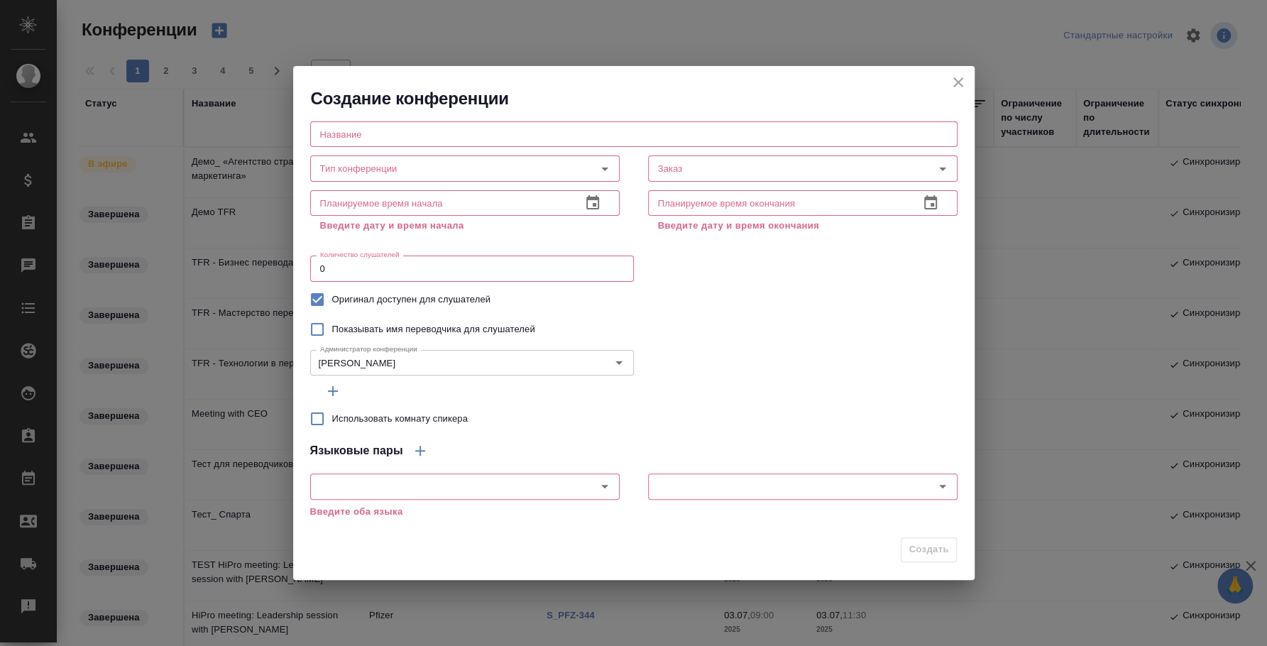
click at [395, 132] on input "text" at bounding box center [633, 134] width 647 height 26
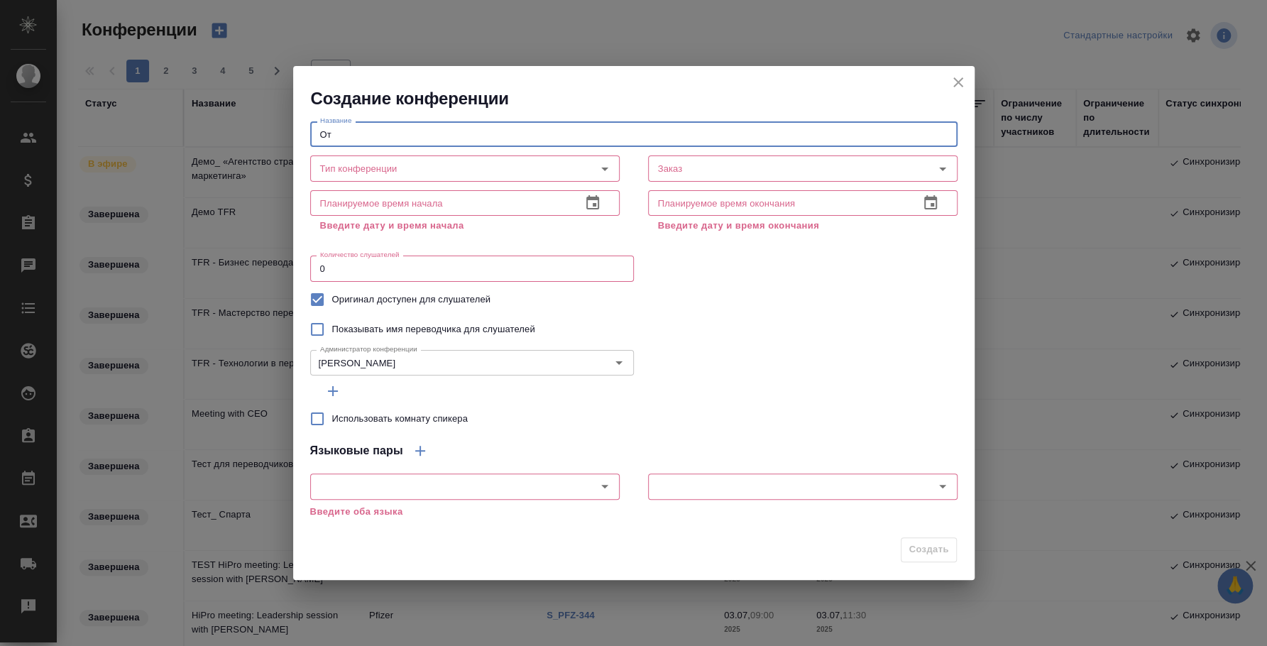
type input "О"
type input "Неделя Кино_ Открытый зал"
click at [459, 172] on input "Тип конференции" at bounding box center [440, 168] width 253 height 17
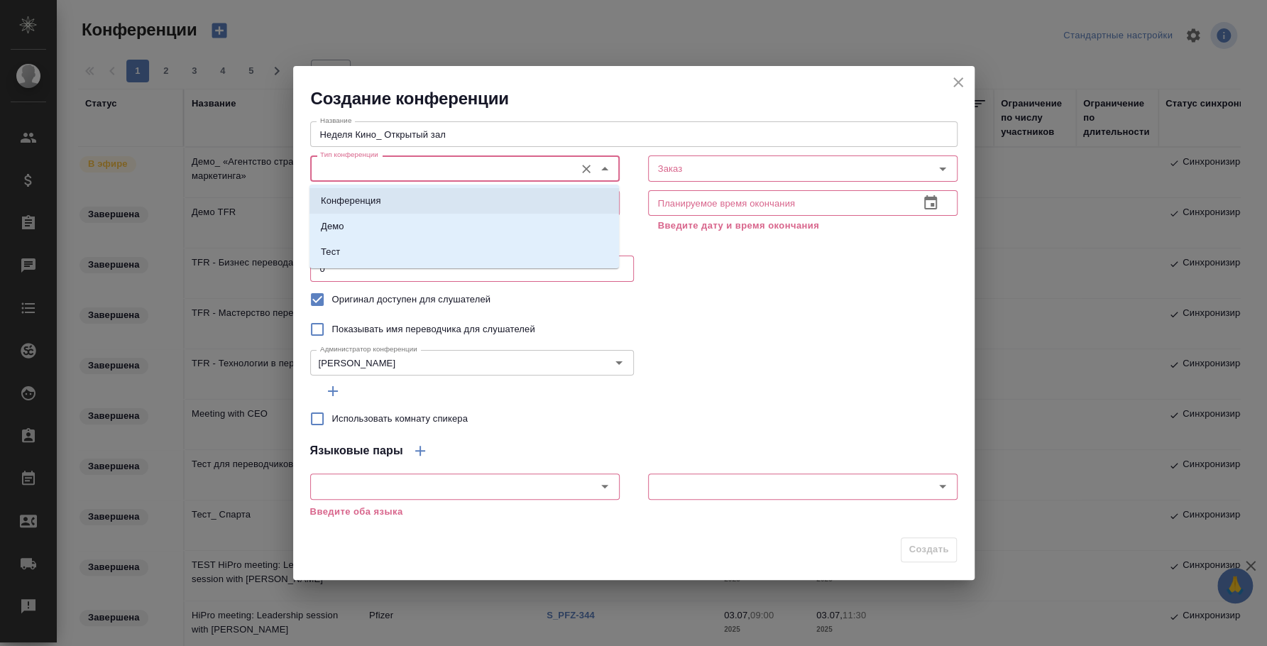
click at [383, 206] on li "Конференция" at bounding box center [463, 201] width 309 height 26
type input "Конференция"
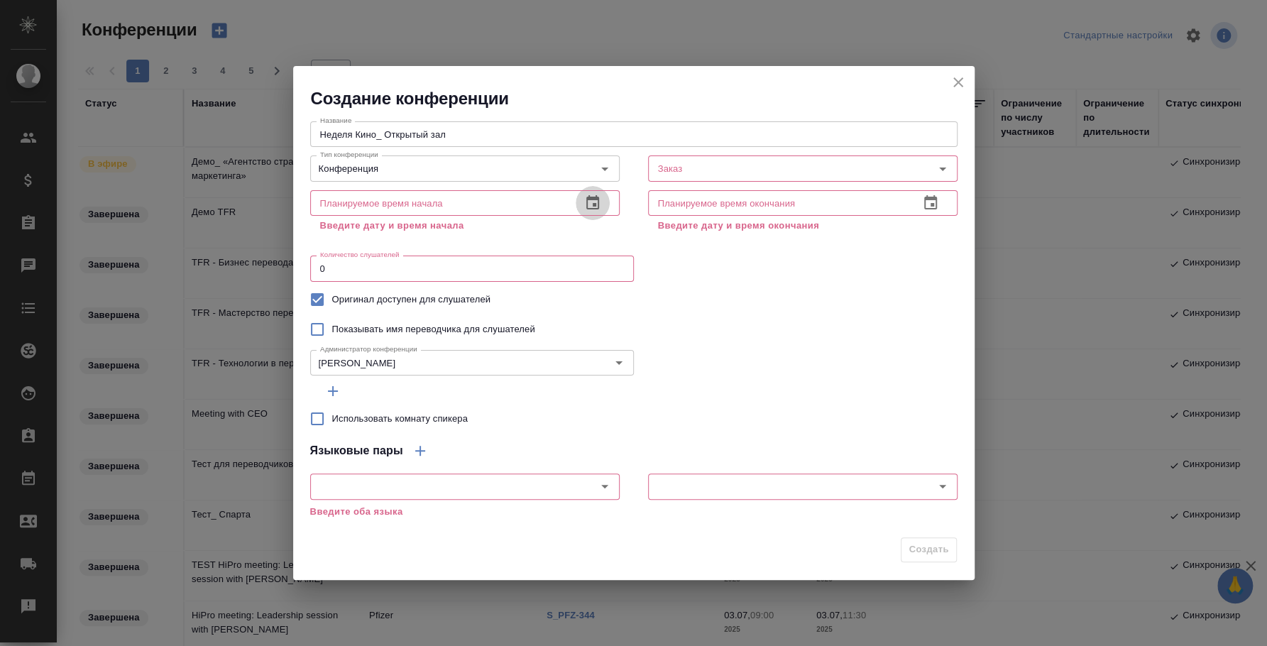
click at [593, 200] on icon "button" at bounding box center [592, 202] width 13 height 14
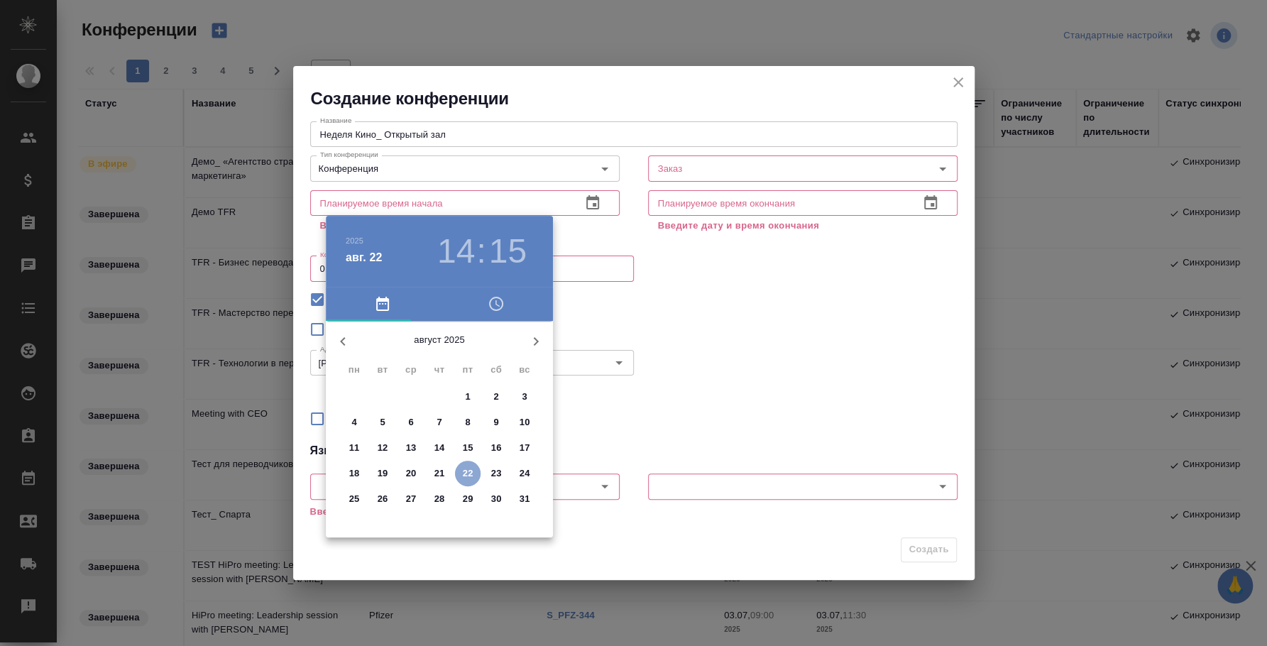
click at [468, 470] on p "22" at bounding box center [468, 473] width 11 height 14
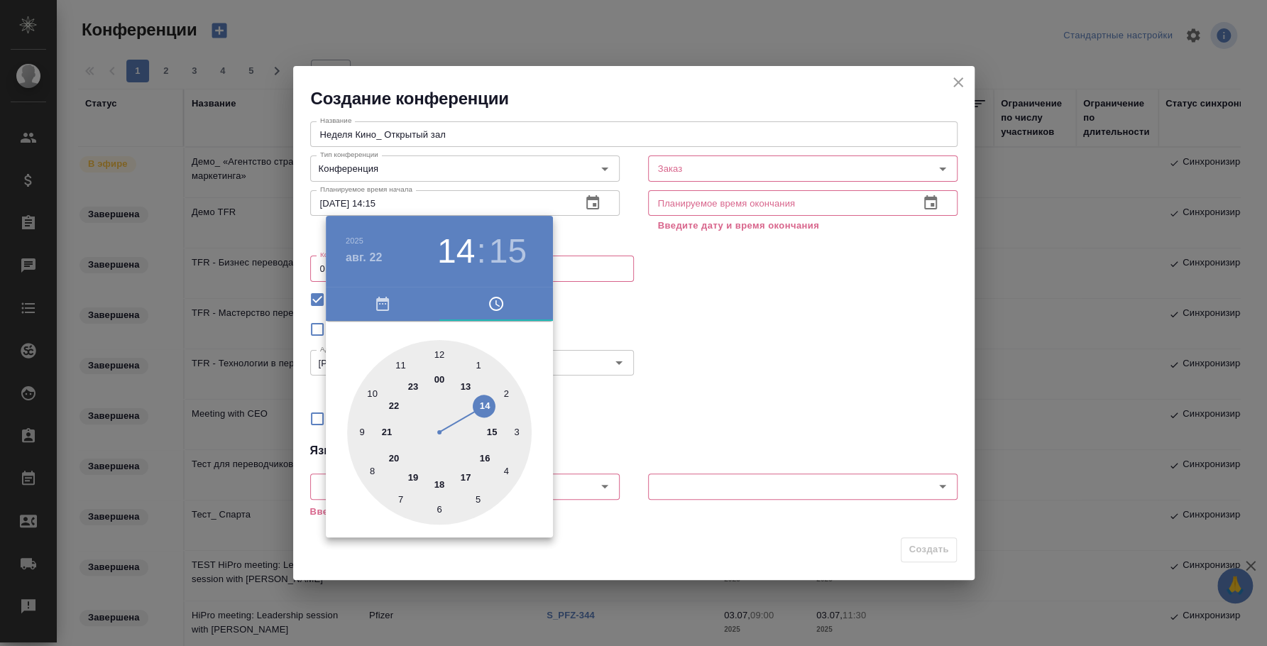
click at [649, 410] on div at bounding box center [633, 323] width 1267 height 646
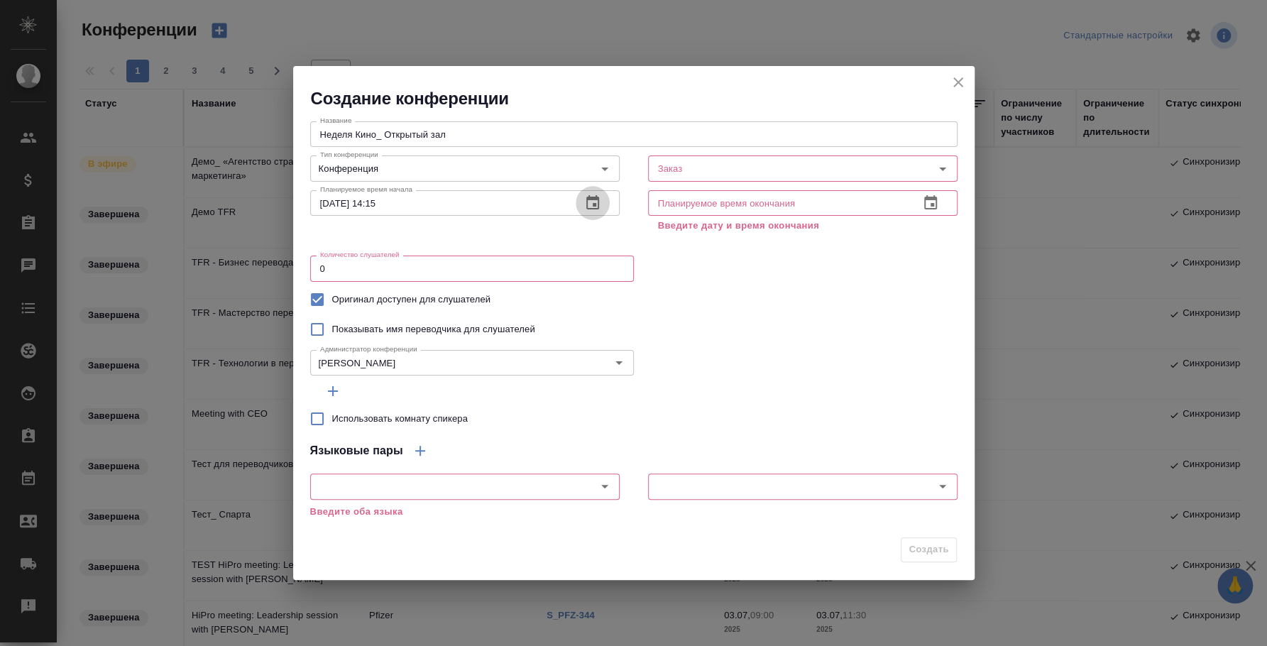
click at [602, 209] on button "button" at bounding box center [593, 203] width 34 height 34
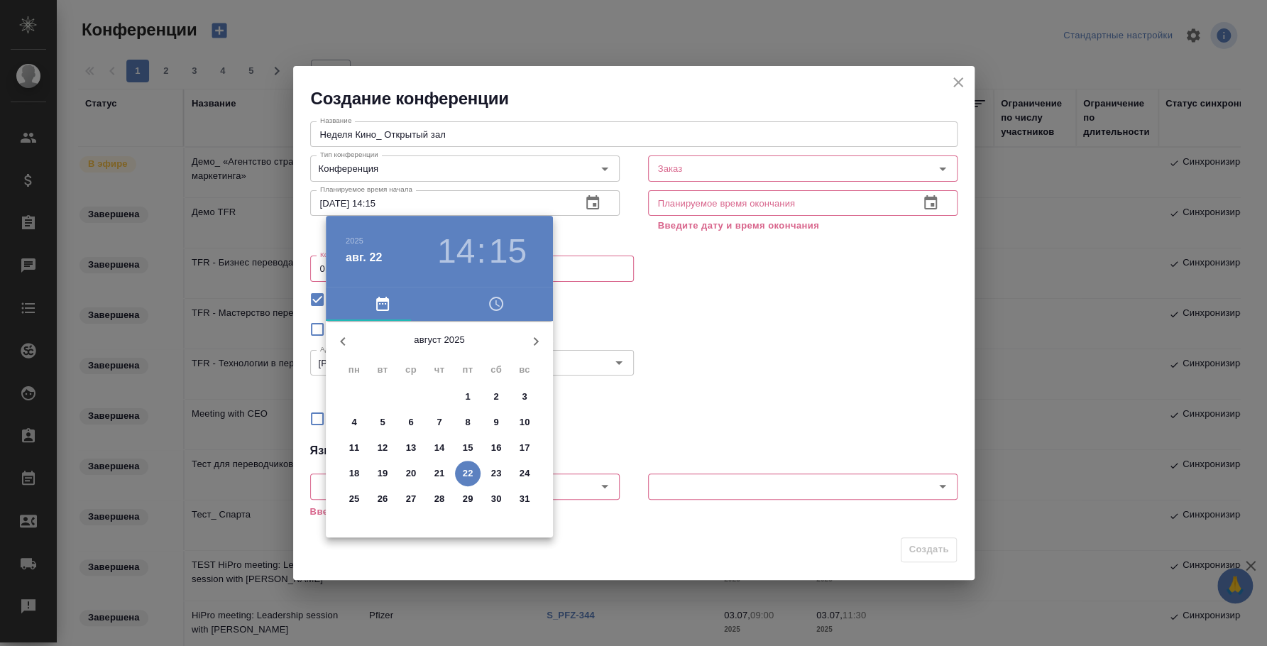
click at [522, 470] on p "24" at bounding box center [524, 473] width 11 height 14
type input "[DATE] 14:15"
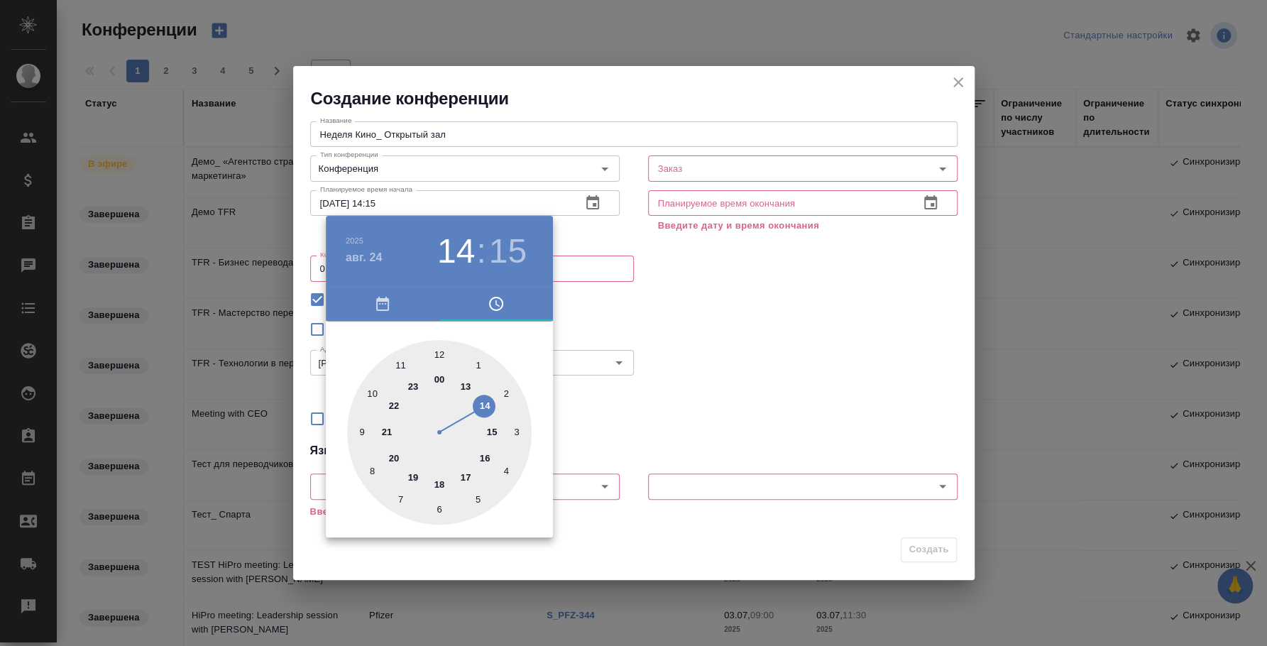
click at [737, 370] on div at bounding box center [633, 323] width 1267 height 646
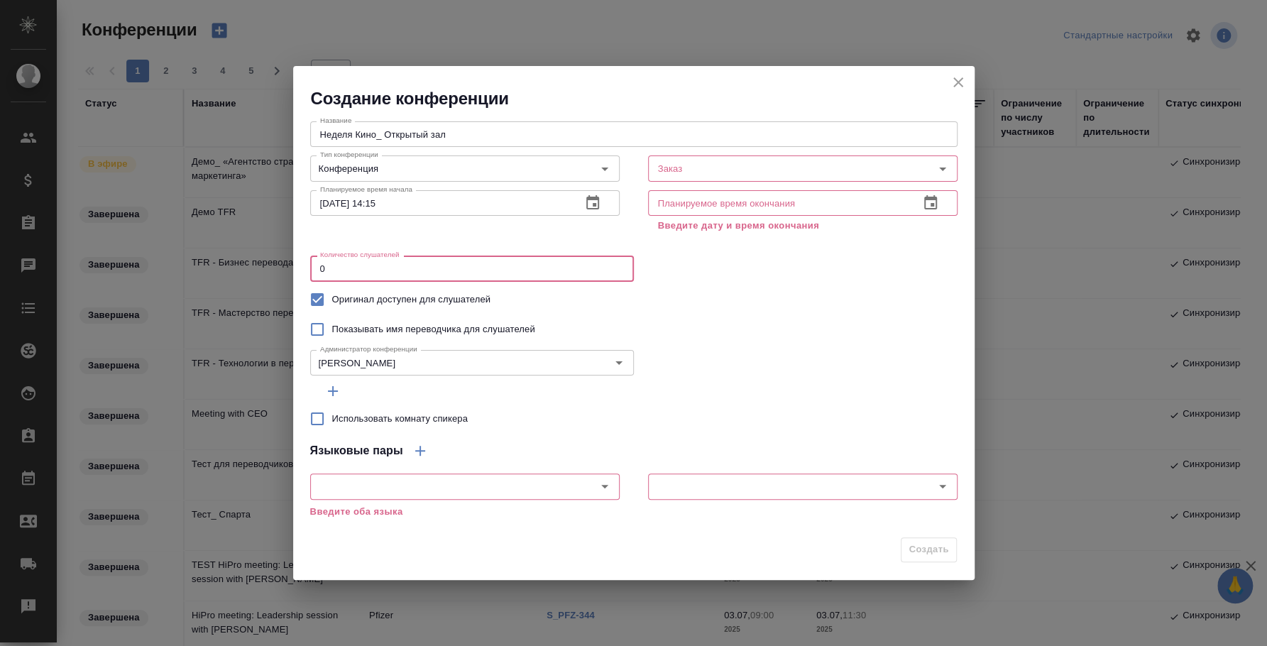
drag, startPoint x: 458, startPoint y: 274, endPoint x: 199, endPoint y: 248, distance: 260.3
click at [199, 248] on div "Создание конференции Название Неделя Кино_ Открытый зал Название Тип конференци…" at bounding box center [633, 323] width 1267 height 646
type input "100"
click at [679, 170] on input "Заказ" at bounding box center [768, 168] width 232 height 17
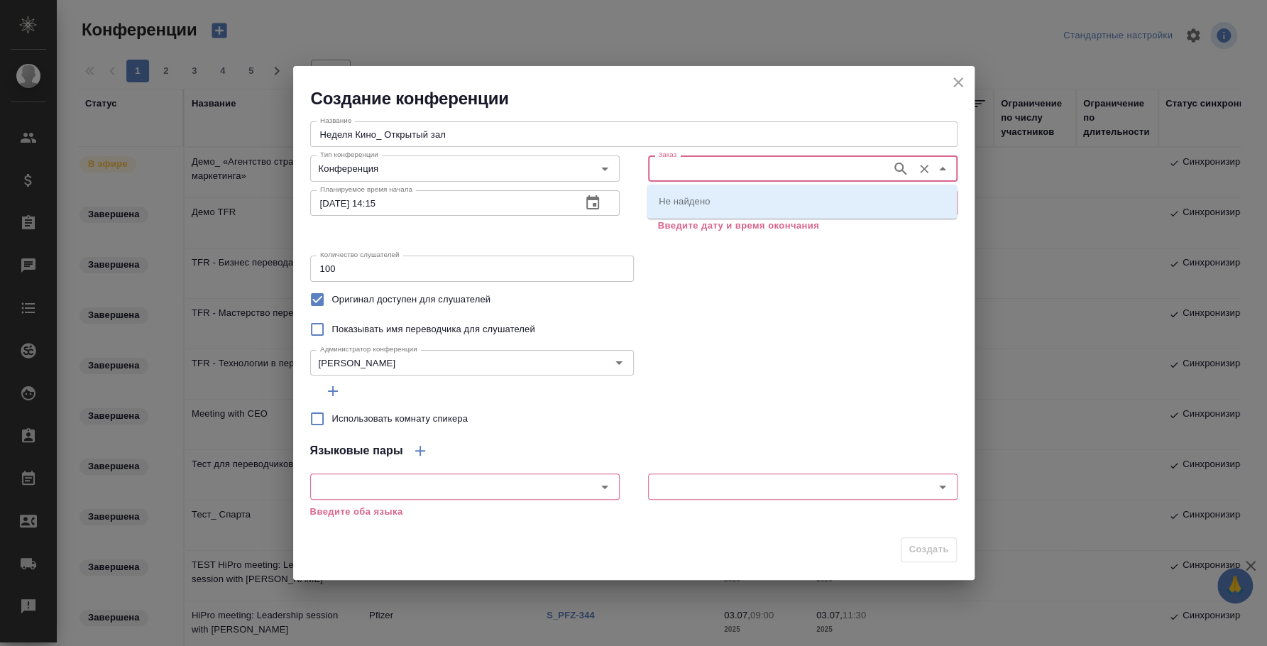
paste input "**[C3_ASM-6]([URL][DOMAIN_NAME]"
type input "**[C3_ASM-6]([URL][DOMAIN_NAME]"
click at [695, 166] on input "**[C3_ASM-6]([URL][DOMAIN_NAME]" at bounding box center [768, 168] width 232 height 17
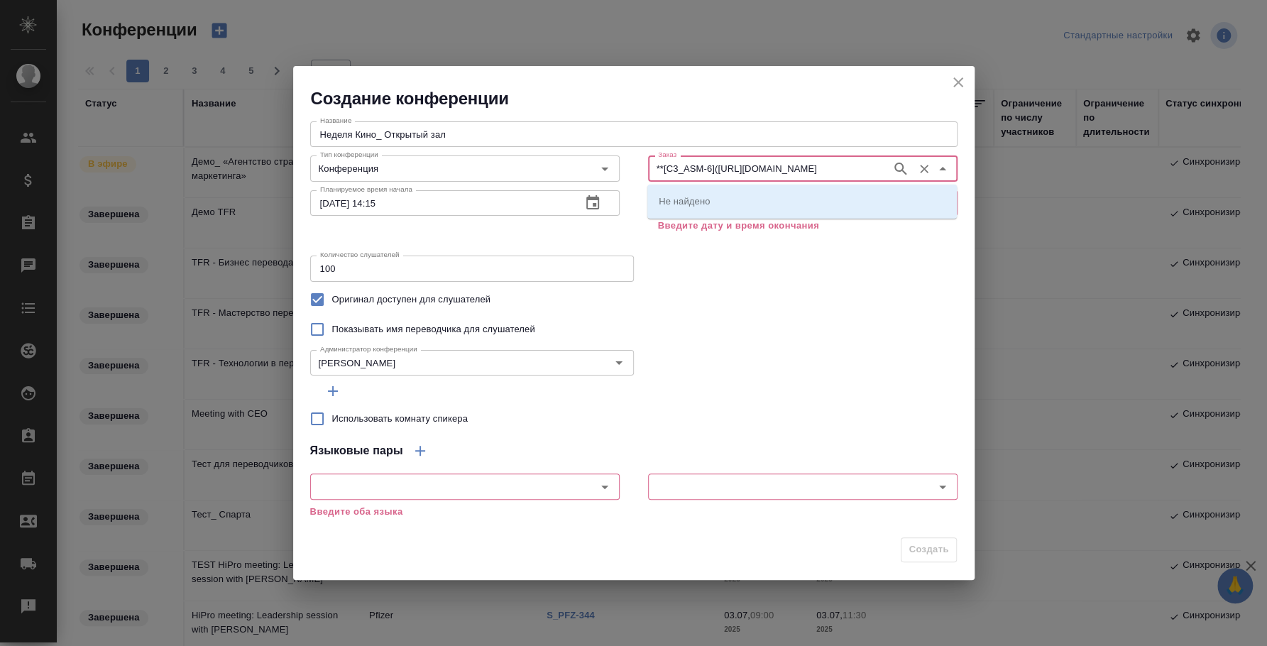
click at [695, 166] on input "**[C3_ASM-6]([URL][DOMAIN_NAME]" at bounding box center [768, 168] width 232 height 17
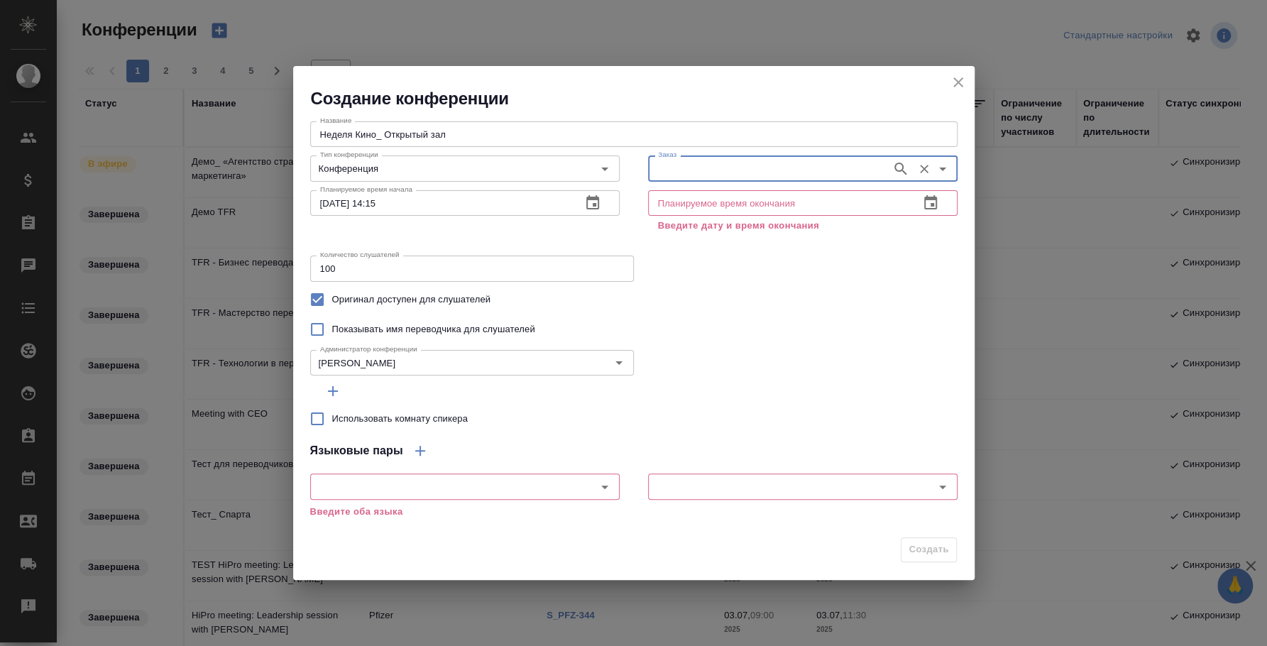
paste input "C3_ASM-6"
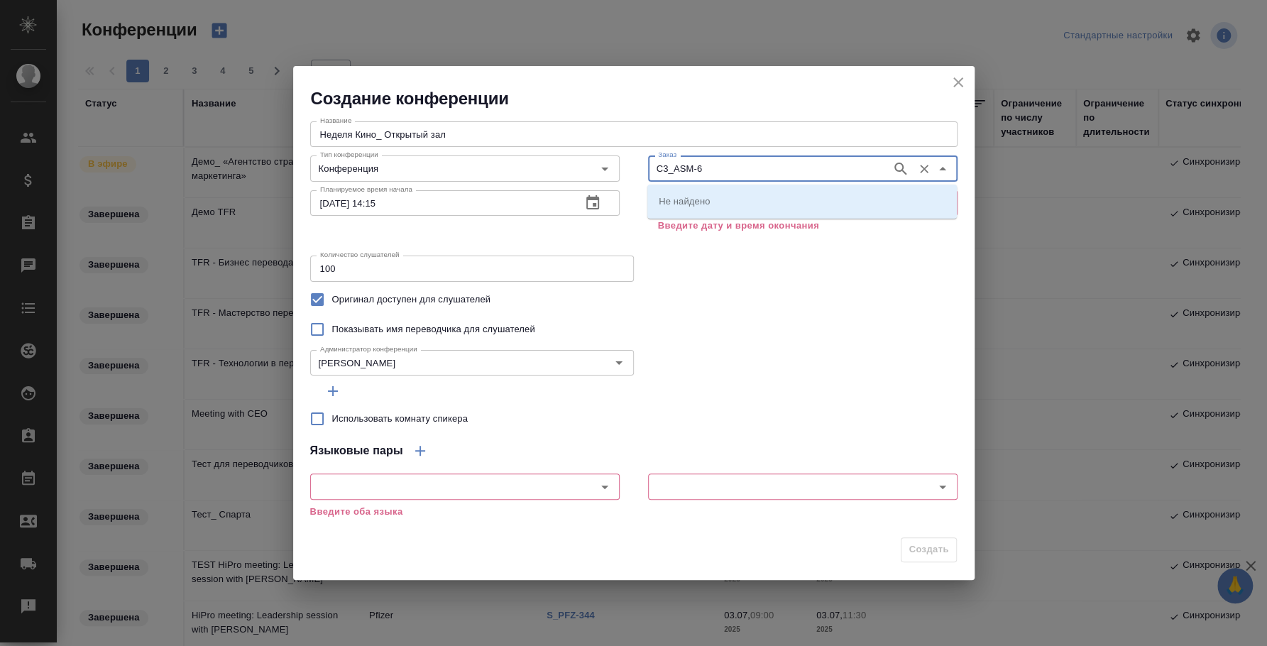
type input "C3_ASM-6"
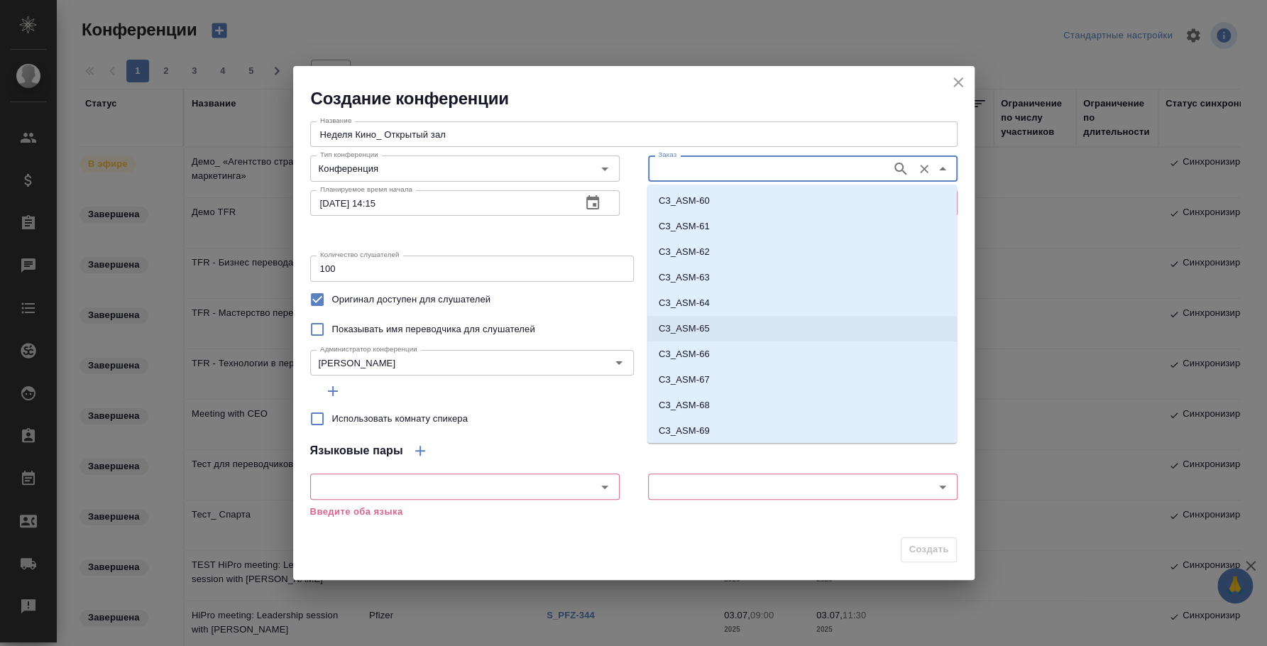
scroll to position [52, 0]
click at [742, 404] on li "C3_ASM-6" at bounding box center [801, 405] width 309 height 26
type input "C3_ASM-6"
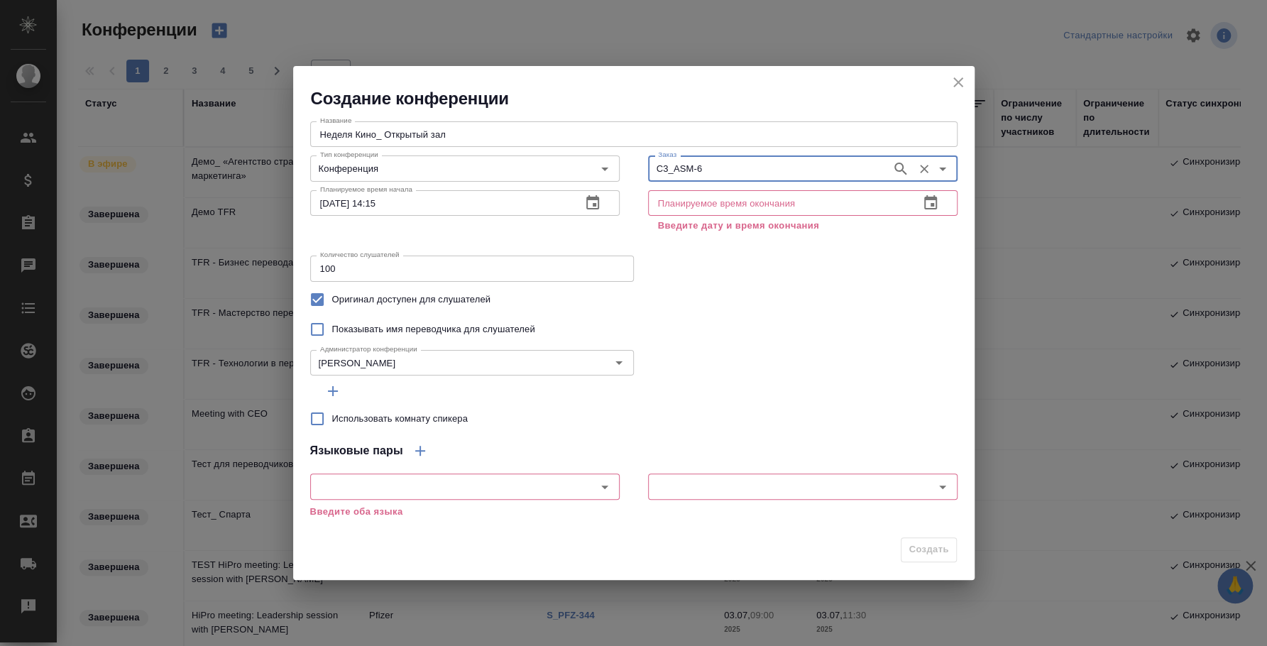
click at [768, 343] on div "Показывать имя переводчика для слушателей" at bounding box center [633, 329] width 647 height 30
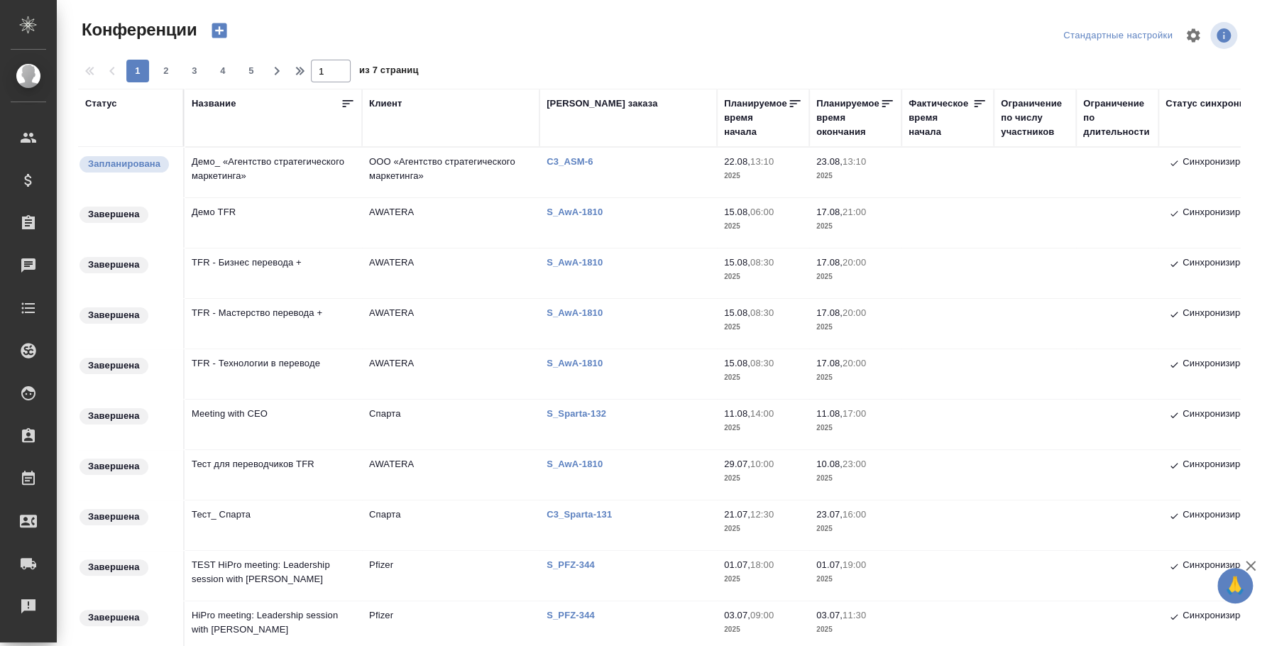
click at [583, 158] on p "C3_ASM-6" at bounding box center [574, 161] width 57 height 11
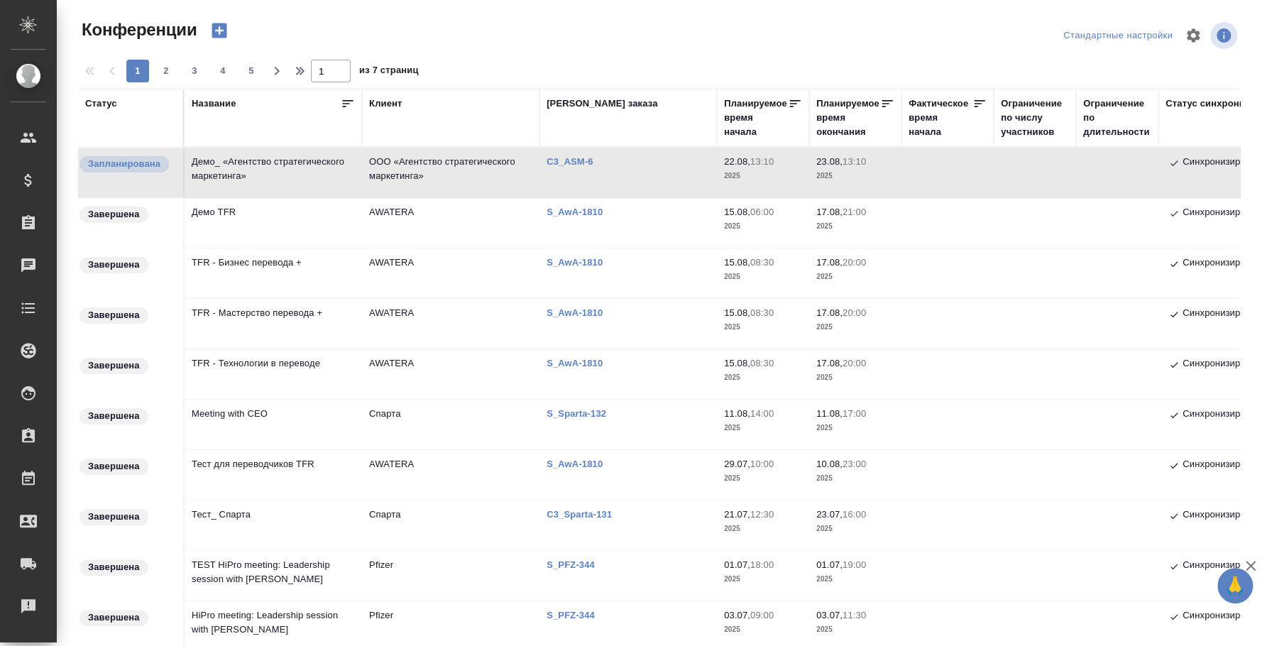
click at [265, 163] on td "Демо_ «Агентство стратегического маркетинга»" at bounding box center [273, 173] width 177 height 50
click at [231, 168] on td "Демо_ «Агентство стратегического маркетинга»" at bounding box center [273, 173] width 177 height 50
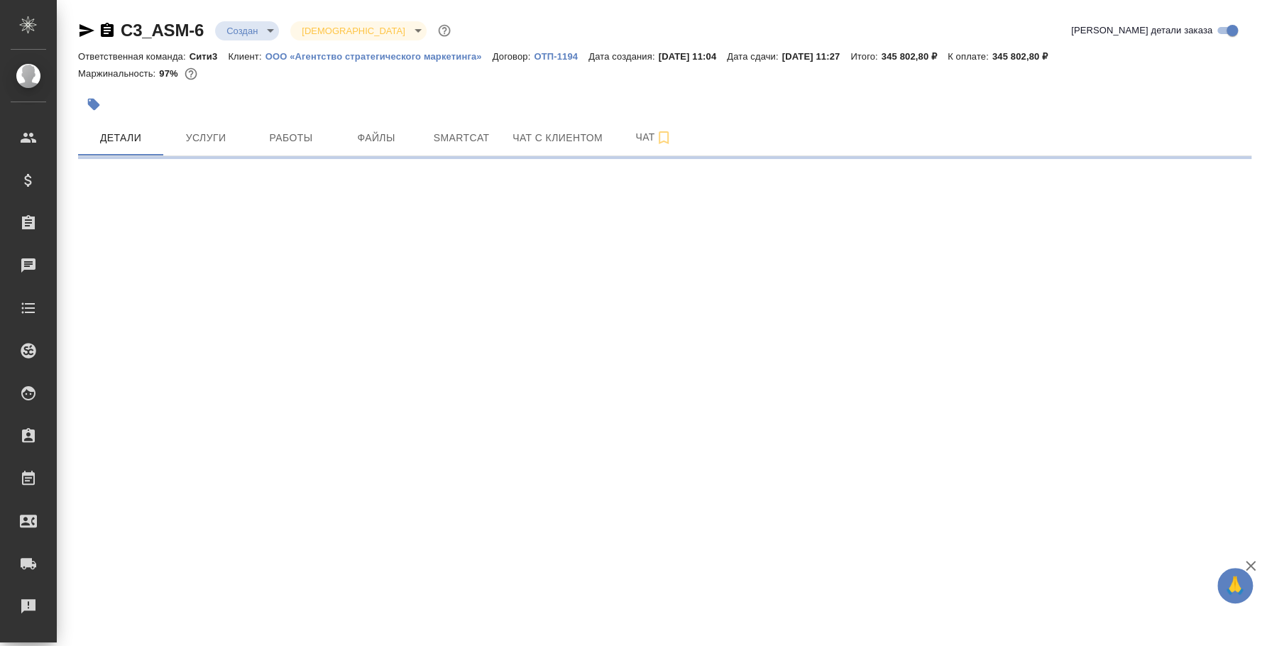
select select "RU"
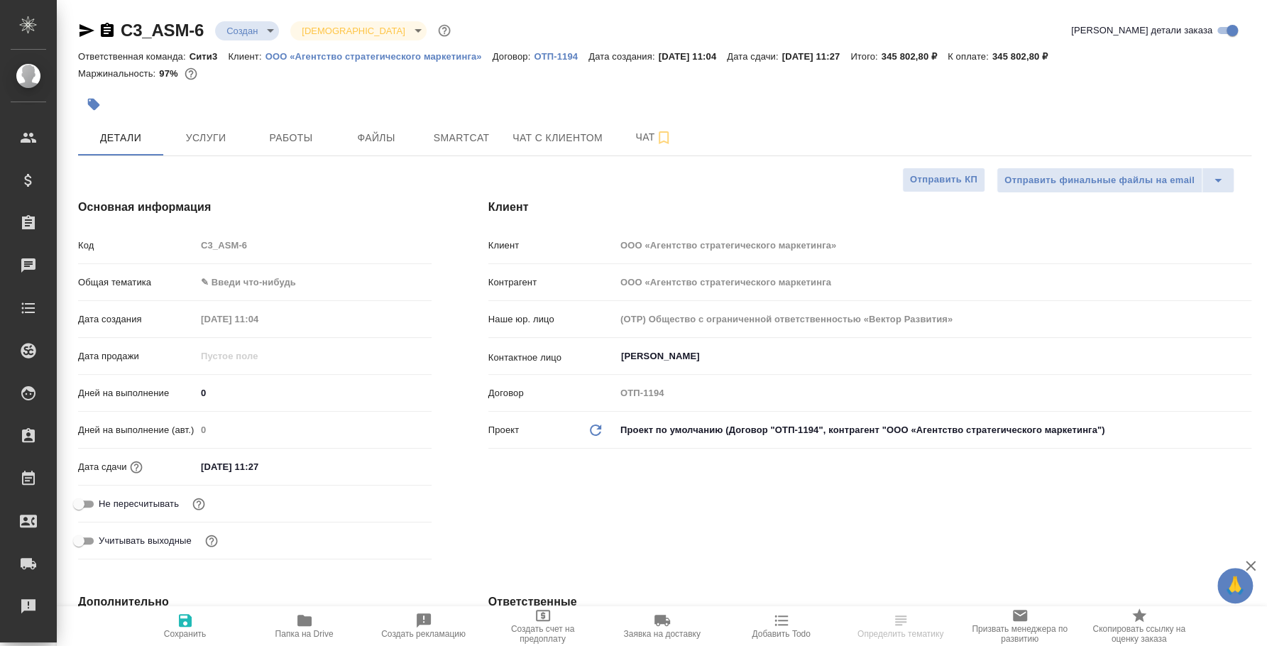
type textarea "x"
click at [86, 26] on icon "button" at bounding box center [86, 30] width 17 height 17
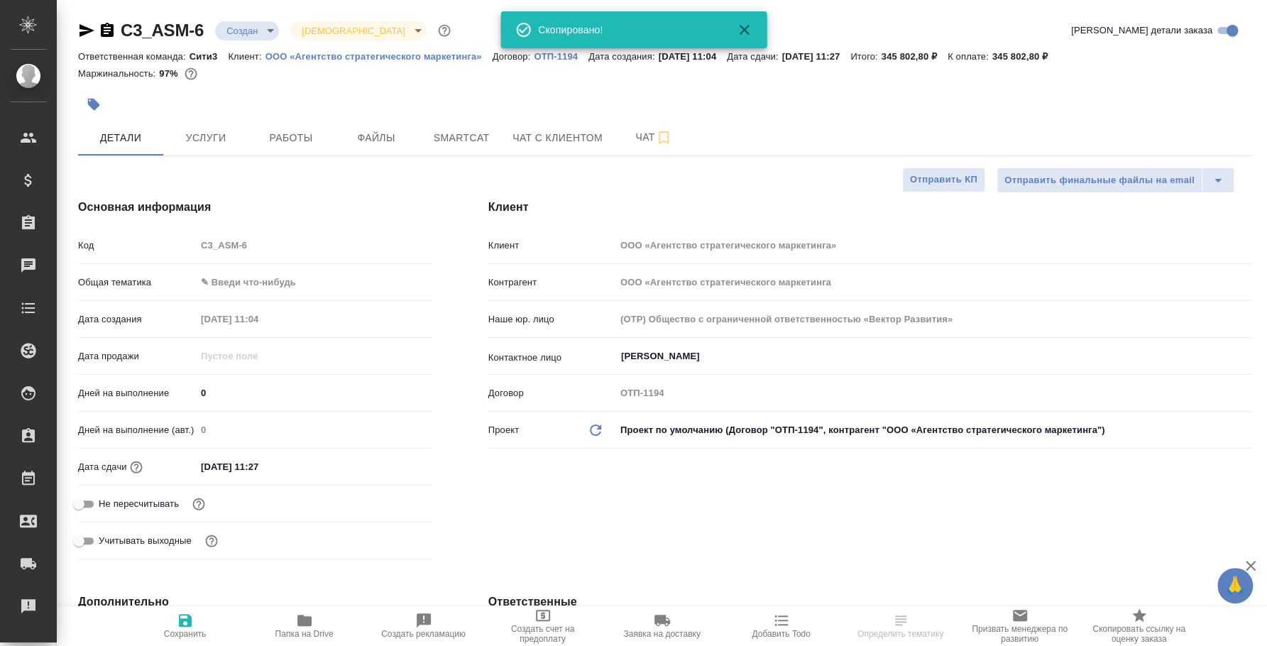
type textarea "x"
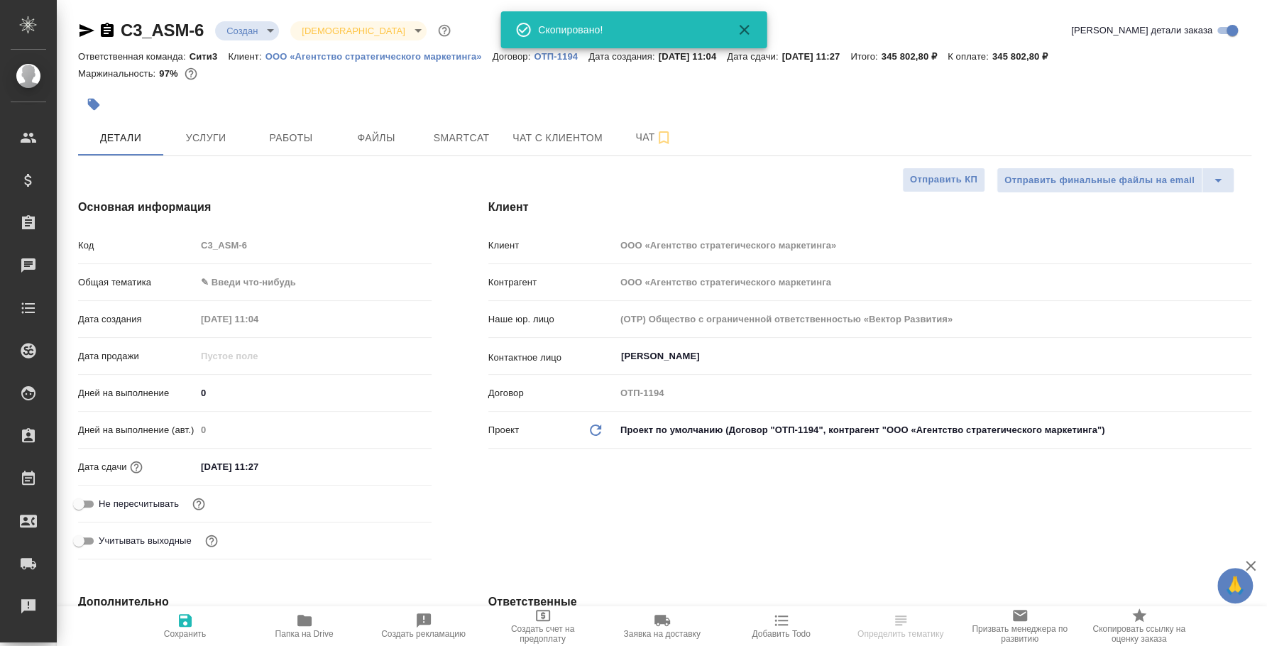
type textarea "x"
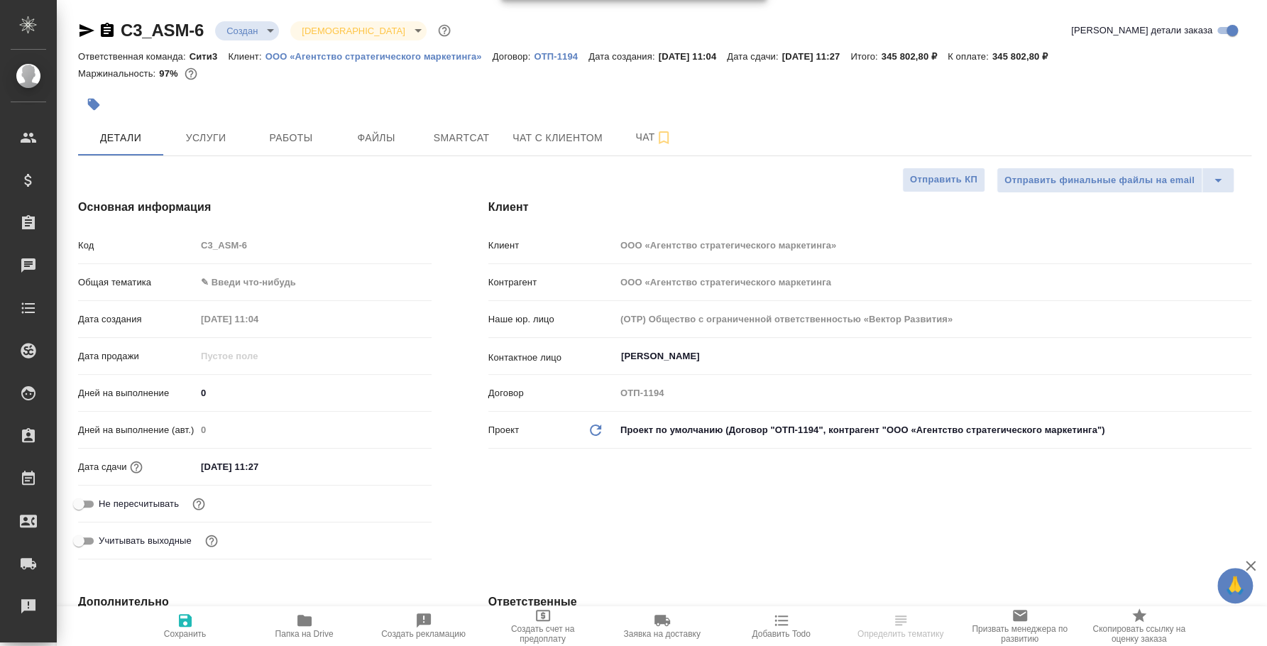
type textarea "x"
select select "RU"
type textarea "x"
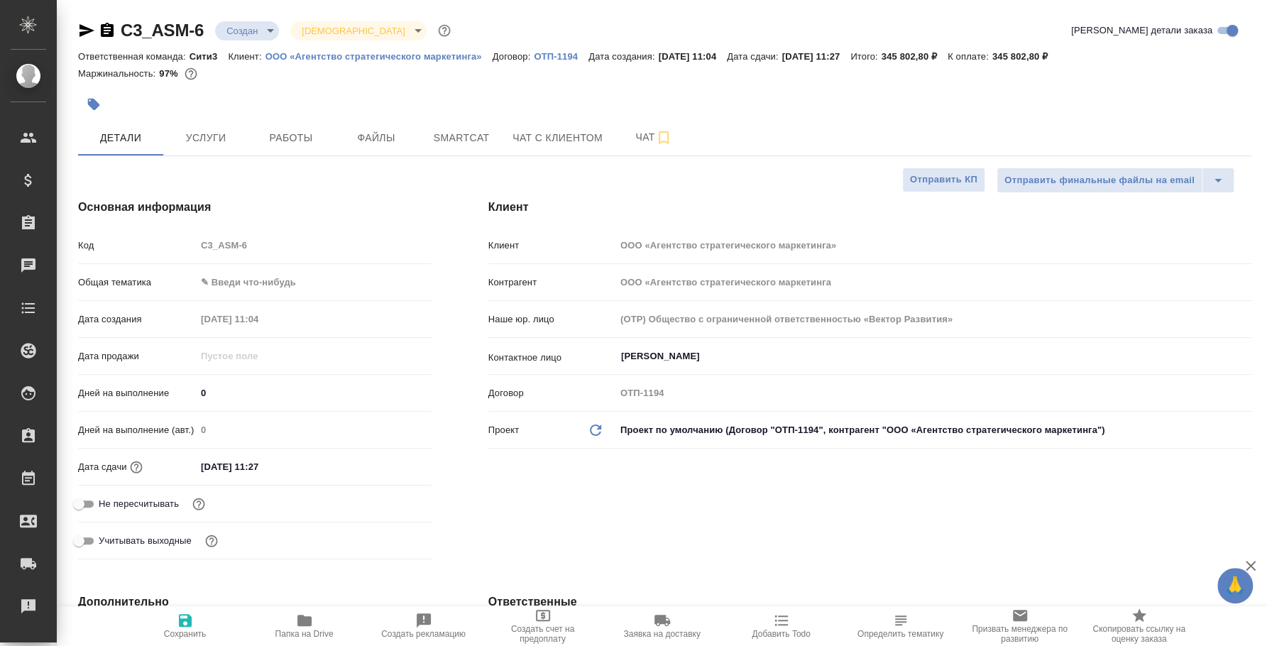
type textarea "x"
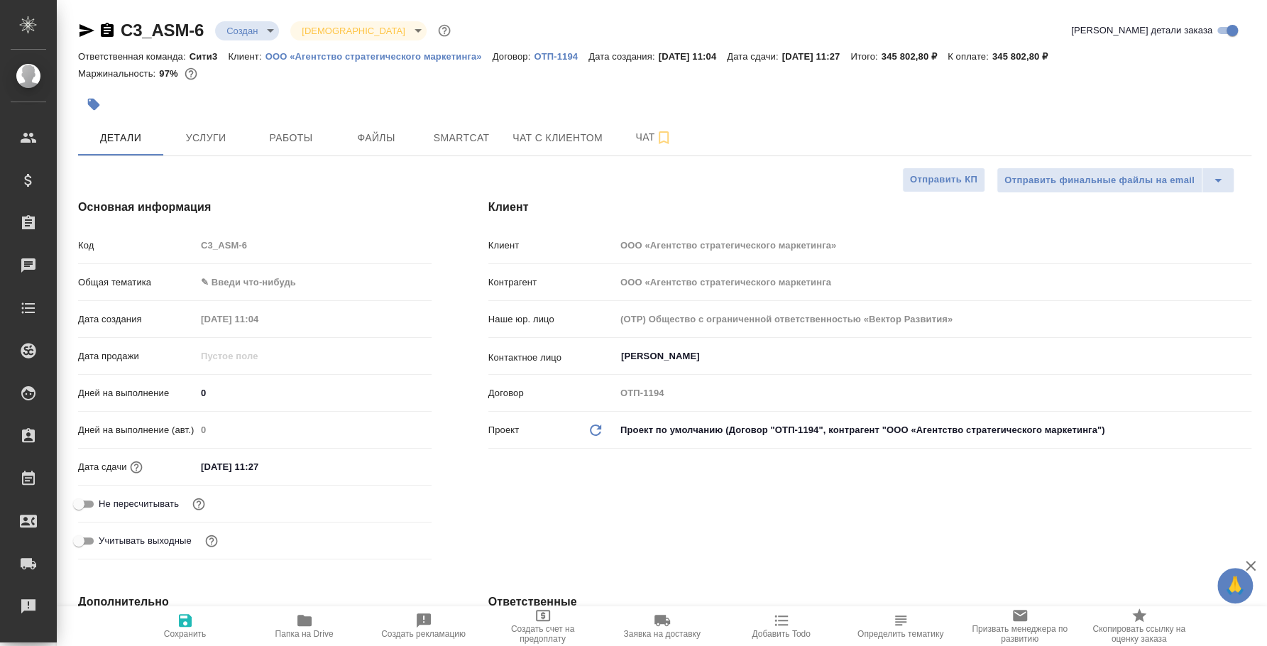
type textarea "x"
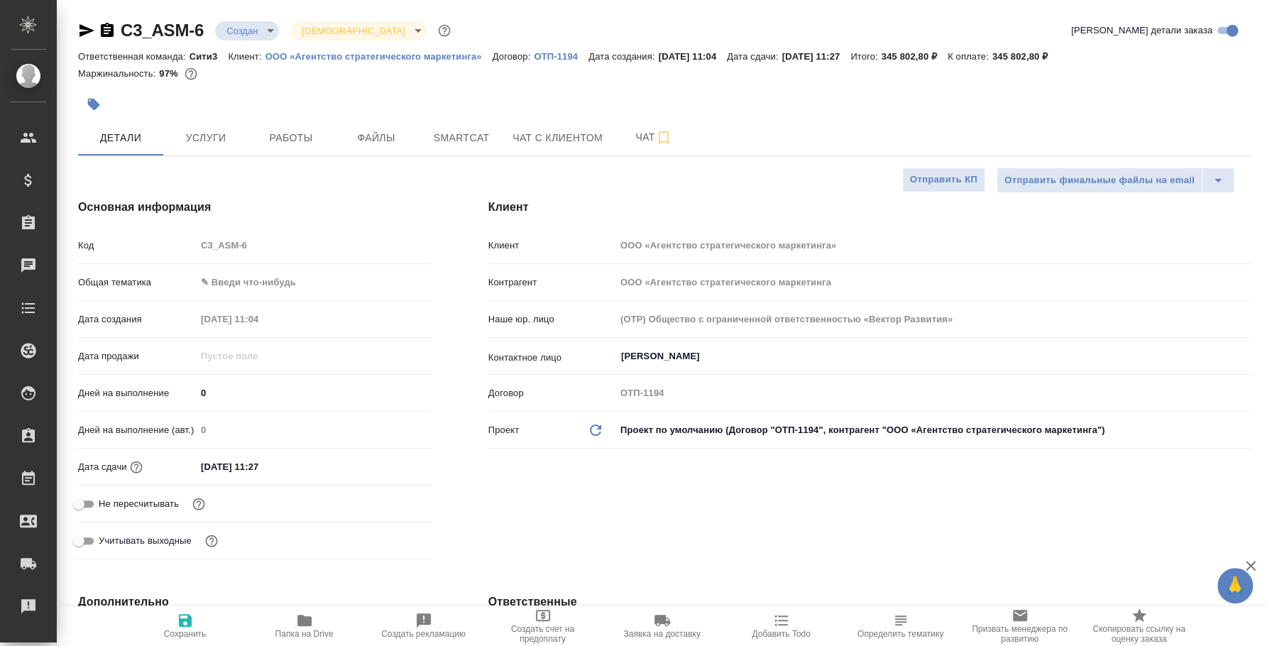
type textarea "x"
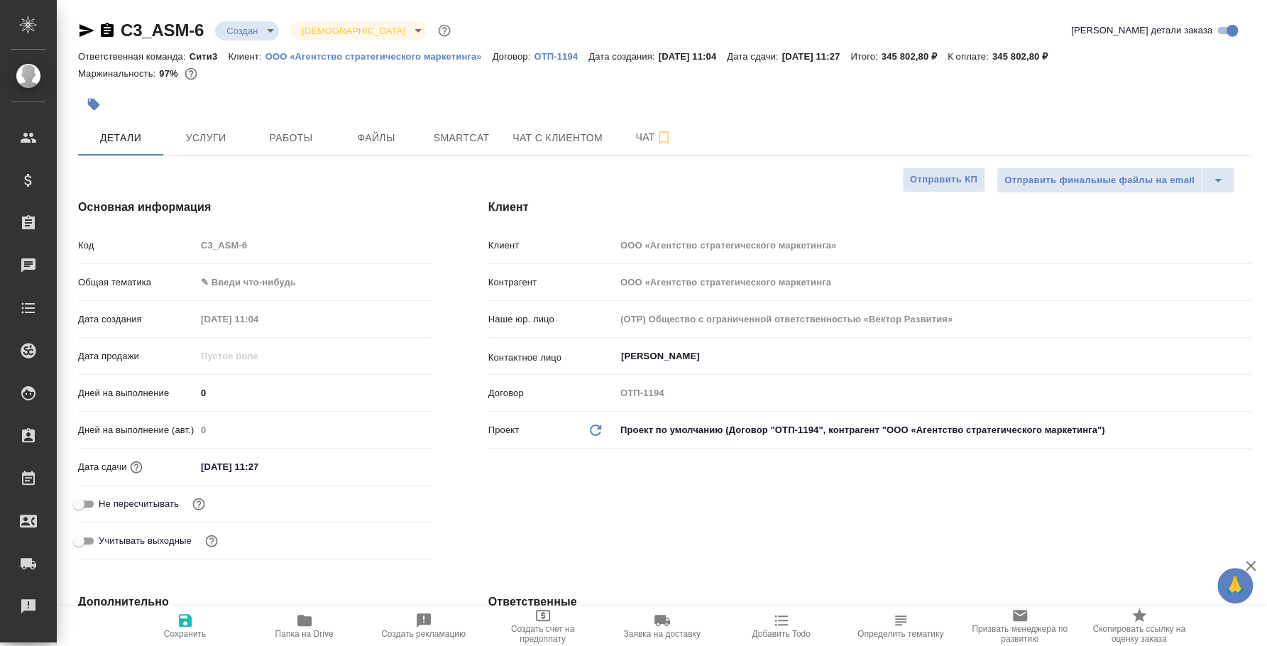
type textarea "x"
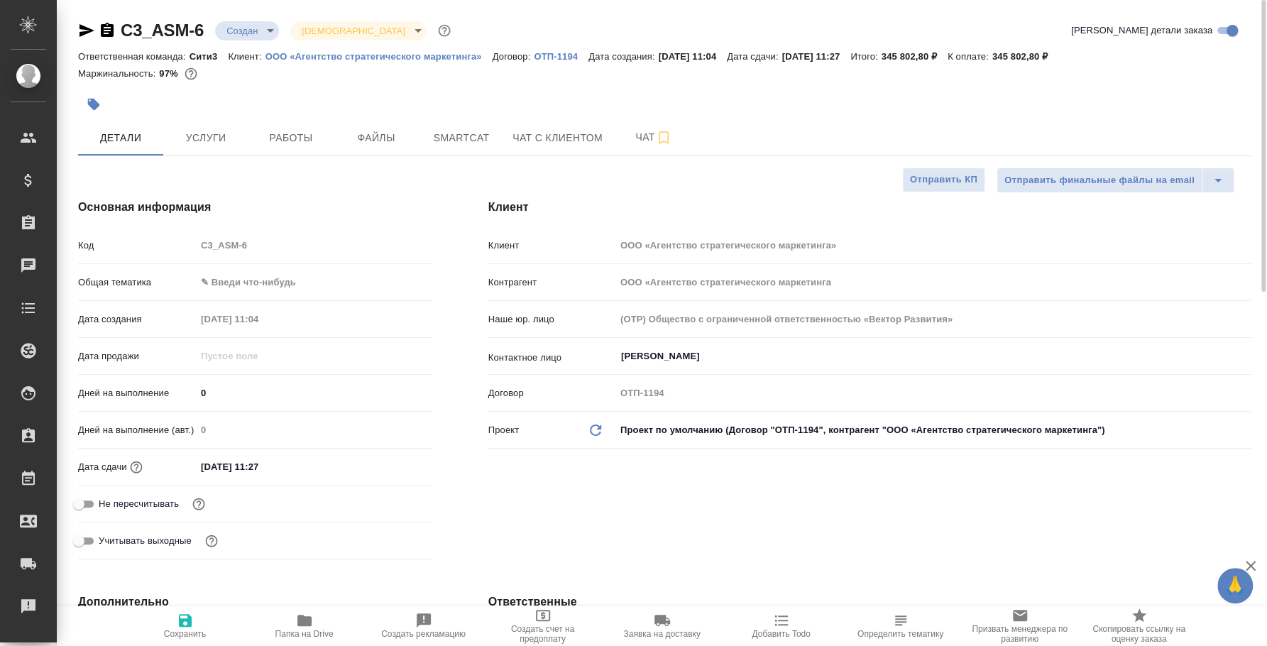
type textarea "x"
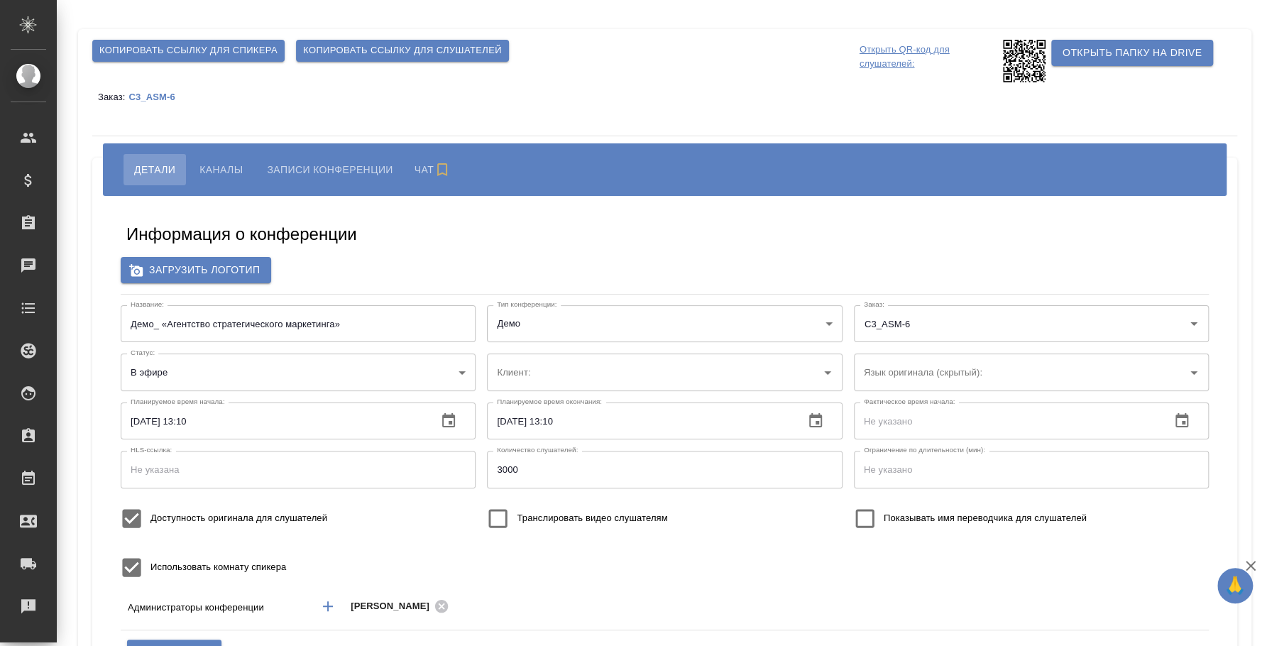
type input "ООО «Агентство стратегического маркетинга»"
type input "3000"
click at [687, 30] on div "Копировать ссылку для спикера Копировать ссылку для слушателей Открыть QR-код д…" at bounding box center [664, 457] width 1173 height 857
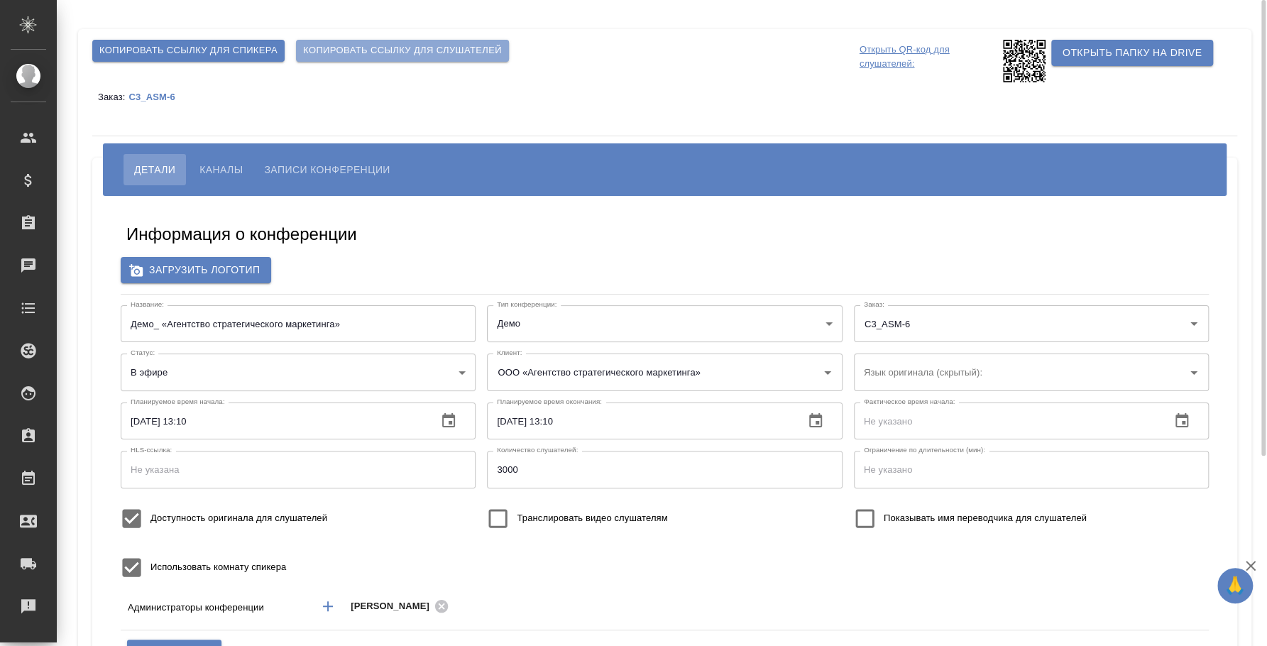
click at [480, 53] on span "Копировать ссылку для слушателей" at bounding box center [402, 51] width 199 height 16
click at [1032, 70] on icon at bounding box center [1024, 61] width 43 height 43
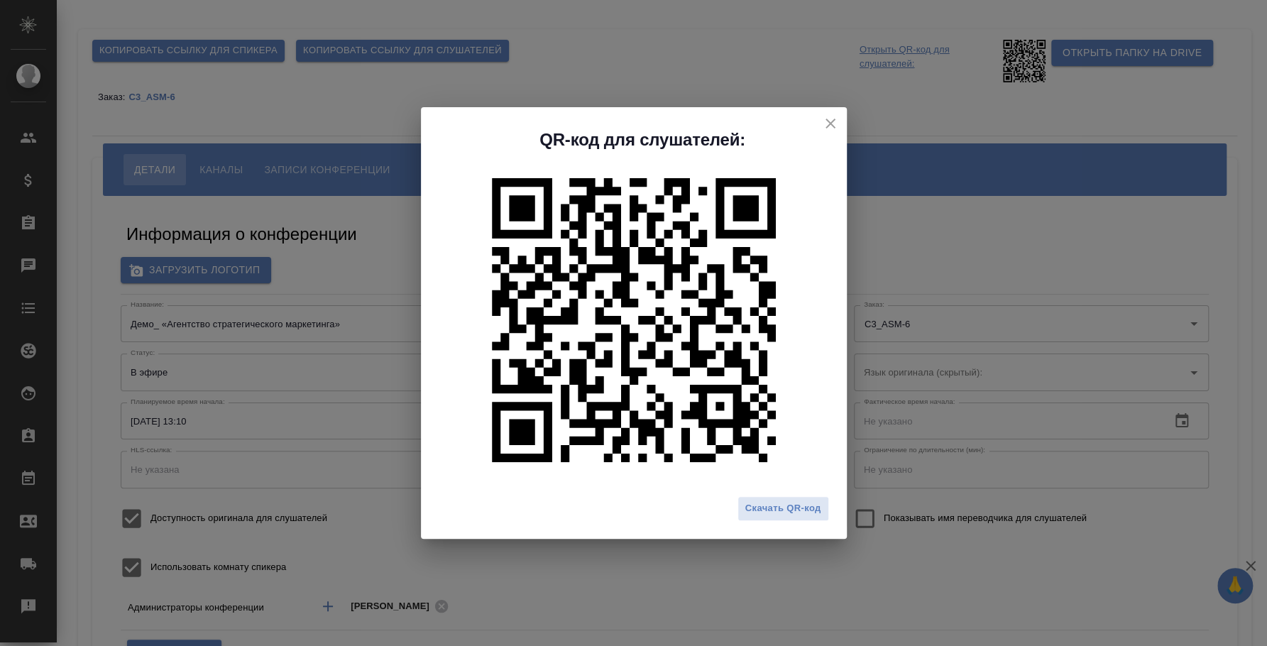
click at [725, 60] on div "QR-код для слушателей: Скачать QR-код" at bounding box center [633, 323] width 1267 height 646
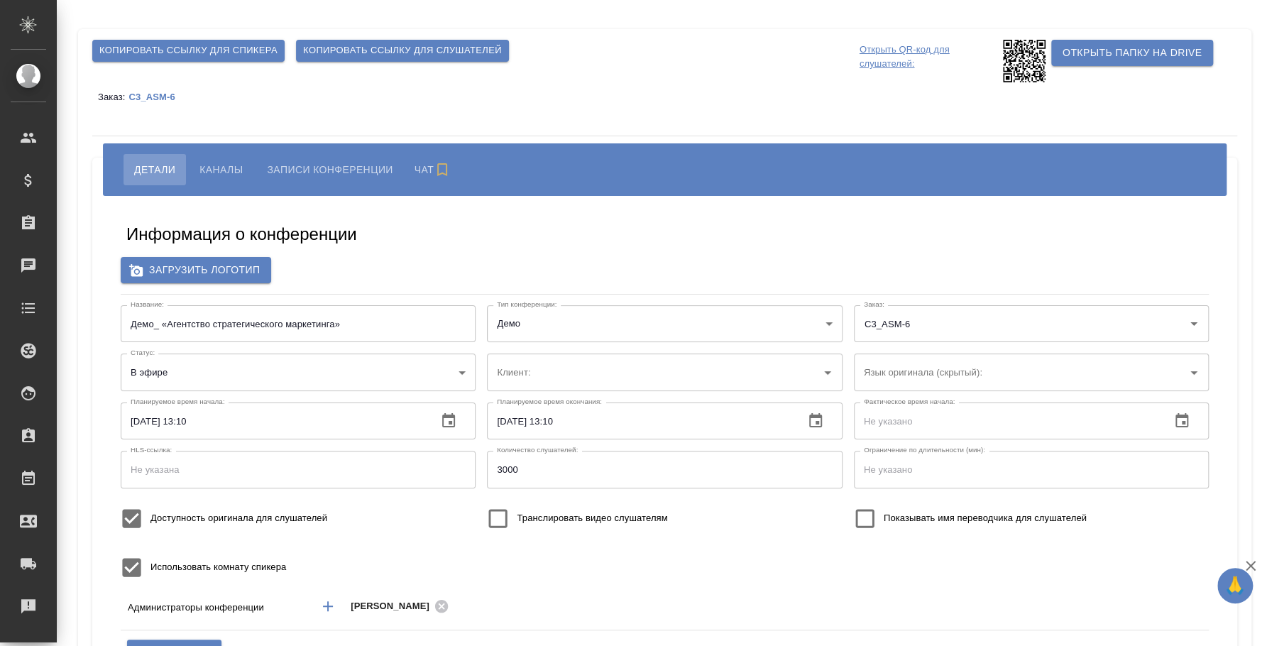
type input "ООО «Агентство стратегического маркетинга»"
type input "3000"
click at [229, 167] on span "Каналы" at bounding box center [220, 169] width 43 height 17
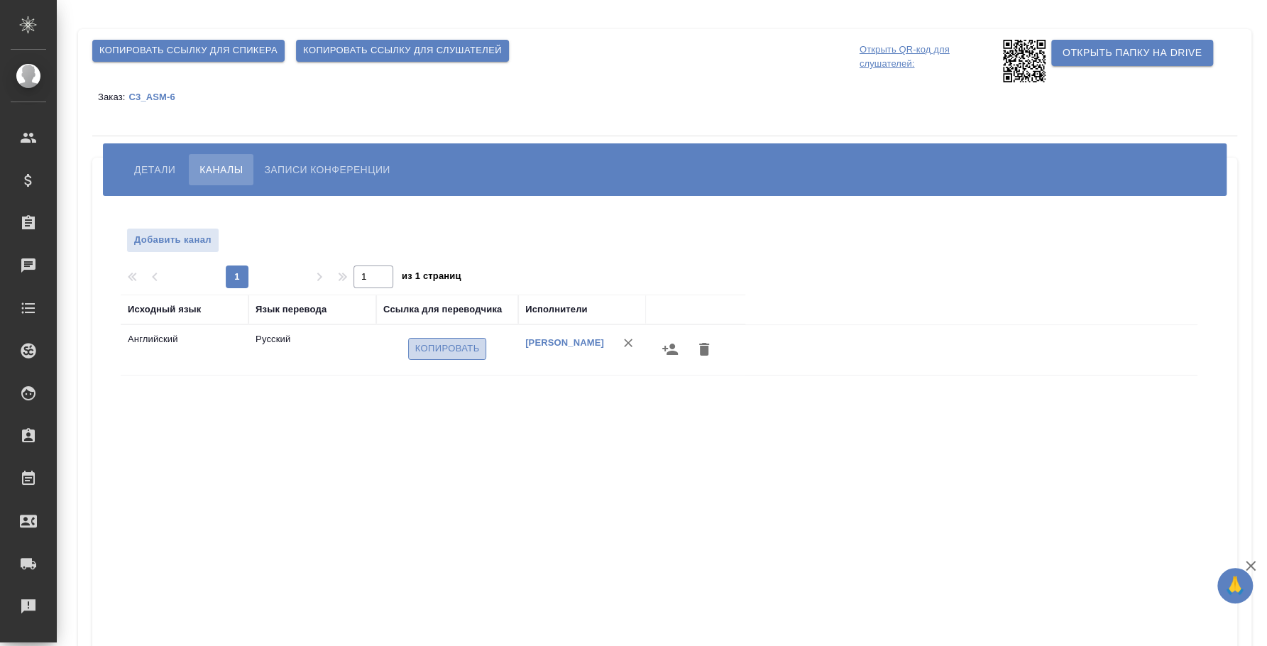
click at [461, 343] on span "Копировать" at bounding box center [447, 349] width 65 height 16
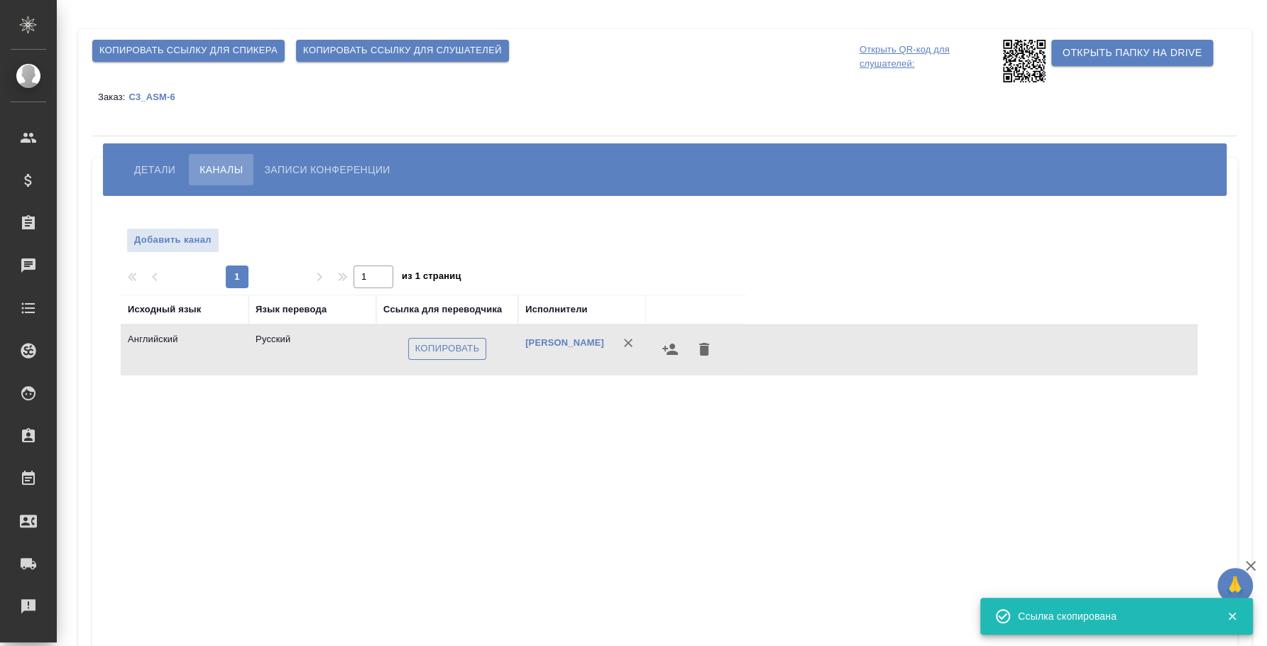
click at [466, 343] on span "Копировать" at bounding box center [447, 349] width 65 height 16
click at [178, 167] on button "Детали" at bounding box center [154, 169] width 62 height 31
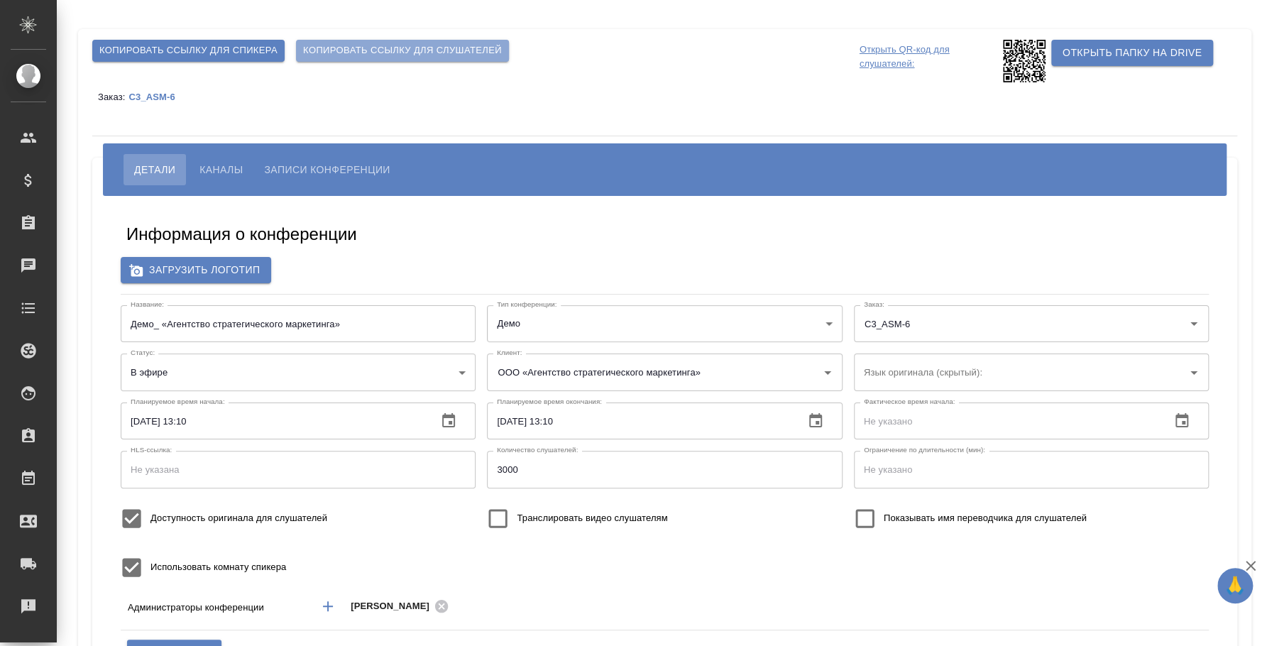
click at [395, 43] on span "Копировать ссылку для слушателей" at bounding box center [402, 51] width 199 height 16
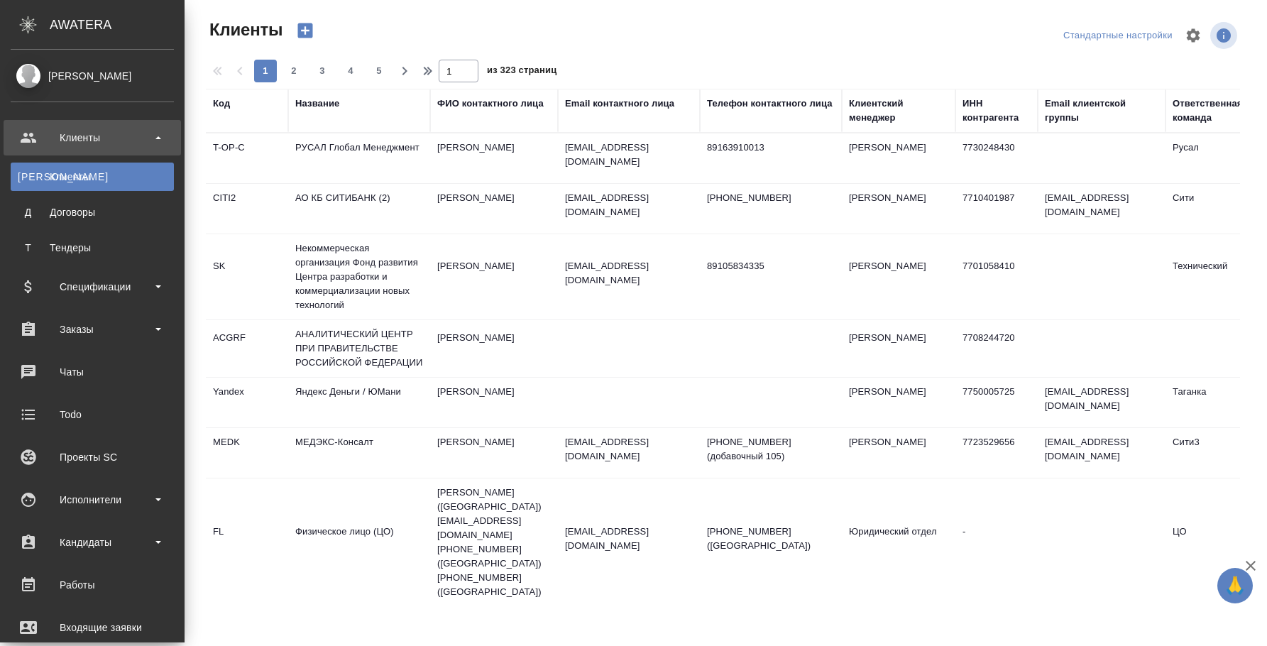
select select "RU"
click at [115, 335] on div "Заказы" at bounding box center [92, 329] width 163 height 21
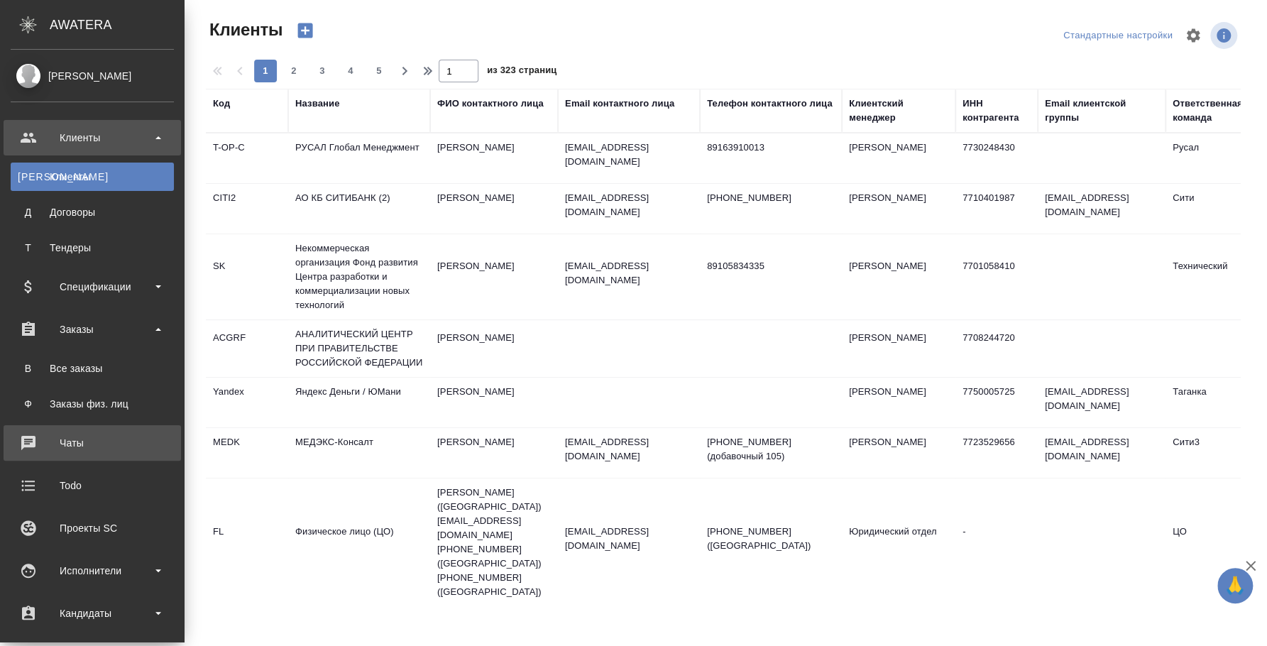
click at [97, 439] on div "Чаты" at bounding box center [92, 442] width 163 height 21
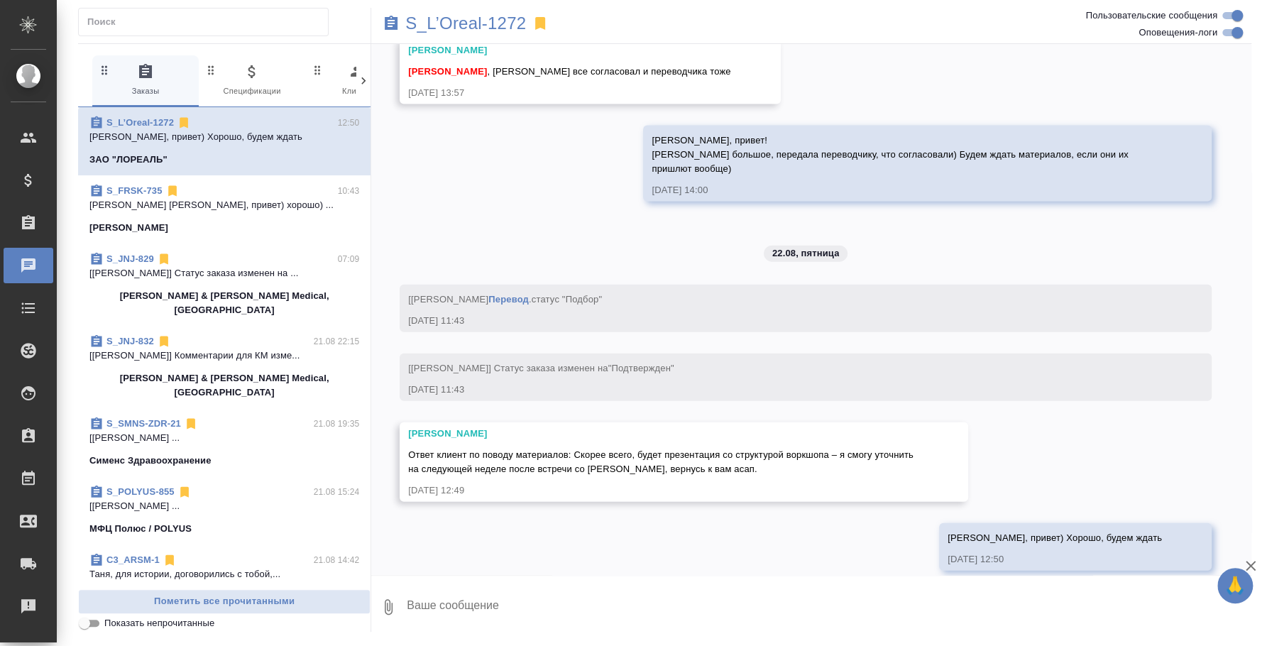
scroll to position [2036, 0]
